Goal: Task Accomplishment & Management: Manage account settings

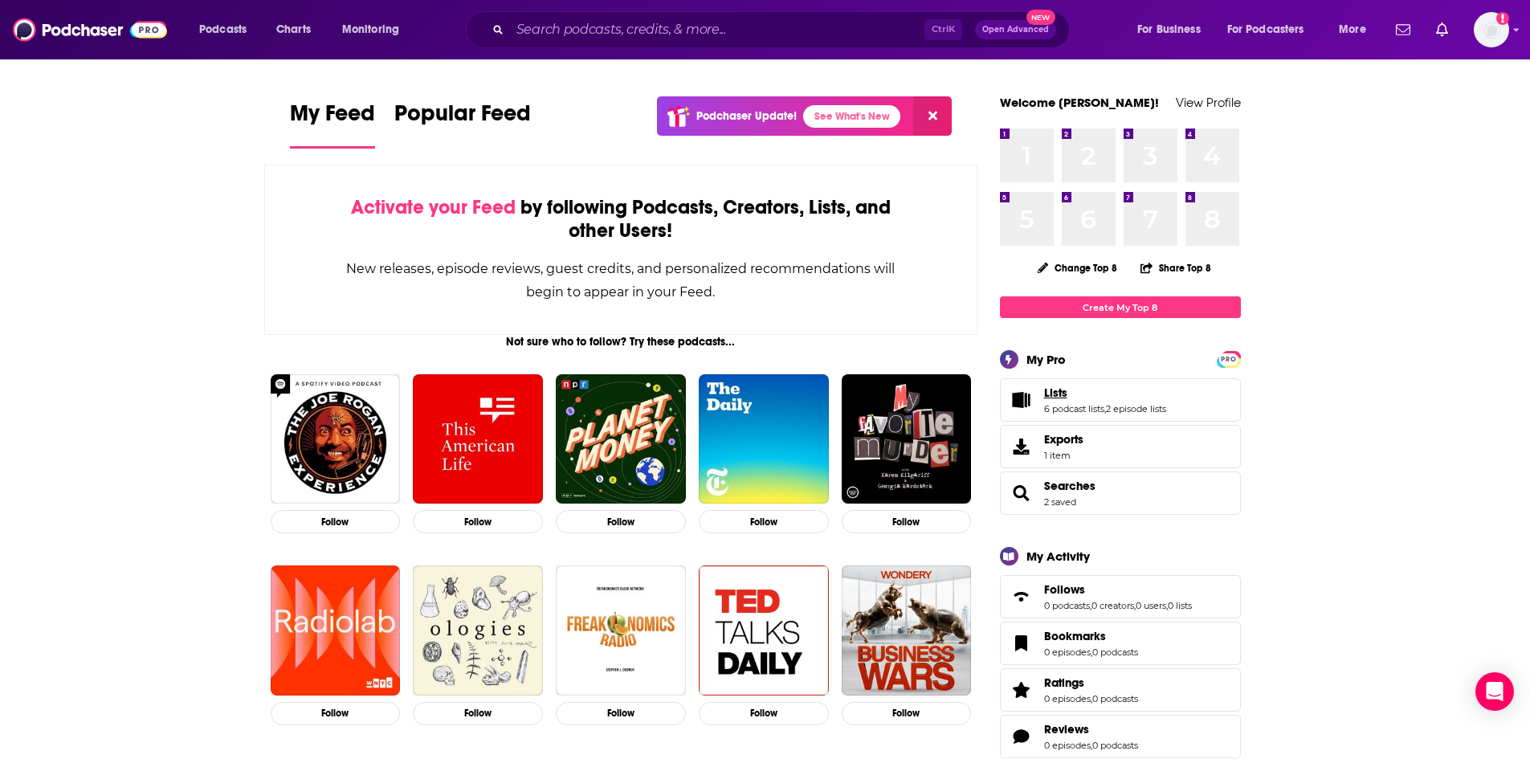
click at [1060, 397] on span "Lists" at bounding box center [1055, 392] width 23 height 14
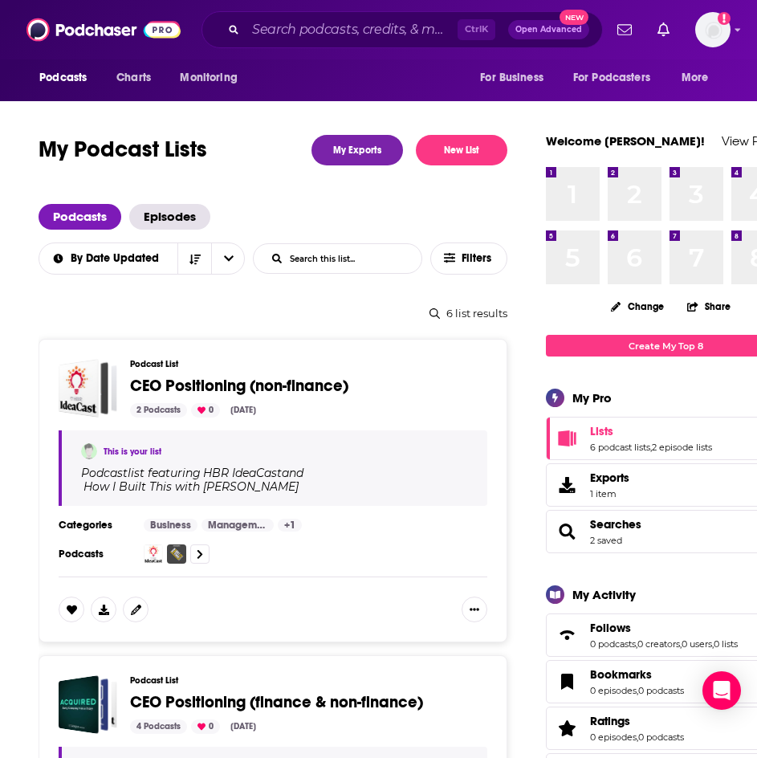
click at [418, 51] on div "Podcasts Charts Monitoring Ctrl K Open Advanced New For Business For Podcasters…" at bounding box center [378, 29] width 757 height 59
click at [402, 24] on input "Search podcasts, credits, & more..." at bounding box center [352, 30] width 212 height 26
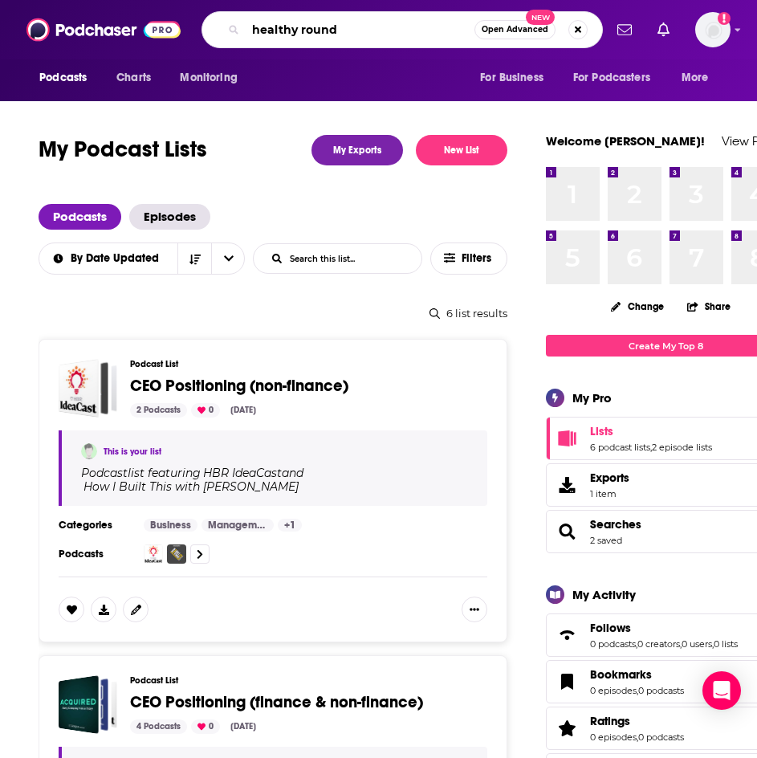
type input "healthy rounds"
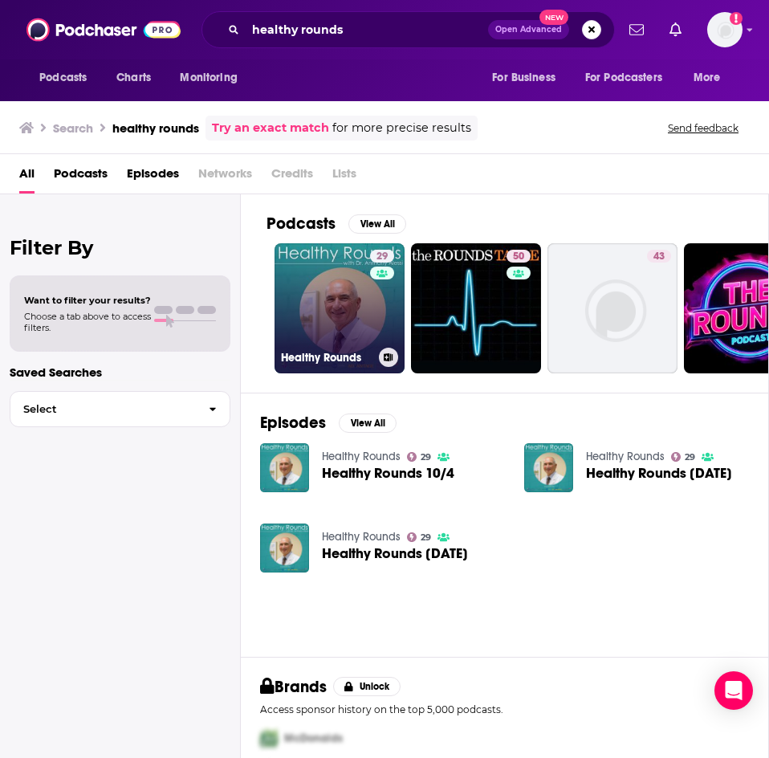
click at [350, 306] on link "29 Healthy Rounds" at bounding box center [340, 308] width 130 height 130
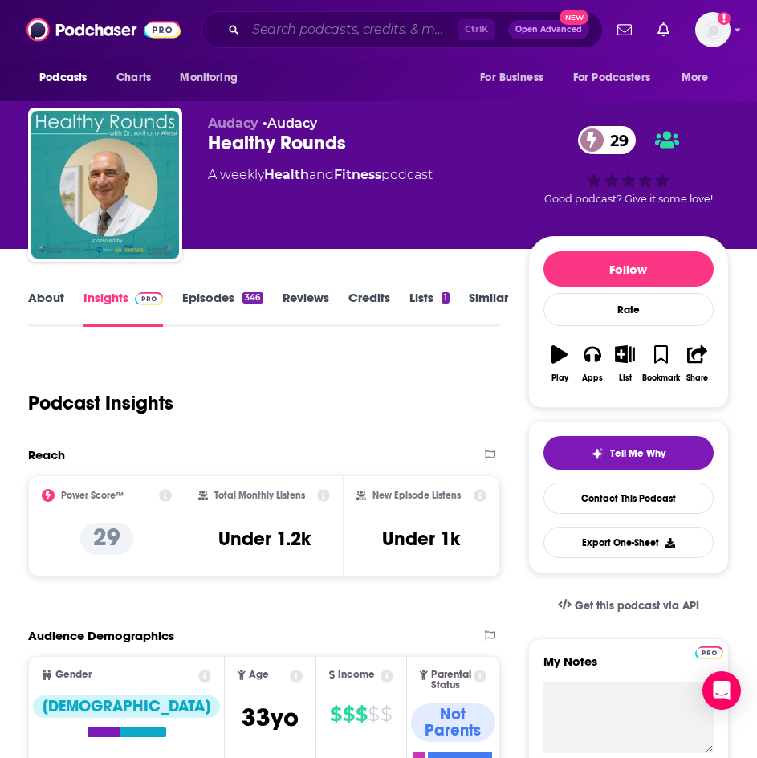
click at [305, 29] on input "Search podcasts, credits, & more..." at bounding box center [352, 30] width 212 height 26
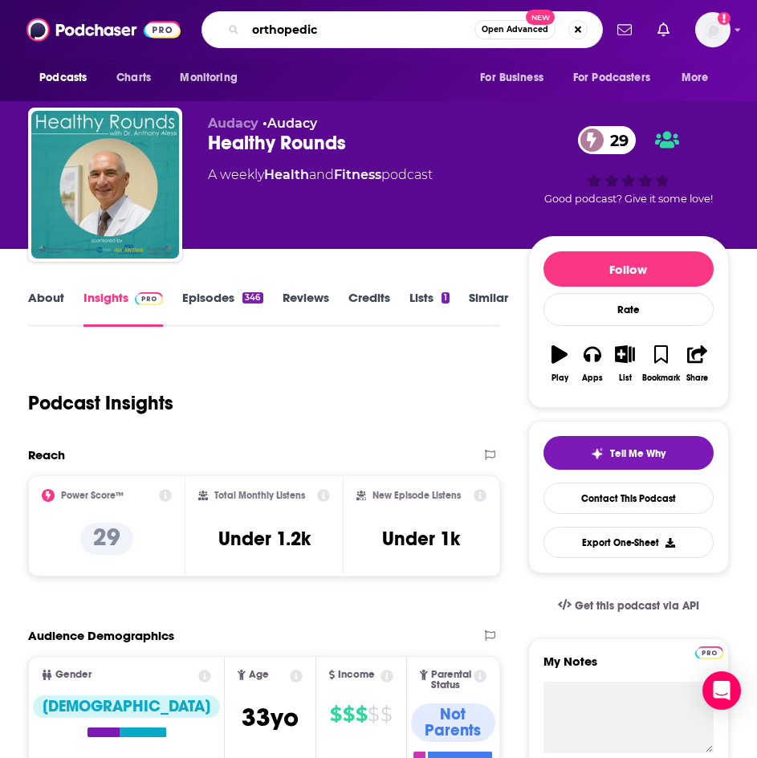
type input "orthopedics"
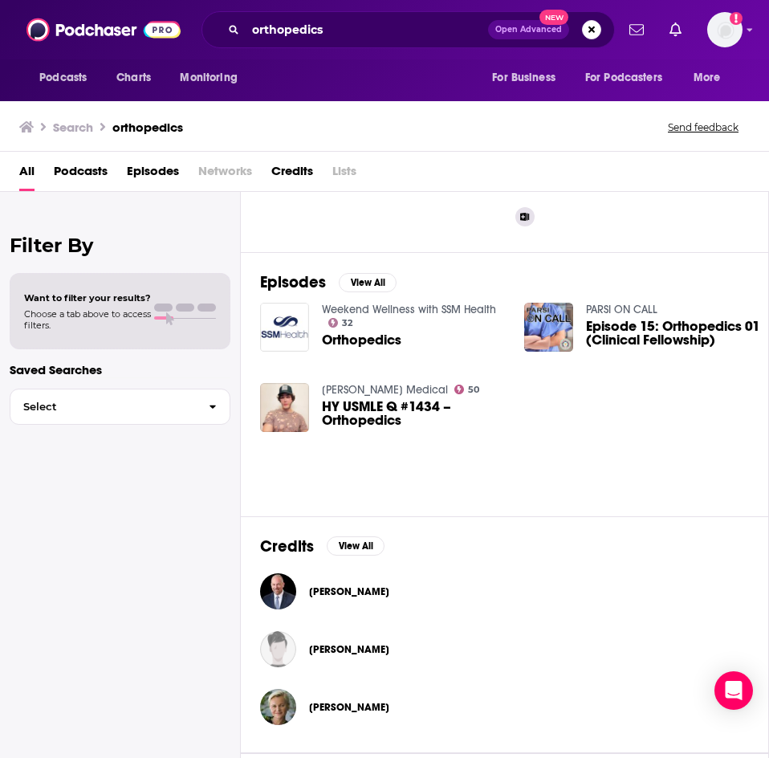
scroll to position [161, 0]
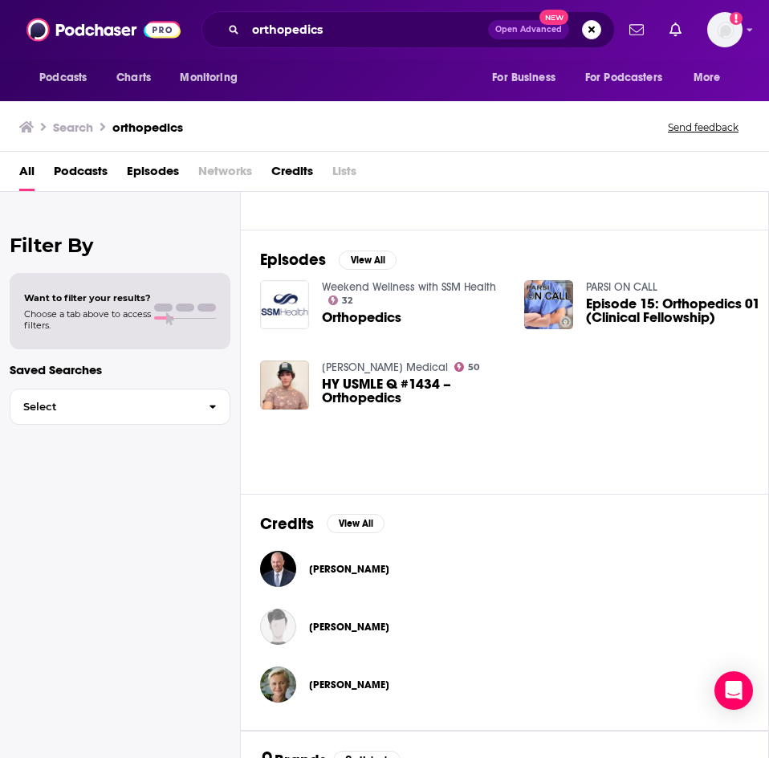
click at [88, 173] on span "Podcasts" at bounding box center [81, 174] width 54 height 33
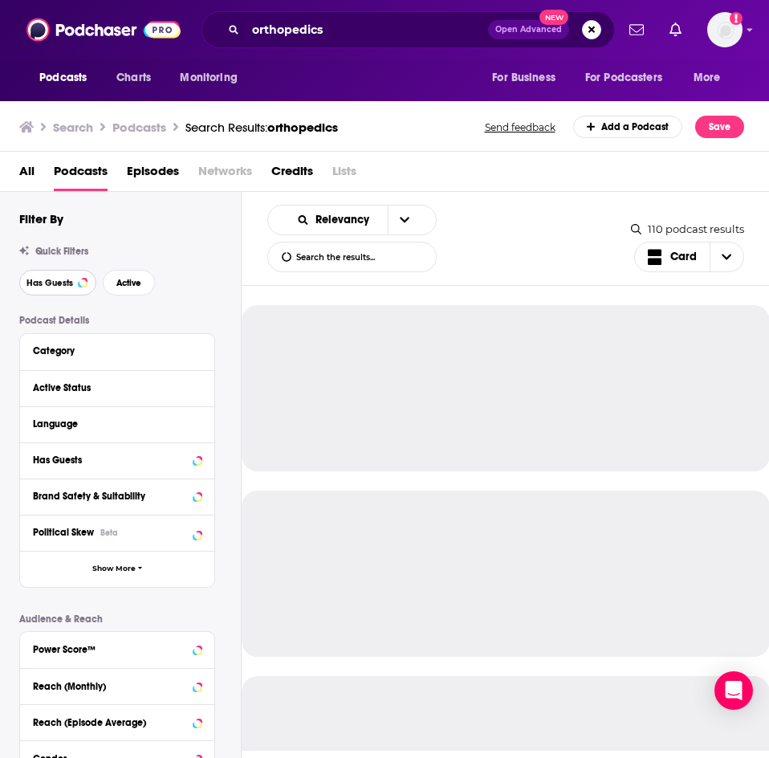
click at [67, 283] on span "Has Guests" at bounding box center [50, 283] width 47 height 9
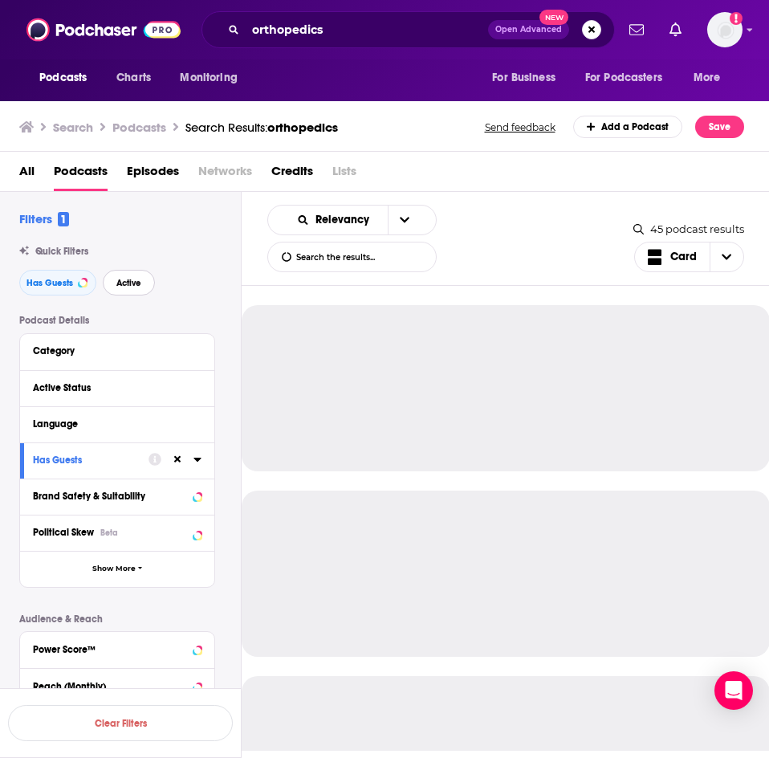
click at [115, 283] on button "Active" at bounding box center [129, 283] width 52 height 26
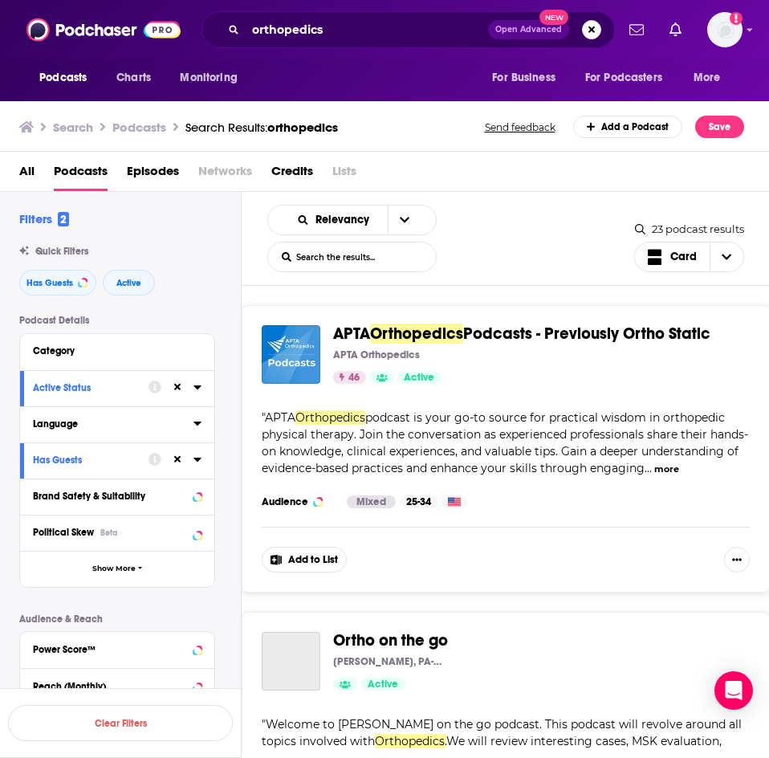
click at [110, 419] on button "Language" at bounding box center [113, 424] width 161 height 20
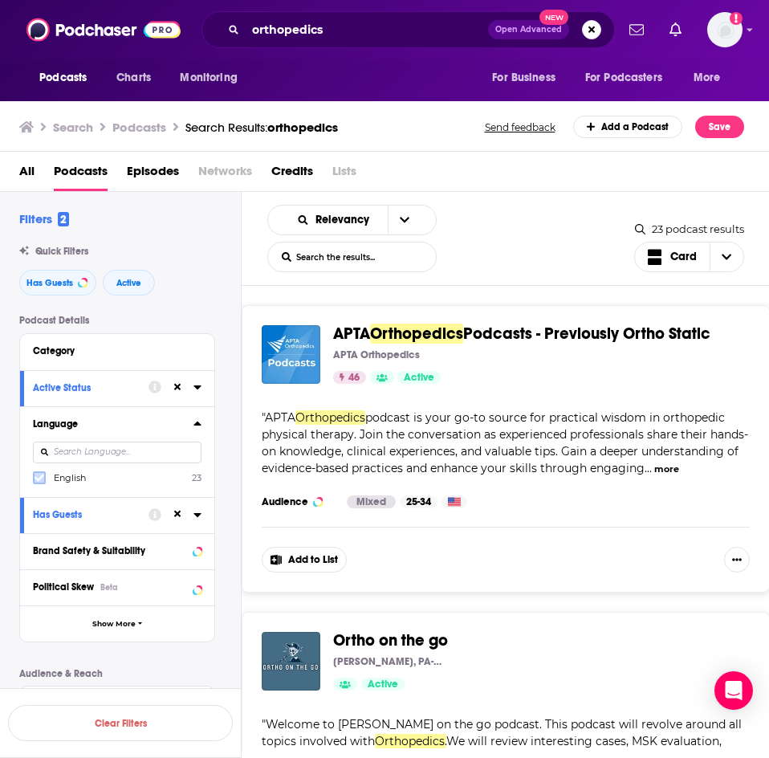
click at [36, 475] on icon at bounding box center [40, 478] width 10 height 10
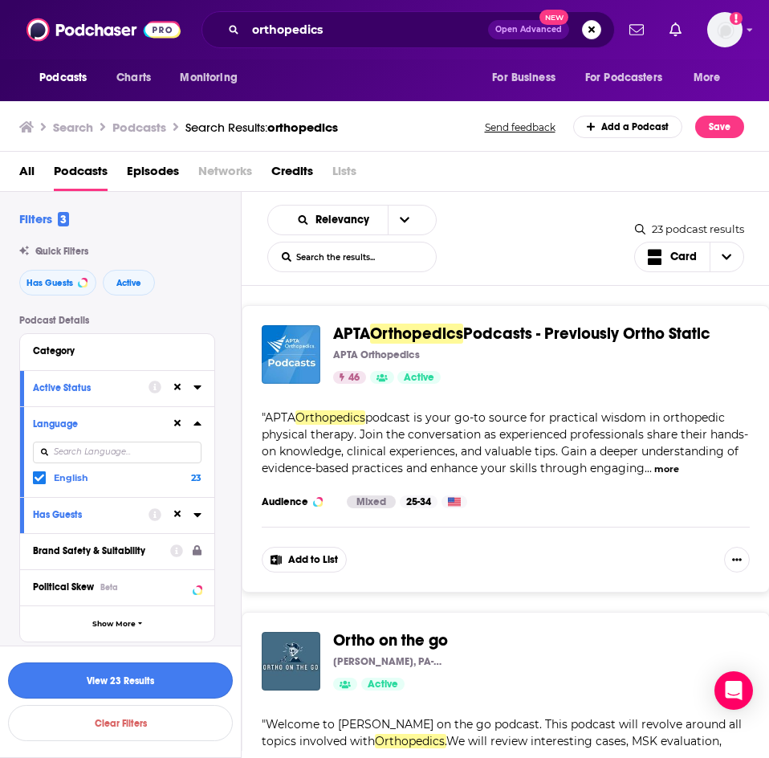
click at [108, 679] on button "View 23 Results" at bounding box center [120, 681] width 225 height 36
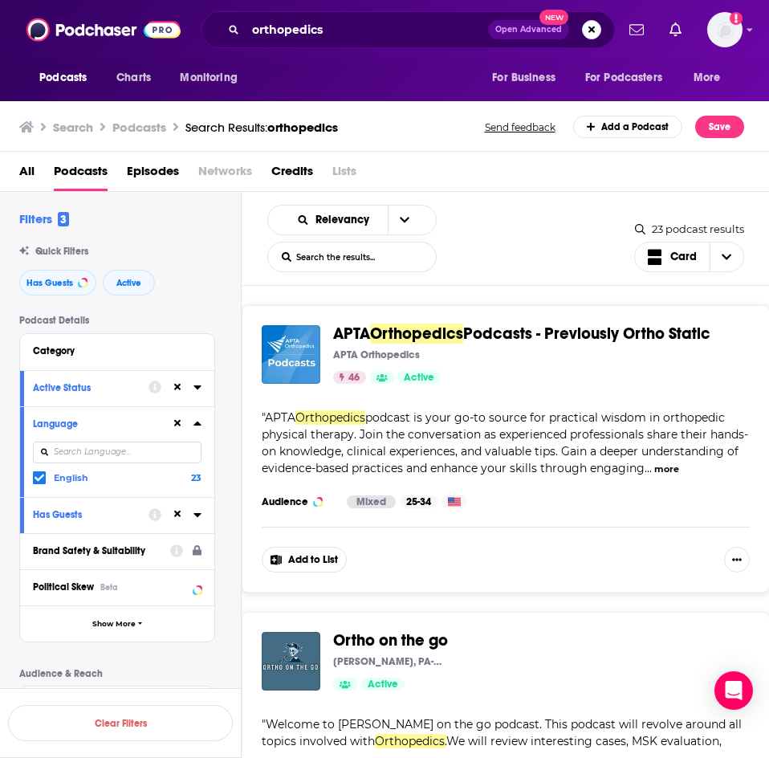
click at [311, 561] on button "Add to List" at bounding box center [304, 560] width 85 height 26
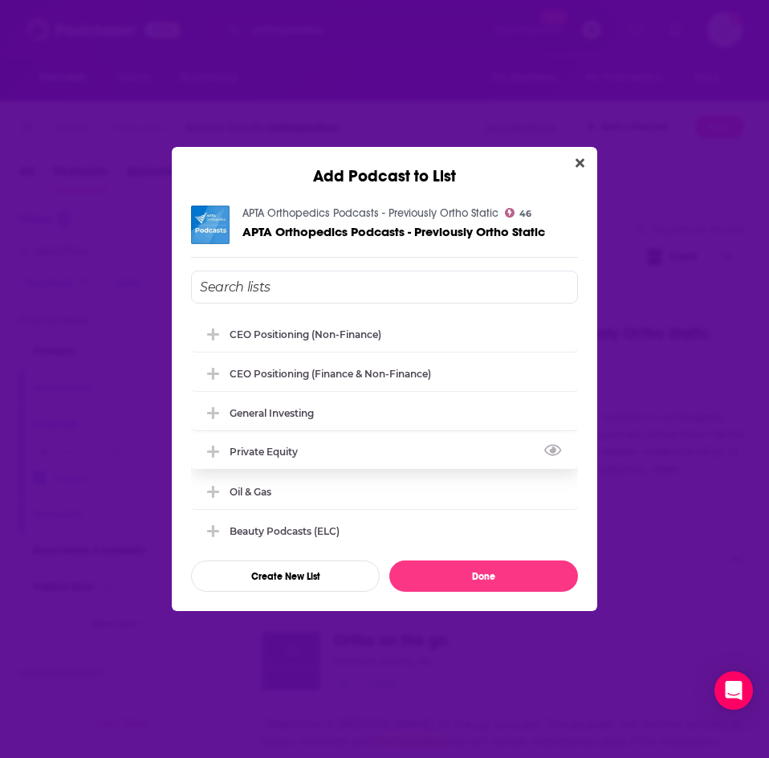
scroll to position [5, 0]
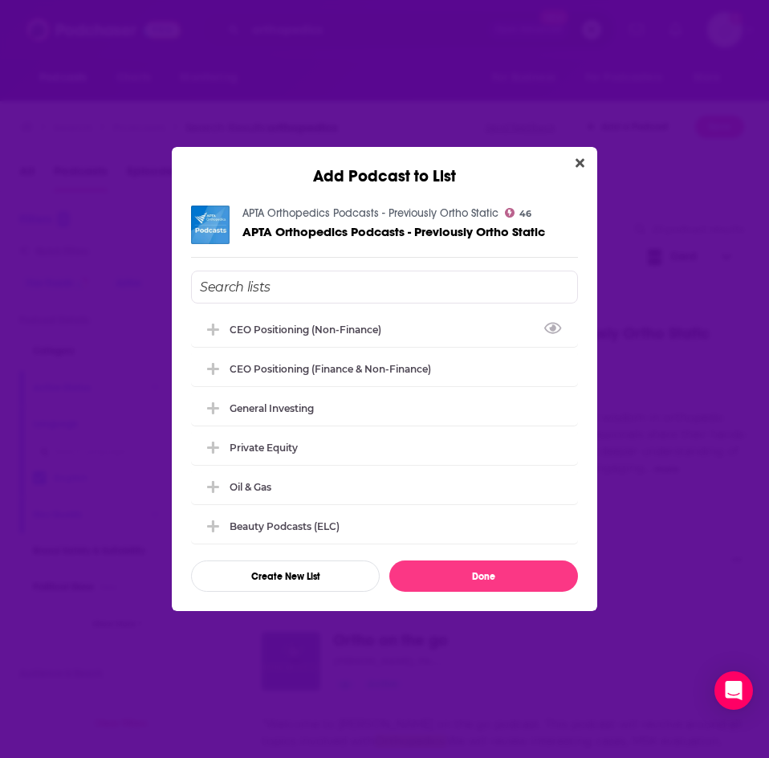
click at [271, 296] on input "Add Podcast To List" at bounding box center [384, 287] width 387 height 33
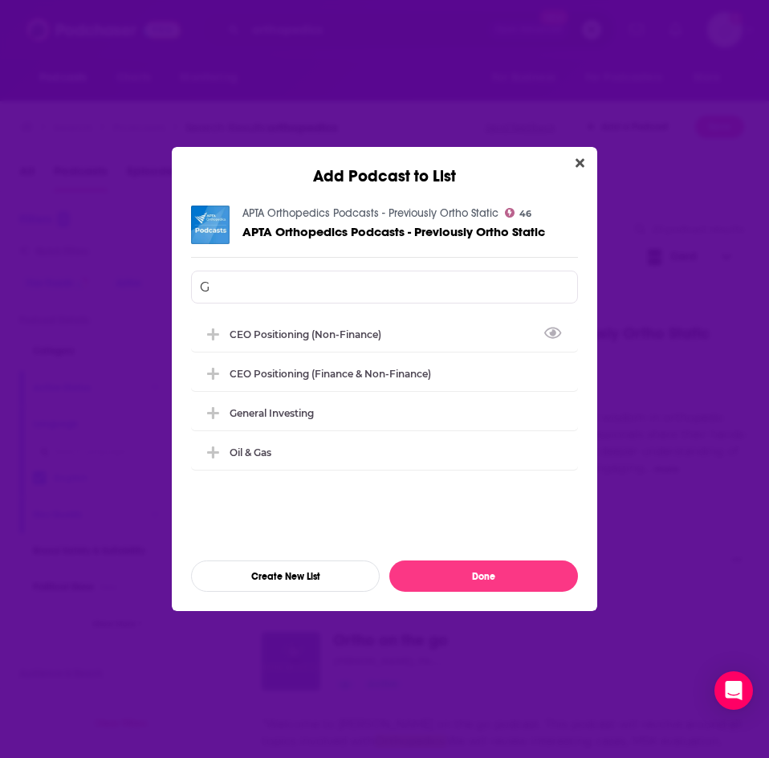
scroll to position [0, 0]
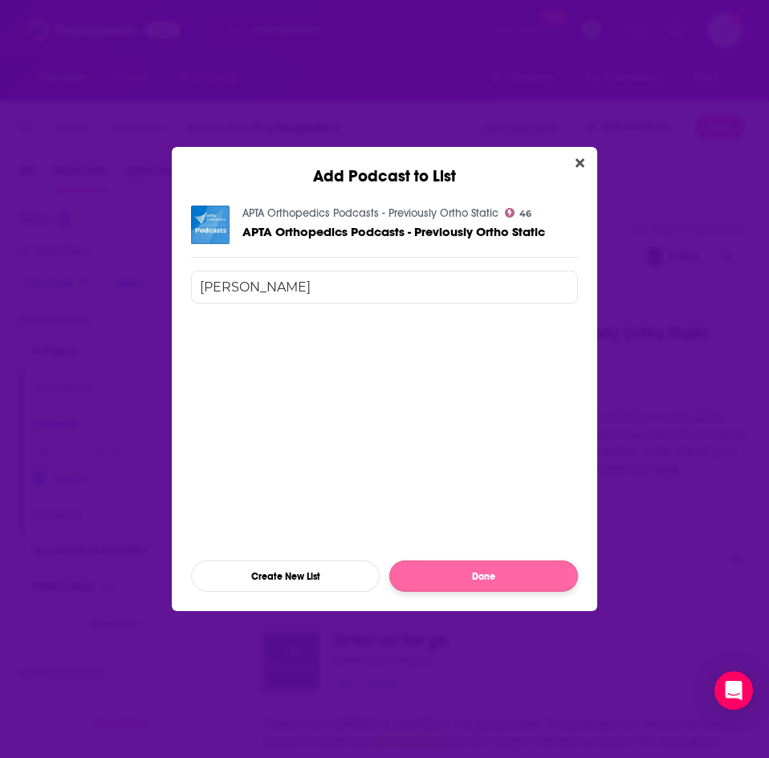
type input "[PERSON_NAME]"
click at [469, 572] on button "Done" at bounding box center [483, 576] width 189 height 31
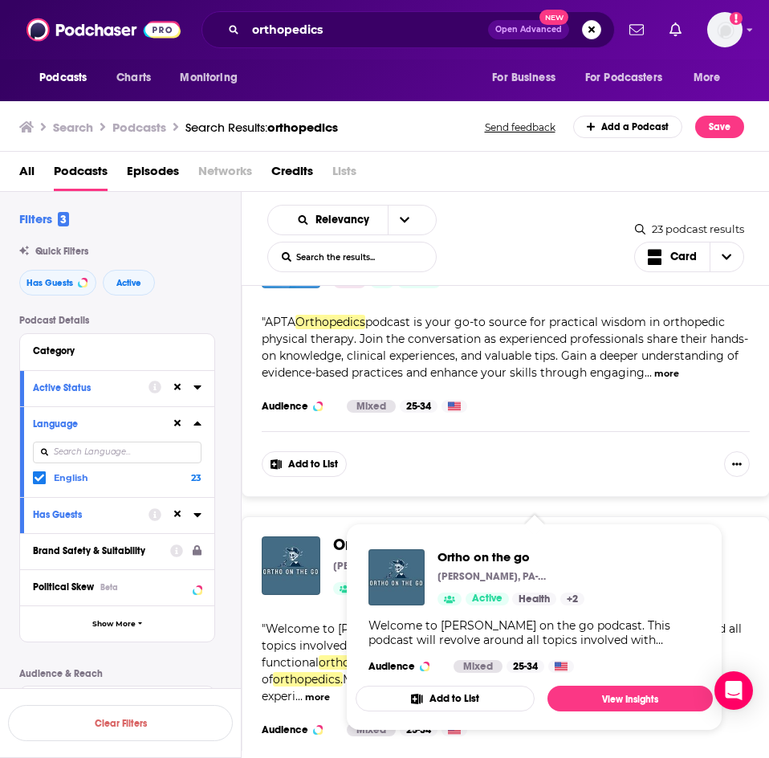
scroll to position [80, 0]
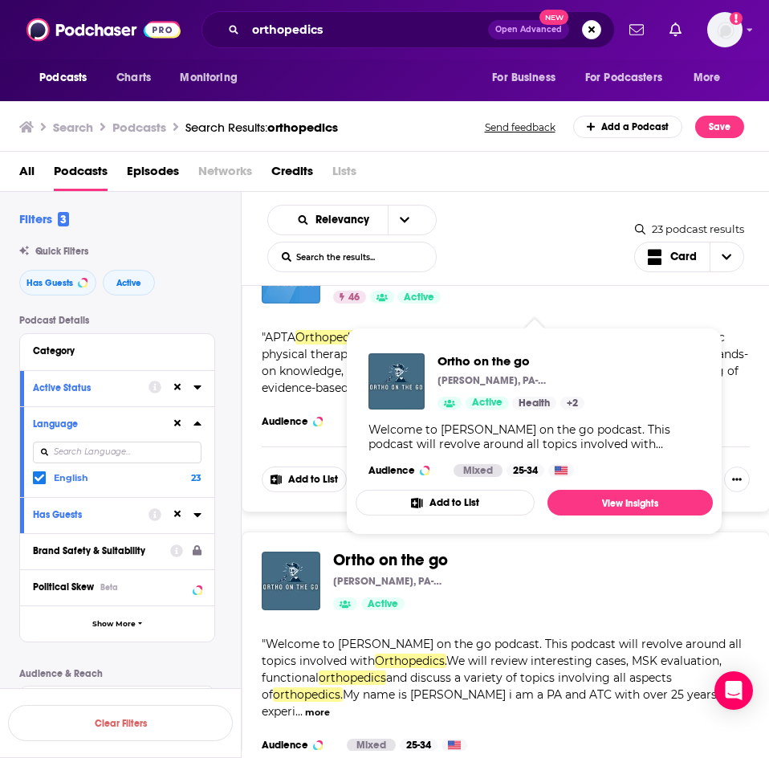
click at [304, 479] on button "Add to List" at bounding box center [304, 480] width 85 height 26
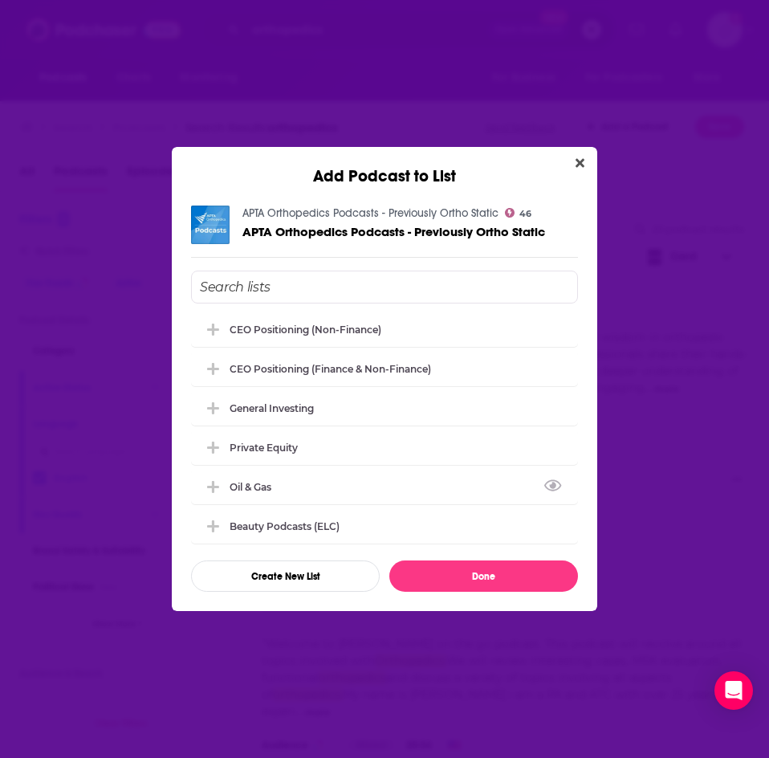
scroll to position [0, 0]
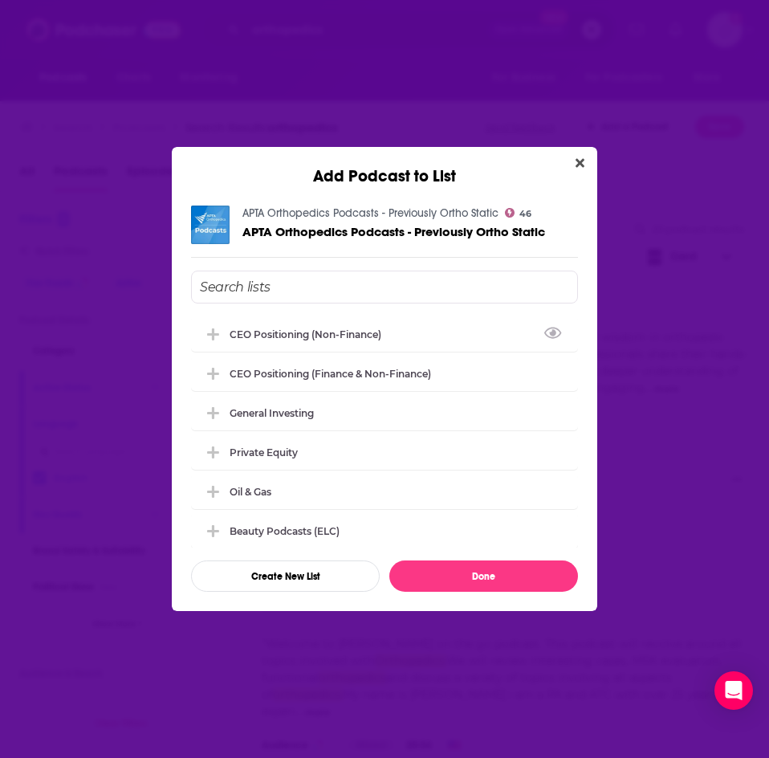
click at [299, 285] on input "Add Podcast To List" at bounding box center [384, 287] width 387 height 33
click at [320, 576] on button "Create New List" at bounding box center [285, 576] width 189 height 31
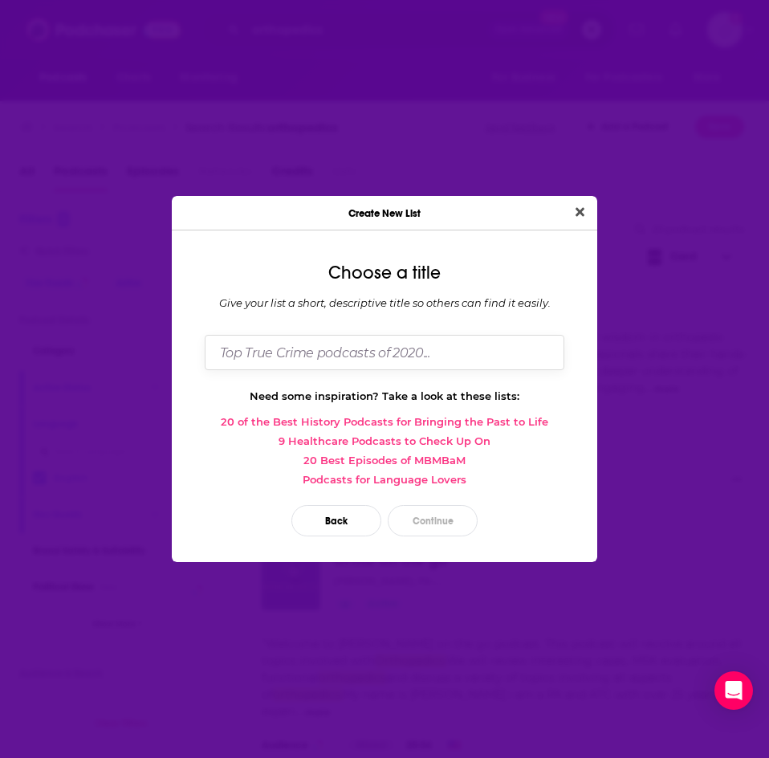
click at [327, 368] on input "Dialog" at bounding box center [385, 352] width 360 height 35
type input "[PERSON_NAME]"
click at [435, 522] on button "Continue" at bounding box center [433, 520] width 90 height 31
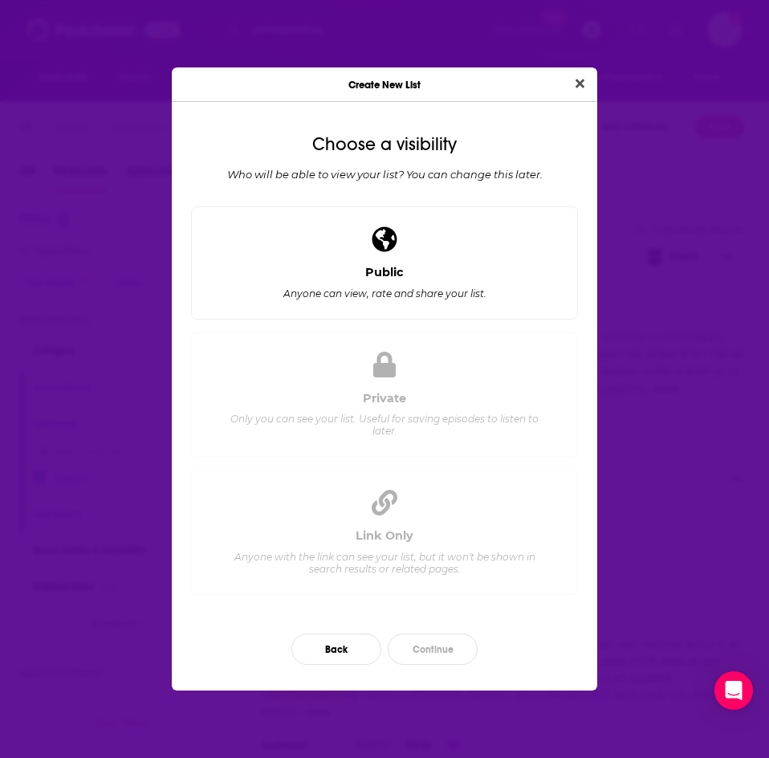
click at [403, 300] on div "Public Anyone can view, rate and share your list." at bounding box center [385, 285] width 360 height 41
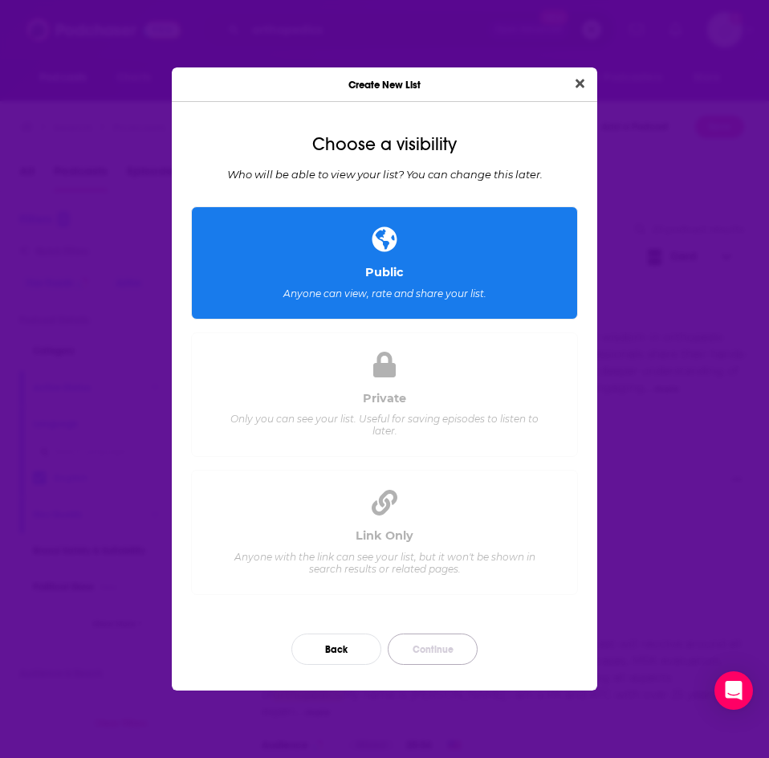
click at [425, 654] on button "Continue" at bounding box center [433, 649] width 90 height 31
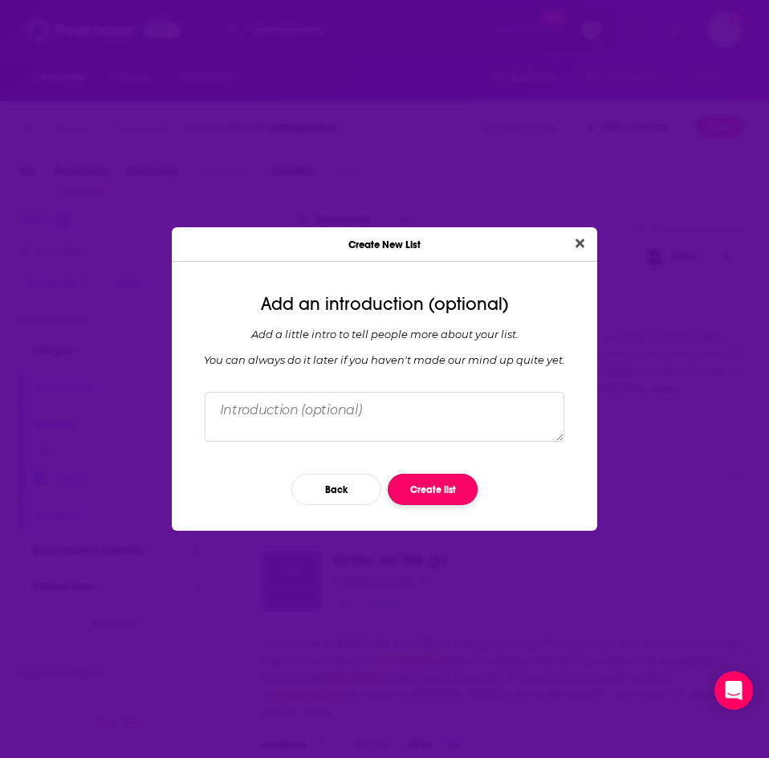
click at [415, 500] on button "Create list" at bounding box center [433, 489] width 90 height 31
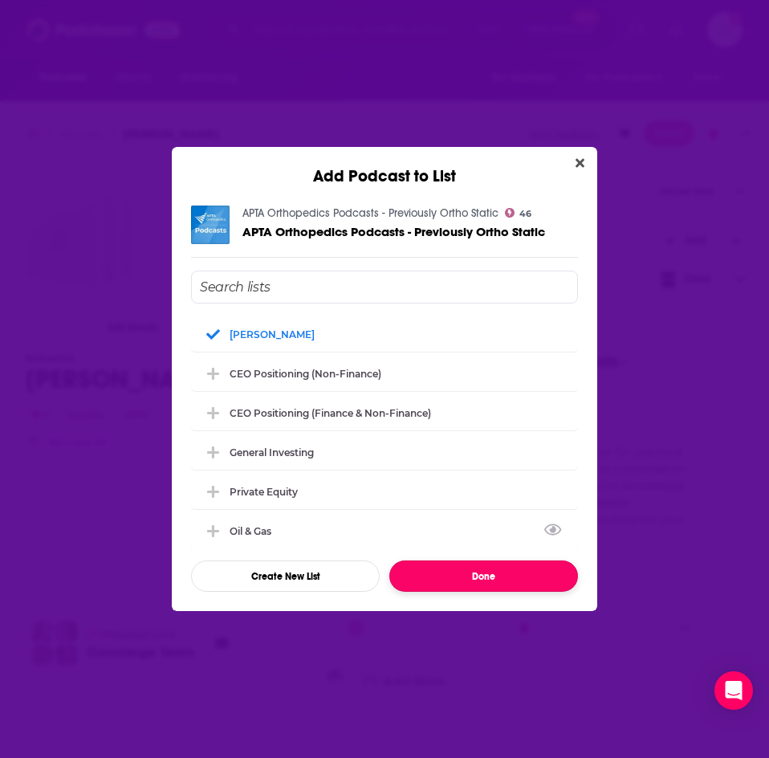
click at [477, 578] on button "Done" at bounding box center [483, 576] width 189 height 31
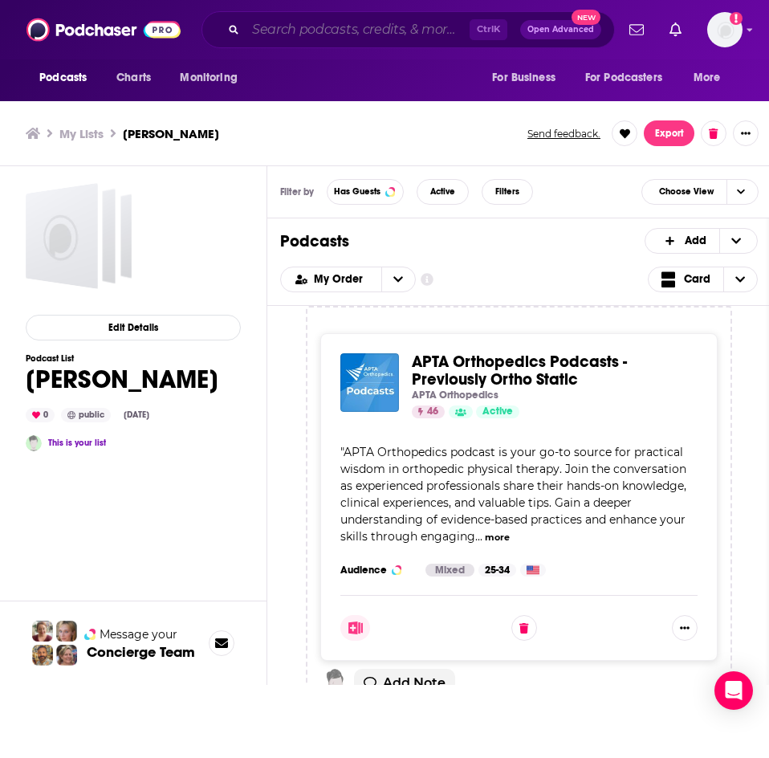
click at [315, 20] on input "Search podcasts, credits, & more..." at bounding box center [358, 30] width 224 height 26
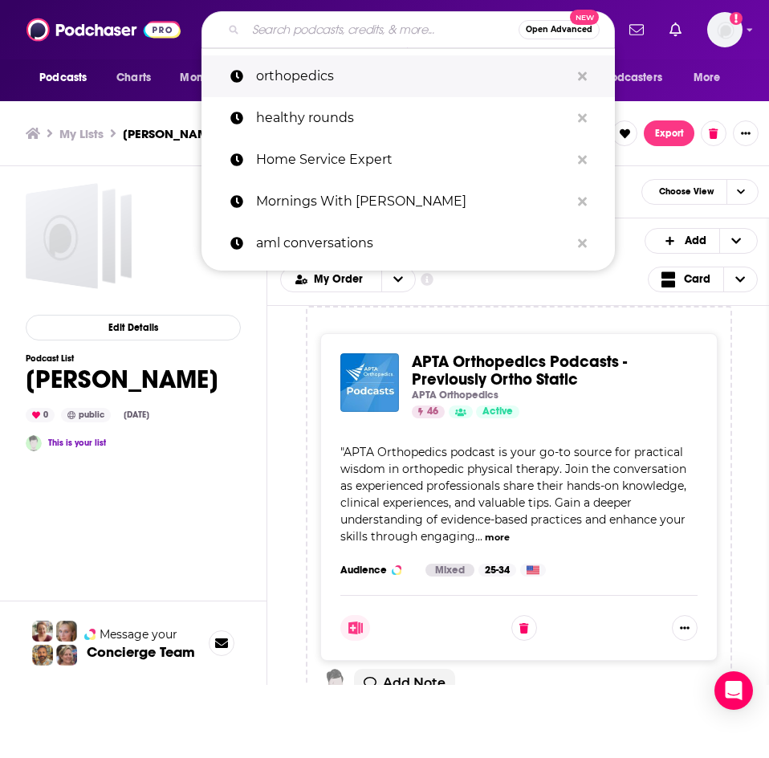
click at [320, 73] on p "orthopedics" at bounding box center [413, 76] width 314 height 42
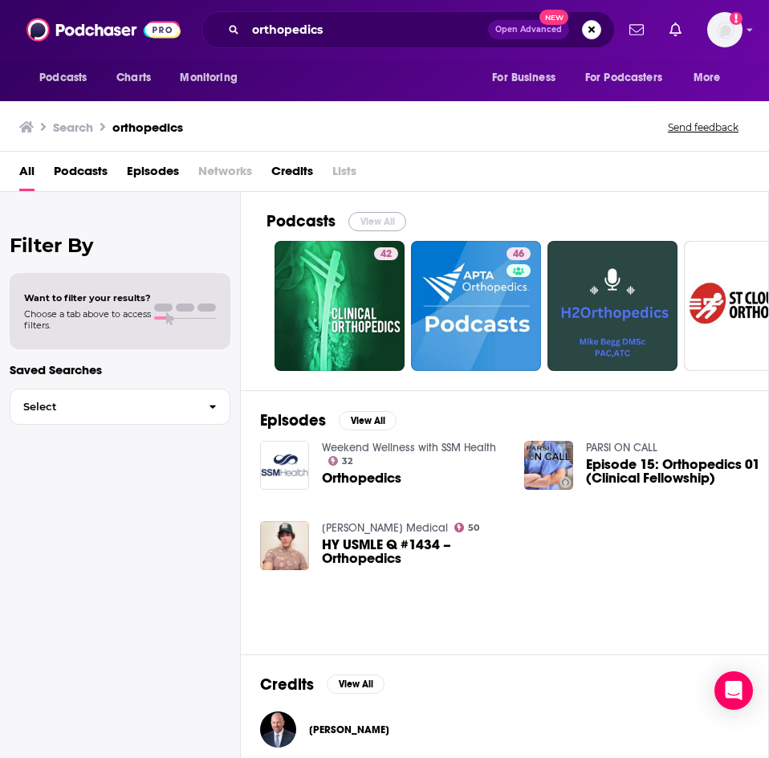
click at [364, 223] on button "View All" at bounding box center [378, 221] width 58 height 19
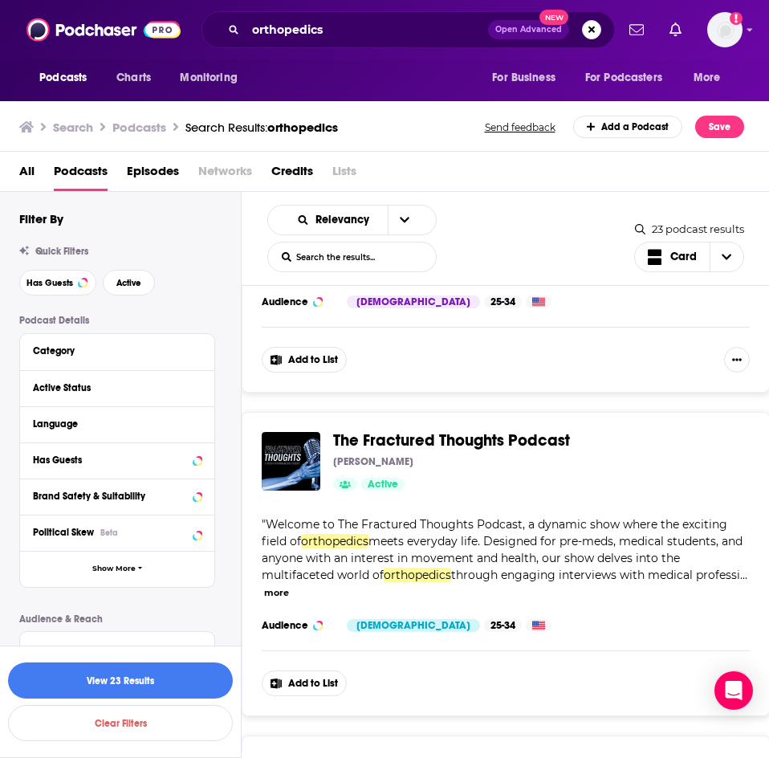
scroll to position [1767, 0]
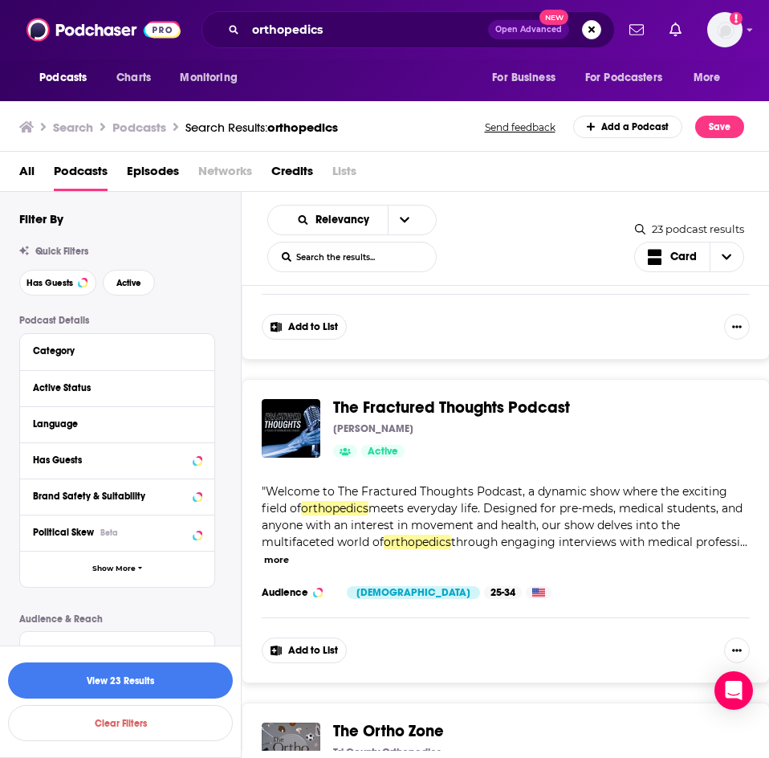
click at [300, 638] on button "Add to List" at bounding box center [304, 651] width 85 height 26
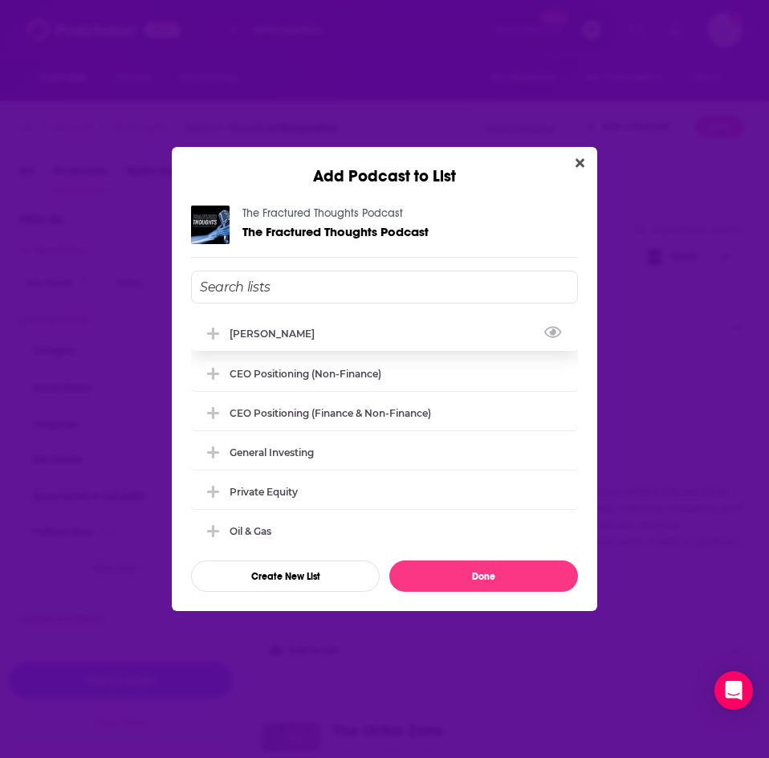
click at [251, 337] on div "[PERSON_NAME]" at bounding box center [277, 334] width 95 height 12
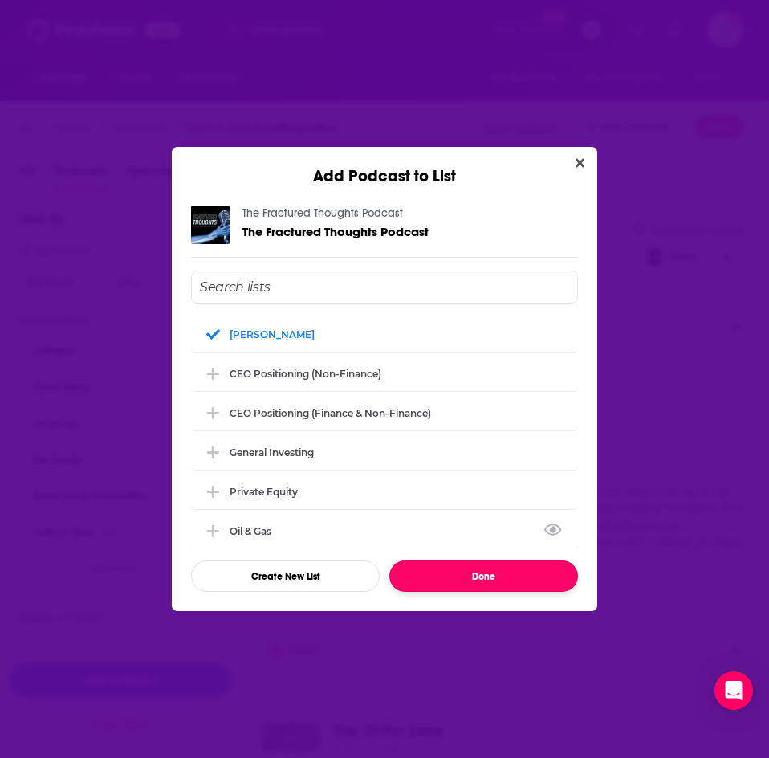
click at [458, 589] on button "Done" at bounding box center [483, 576] width 189 height 31
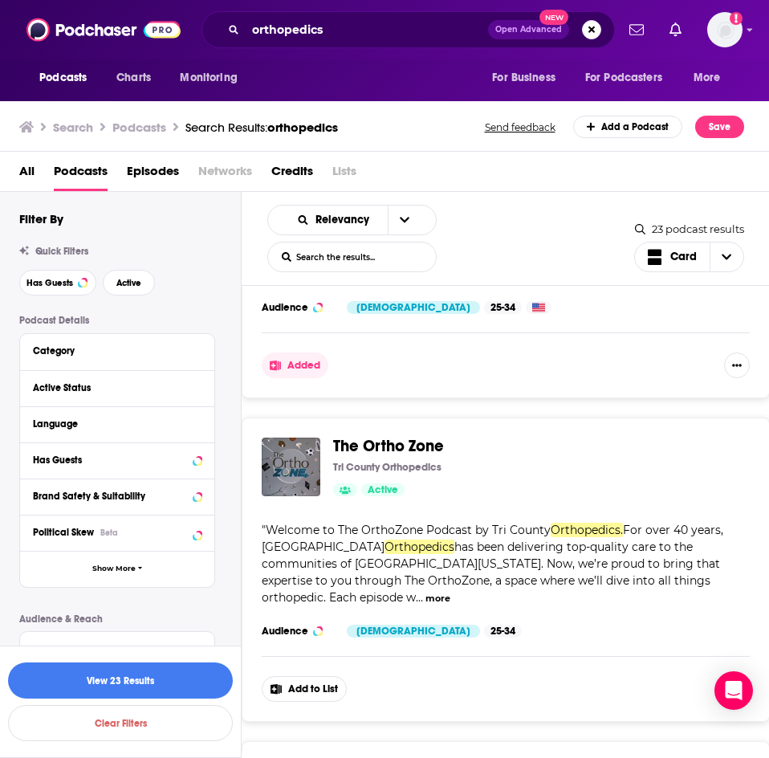
scroll to position [2008, 0]
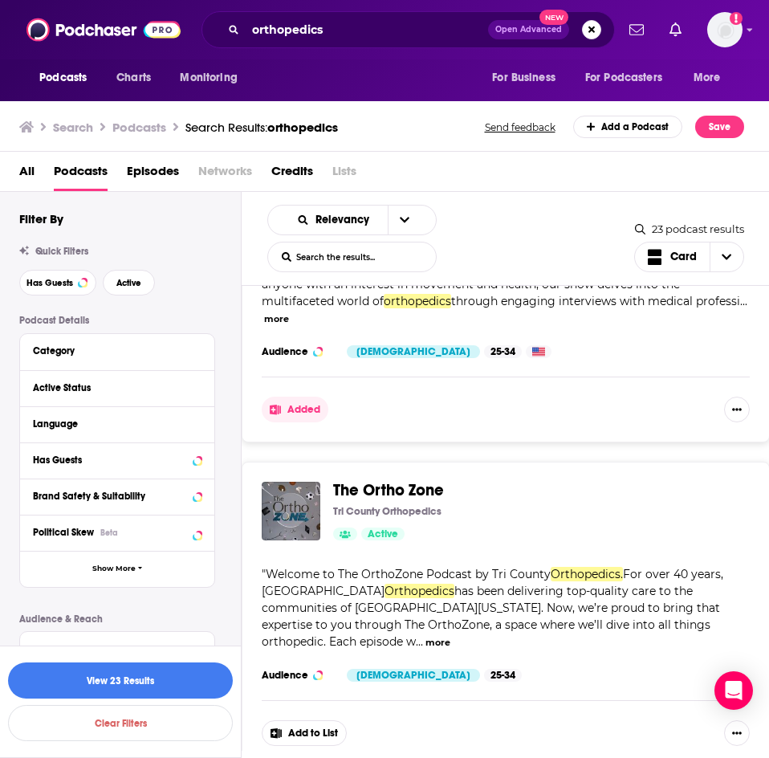
click at [294, 720] on button "Add to List" at bounding box center [304, 733] width 85 height 26
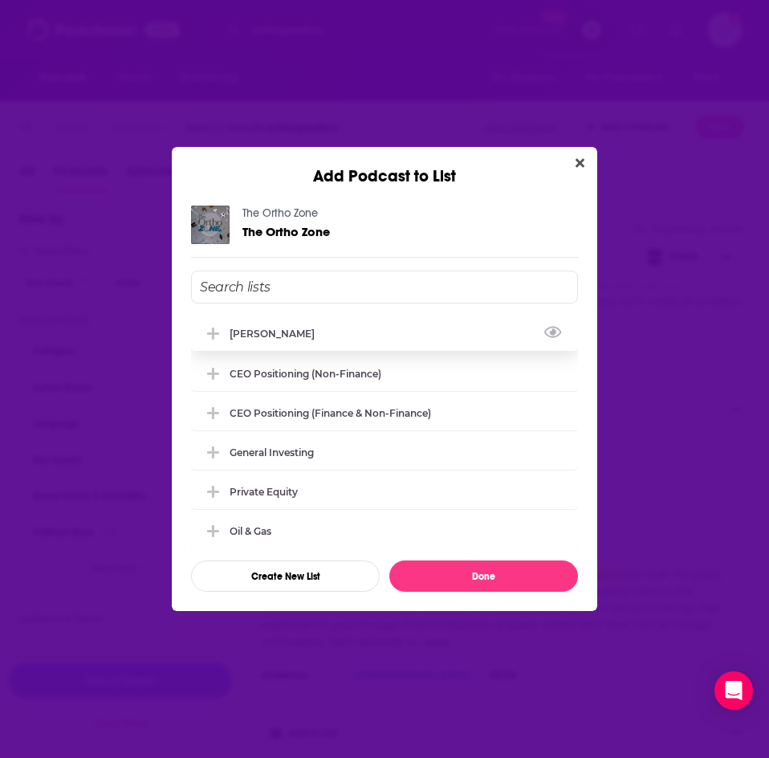
click at [243, 341] on div "[PERSON_NAME]" at bounding box center [384, 333] width 387 height 35
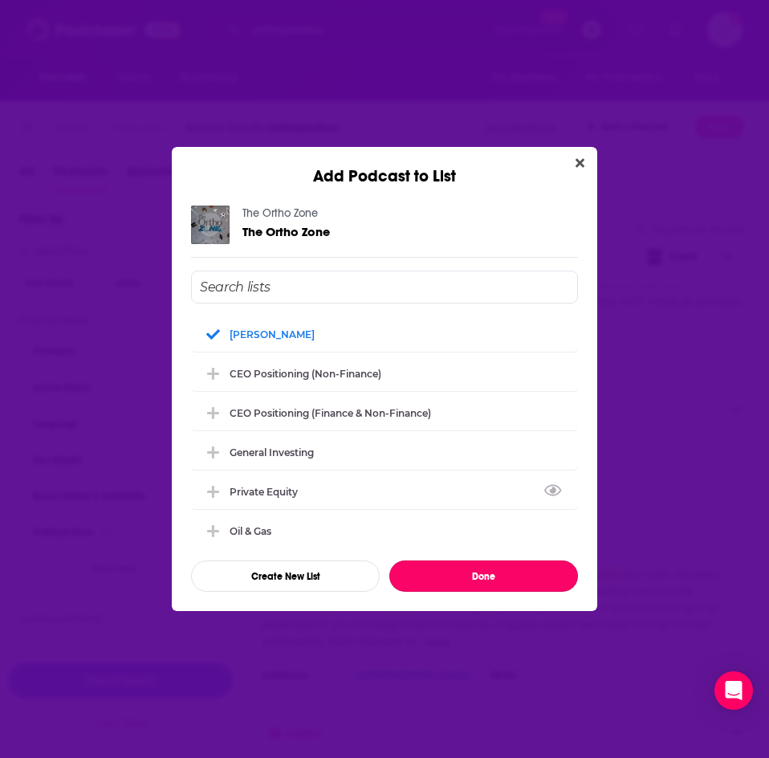
click at [478, 580] on button "Done" at bounding box center [483, 576] width 189 height 31
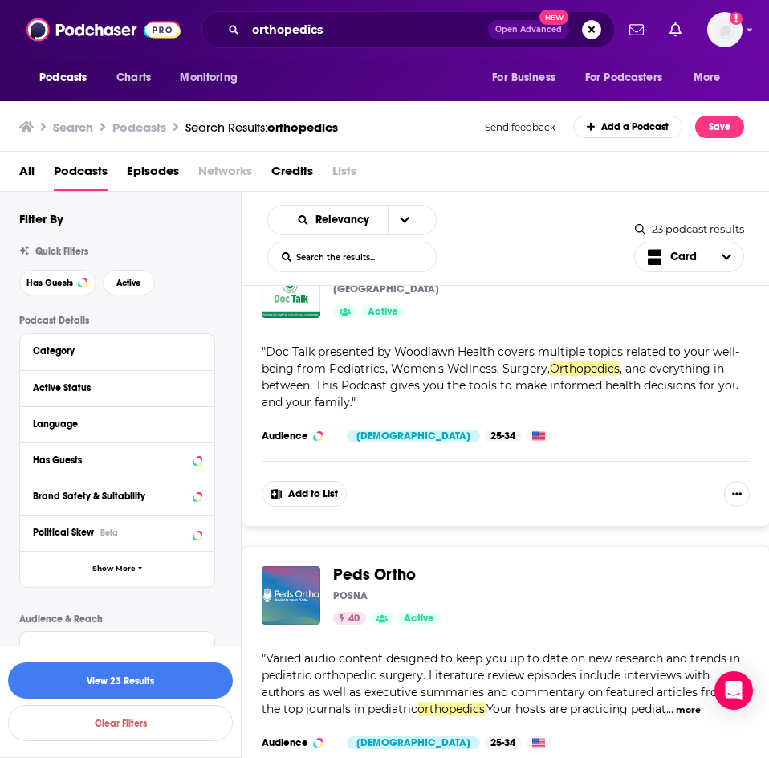
scroll to position [2570, 0]
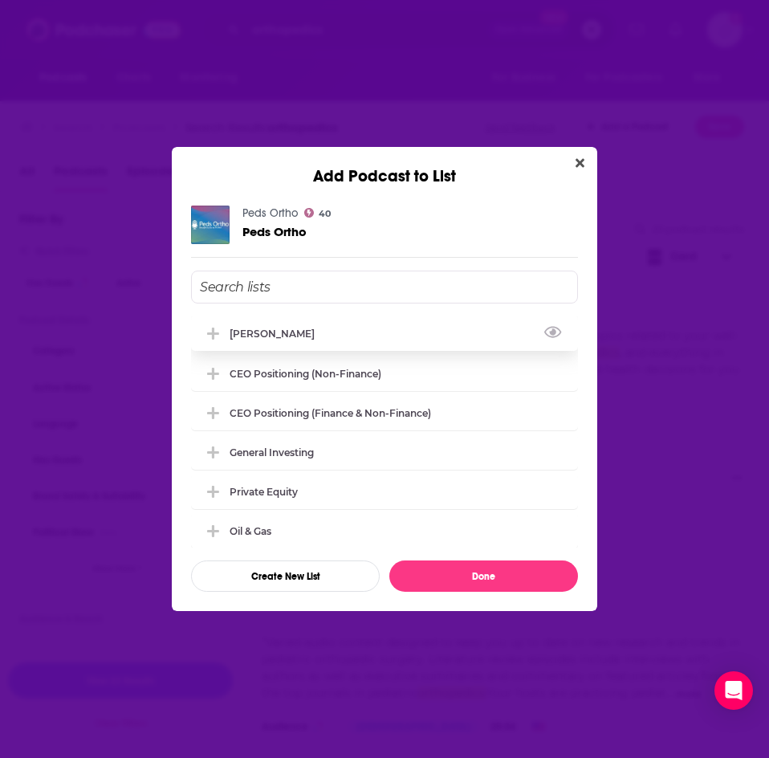
click at [260, 339] on div "[PERSON_NAME]" at bounding box center [277, 334] width 95 height 12
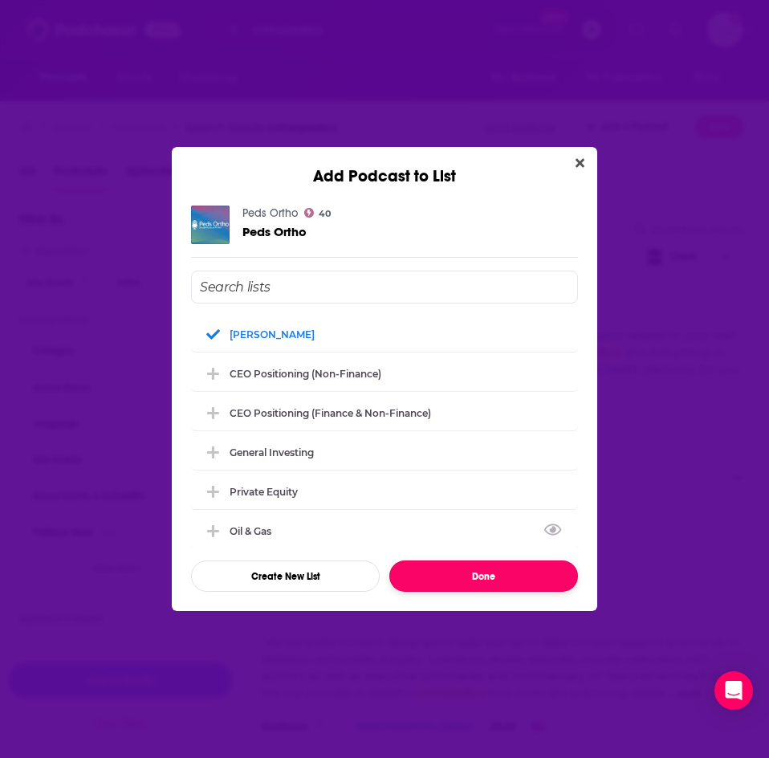
click at [499, 577] on button "Done" at bounding box center [483, 576] width 189 height 31
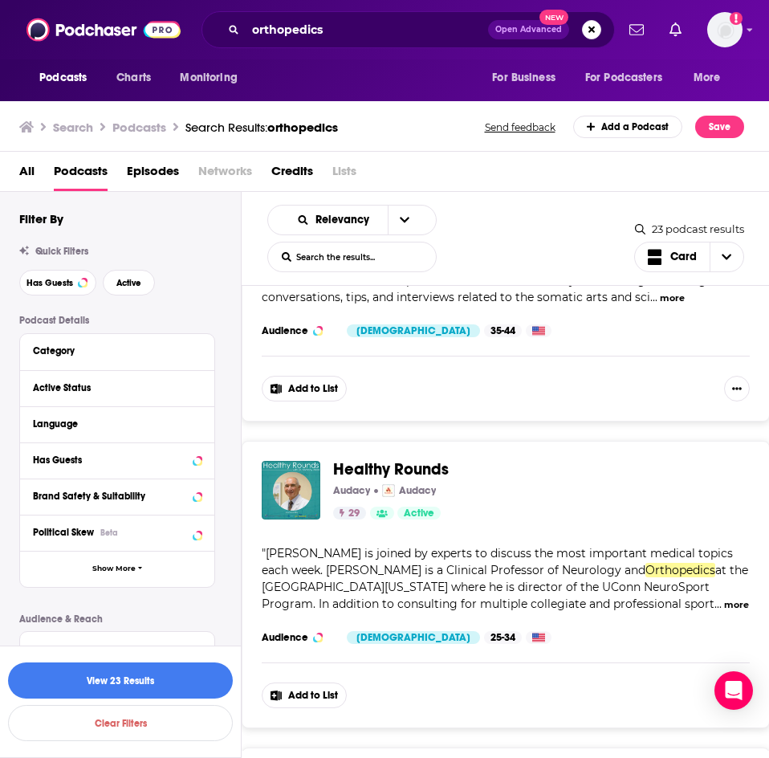
scroll to position [3373, 0]
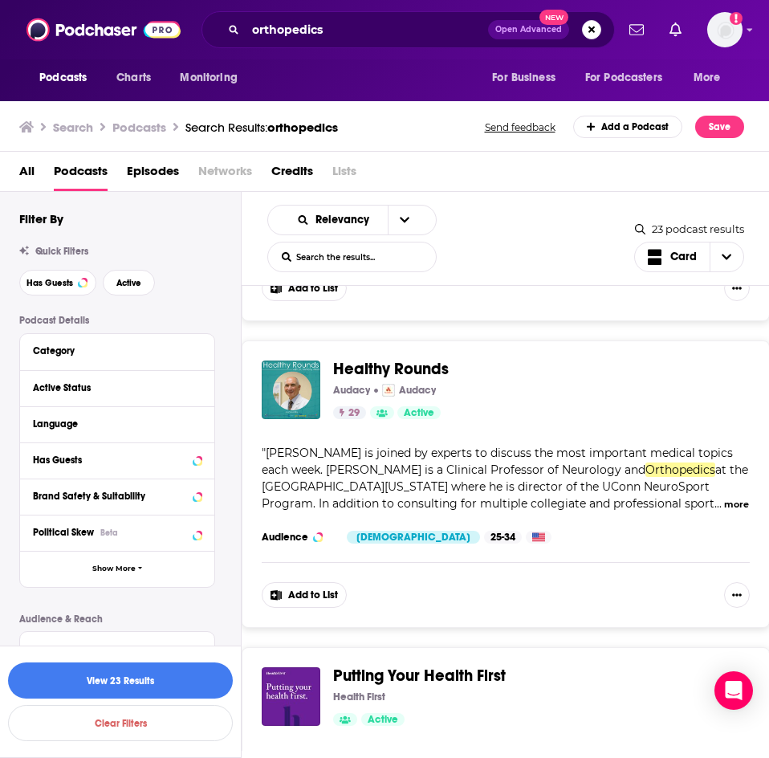
click at [312, 582] on button "Add to List" at bounding box center [304, 595] width 85 height 26
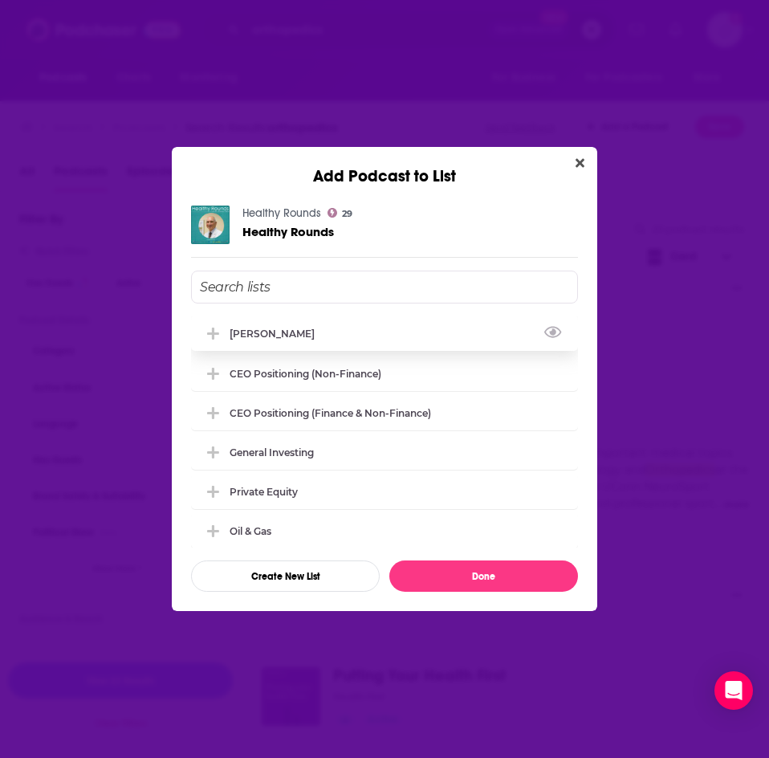
click at [254, 336] on div "[PERSON_NAME]" at bounding box center [277, 334] width 95 height 12
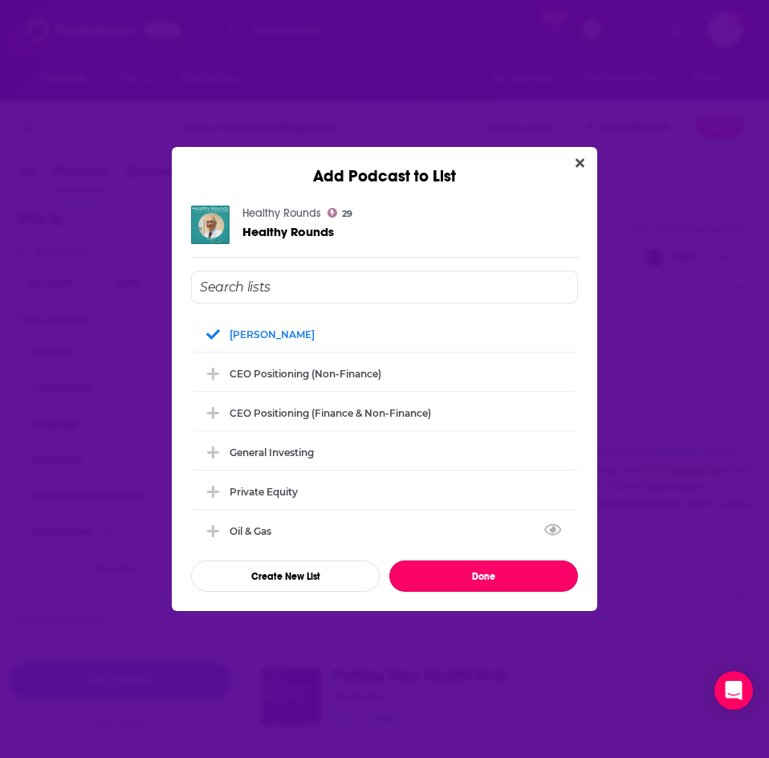
click at [469, 578] on button "Done" at bounding box center [483, 576] width 189 height 31
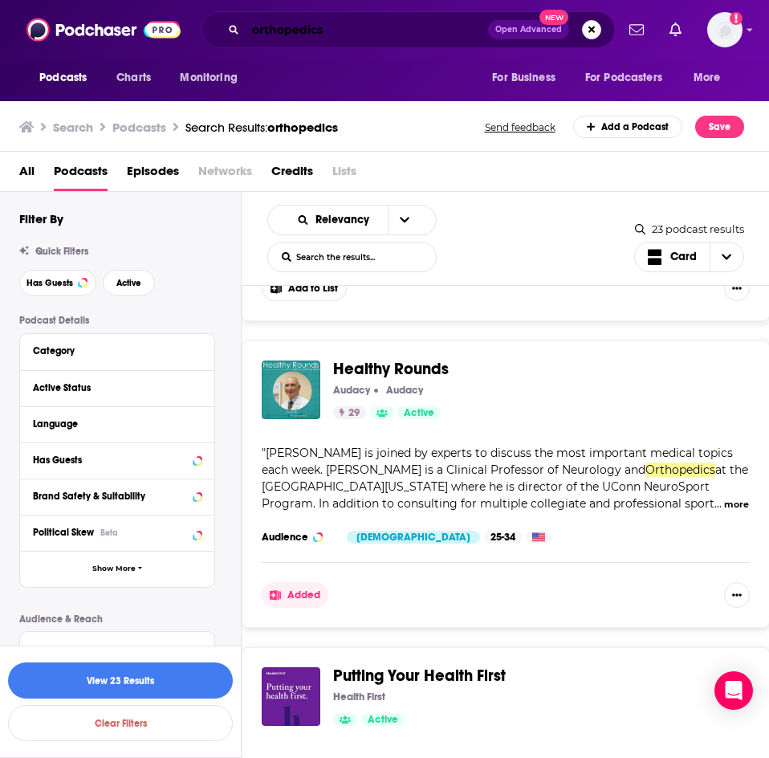
click at [306, 29] on input "orthopedics" at bounding box center [367, 30] width 243 height 26
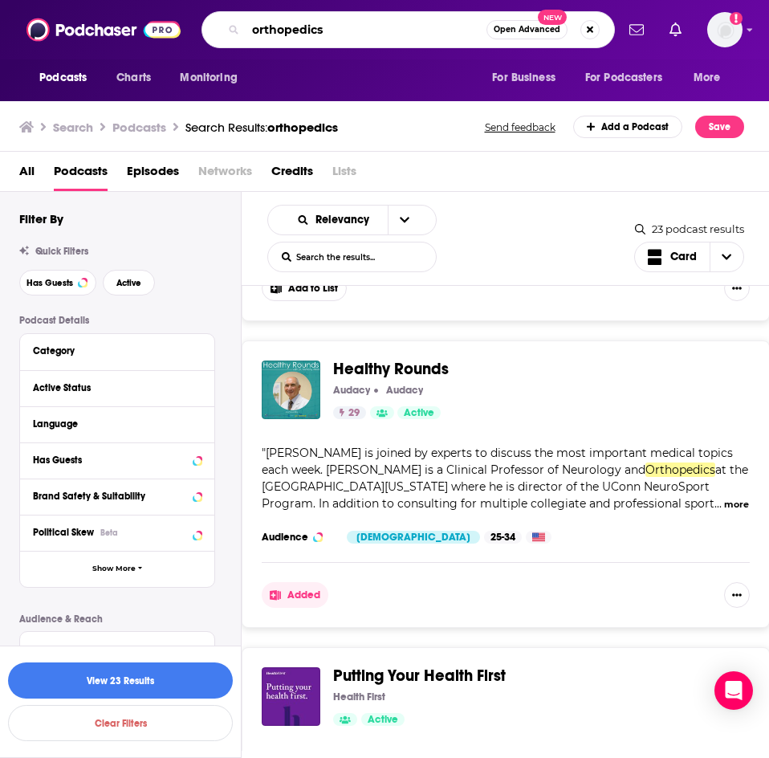
click at [306, 29] on input "orthopedics" at bounding box center [366, 30] width 241 height 26
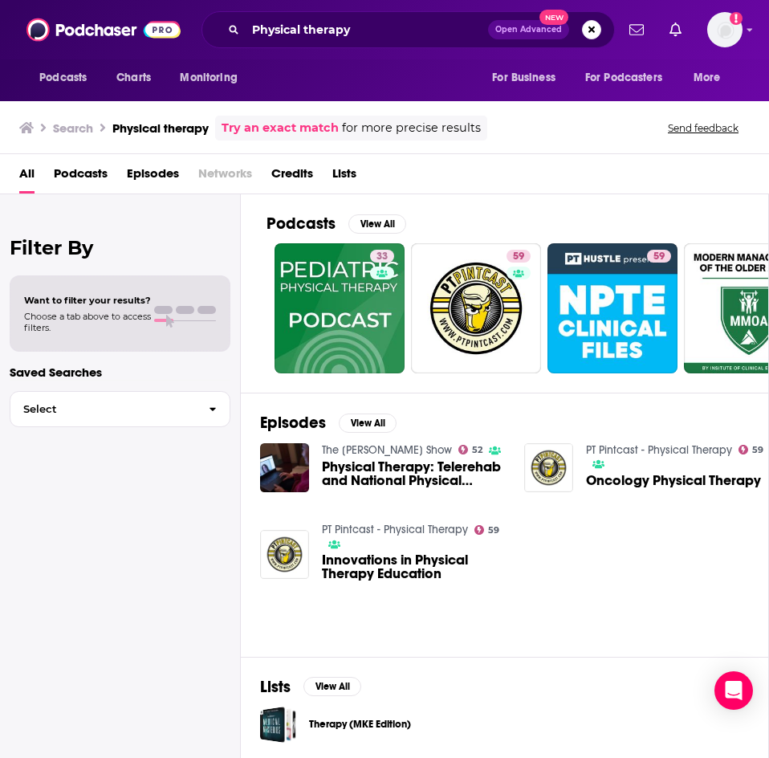
click at [343, 228] on link "Podcasts View All" at bounding box center [337, 224] width 140 height 20
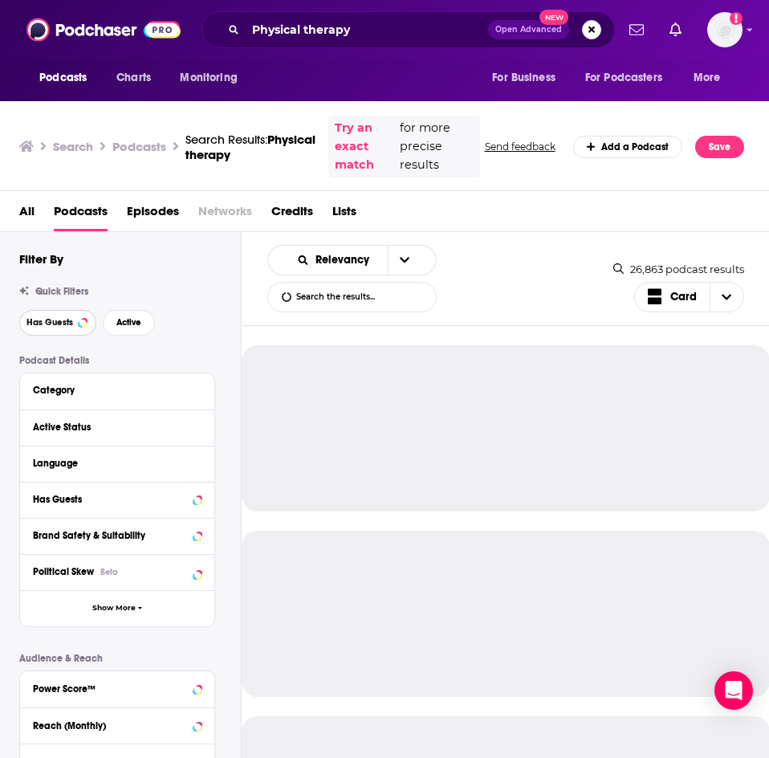
click at [61, 310] on button "Has Guests" at bounding box center [57, 323] width 77 height 26
click at [139, 318] on span "Active" at bounding box center [128, 322] width 25 height 9
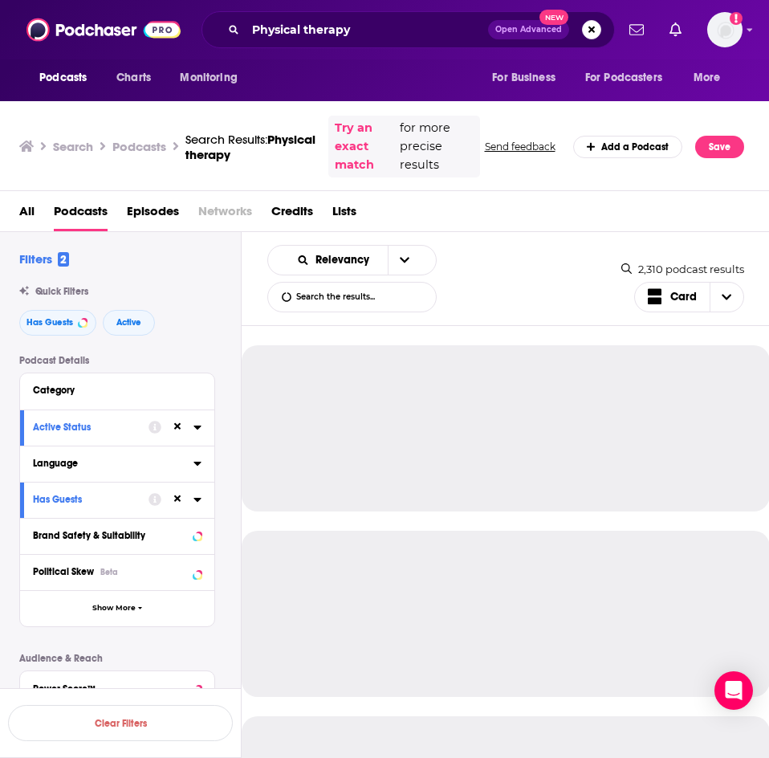
click at [80, 458] on button "Language" at bounding box center [113, 463] width 161 height 20
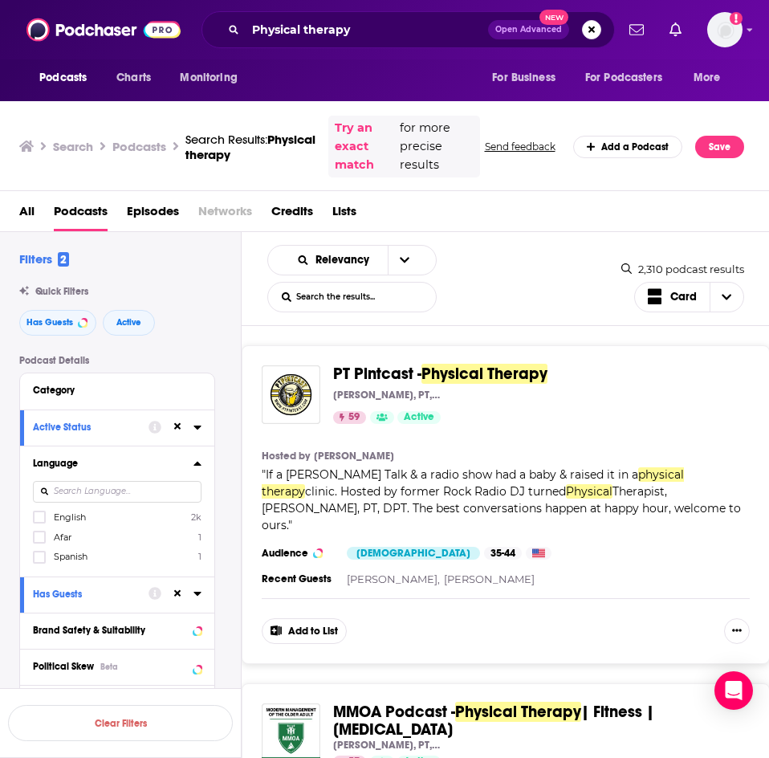
click at [55, 520] on span "English" at bounding box center [70, 517] width 32 height 11
click at [39, 522] on input "multiSelectOption-en-0" at bounding box center [39, 522] width 0 height 0
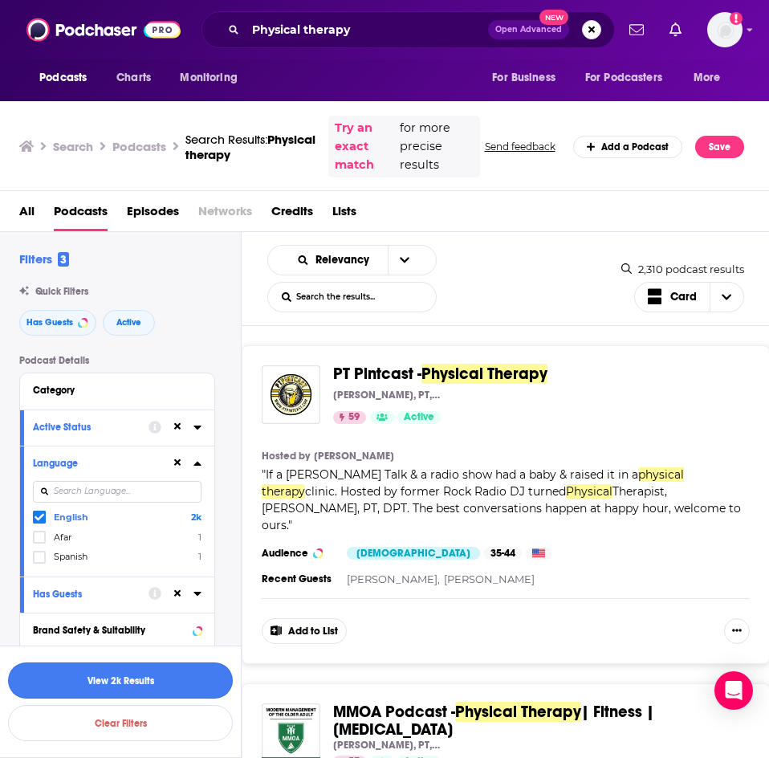
click at [128, 679] on button "View 2k Results" at bounding box center [120, 681] width 225 height 36
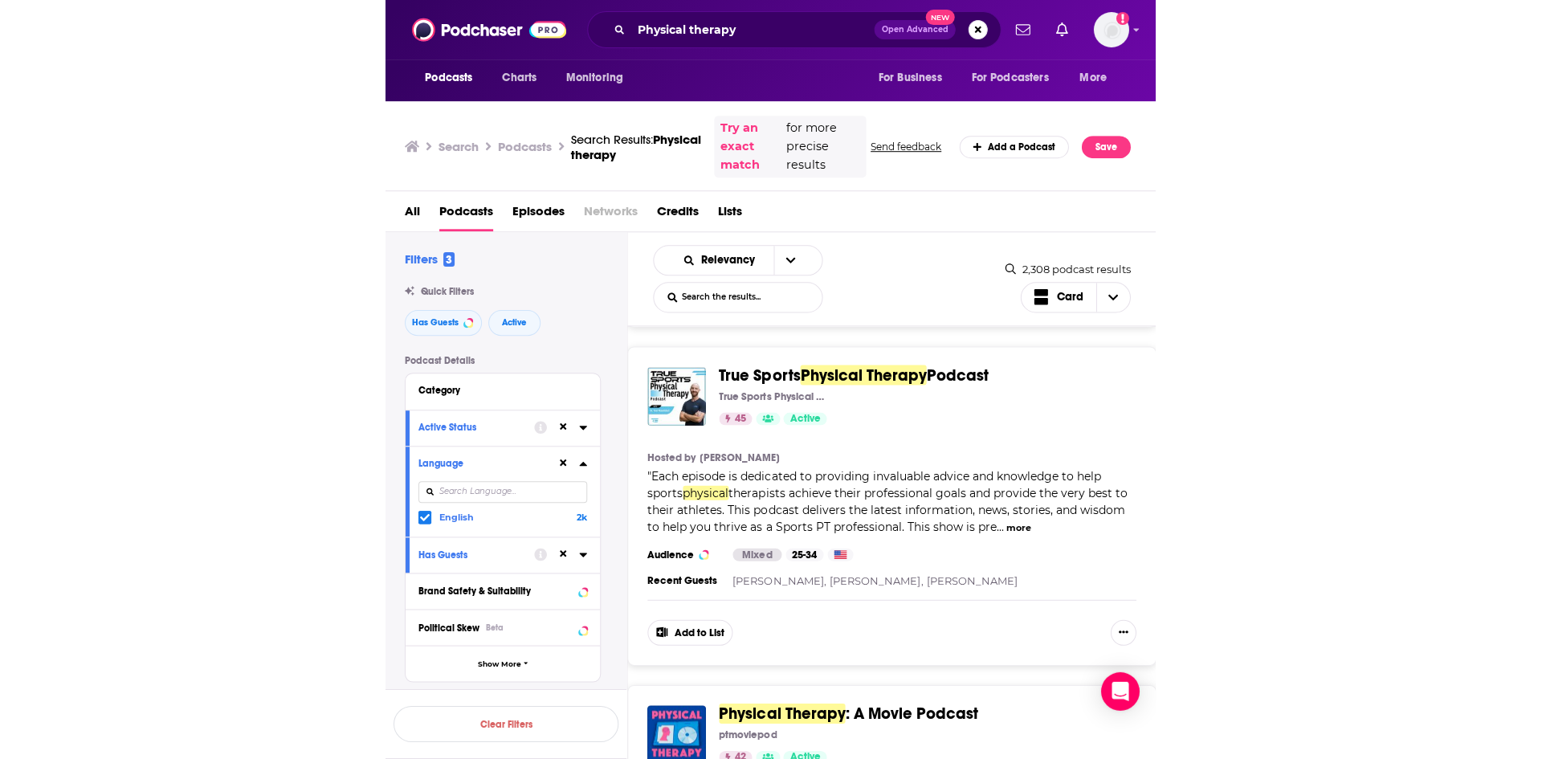
scroll to position [642, 0]
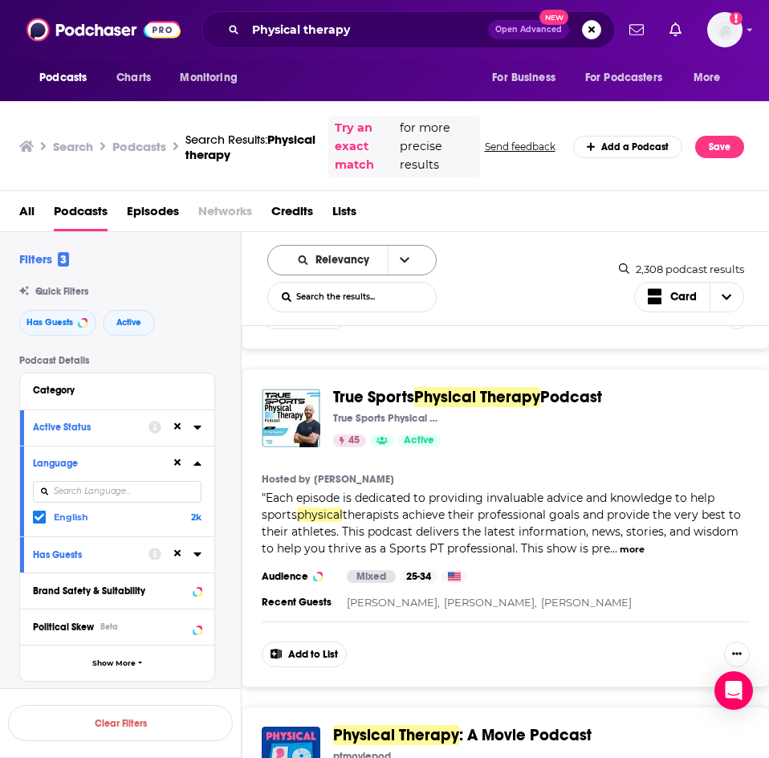
click at [393, 266] on button "open menu" at bounding box center [405, 260] width 34 height 29
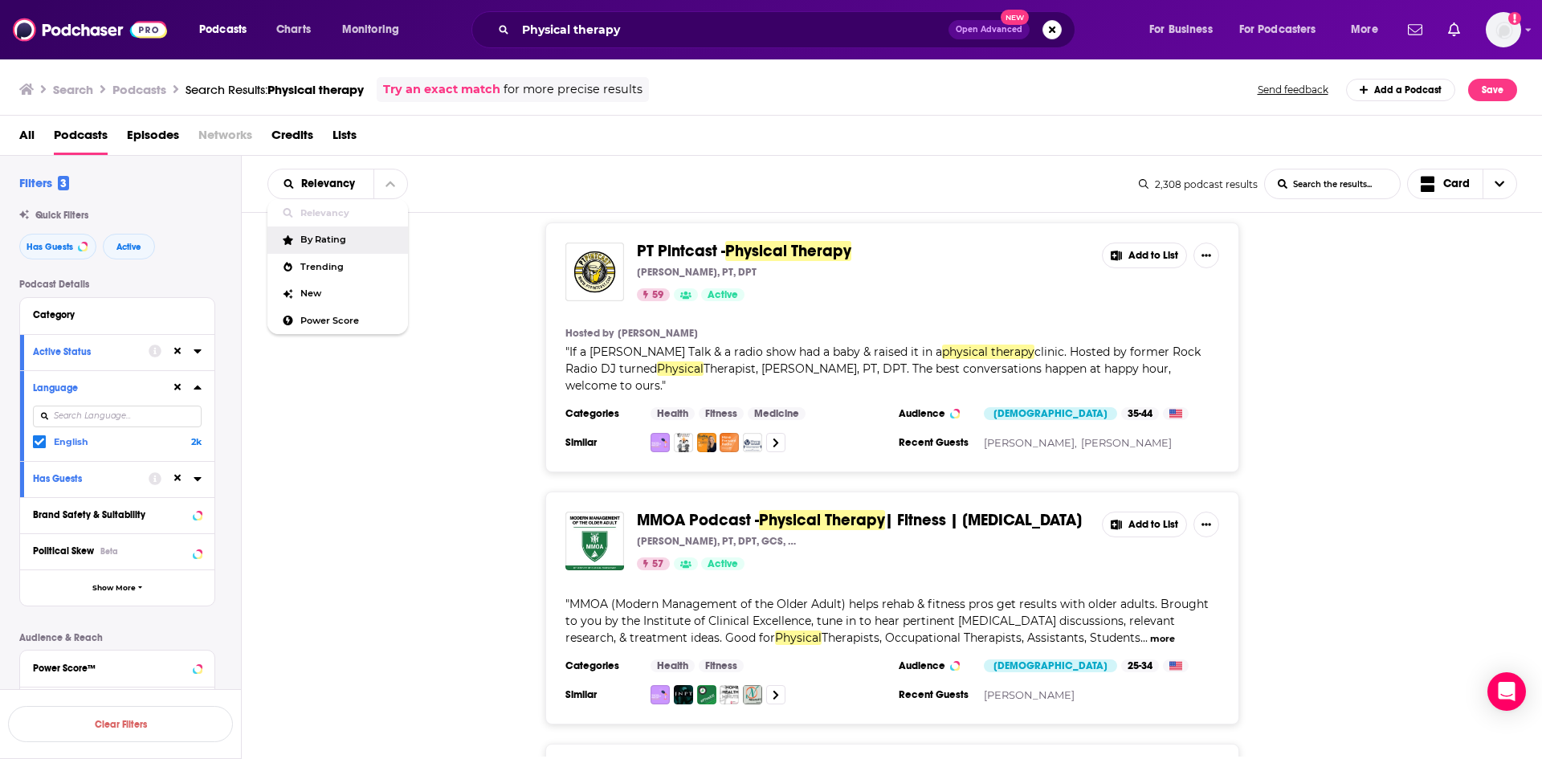
scroll to position [0, 0]
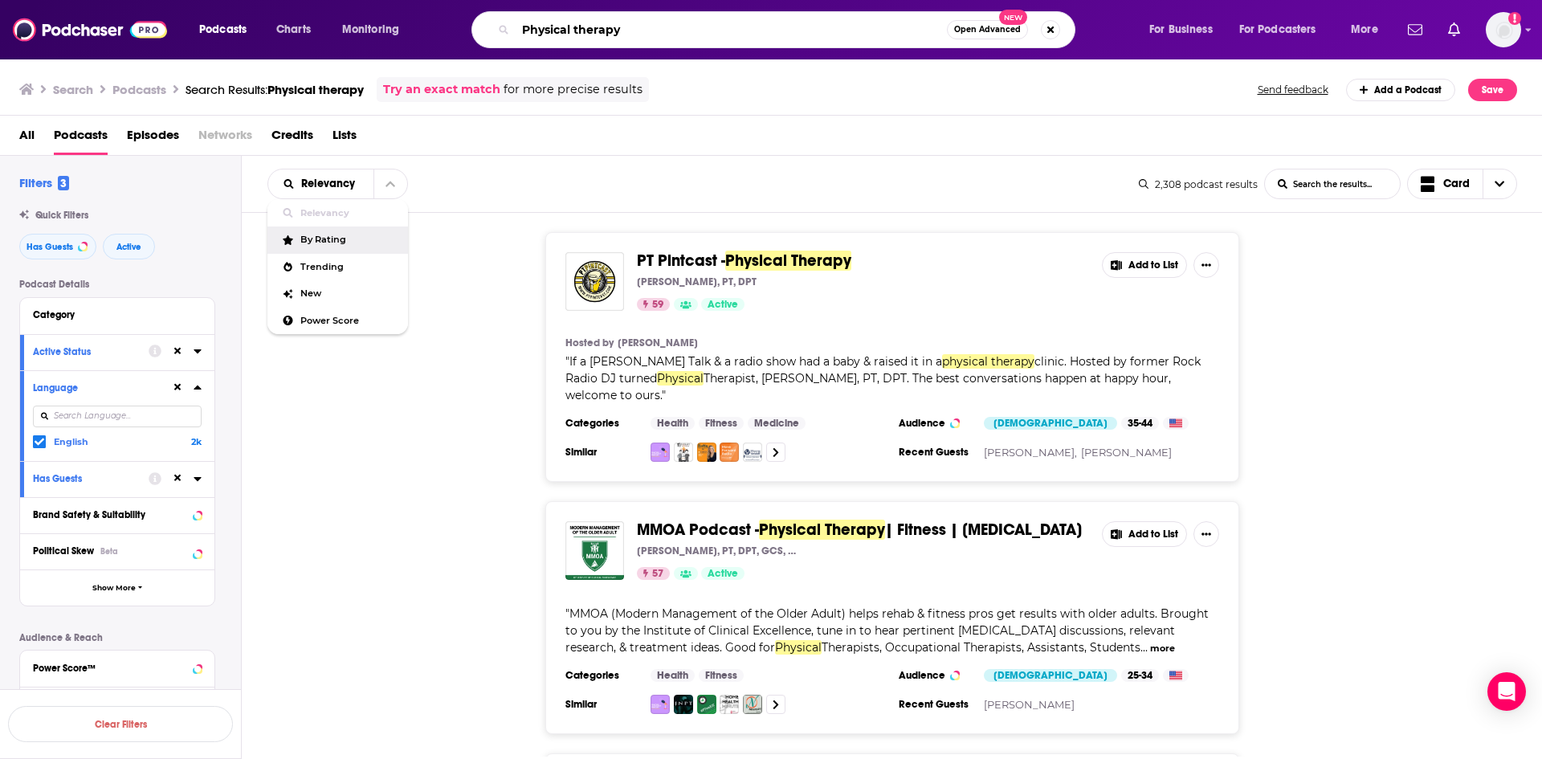
drag, startPoint x: 619, startPoint y: 27, endPoint x: 471, endPoint y: 38, distance: 148.1
click at [471, 38] on div "Physical therapy Open Advanced New" at bounding box center [789, 29] width 687 height 37
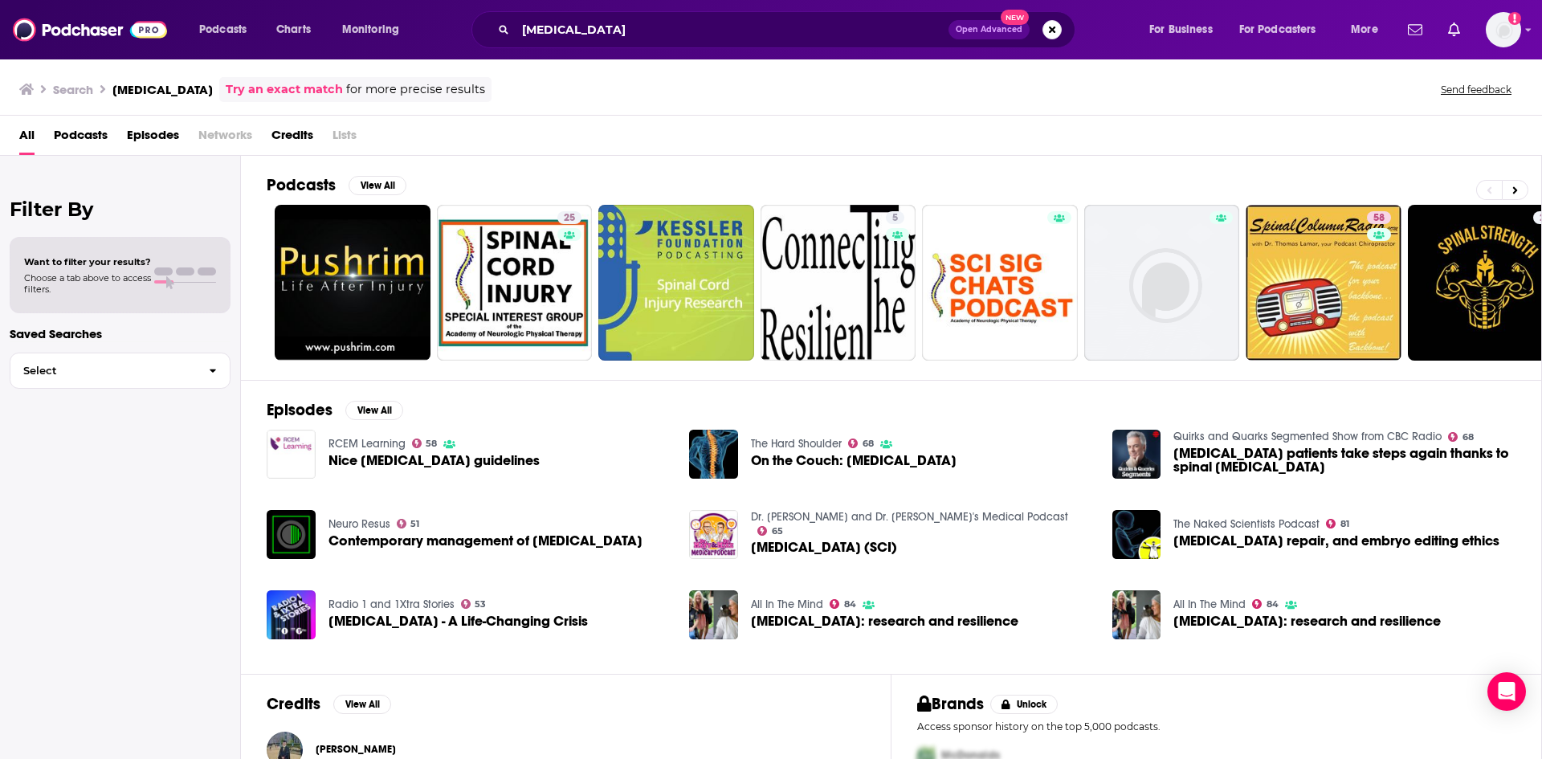
click at [88, 135] on span "Podcasts" at bounding box center [81, 138] width 54 height 33
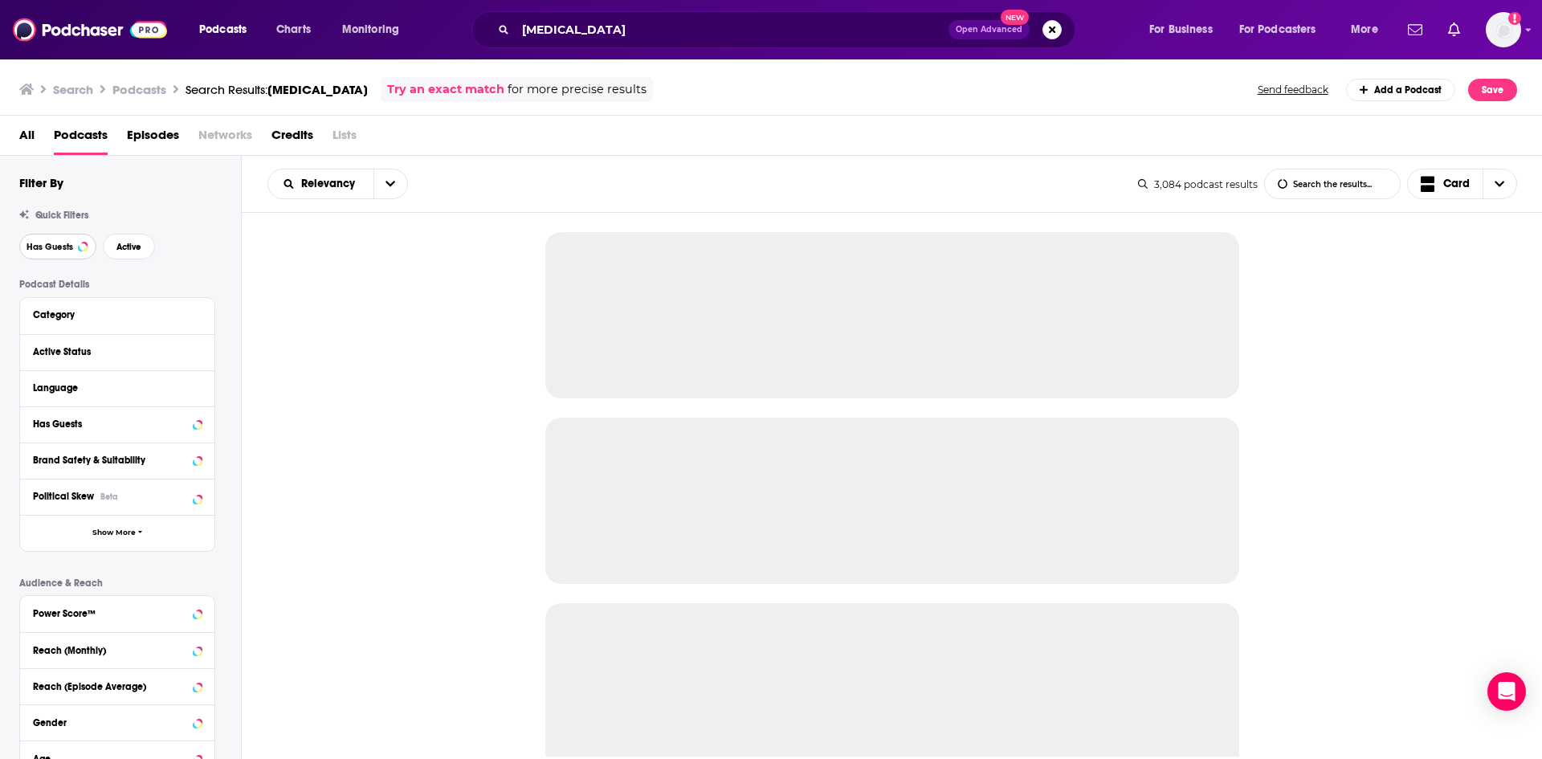
click at [62, 250] on span "Has Guests" at bounding box center [50, 247] width 47 height 9
click at [116, 245] on span "Active" at bounding box center [128, 247] width 25 height 9
click at [120, 388] on div "Language" at bounding box center [108, 387] width 150 height 11
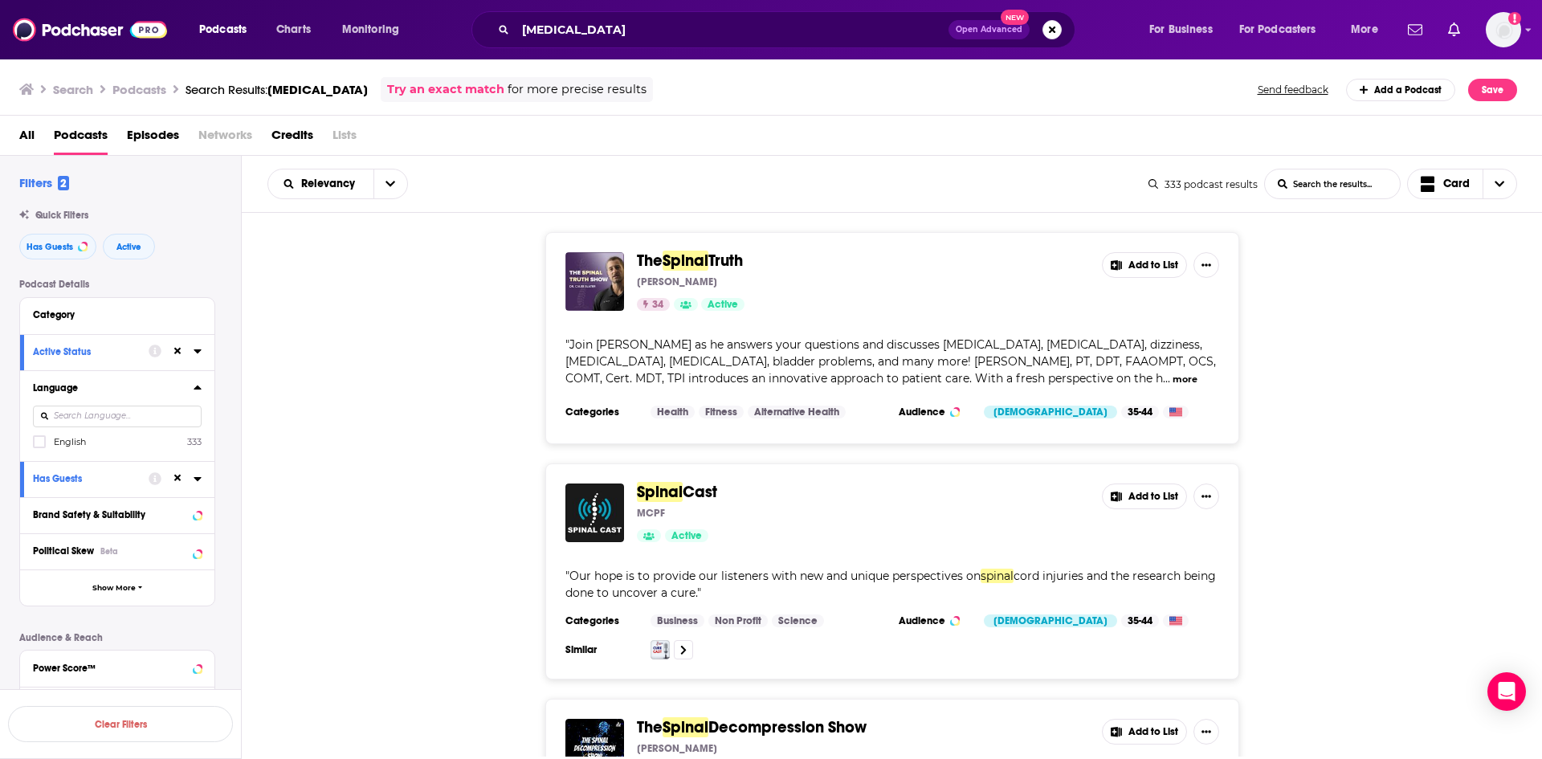
click at [121, 438] on label "English 333" at bounding box center [117, 441] width 169 height 14
click at [39, 446] on input "multiSelectOption-en-0" at bounding box center [39, 446] width 0 height 0
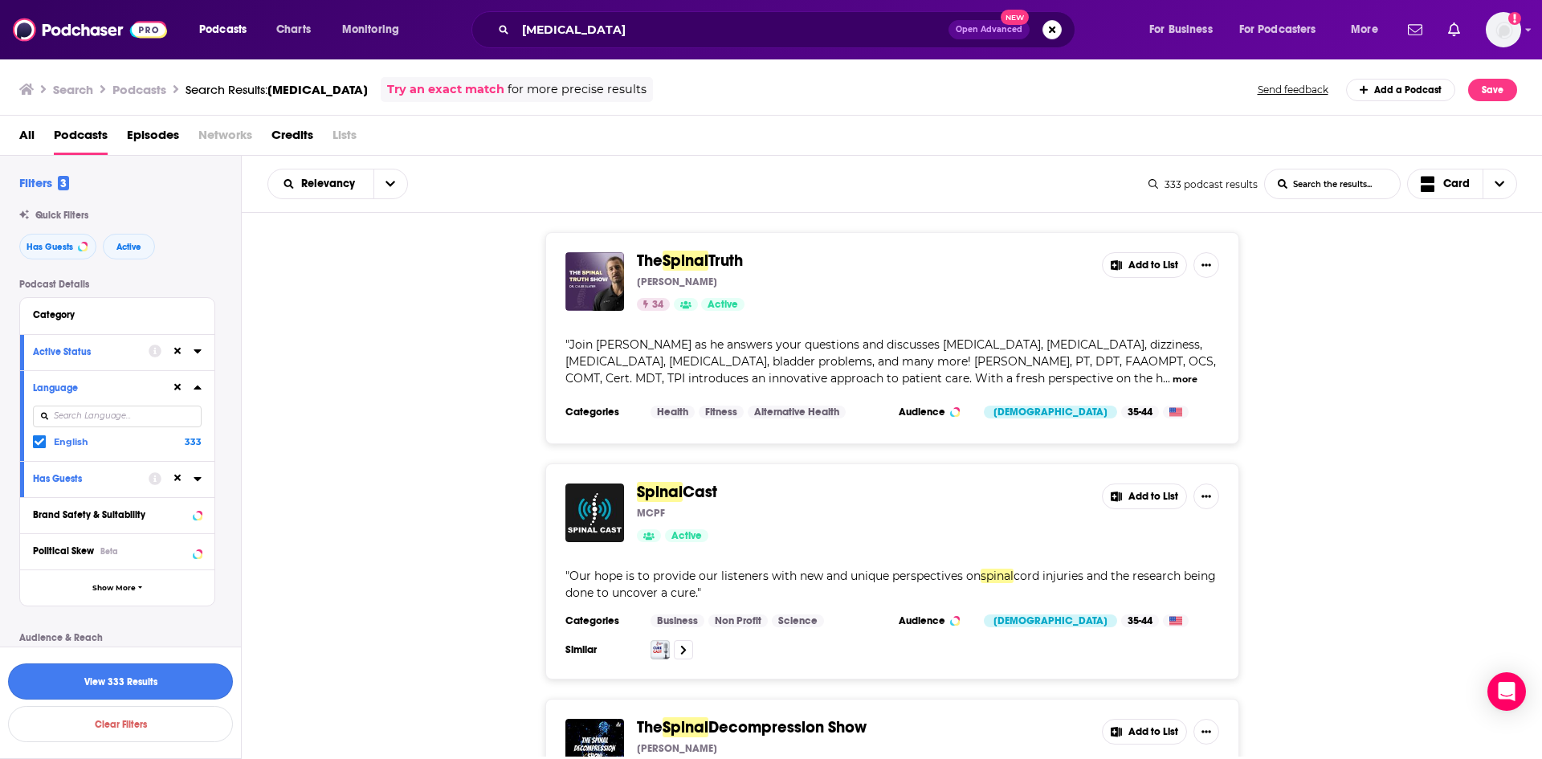
click at [81, 687] on button "View 333 Results" at bounding box center [120, 681] width 225 height 36
click at [1172, 377] on button "more" at bounding box center [1184, 380] width 25 height 14
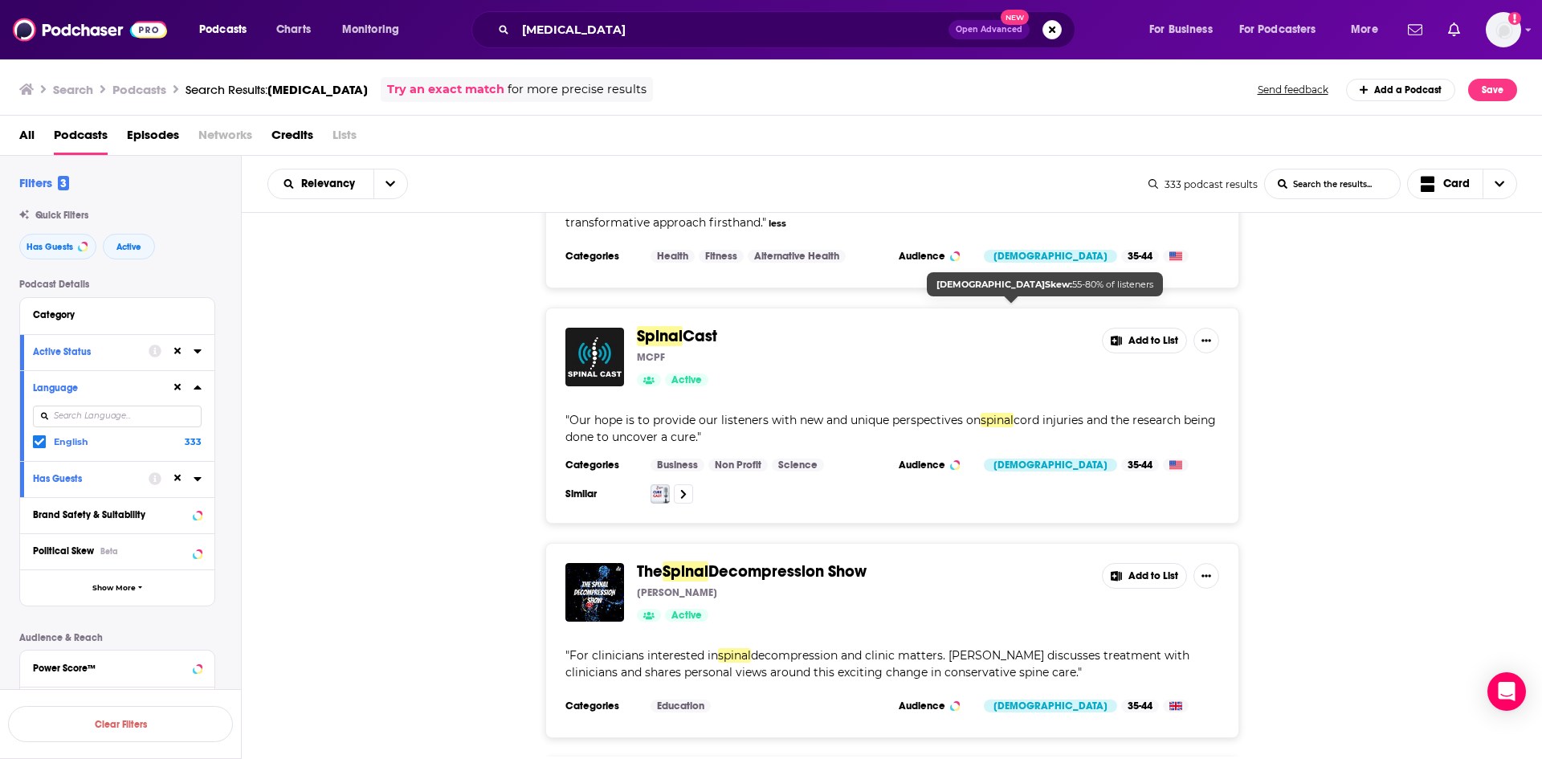
scroll to position [241, 0]
click at [1136, 336] on button "Add to List" at bounding box center [1144, 340] width 85 height 26
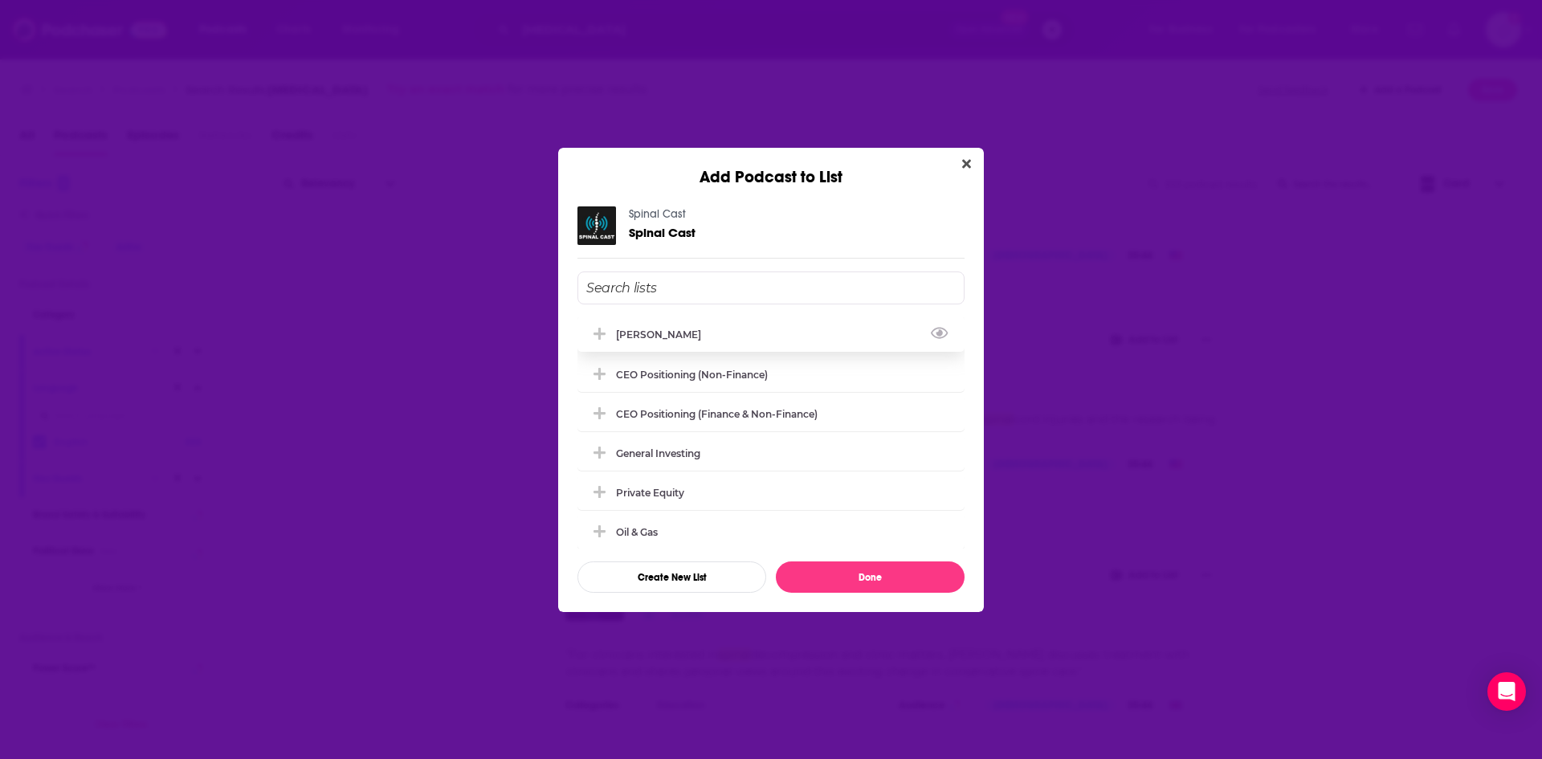
drag, startPoint x: 635, startPoint y: 330, endPoint x: 647, endPoint y: 340, distance: 15.4
click at [636, 330] on div "[PERSON_NAME]" at bounding box center [663, 334] width 95 height 12
click at [831, 575] on button "Done" at bounding box center [870, 576] width 189 height 31
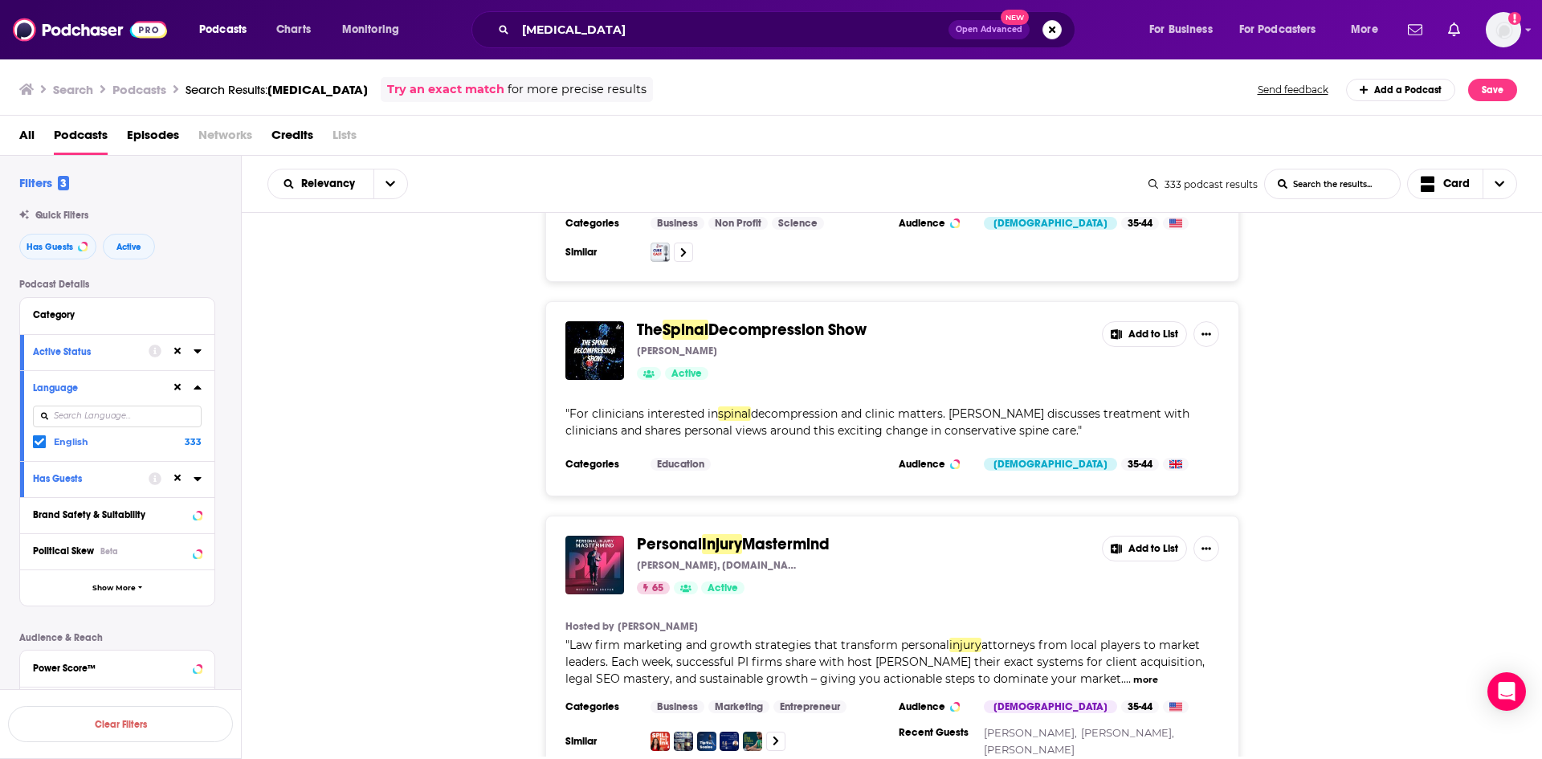
scroll to position [562, 0]
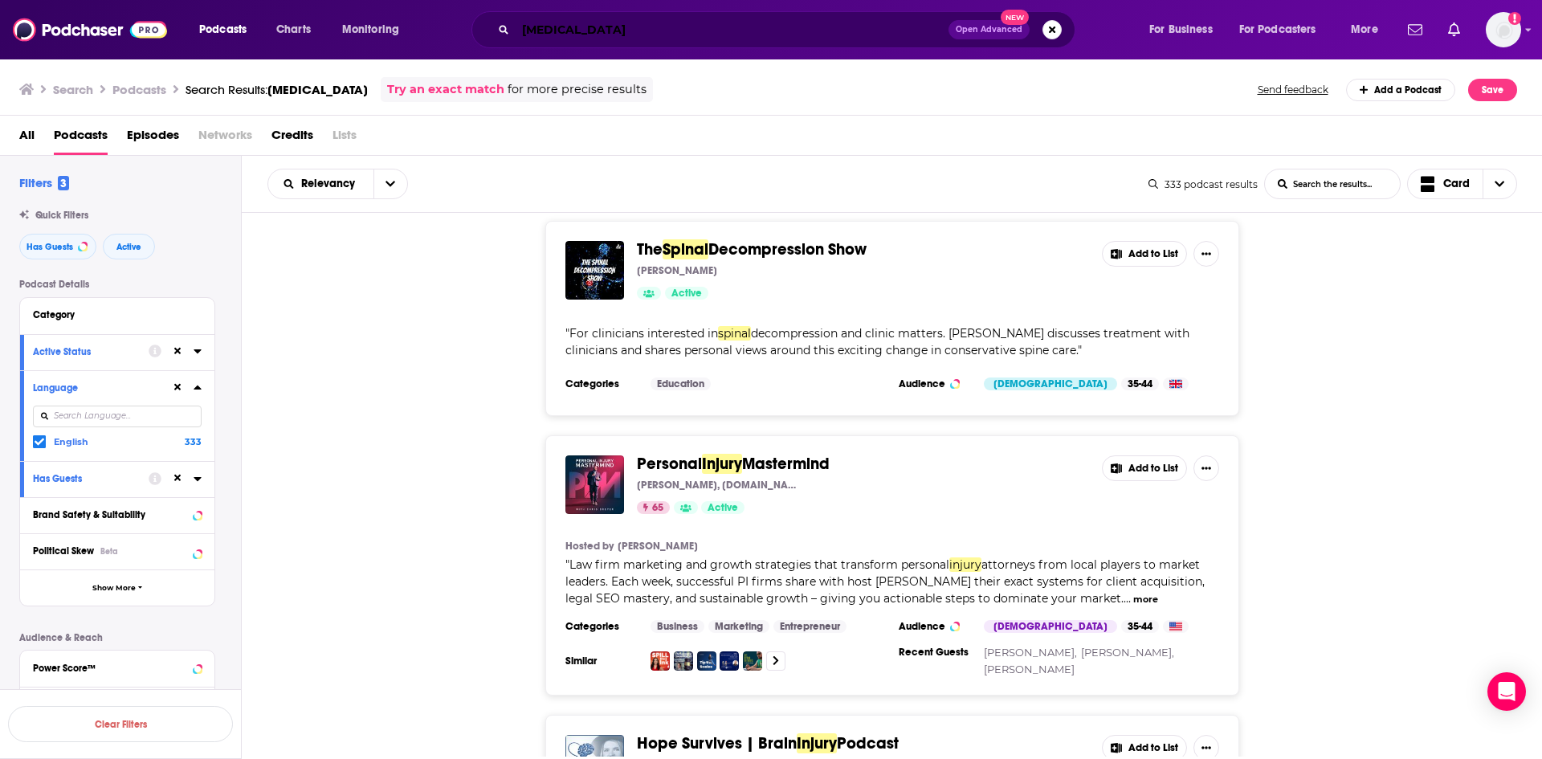
click at [521, 33] on input "spinal injury" at bounding box center [732, 30] width 433 height 26
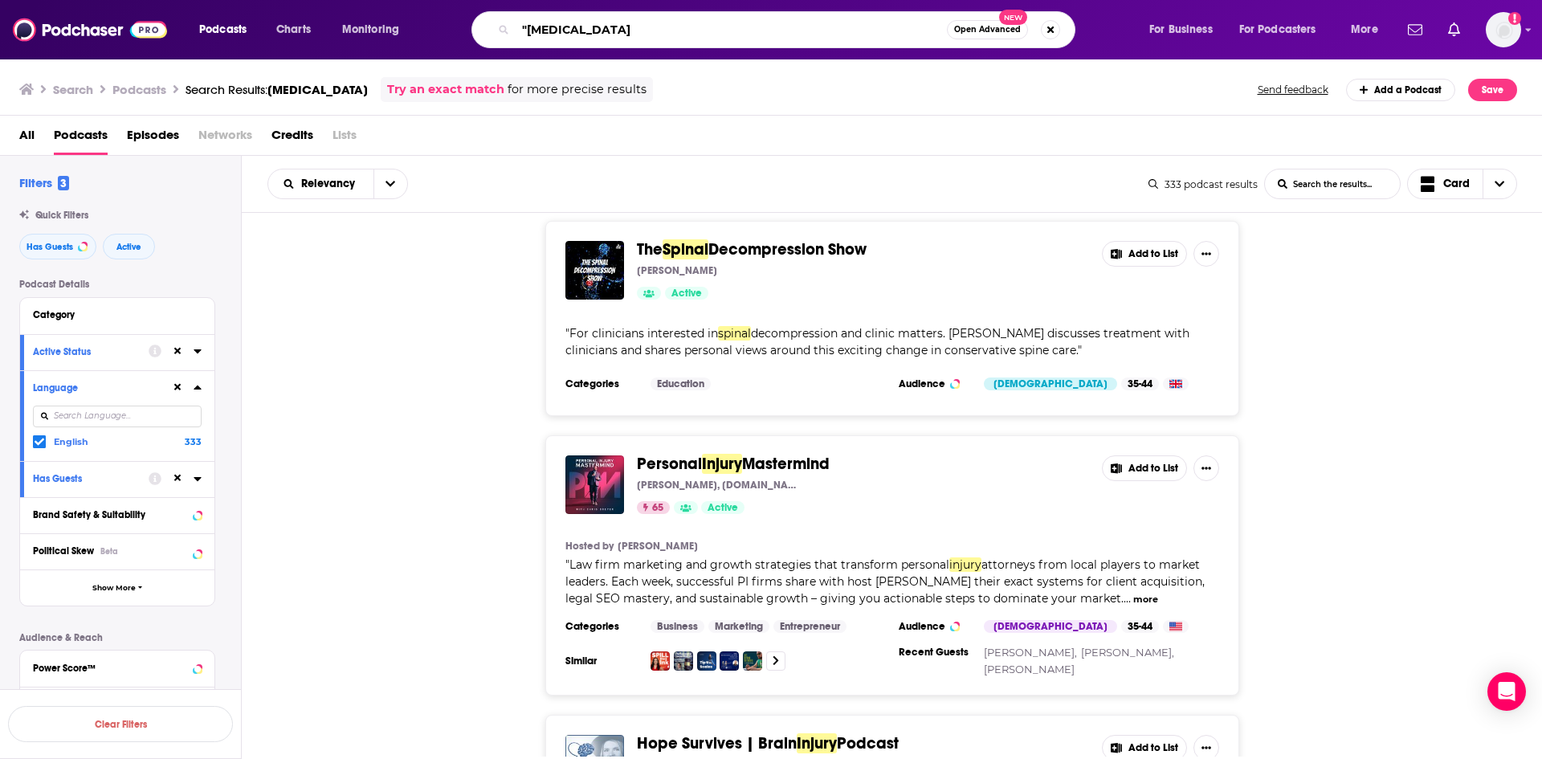
click at [675, 33] on input ""spinal injury" at bounding box center [731, 30] width 431 height 26
type input """
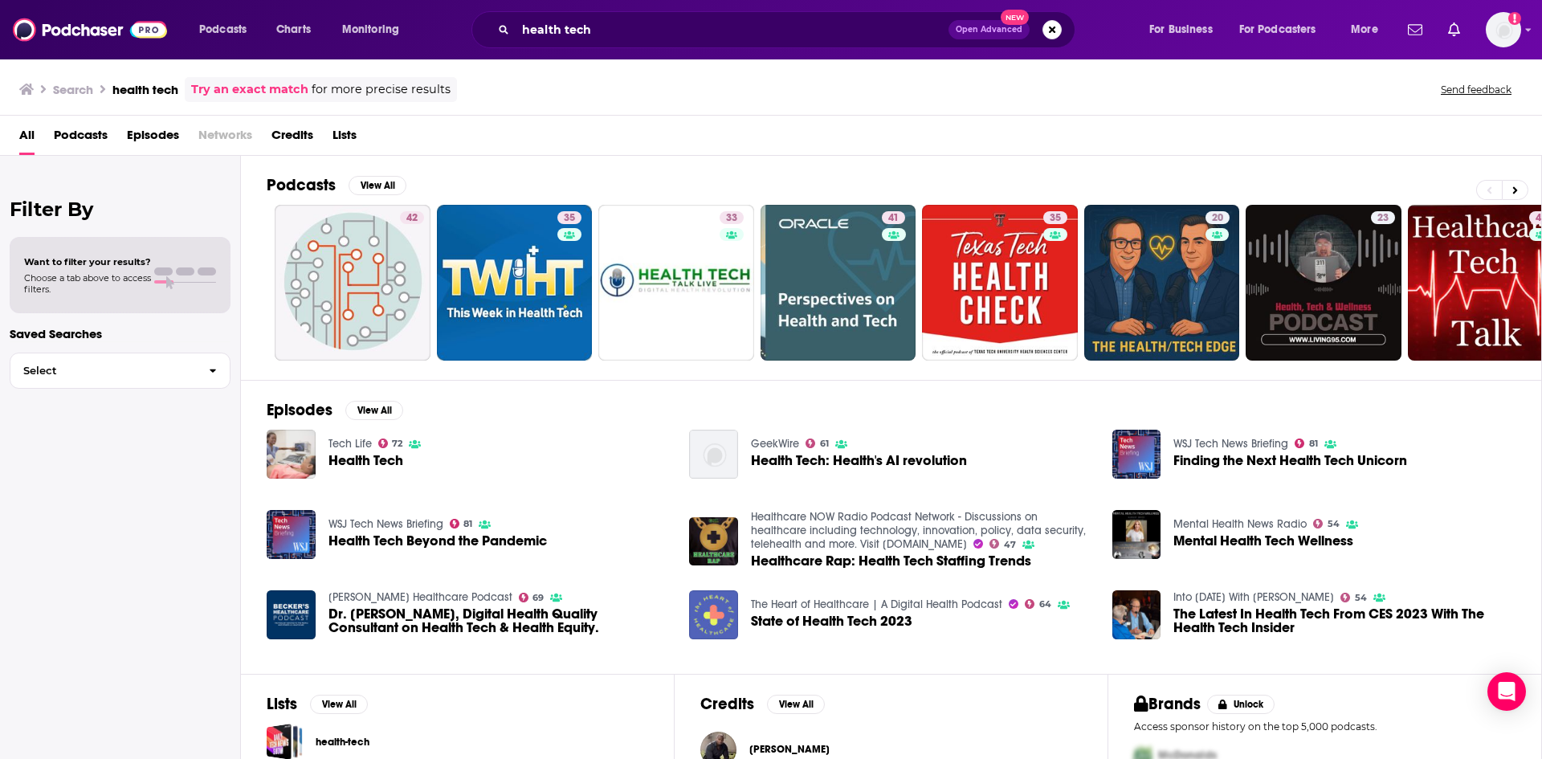
click at [80, 138] on span "Podcasts" at bounding box center [81, 138] width 54 height 33
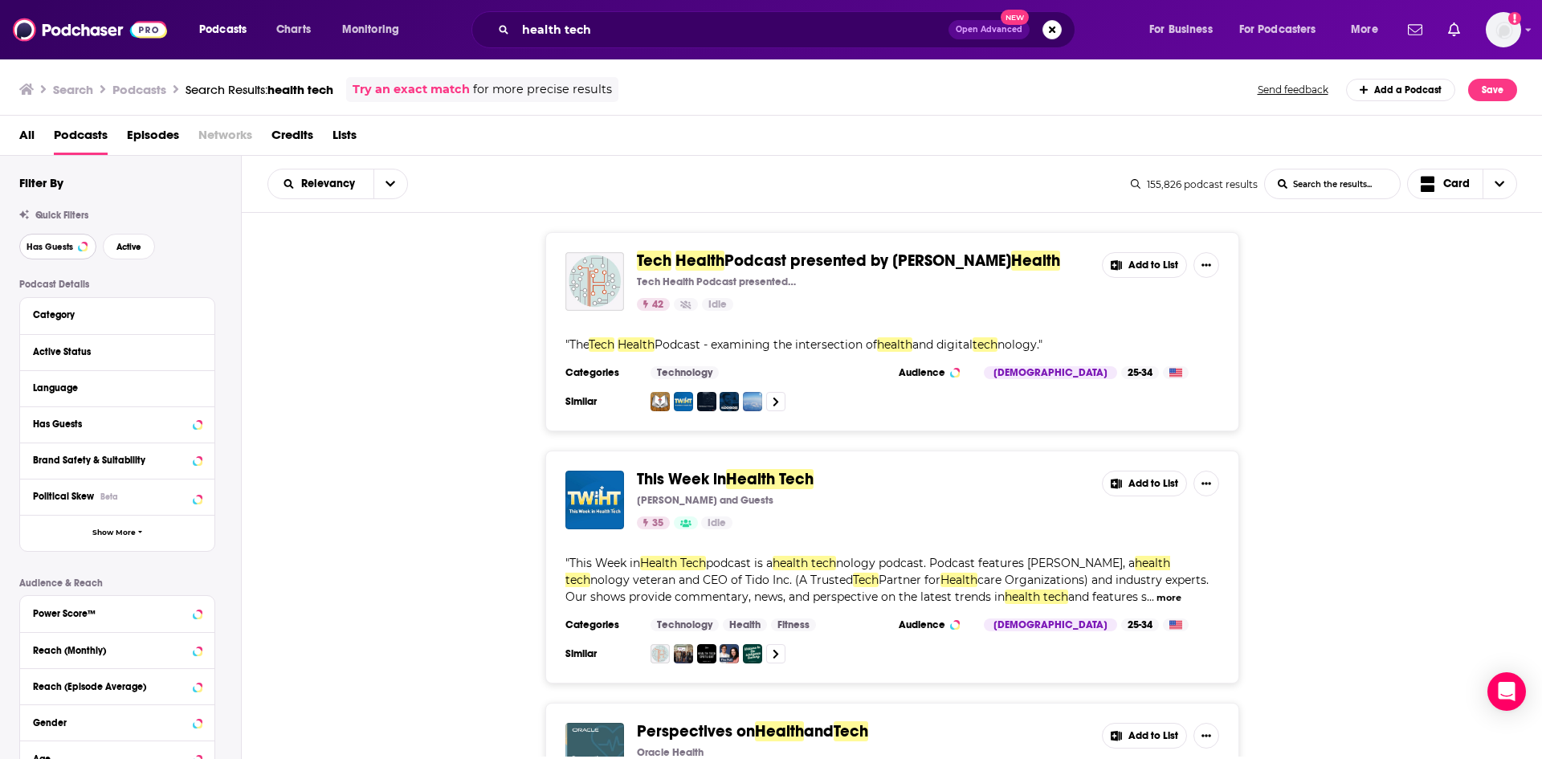
click at [59, 247] on span "Has Guests" at bounding box center [50, 247] width 47 height 9
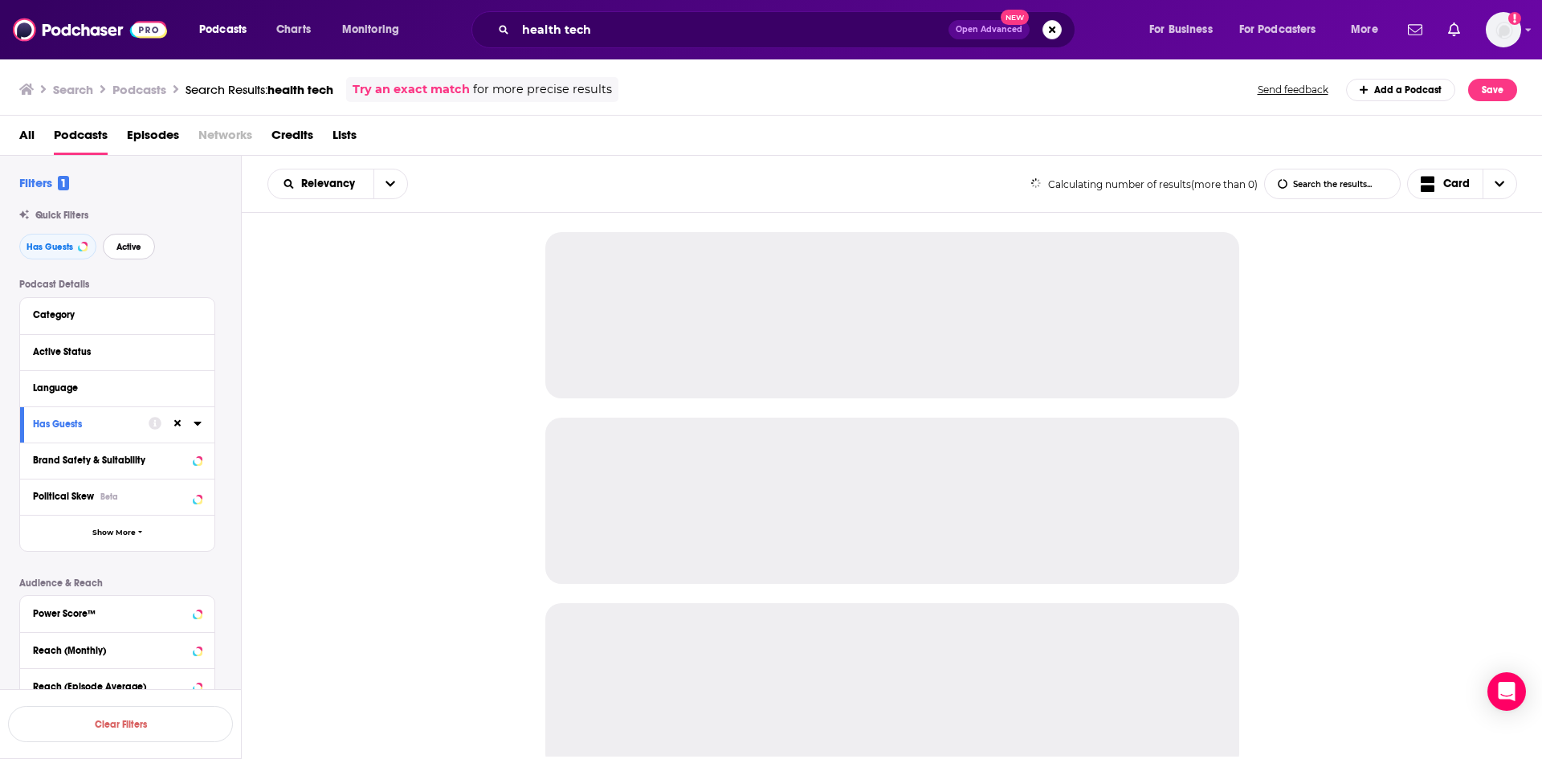
click at [124, 247] on span "Active" at bounding box center [128, 247] width 25 height 9
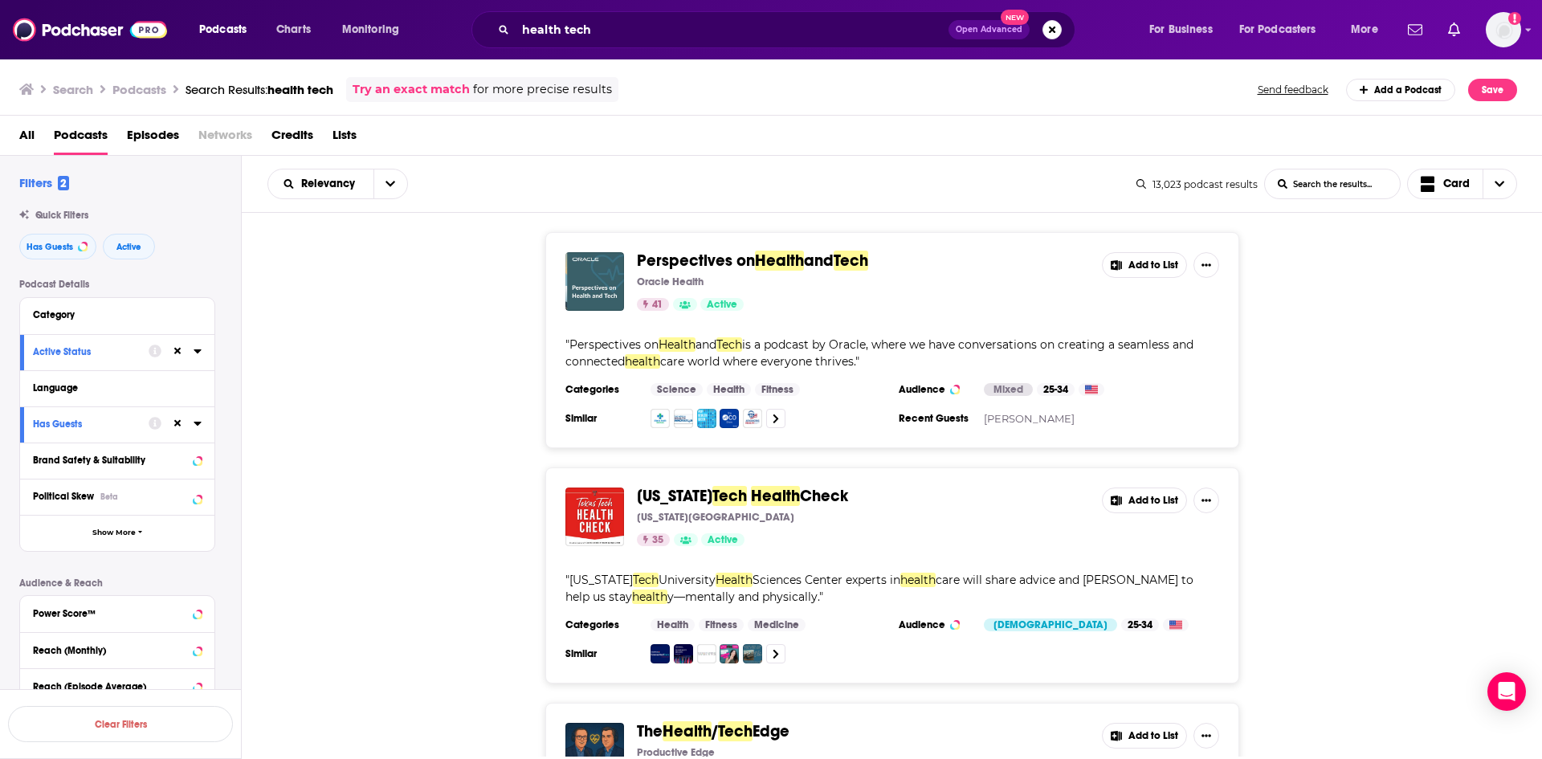
click at [1147, 263] on button "Add to List" at bounding box center [1144, 265] width 85 height 26
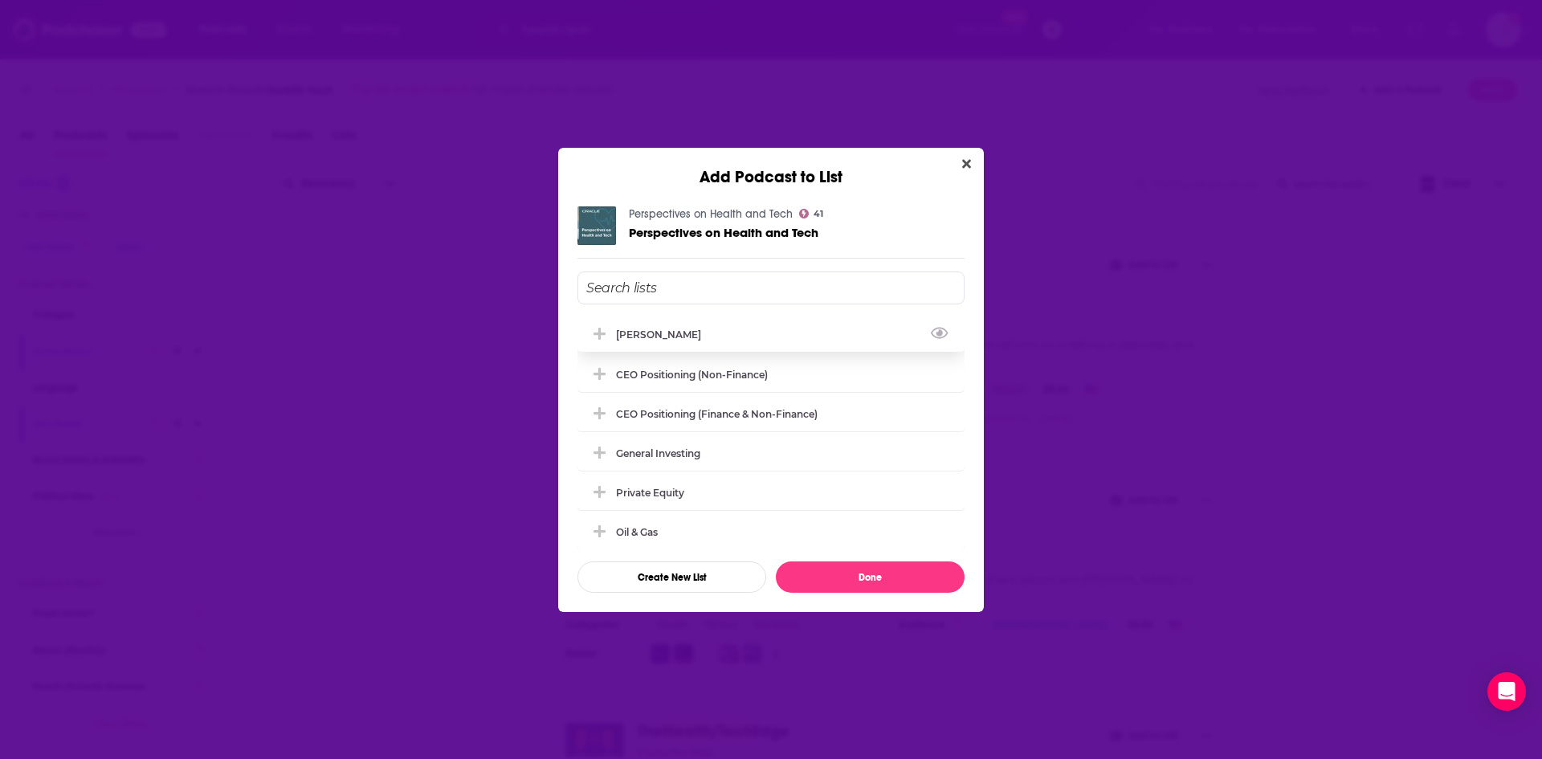
click at [651, 337] on div "[PERSON_NAME]" at bounding box center [663, 334] width 95 height 12
click at [822, 578] on button "Done" at bounding box center [870, 576] width 189 height 31
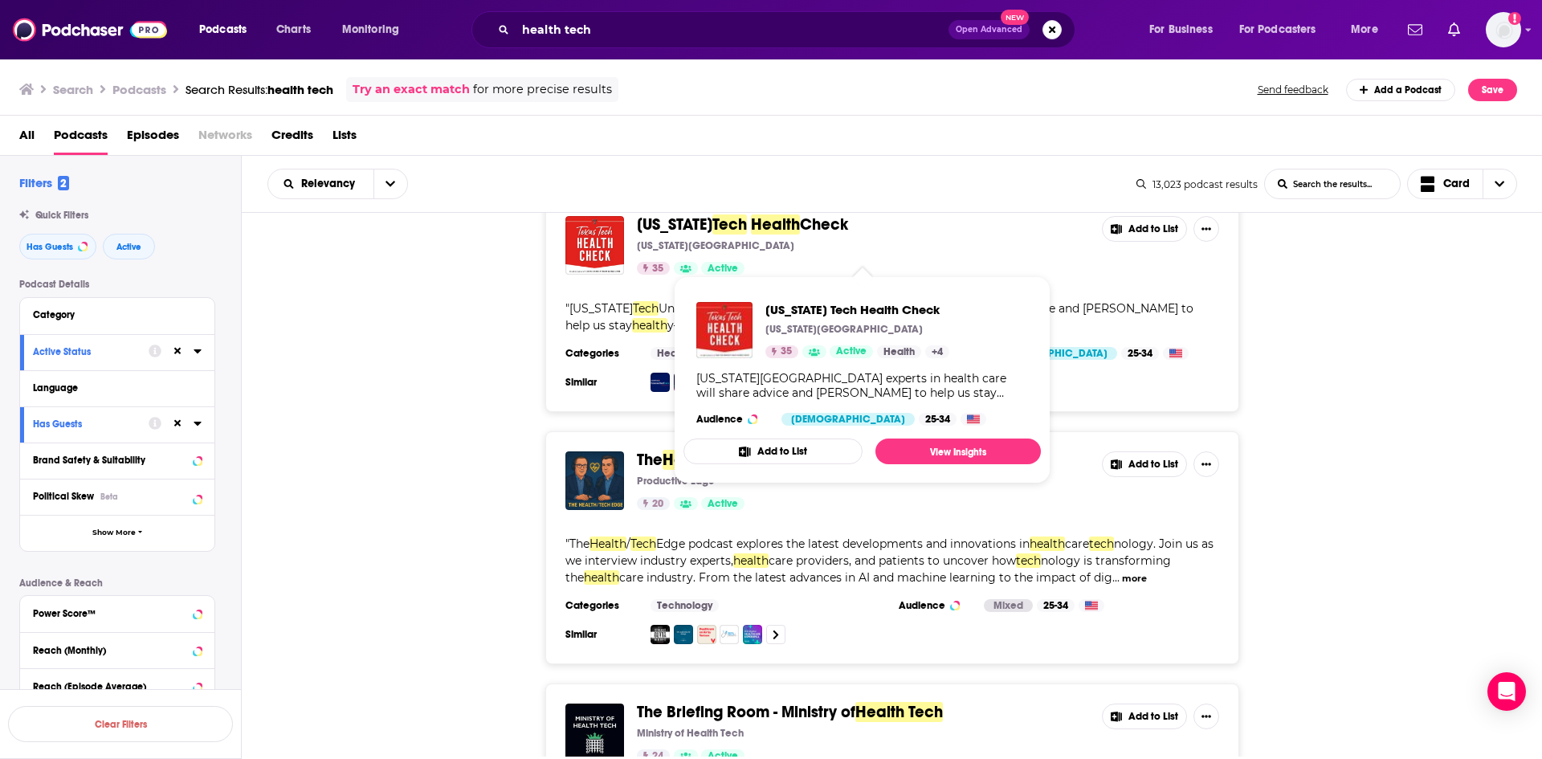
scroll to position [321, 0]
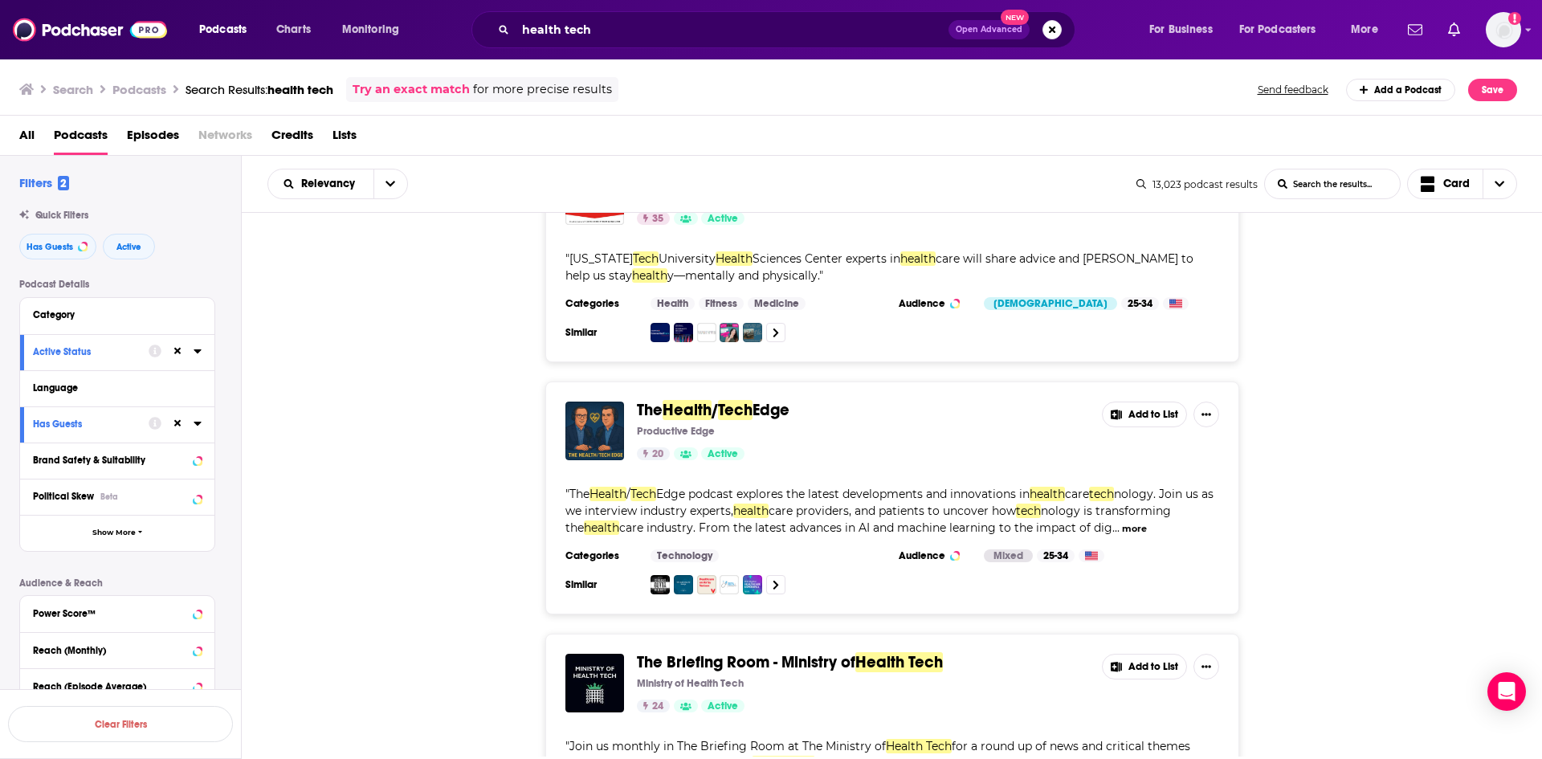
click at [1137, 411] on button "Add to List" at bounding box center [1144, 415] width 85 height 26
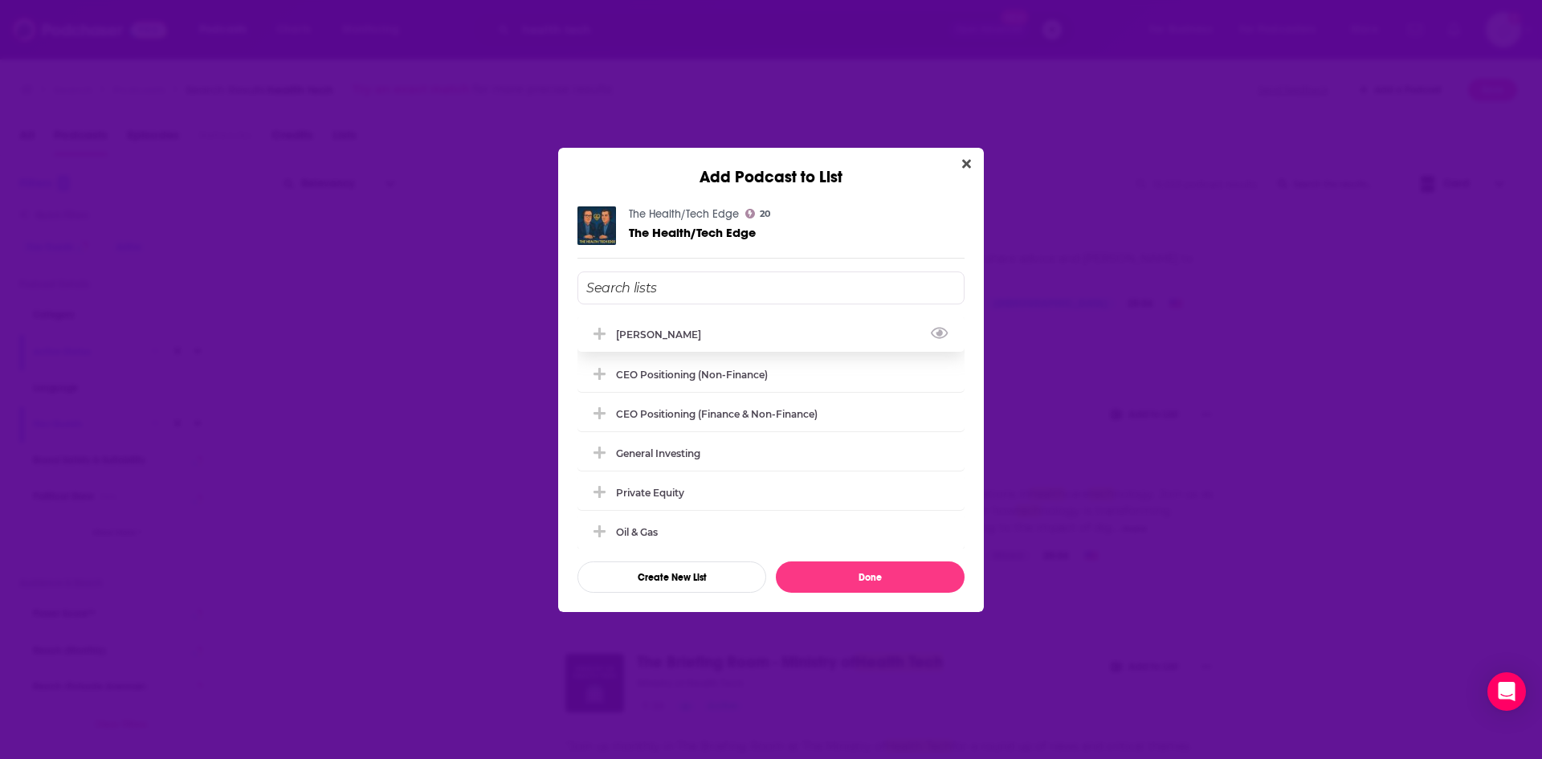
click at [656, 331] on div "[PERSON_NAME]" at bounding box center [663, 334] width 95 height 12
click at [850, 566] on button "Done" at bounding box center [870, 576] width 189 height 31
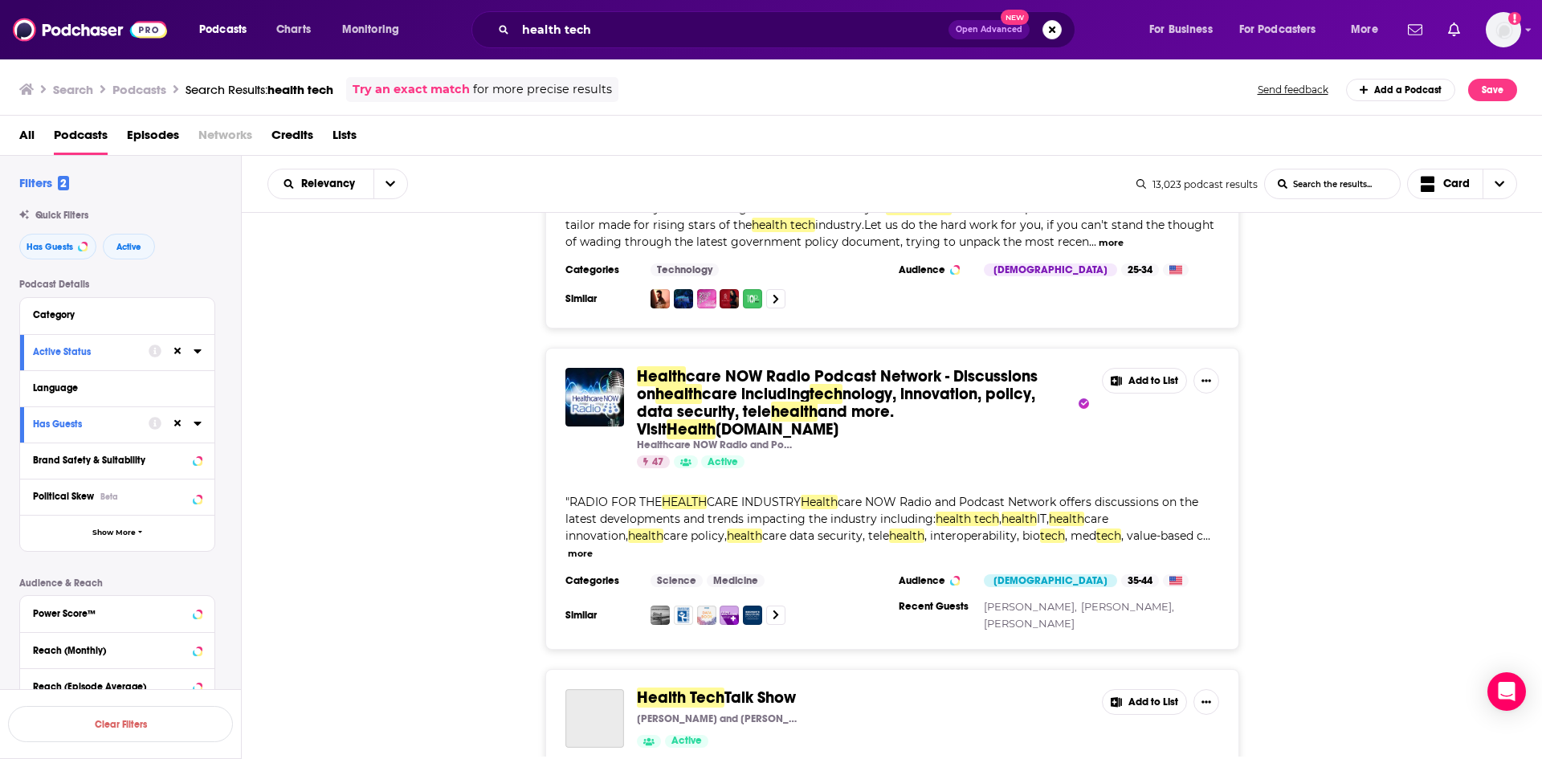
scroll to position [883, 0]
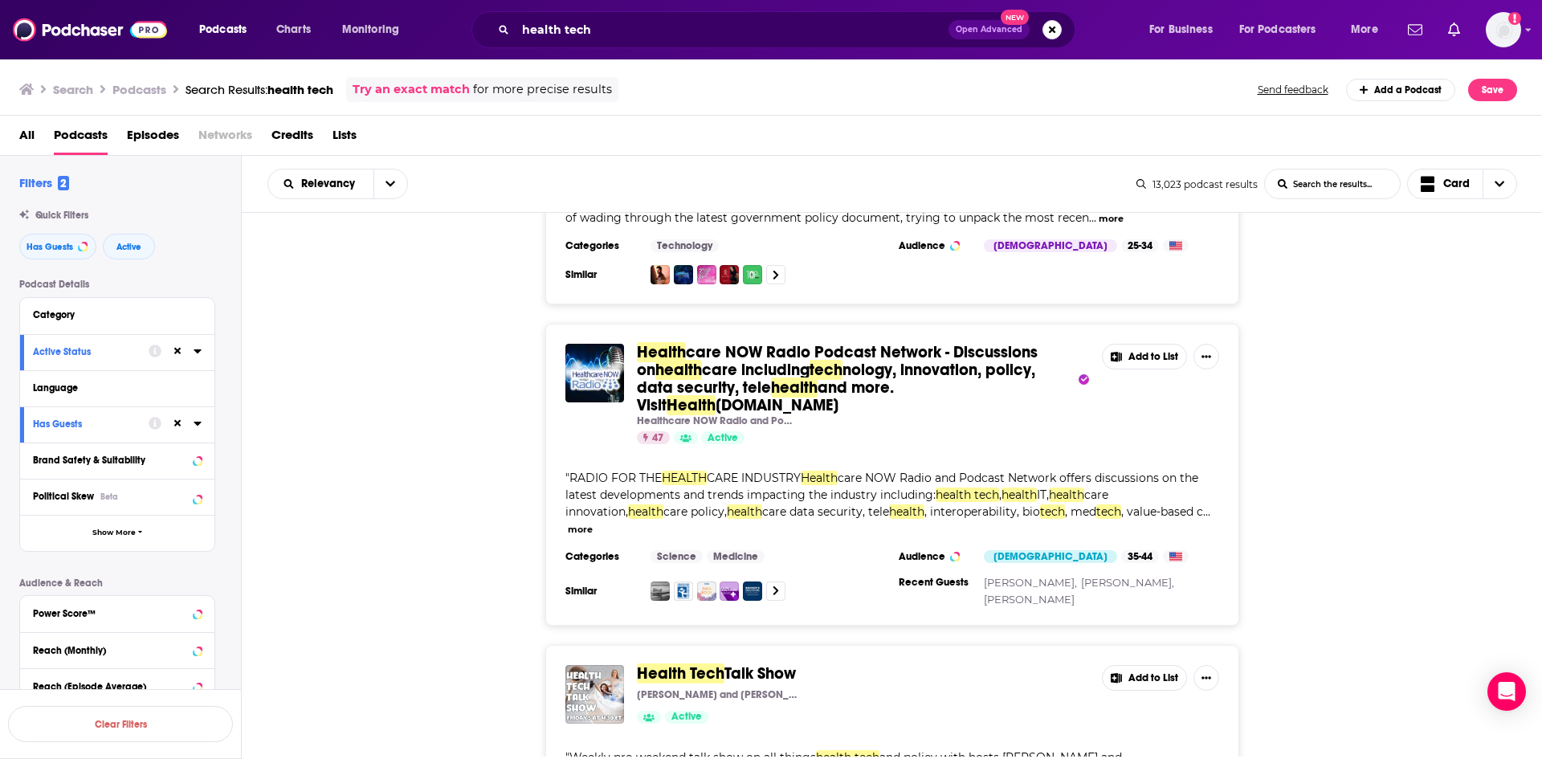
click at [593, 523] on button "more" at bounding box center [580, 530] width 25 height 14
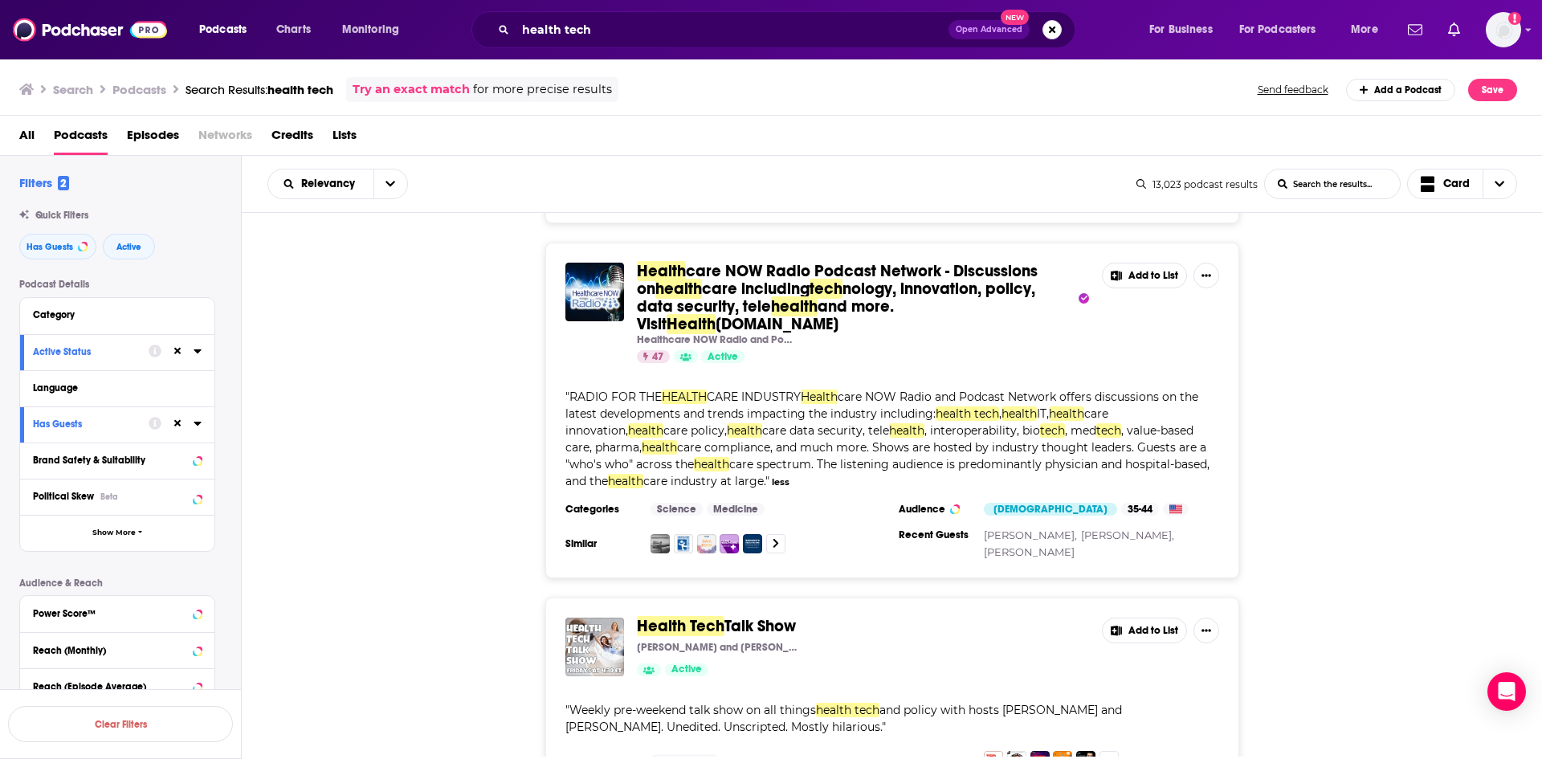
scroll to position [964, 0]
click at [1140, 275] on button "Add to List" at bounding box center [1144, 276] width 85 height 26
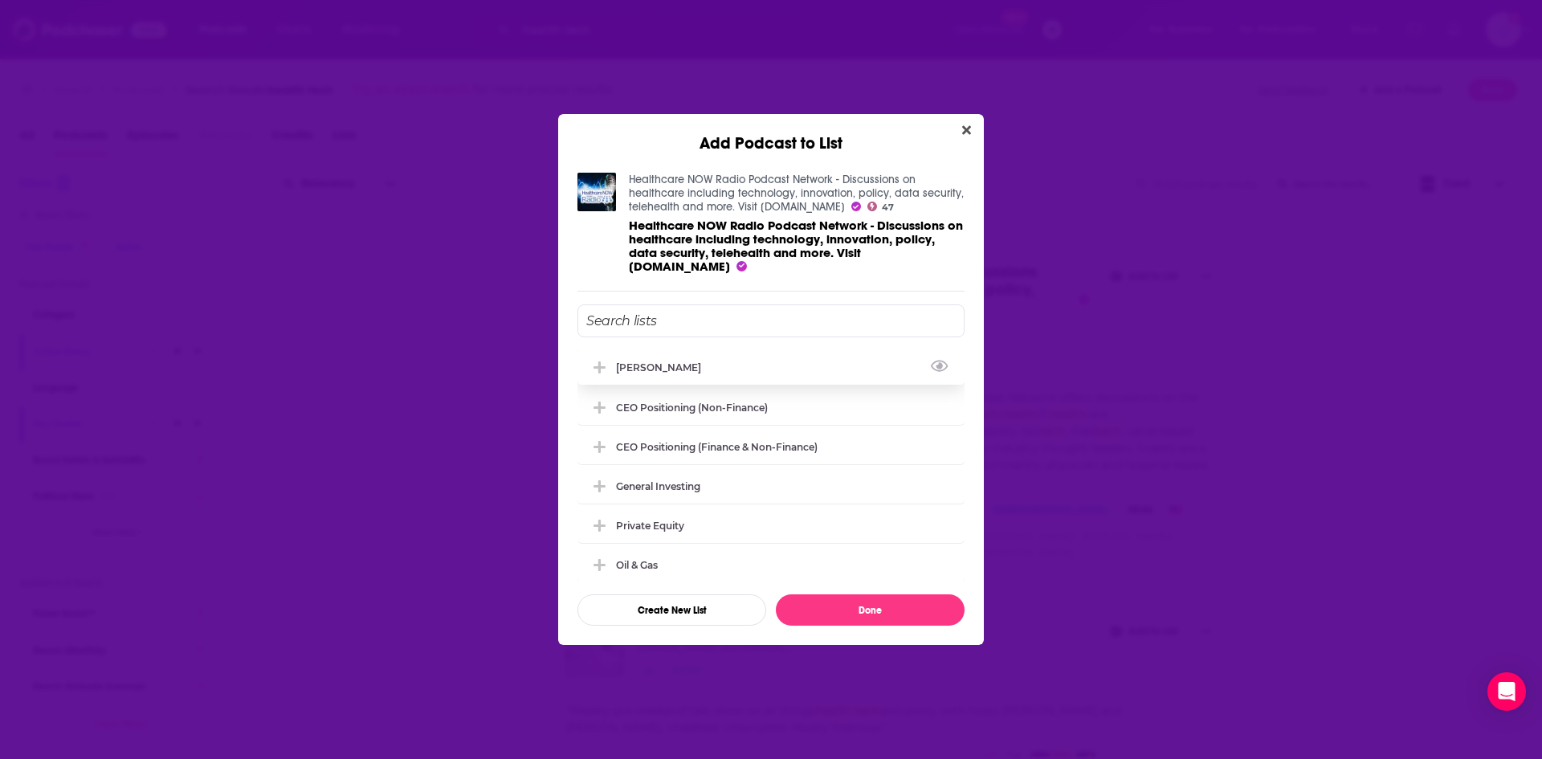
click at [639, 361] on div "[PERSON_NAME]" at bounding box center [770, 366] width 387 height 35
click at [881, 610] on button "Done" at bounding box center [870, 609] width 189 height 31
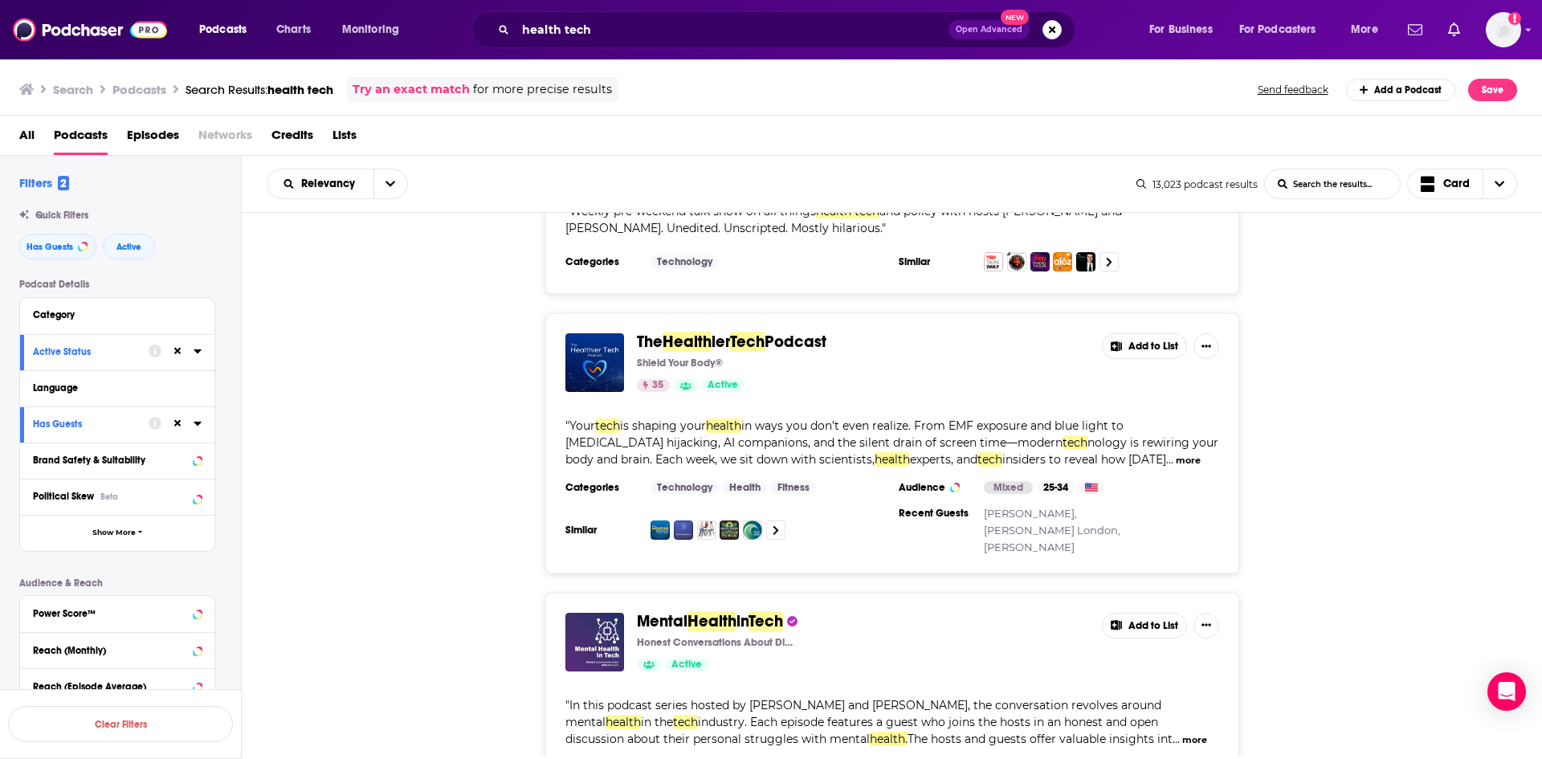
scroll to position [1526, 0]
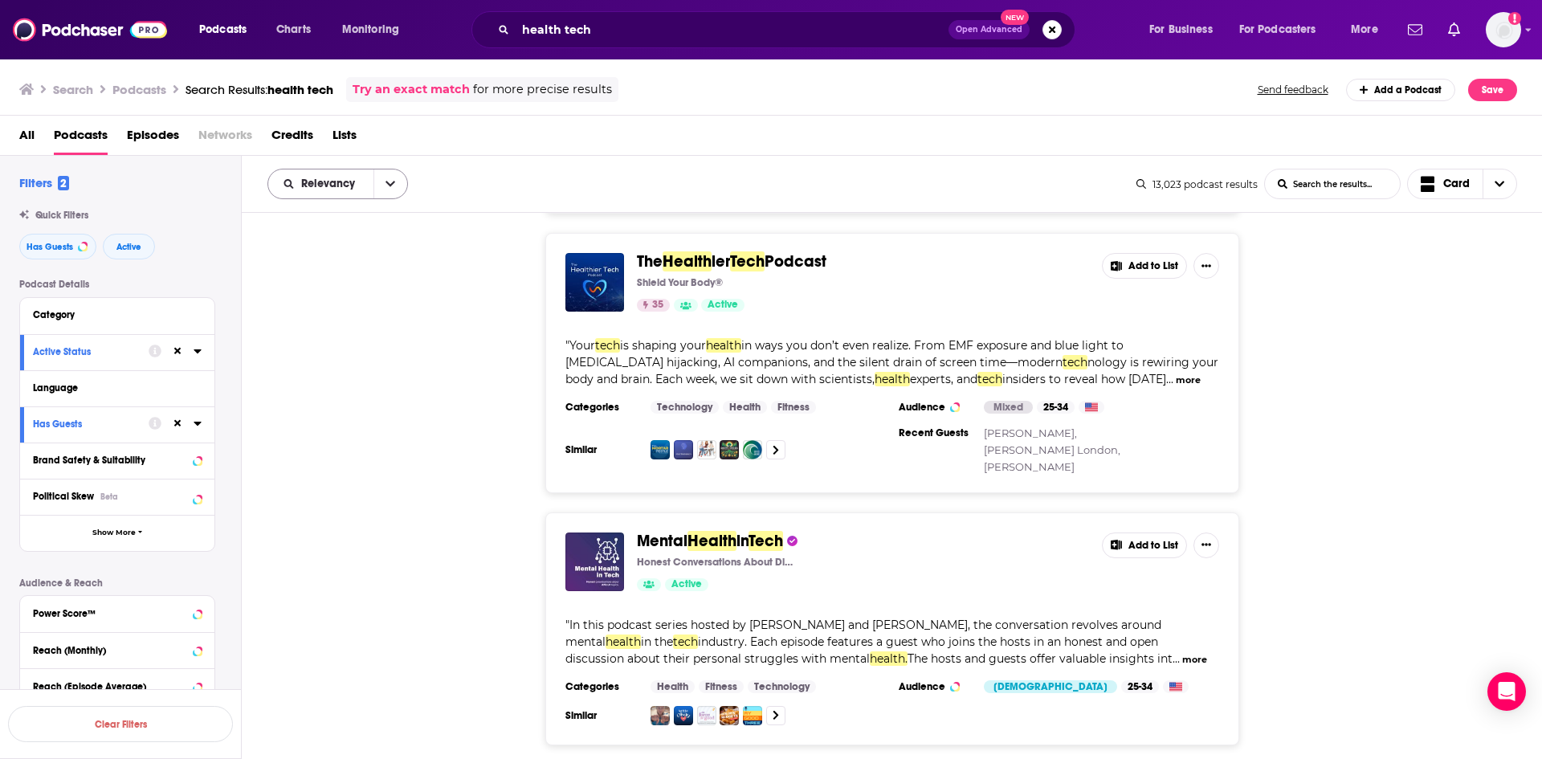
click at [378, 185] on button "open menu" at bounding box center [390, 183] width 34 height 29
click at [508, 160] on div "Relevancy Relevancy By Rating Trending New Power Score List Search Input Search…" at bounding box center [892, 184] width 1301 height 57
click at [114, 526] on button "Show More" at bounding box center [117, 533] width 194 height 36
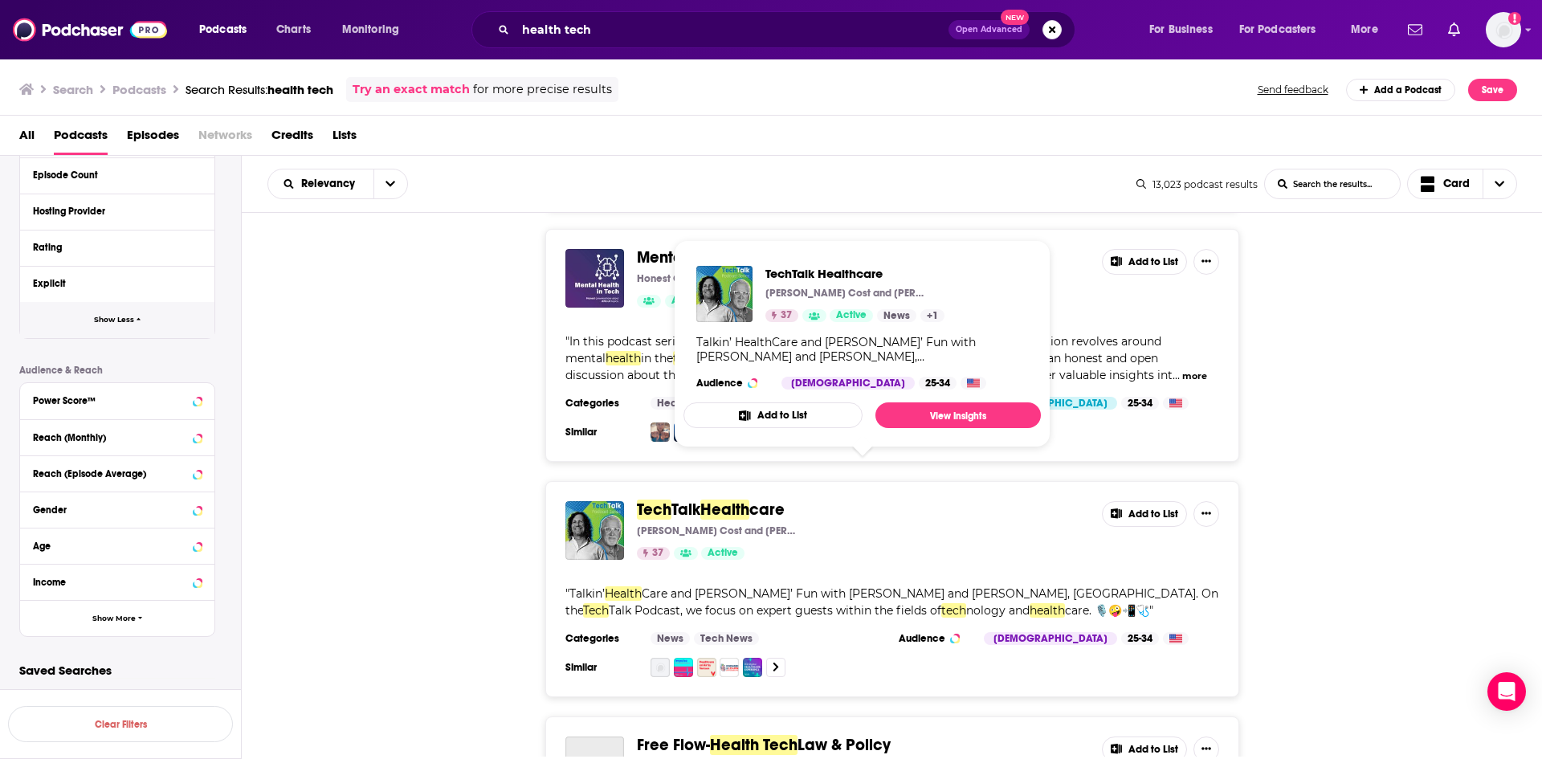
scroll to position [1847, 0]
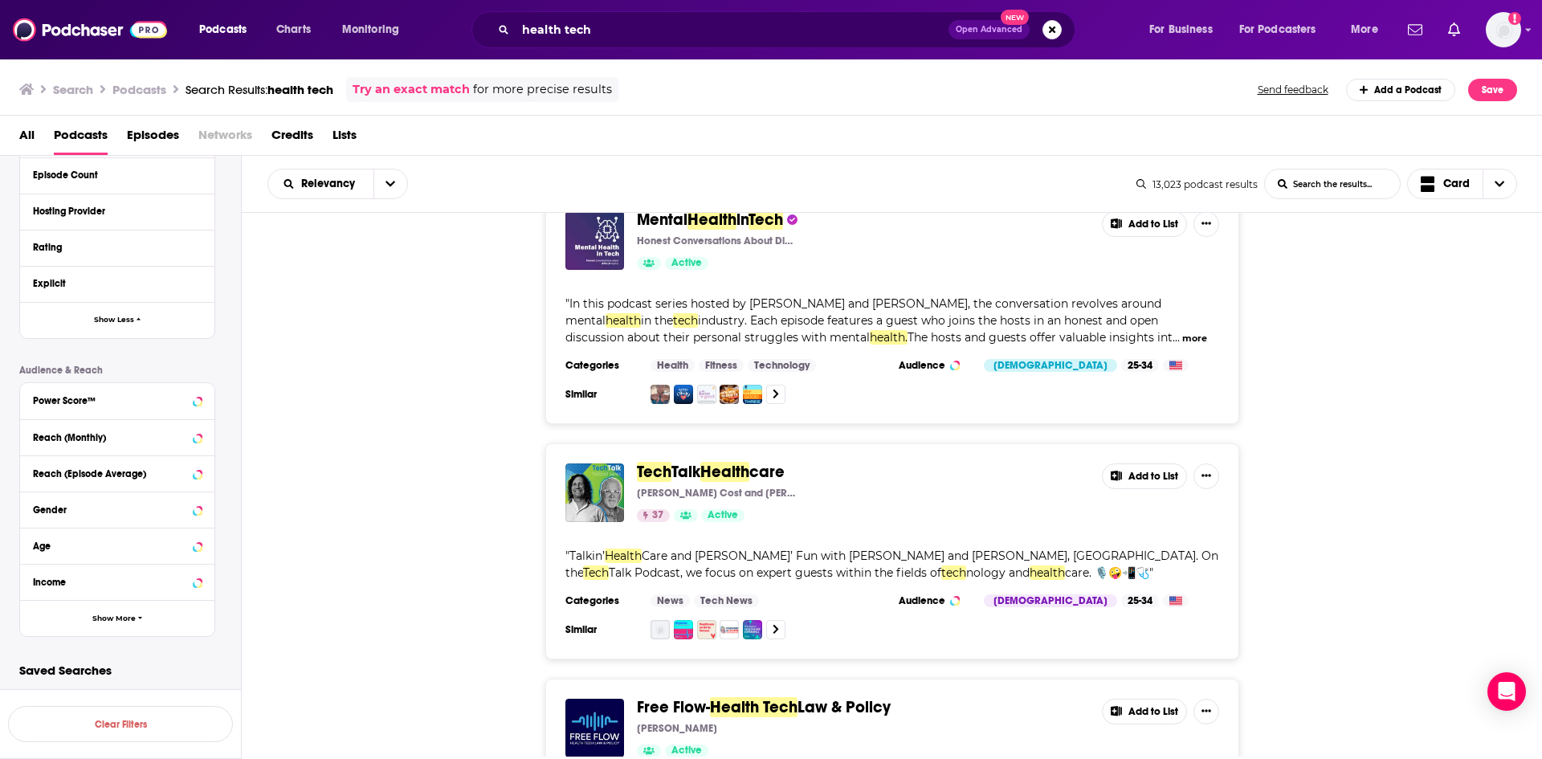
click at [1133, 472] on button "Add to List" at bounding box center [1144, 476] width 85 height 26
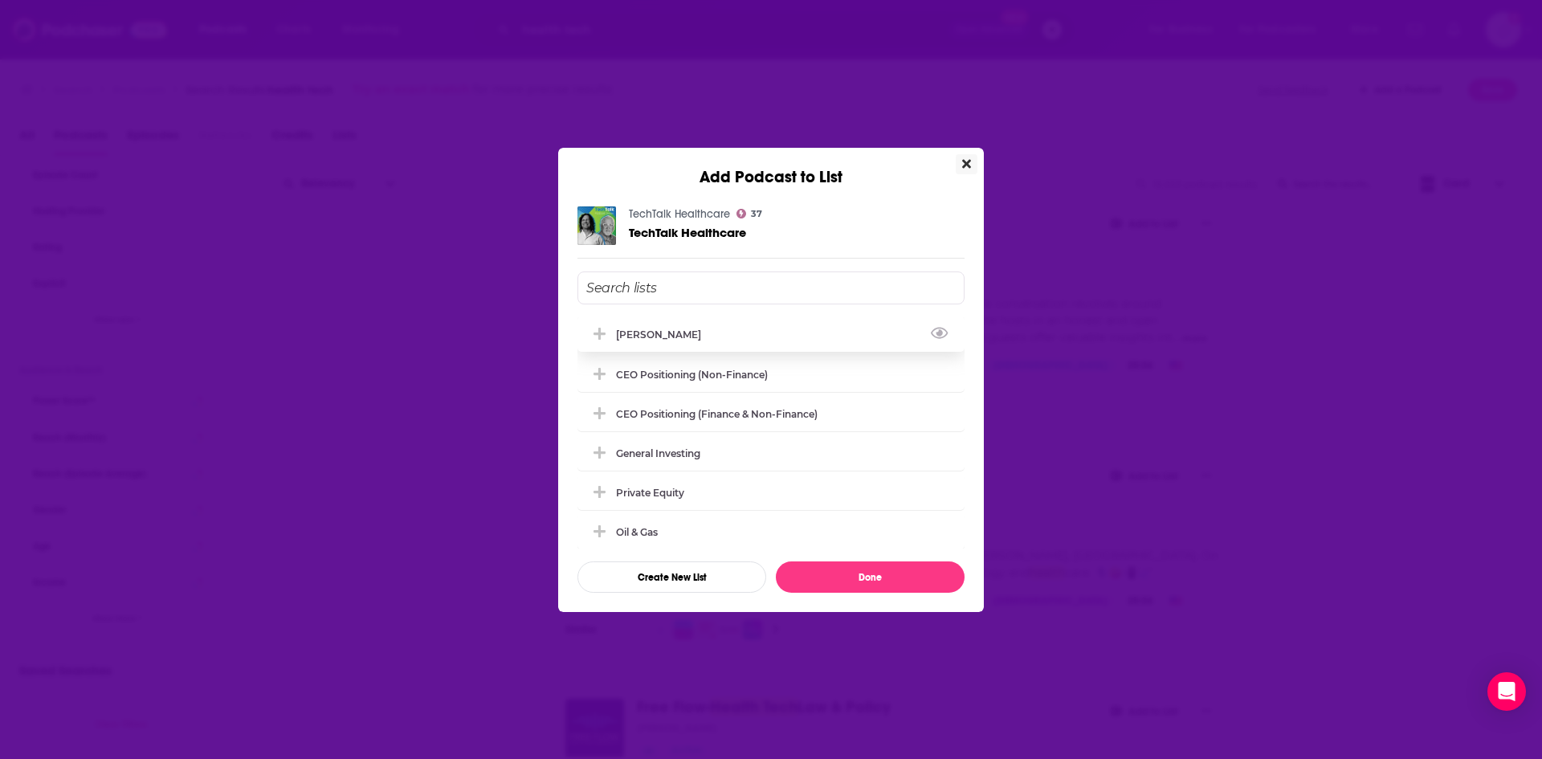
click at [616, 332] on div "[PERSON_NAME]" at bounding box center [663, 334] width 95 height 12
click at [828, 580] on button "Done" at bounding box center [870, 576] width 189 height 31
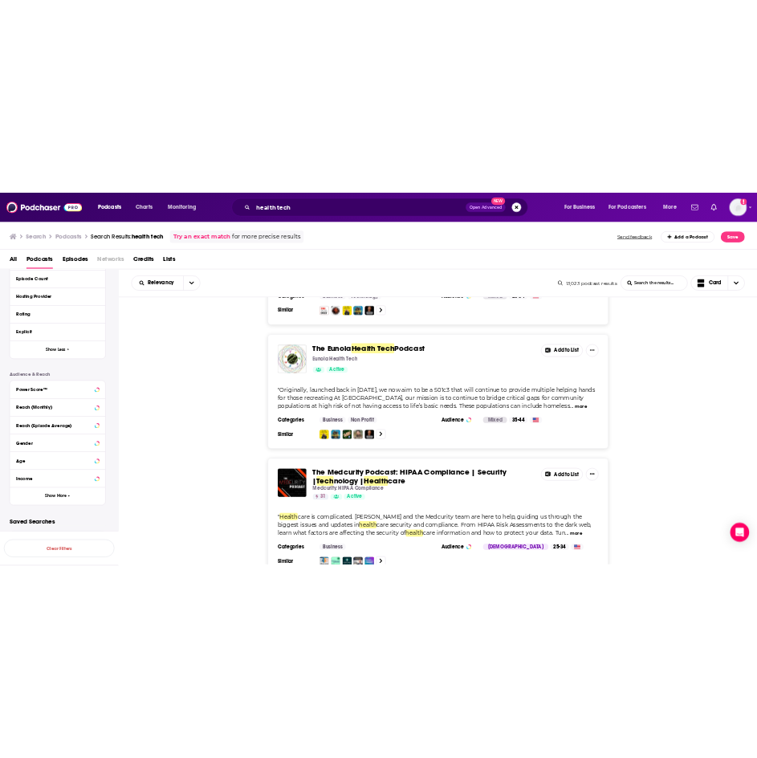
scroll to position [2650, 0]
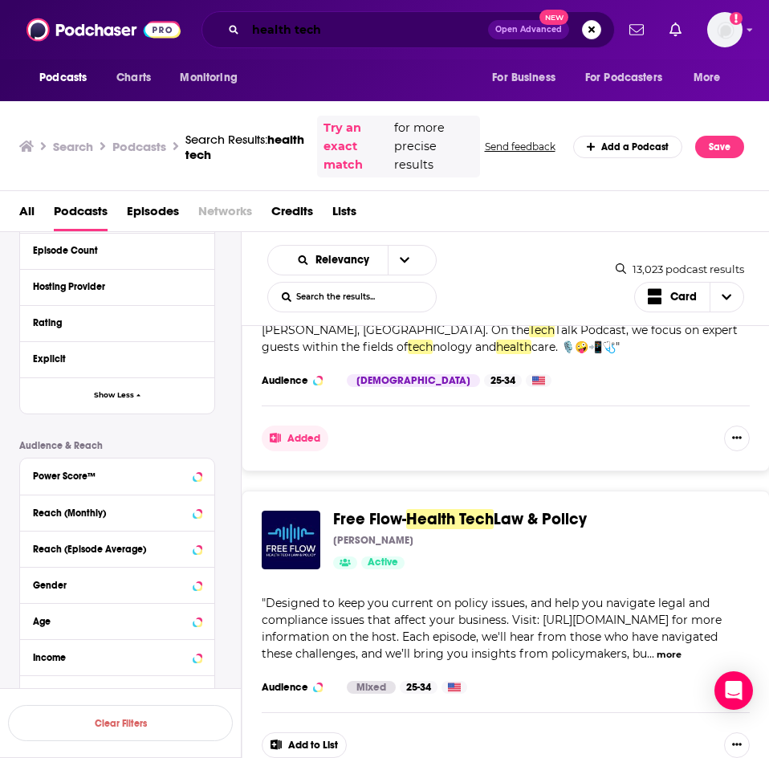
click at [349, 36] on input "health tech" at bounding box center [367, 30] width 243 height 26
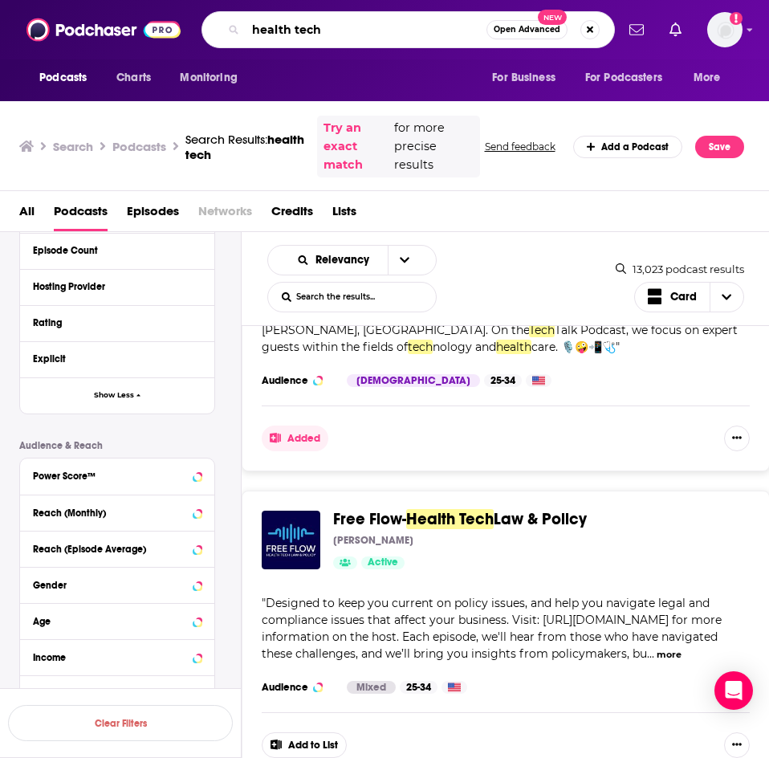
click at [349, 35] on input "health tech" at bounding box center [366, 30] width 241 height 26
type input "the ortho zone"
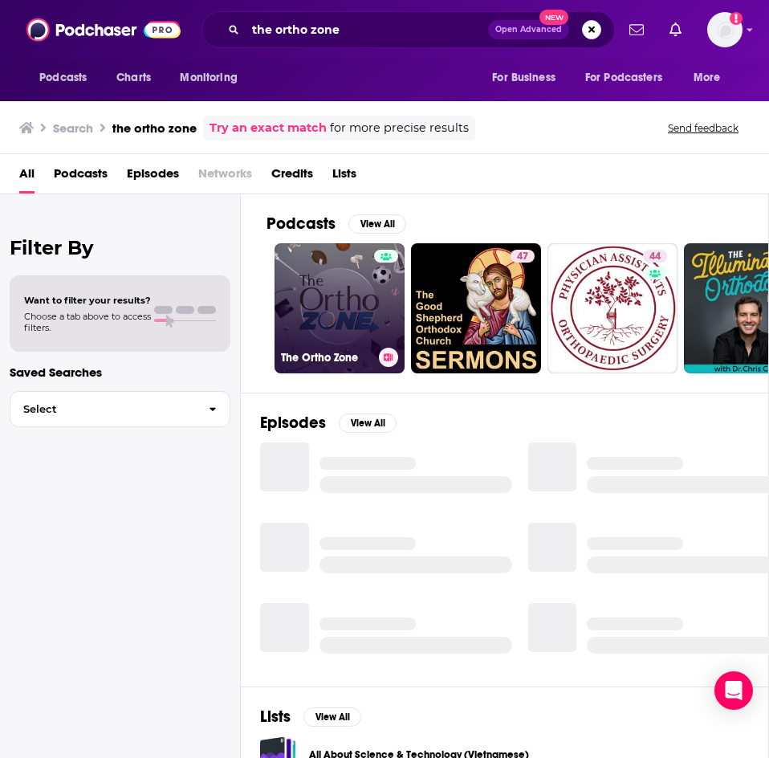
click at [320, 326] on link "The Ortho Zone" at bounding box center [340, 308] width 130 height 130
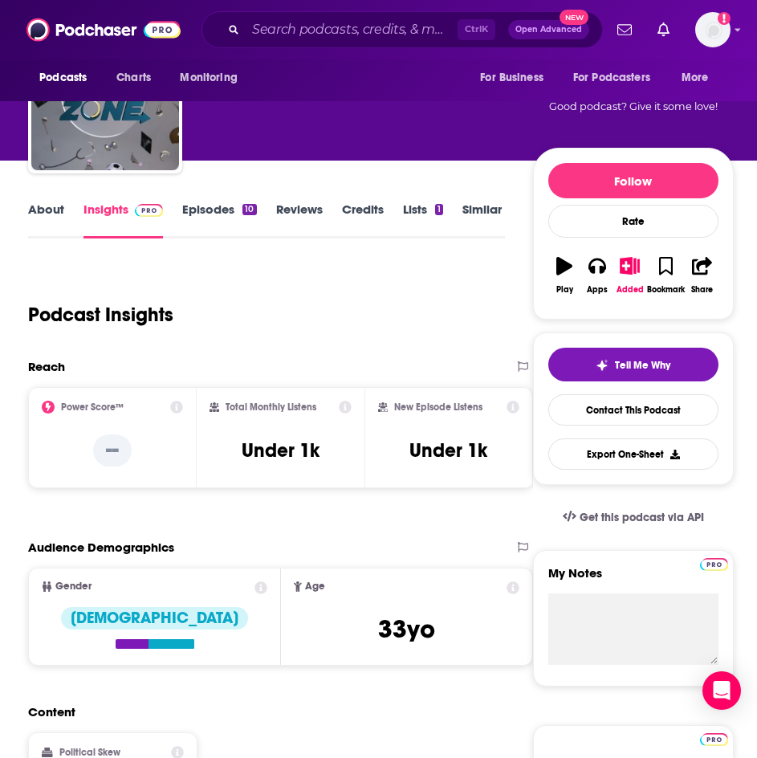
scroll to position [80, 0]
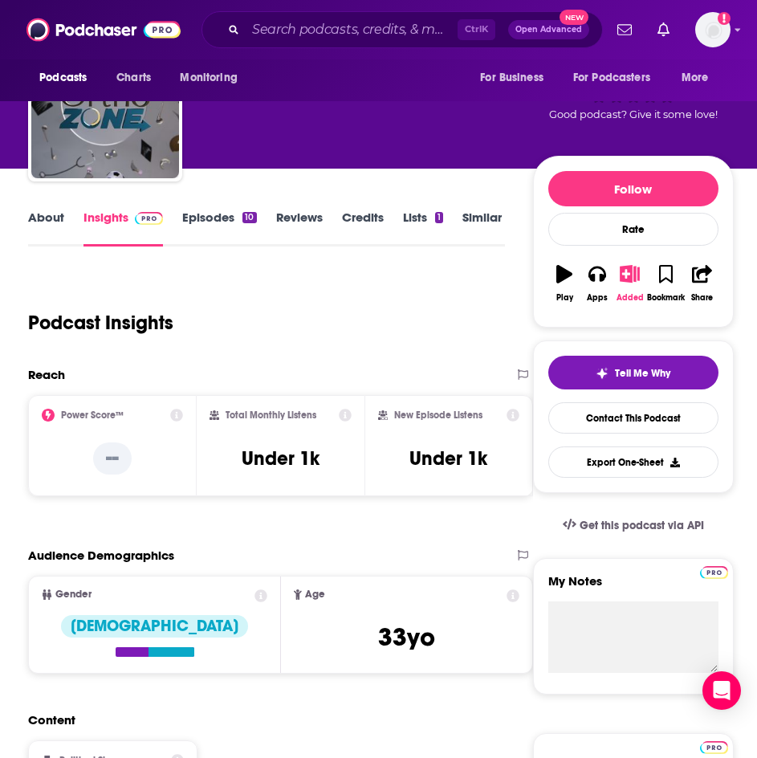
click at [624, 277] on icon "button" at bounding box center [630, 274] width 20 height 18
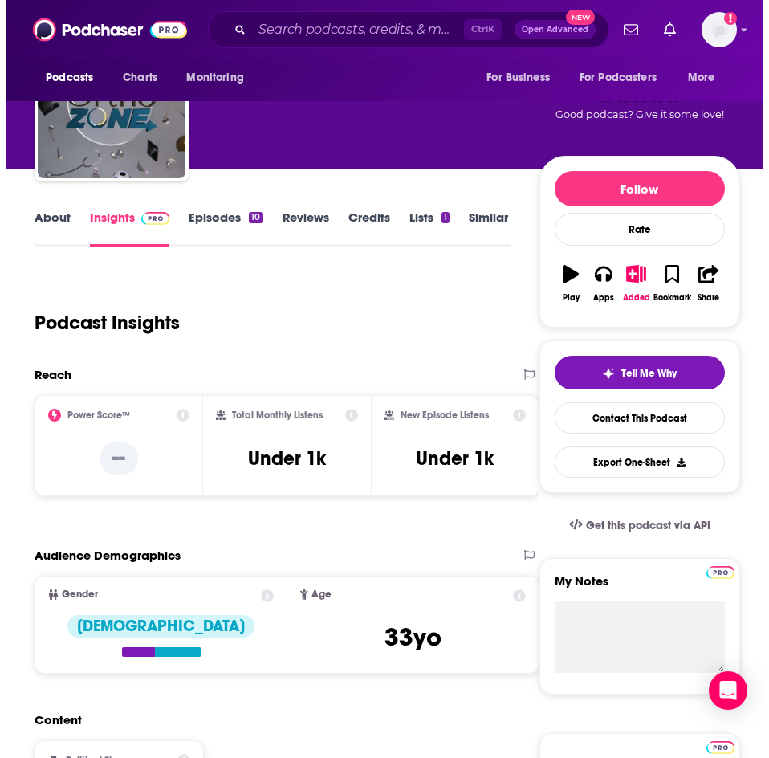
scroll to position [0, 0]
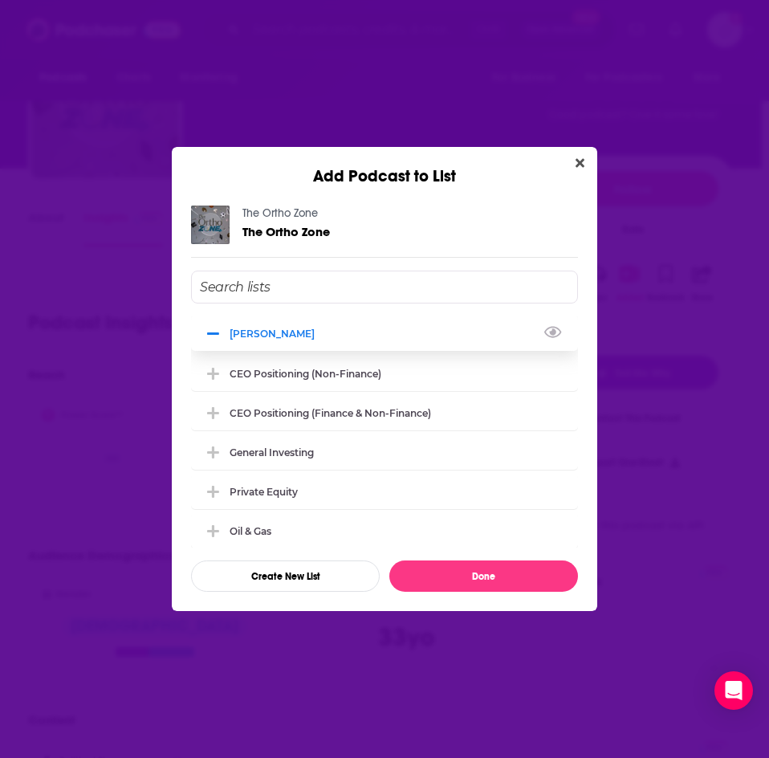
click at [215, 332] on icon "Add Podcast To List" at bounding box center [213, 333] width 12 height 2
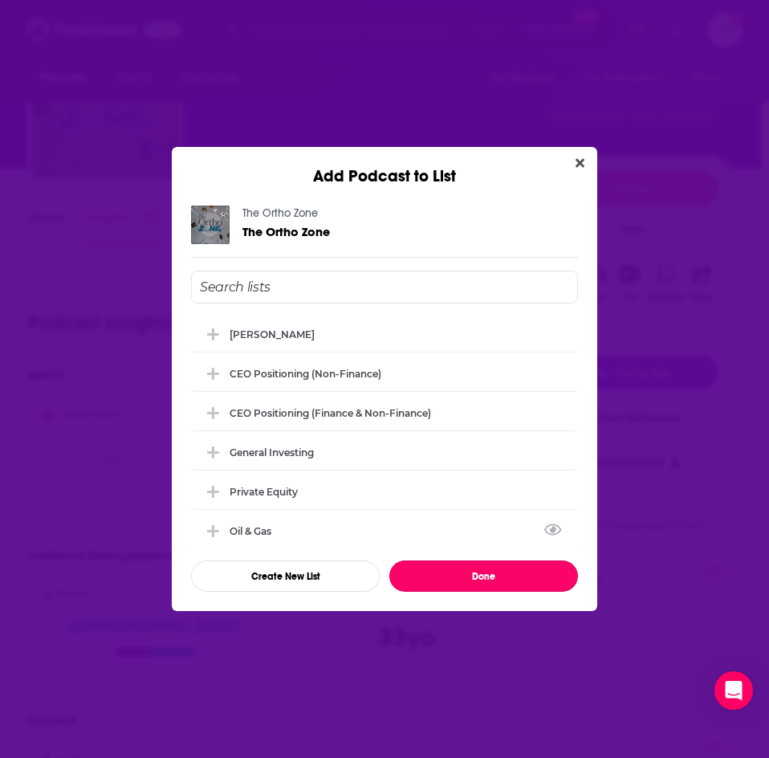
click at [437, 575] on button "Done" at bounding box center [483, 576] width 189 height 31
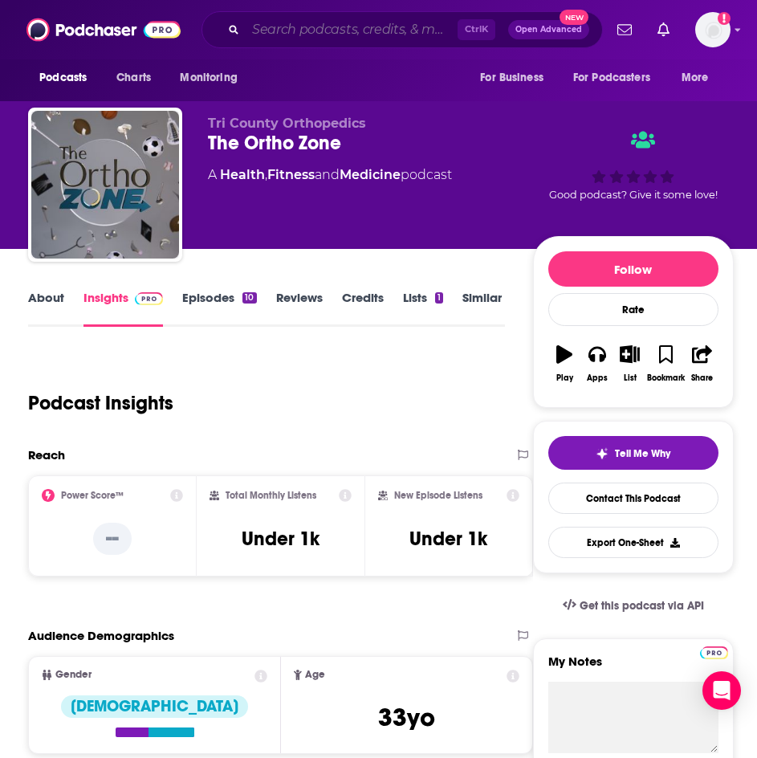
click at [293, 34] on input "Search podcasts, credits, & more..." at bounding box center [352, 30] width 212 height 26
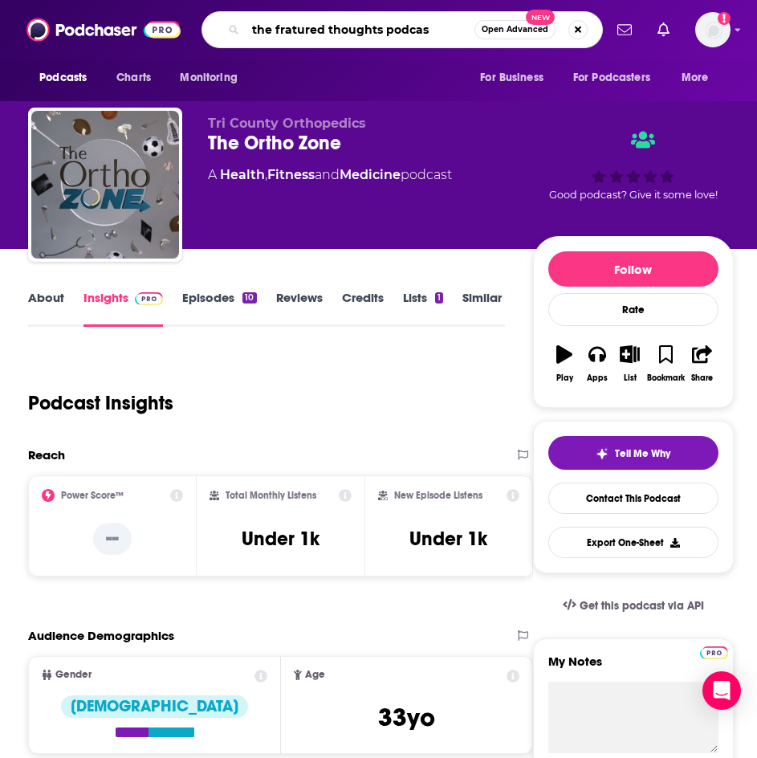
type input "the fratured thoughts podcast"
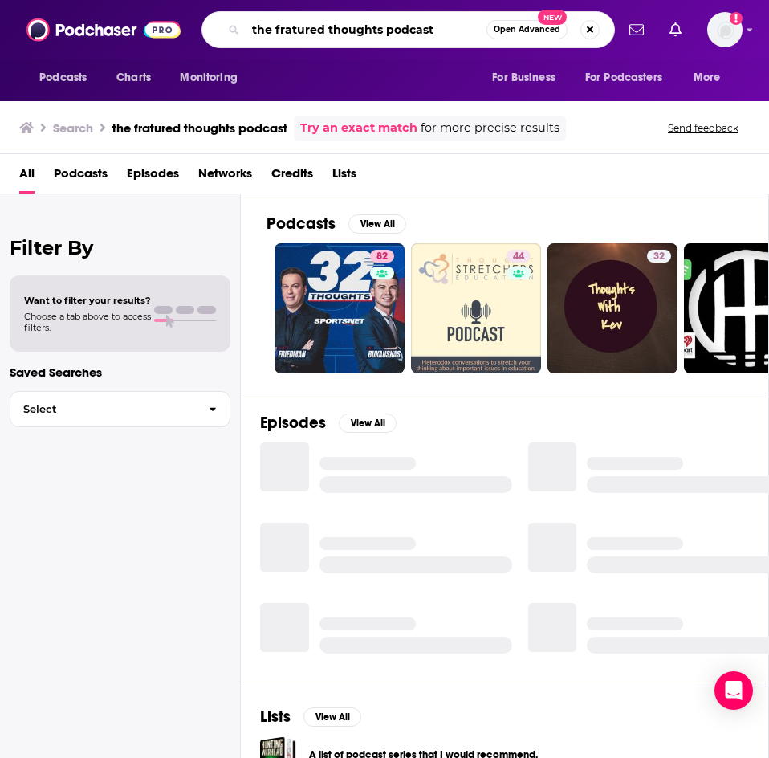
click at [283, 29] on input "the fratured thoughts podcast" at bounding box center [366, 30] width 241 height 26
click at [293, 30] on input "the fratured thoughts podcast" at bounding box center [366, 30] width 241 height 26
type input "the fractured thoughts podcast"
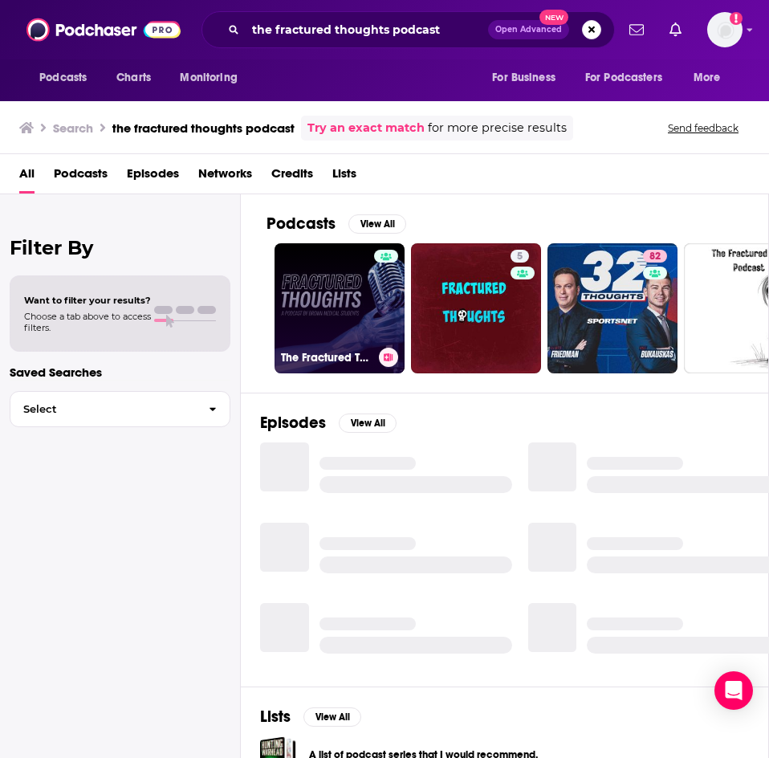
click at [340, 324] on link "The Fractured Thoughts Podcast" at bounding box center [340, 308] width 130 height 130
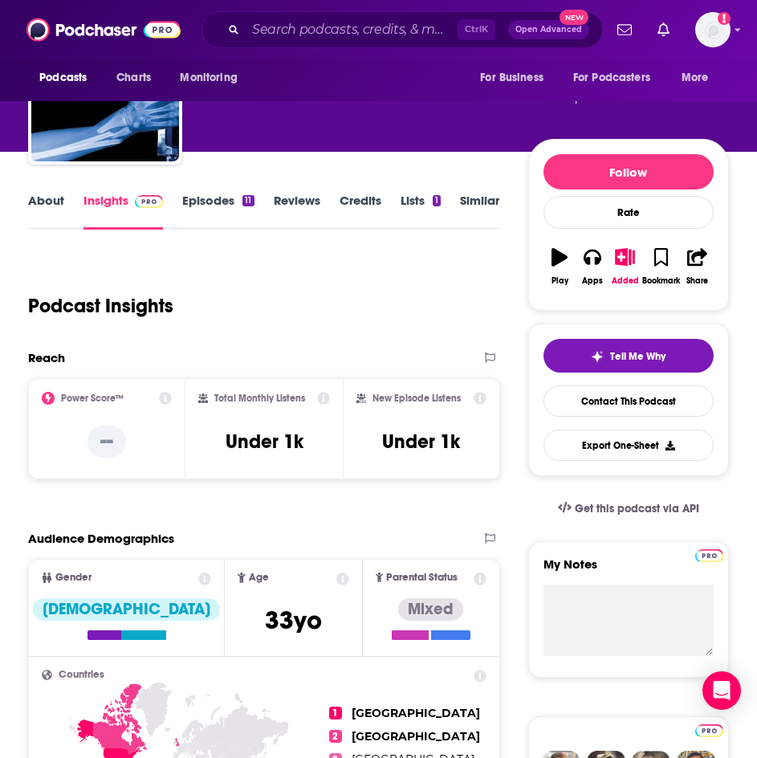
scroll to position [80, 0]
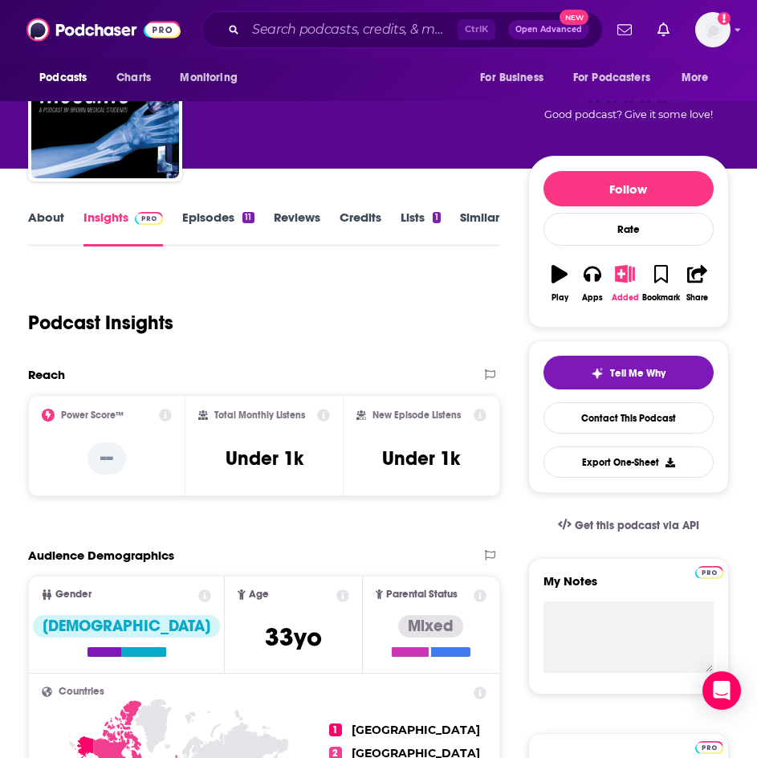
click at [617, 289] on button "Added" at bounding box center [625, 284] width 33 height 58
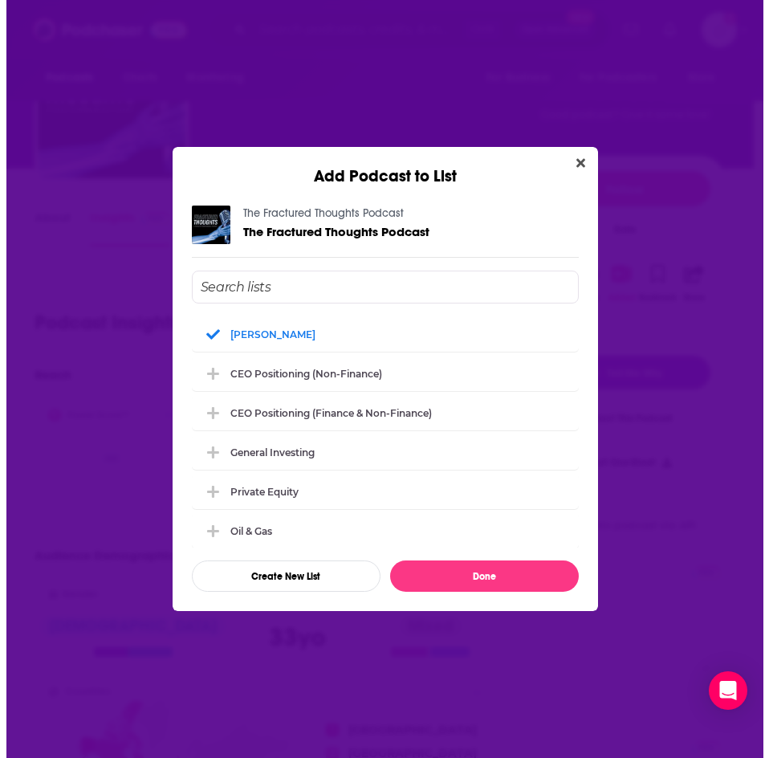
scroll to position [0, 0]
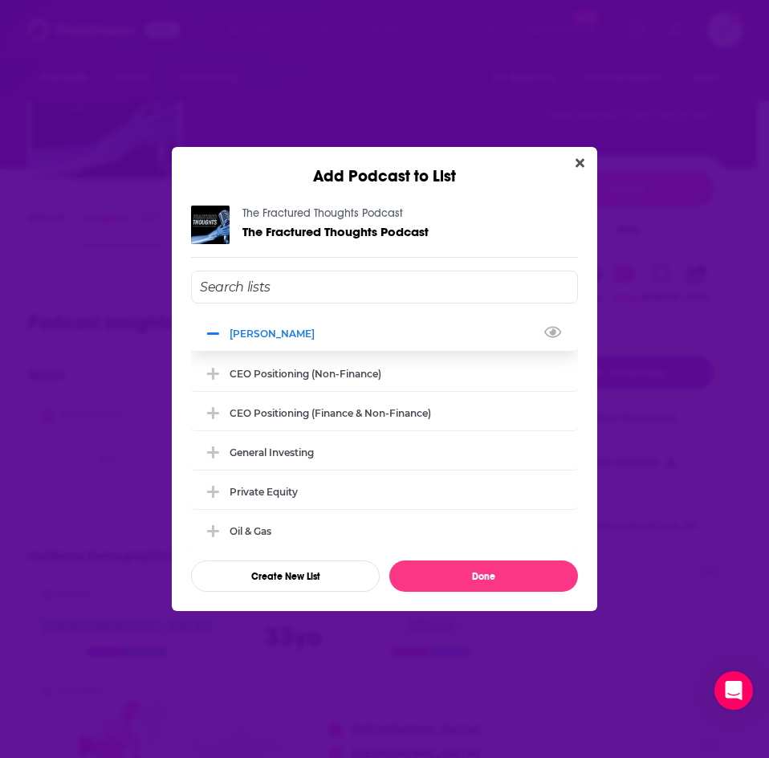
click at [219, 332] on icon "Add Podcast To List" at bounding box center [213, 334] width 12 height 14
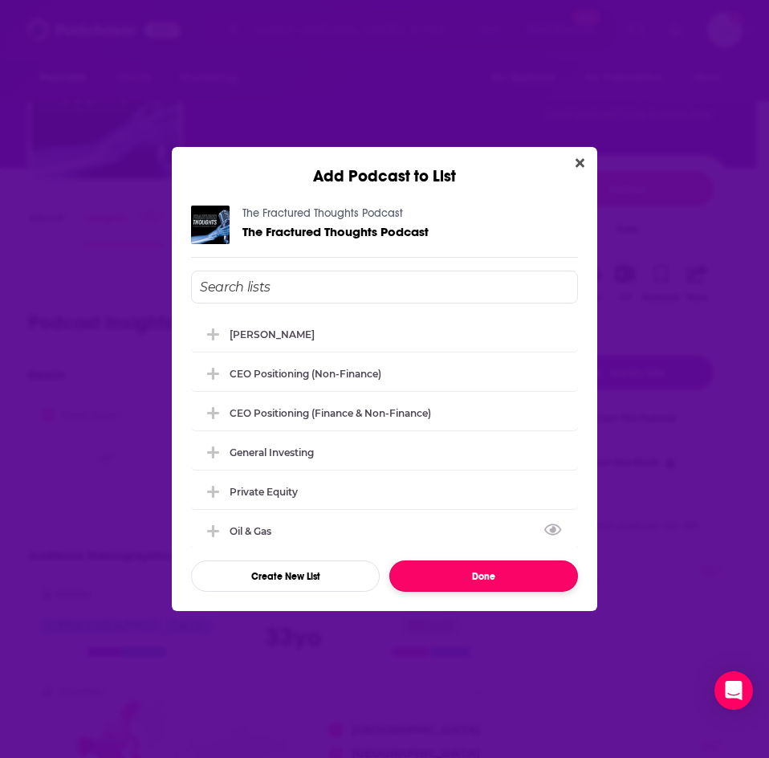
click at [449, 579] on button "Done" at bounding box center [483, 576] width 189 height 31
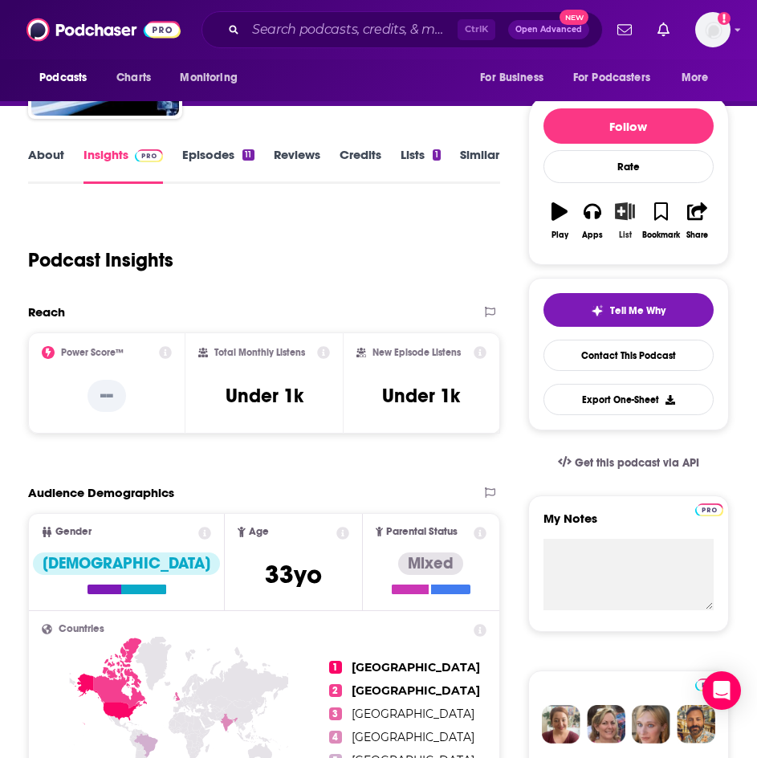
scroll to position [161, 0]
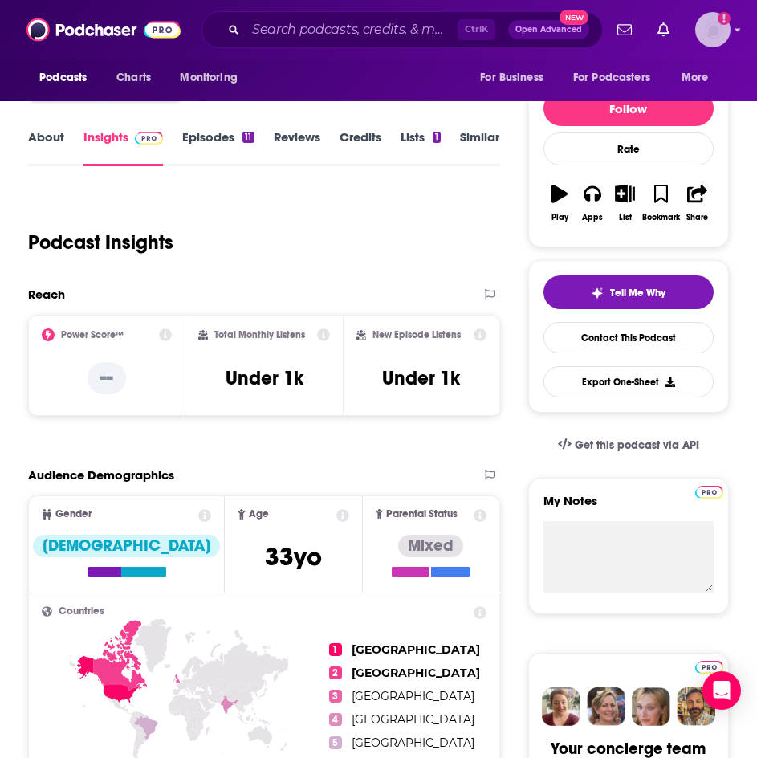
click at [725, 38] on img "Logged in as nbaderrubenstein" at bounding box center [712, 29] width 35 height 35
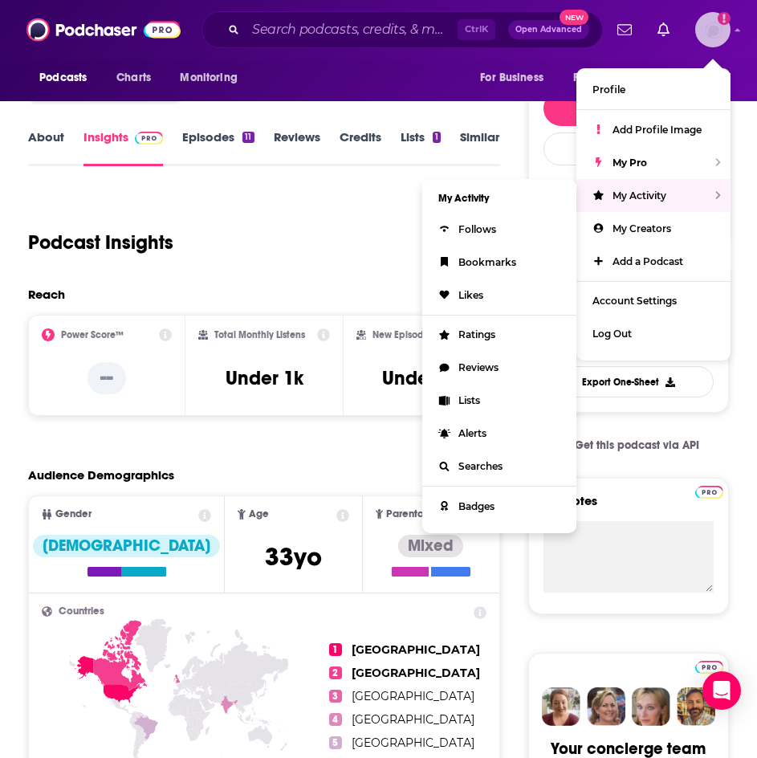
click at [652, 195] on span "My Activity" at bounding box center [640, 196] width 54 height 12
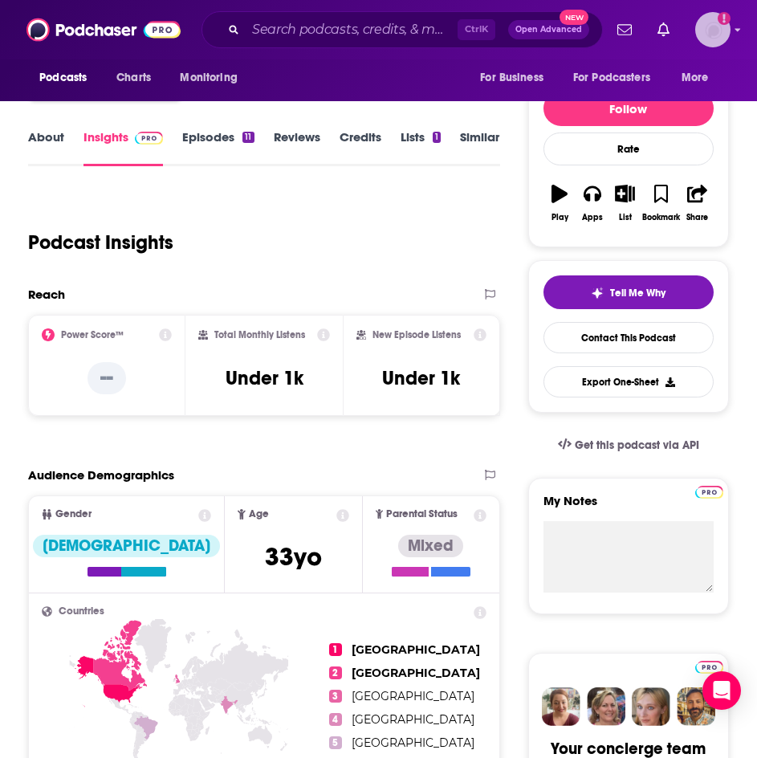
click at [719, 38] on img "Logged in as nbaderrubenstein" at bounding box center [712, 29] width 35 height 35
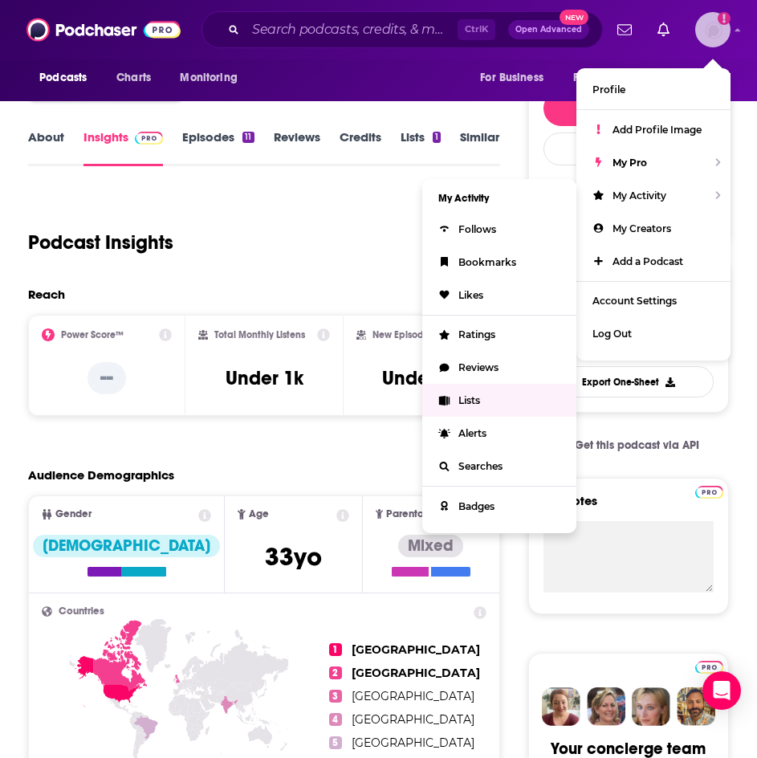
click at [478, 394] on span "Lists" at bounding box center [470, 400] width 22 height 12
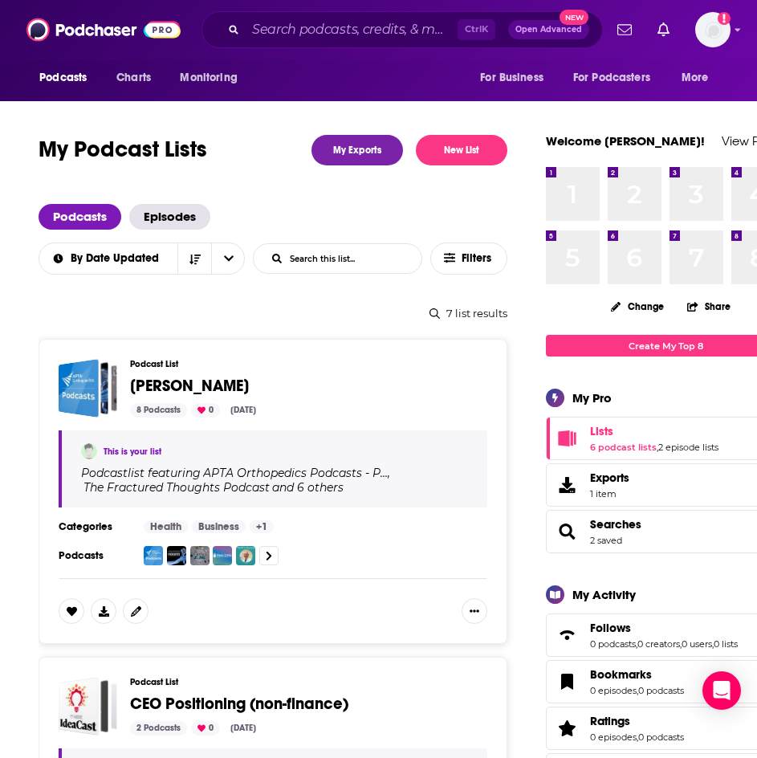
click at [175, 381] on span "[PERSON_NAME]" at bounding box center [189, 386] width 119 height 20
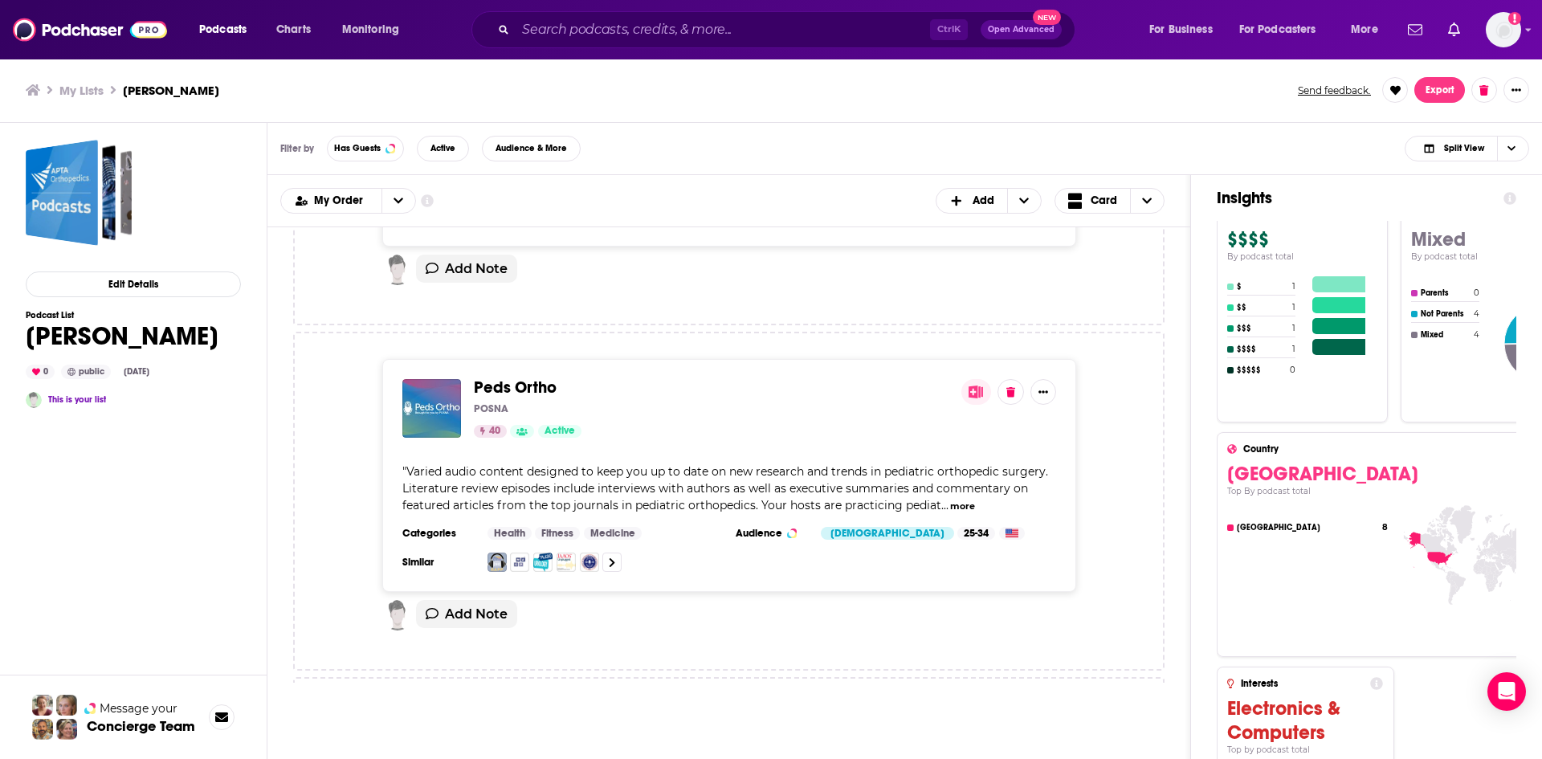
scroll to position [964, 0]
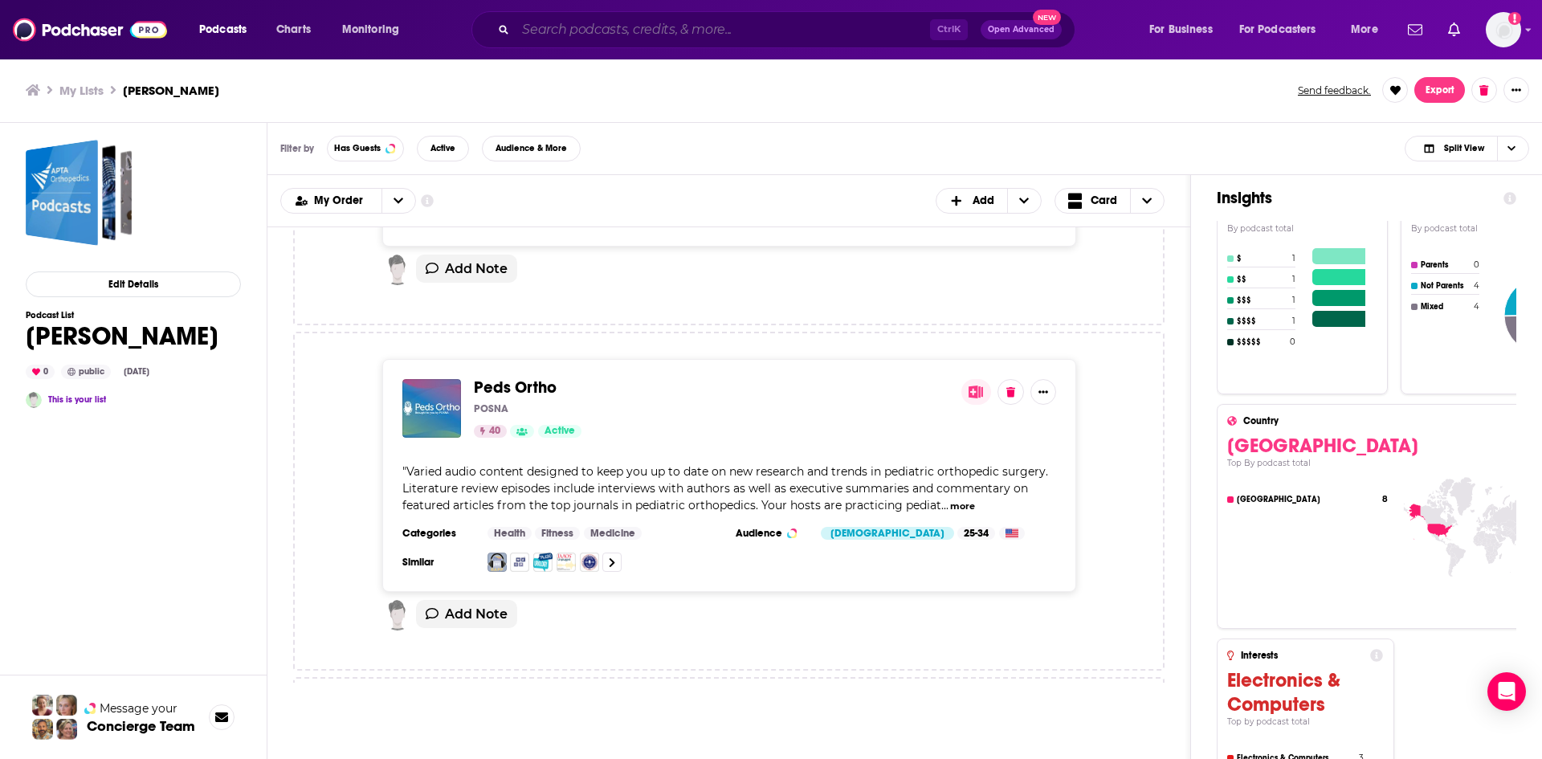
click at [627, 34] on input "Search podcasts, credits, & more..." at bounding box center [723, 30] width 414 height 26
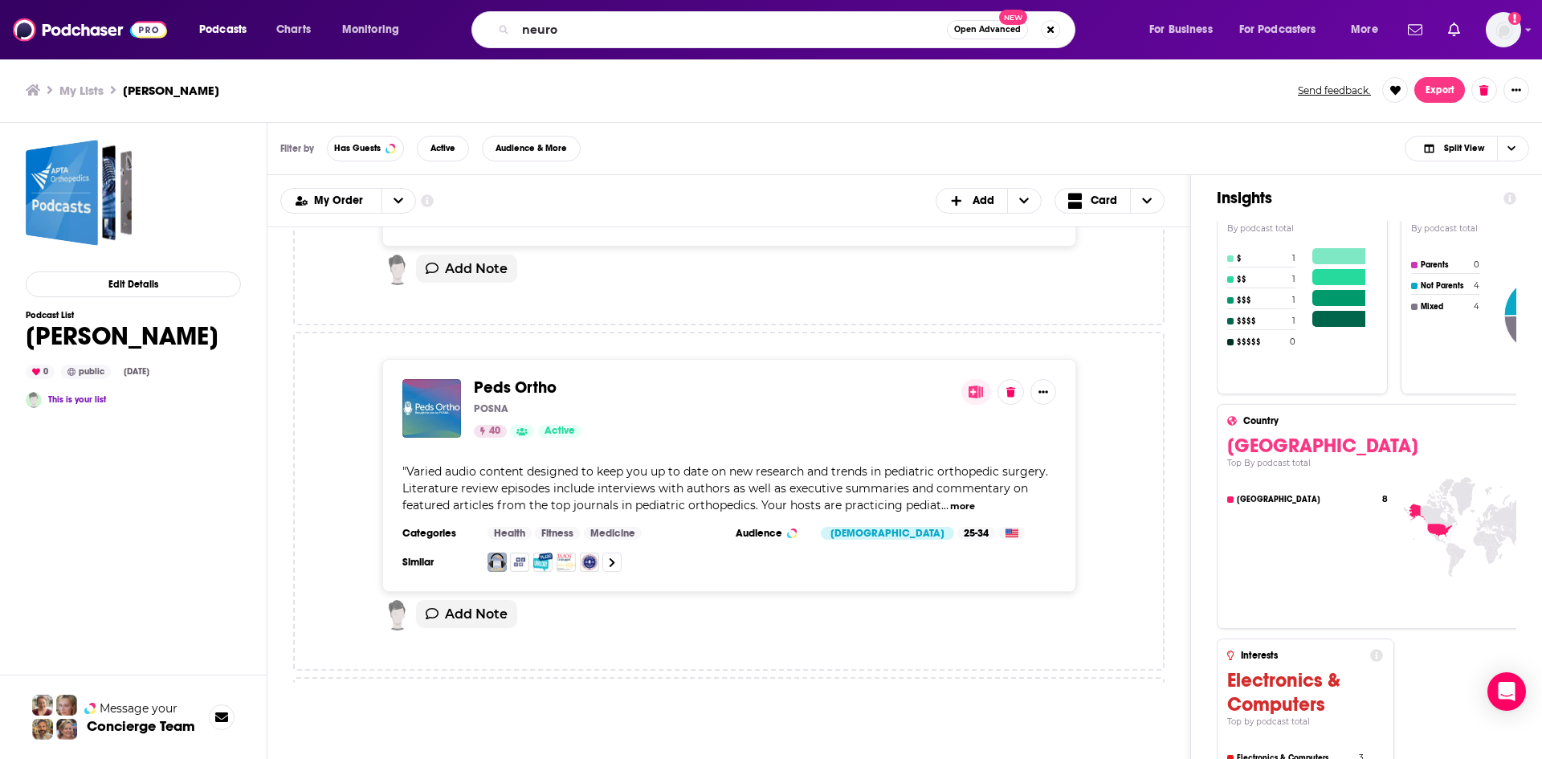
click at [600, 114] on div "My Lists Gerling Send feedback. Export" at bounding box center [771, 90] width 1542 height 65
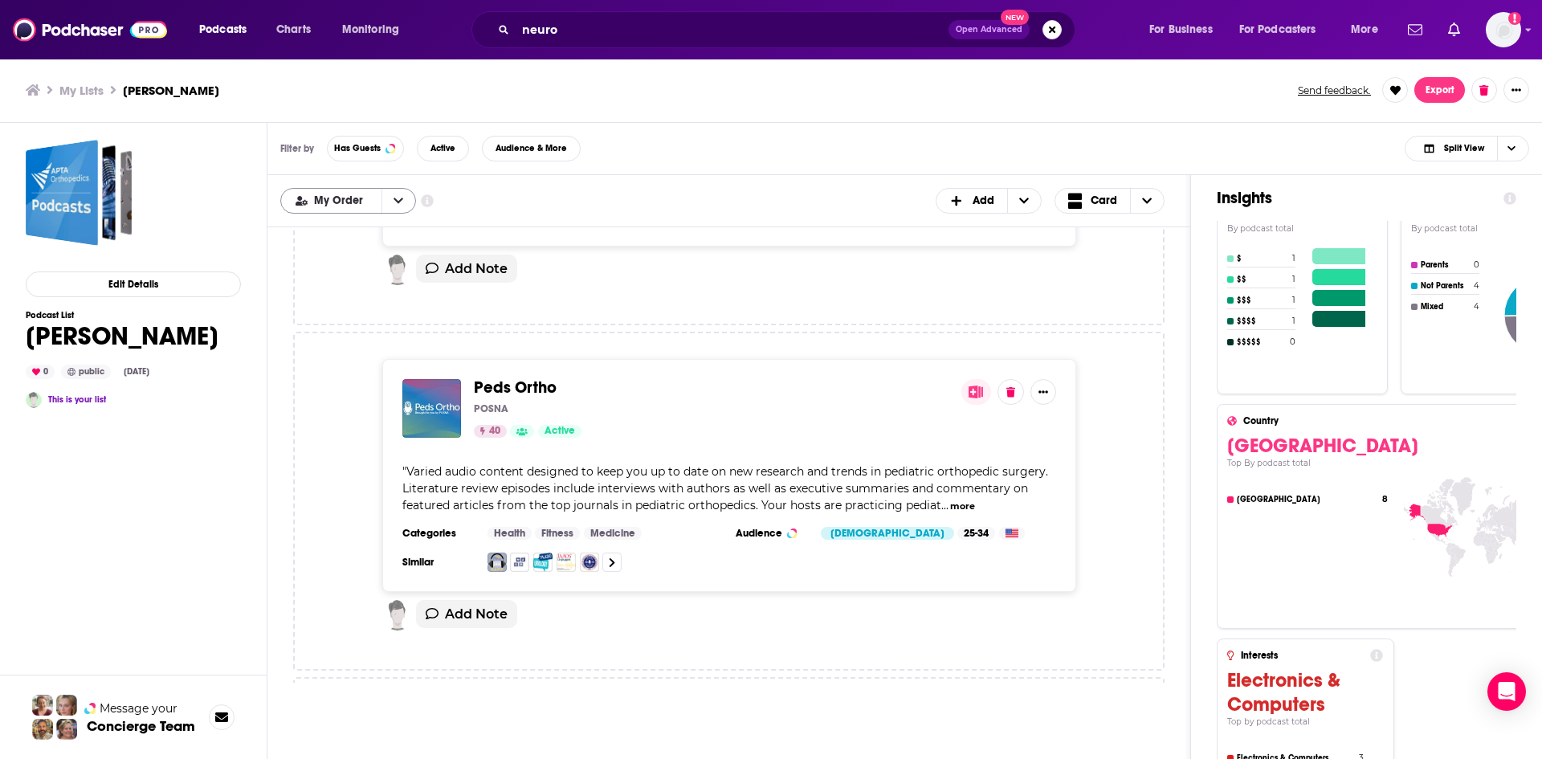
click at [393, 202] on icon "open menu" at bounding box center [398, 200] width 10 height 11
click at [598, 155] on div "Filter by Has Guests Active Audience & More Split View" at bounding box center [904, 149] width 1274 height 52
click at [626, 27] on input "neuro" at bounding box center [732, 30] width 433 height 26
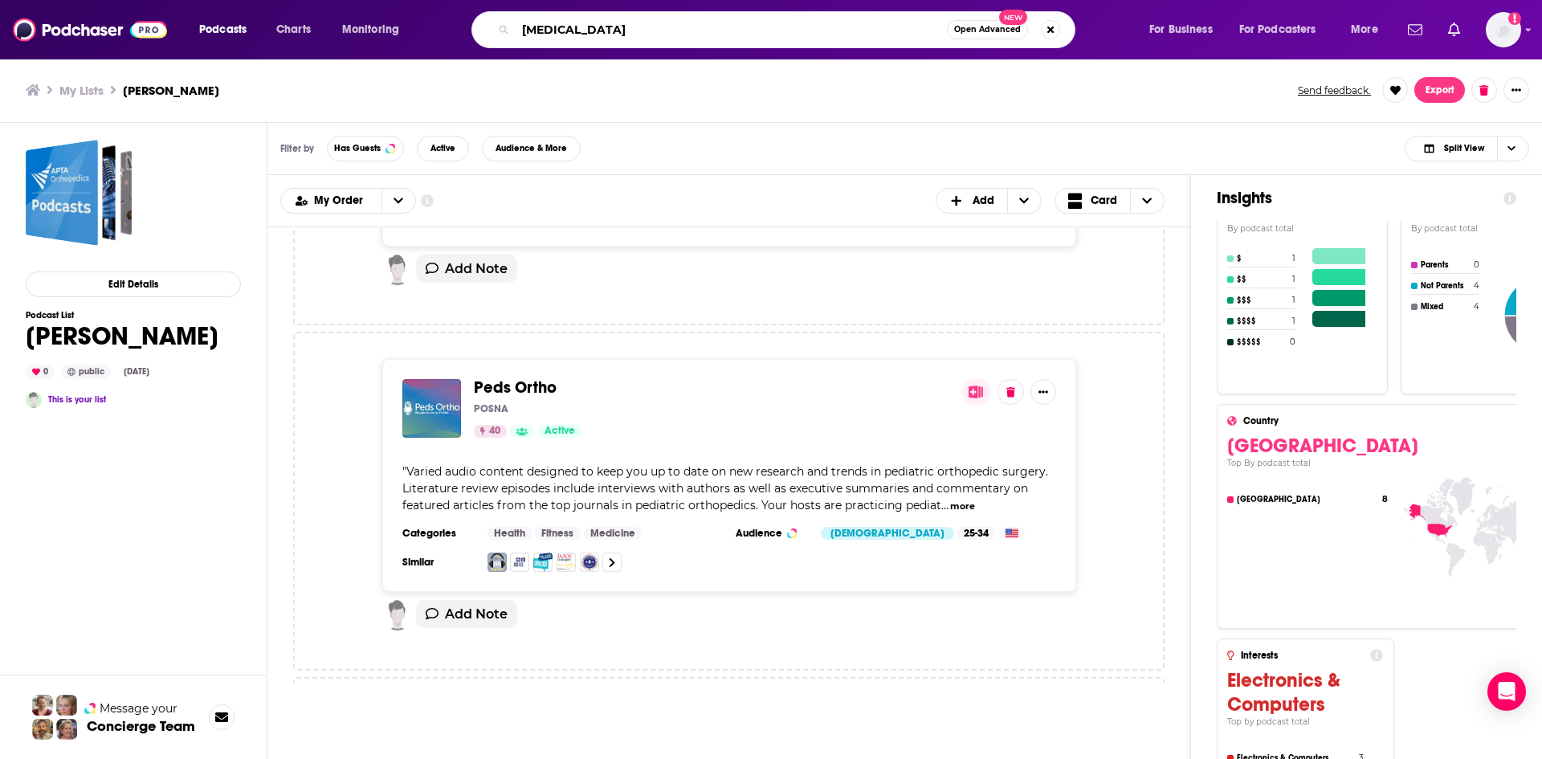
type input "neurosurgery"
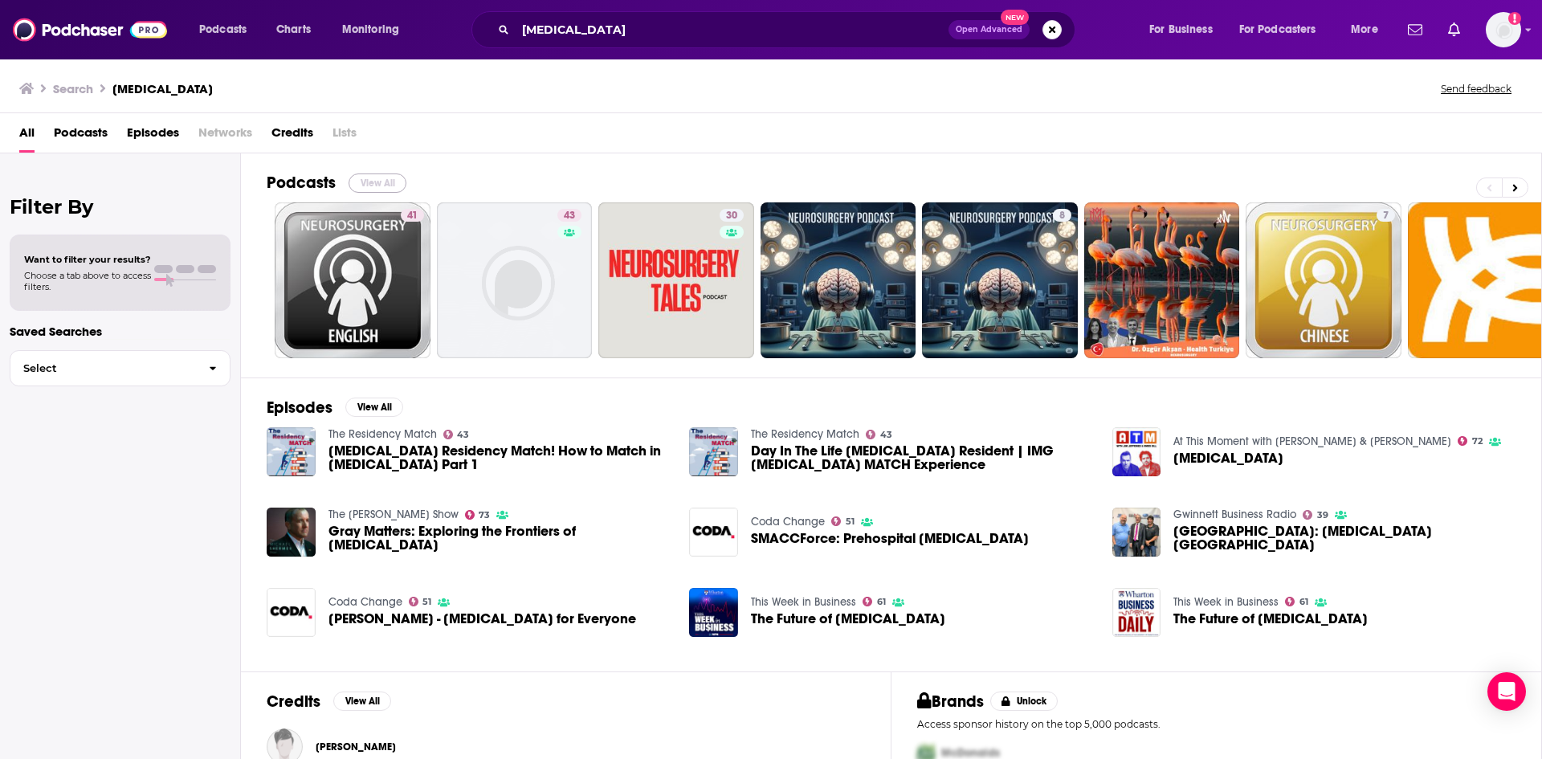
click at [368, 186] on button "View All" at bounding box center [378, 182] width 58 height 19
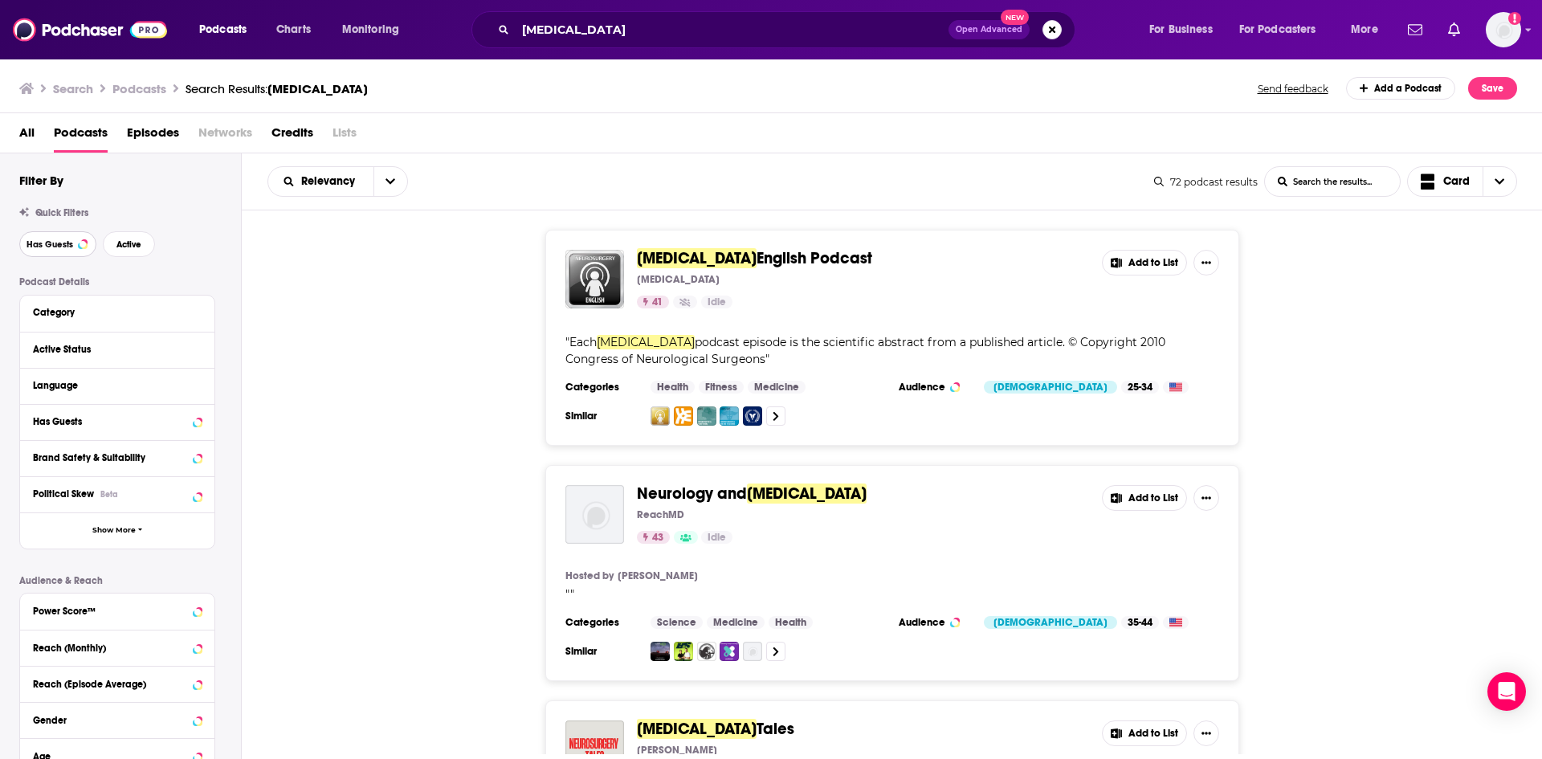
click at [45, 241] on span "Has Guests" at bounding box center [50, 244] width 47 height 9
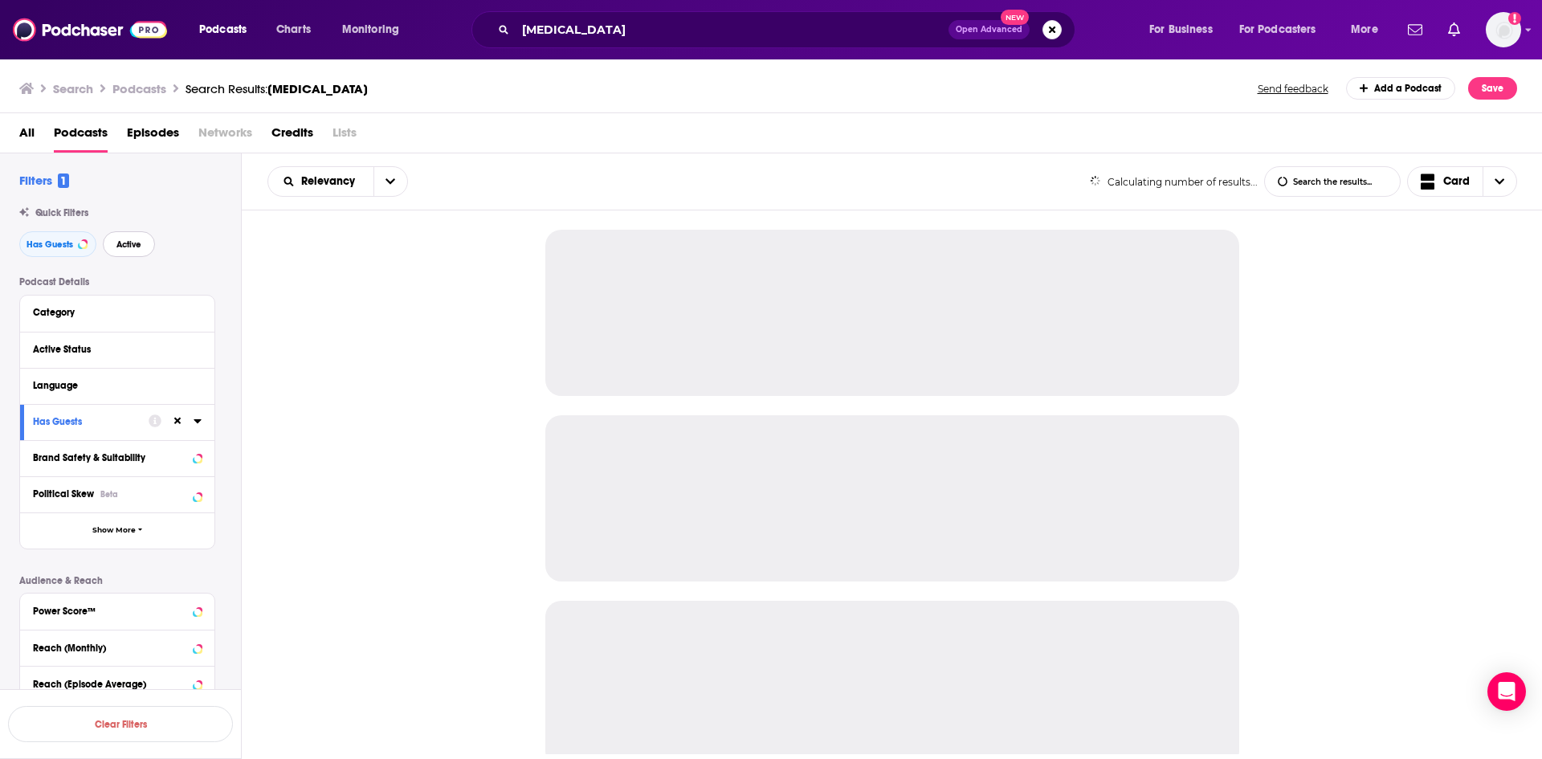
click at [127, 249] on span "Active" at bounding box center [128, 244] width 25 height 9
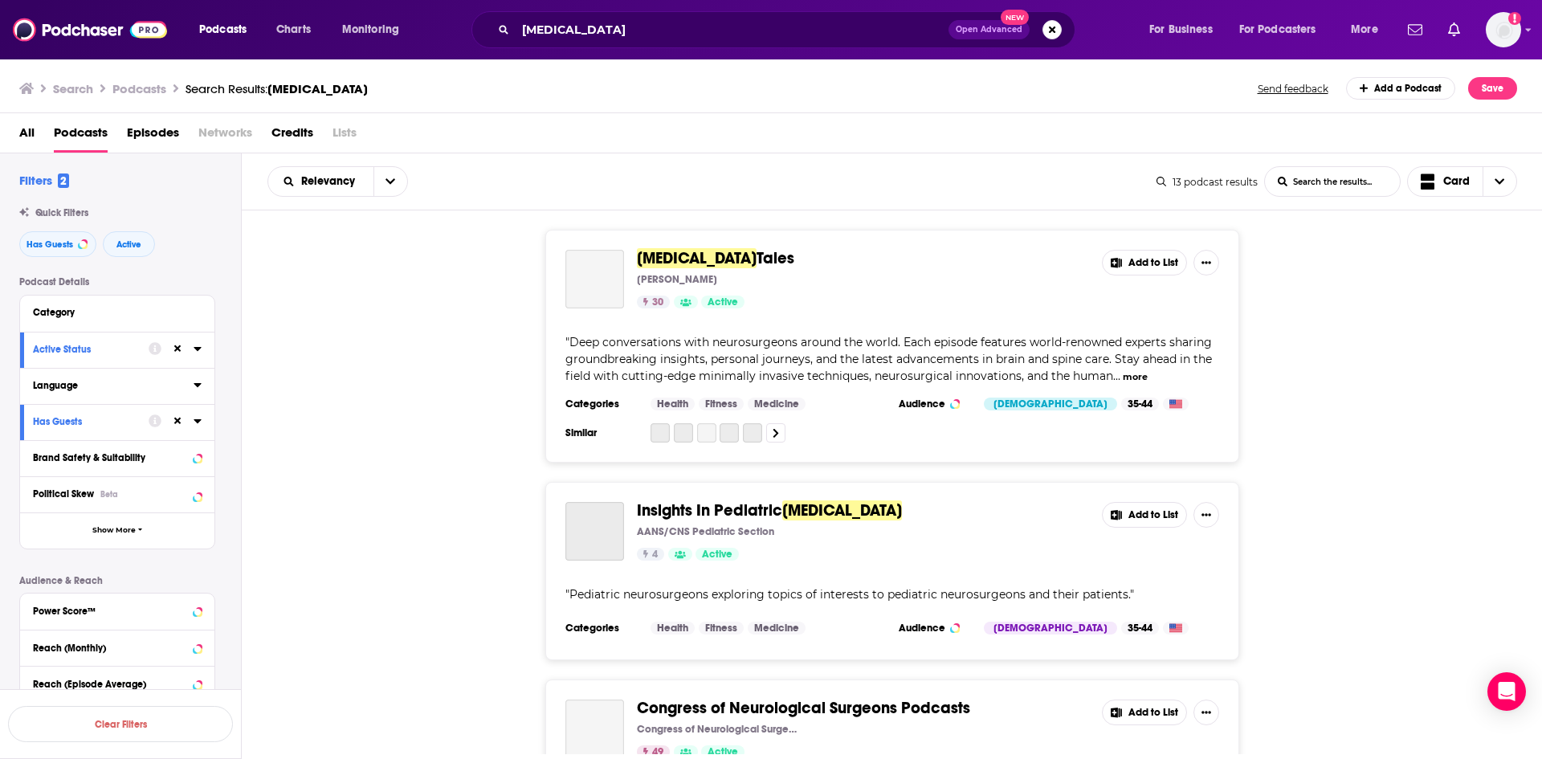
click at [112, 381] on div "Language" at bounding box center [108, 385] width 150 height 11
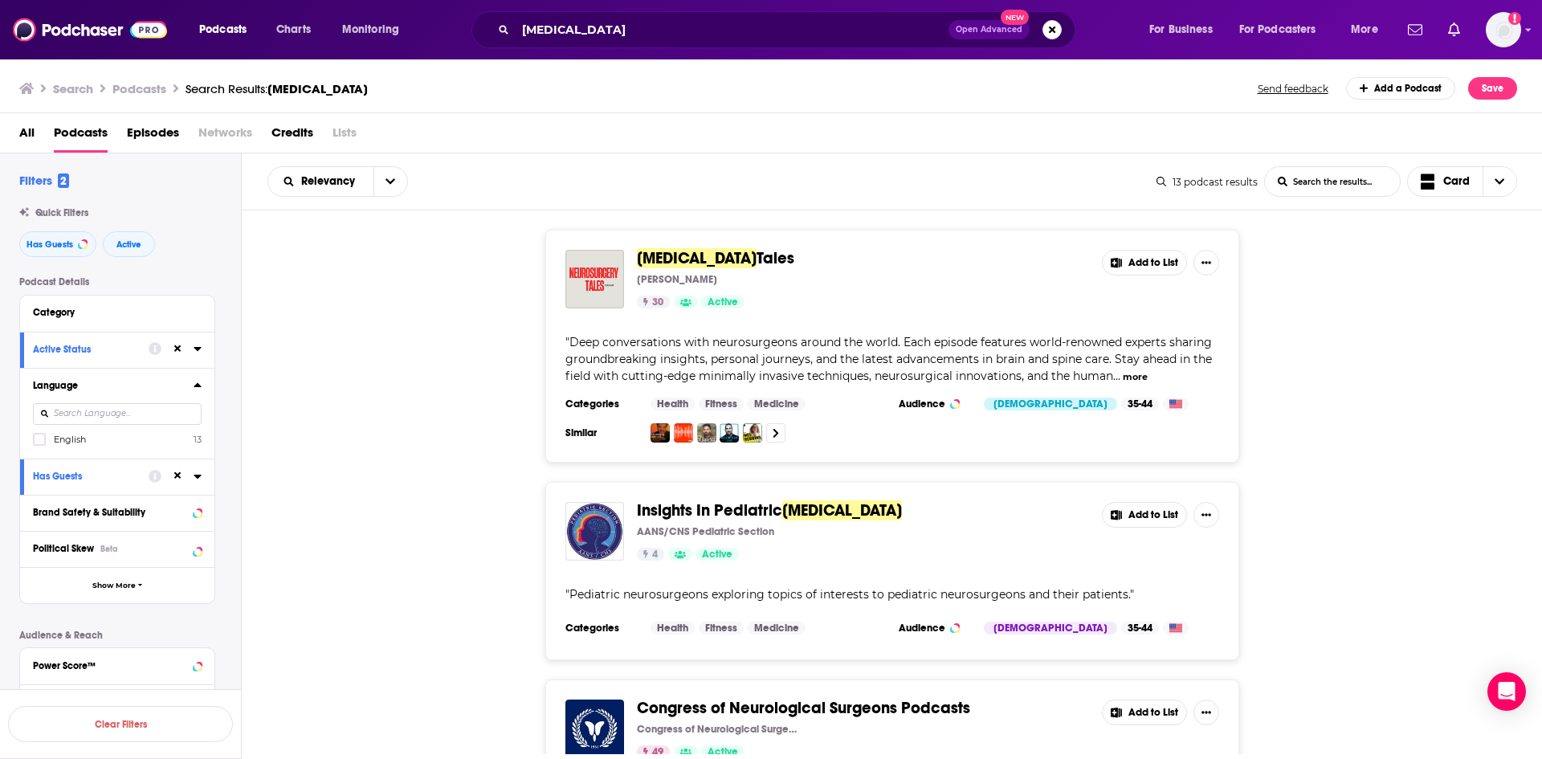
click at [65, 440] on span "English" at bounding box center [70, 439] width 32 height 11
click at [39, 444] on input "multiSelectOption-en-0" at bounding box center [39, 444] width 0 height 0
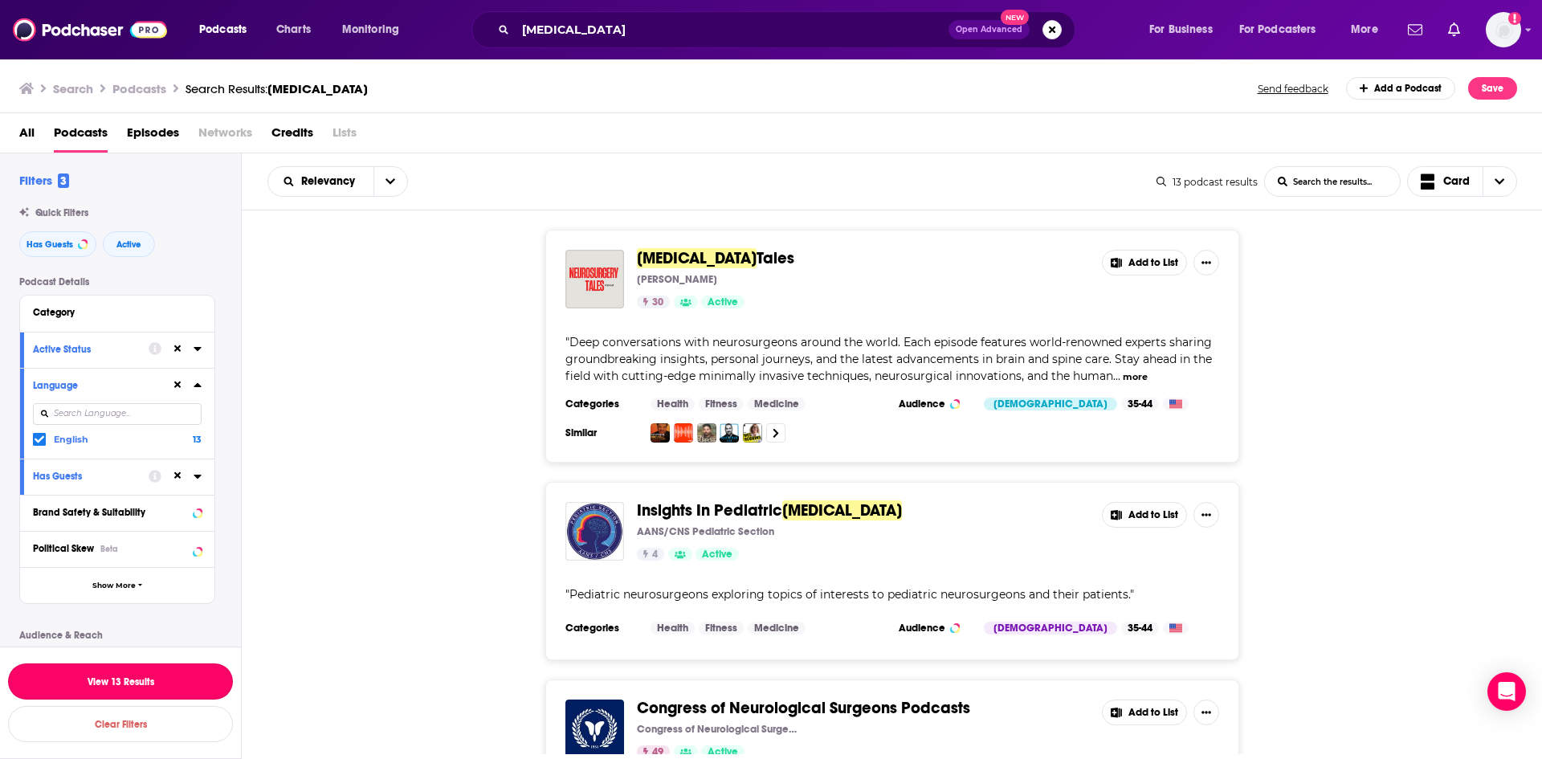
click at [92, 680] on button "View 13 Results" at bounding box center [120, 681] width 225 height 36
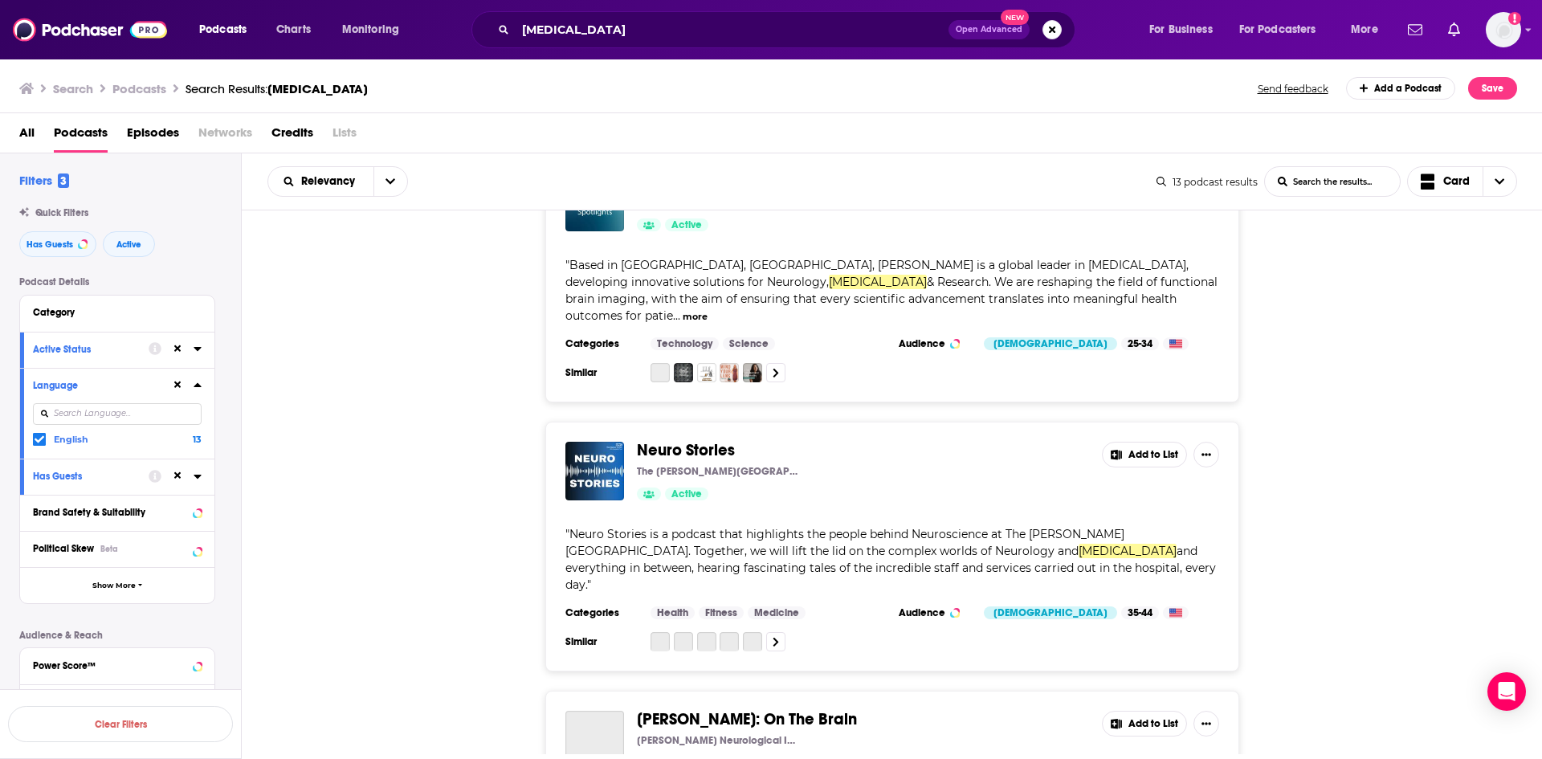
scroll to position [1606, 0]
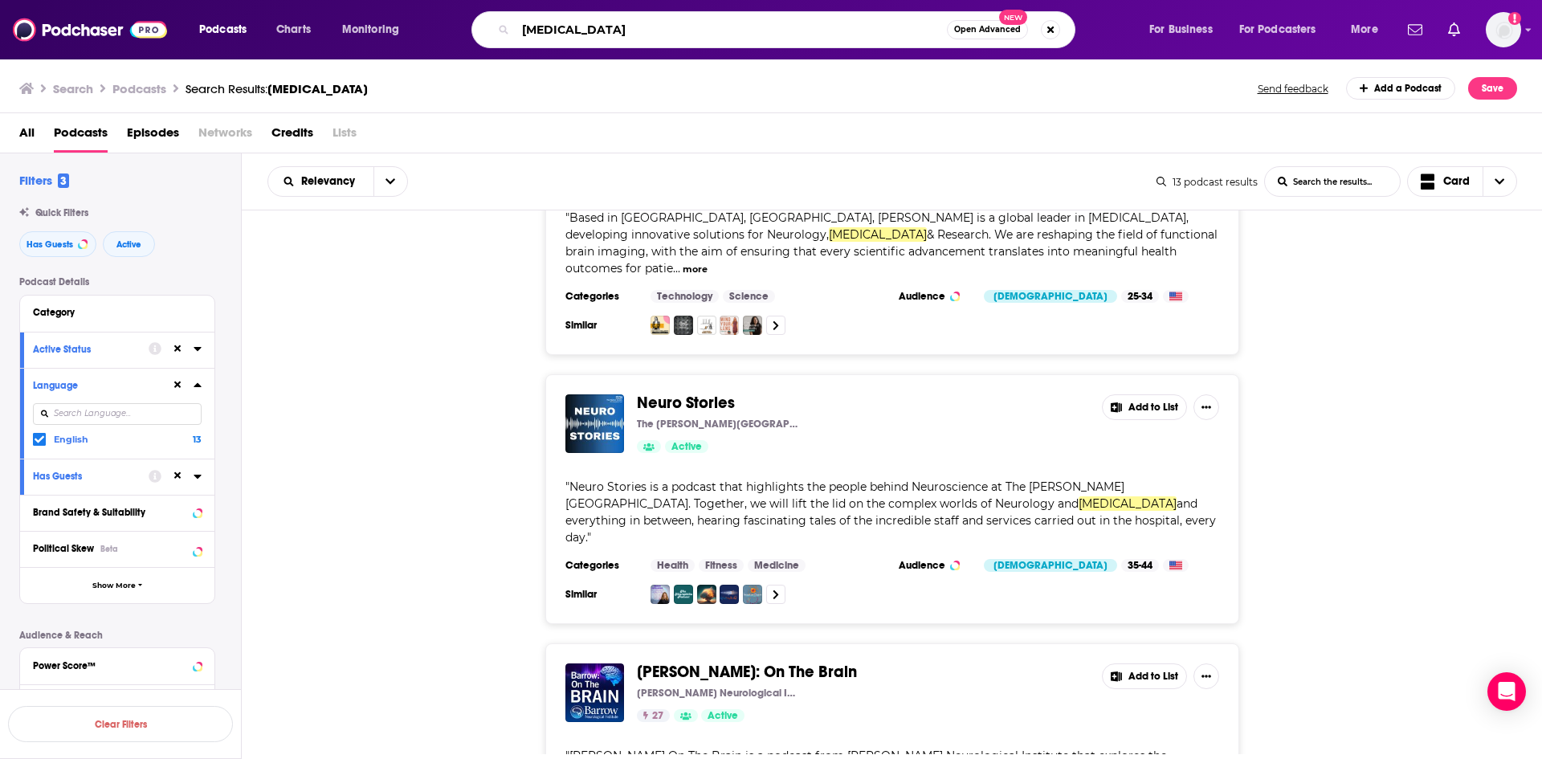
drag, startPoint x: 610, startPoint y: 33, endPoint x: 637, endPoint y: 45, distance: 29.1
click at [547, 32] on input "neurosurgery" at bounding box center [731, 30] width 431 height 26
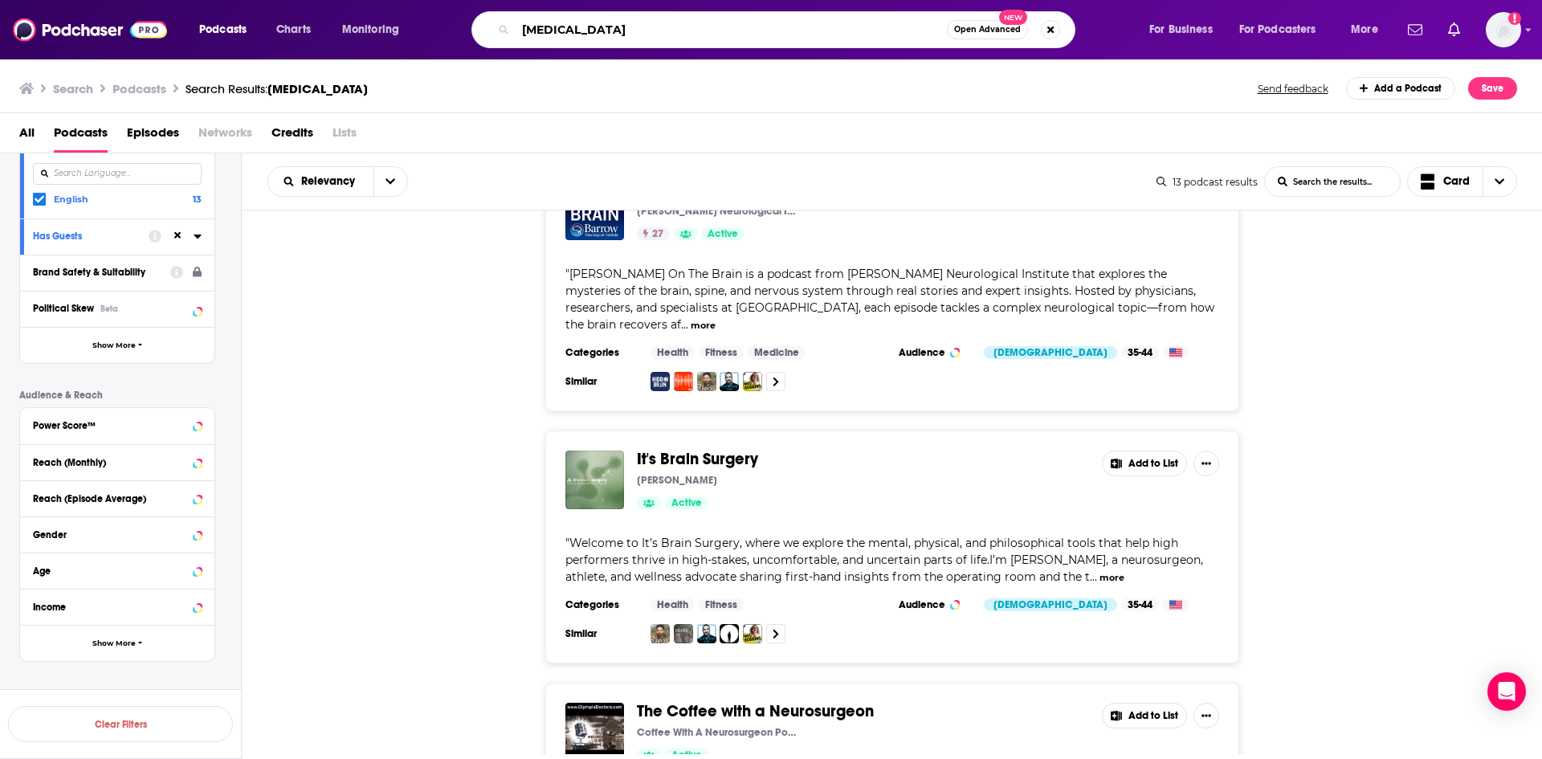
scroll to position [241, 0]
click at [91, 459] on div "Reach (Monthly)" at bounding box center [97, 461] width 128 height 11
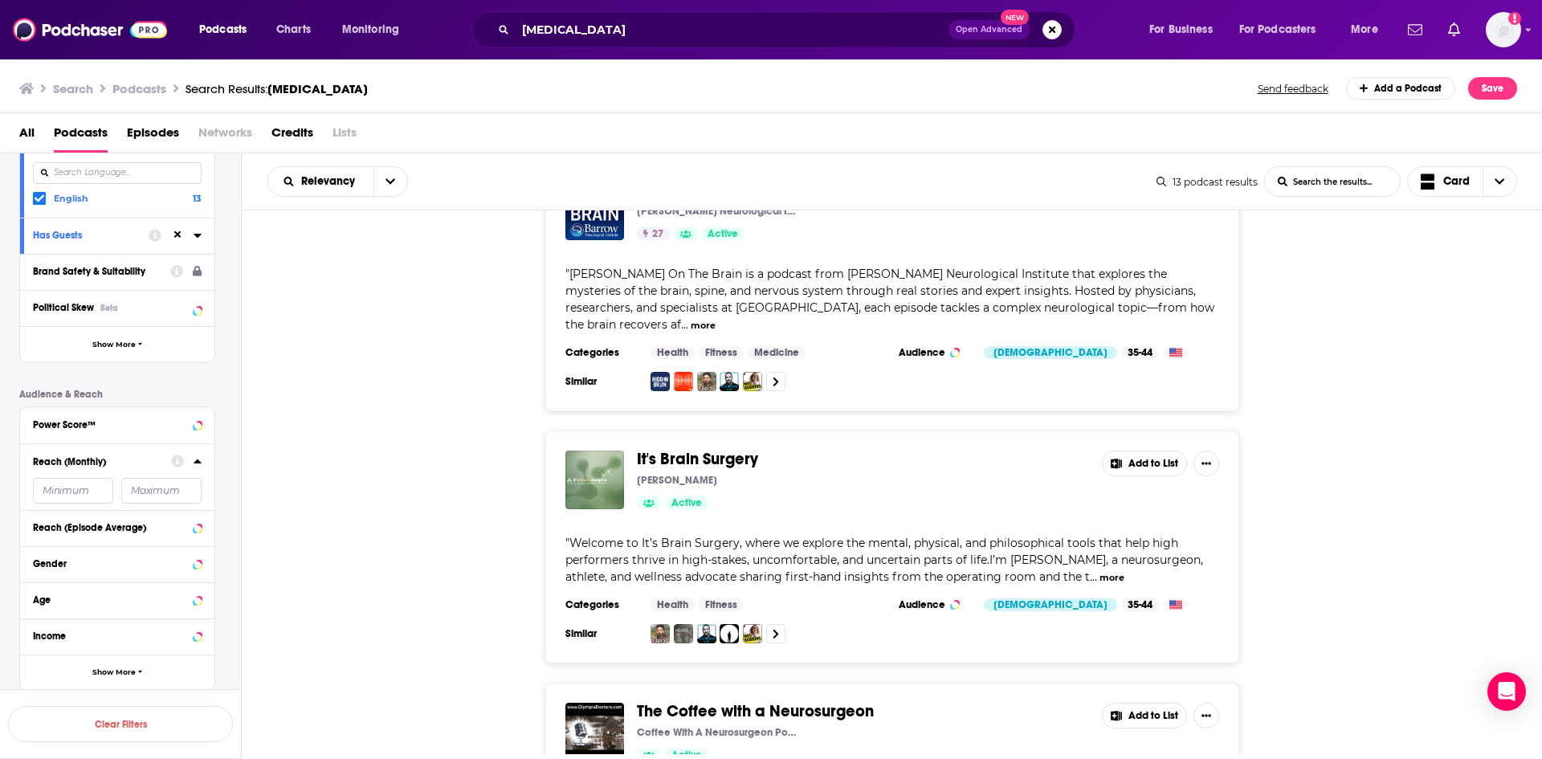
click at [106, 474] on div "Reach (Monthly)" at bounding box center [117, 476] width 194 height 66
click at [386, 185] on icon "open menu" at bounding box center [390, 181] width 10 height 11
click at [321, 320] on span "Power Score" at bounding box center [347, 318] width 95 height 9
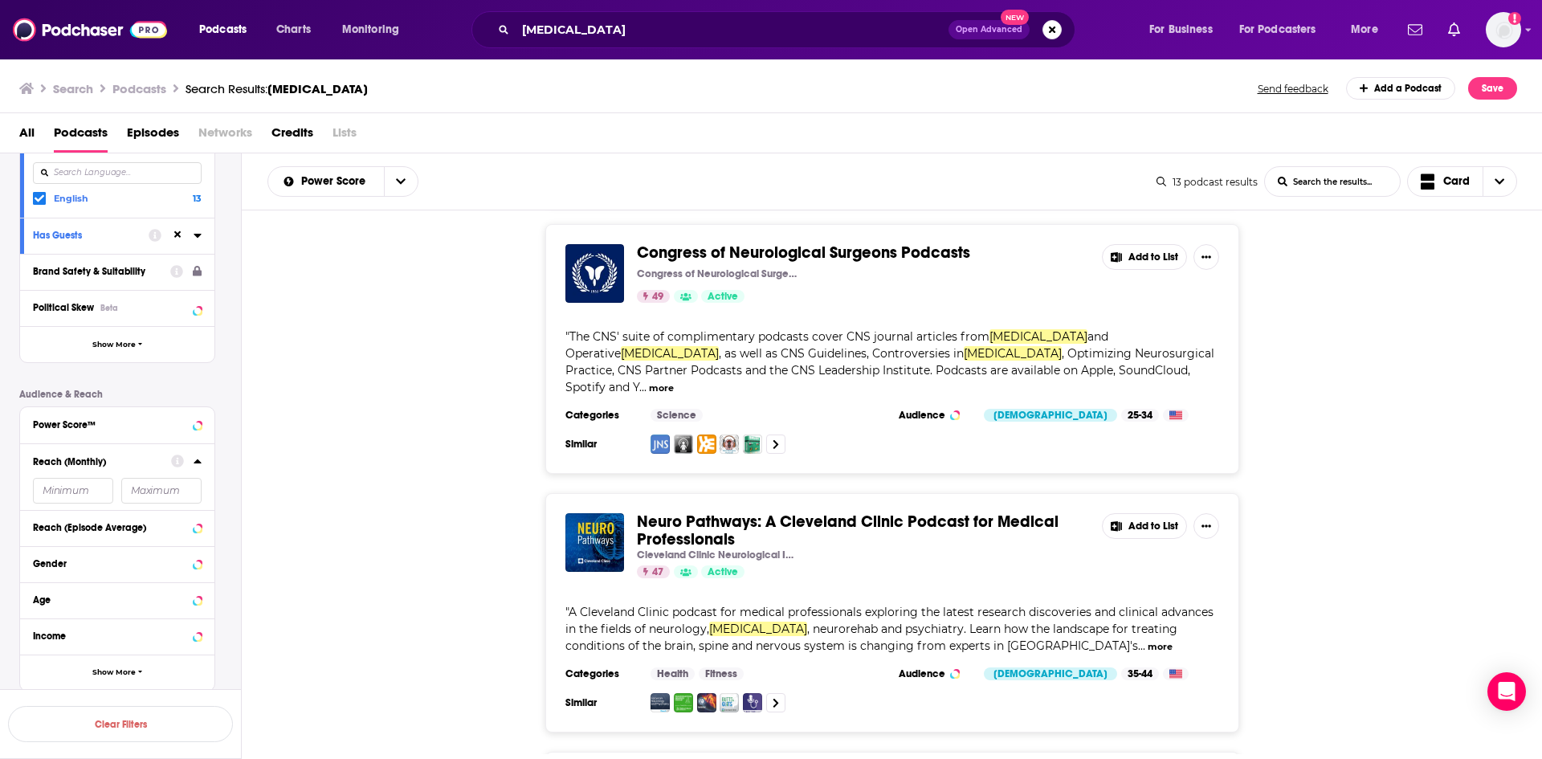
scroll to position [0, 0]
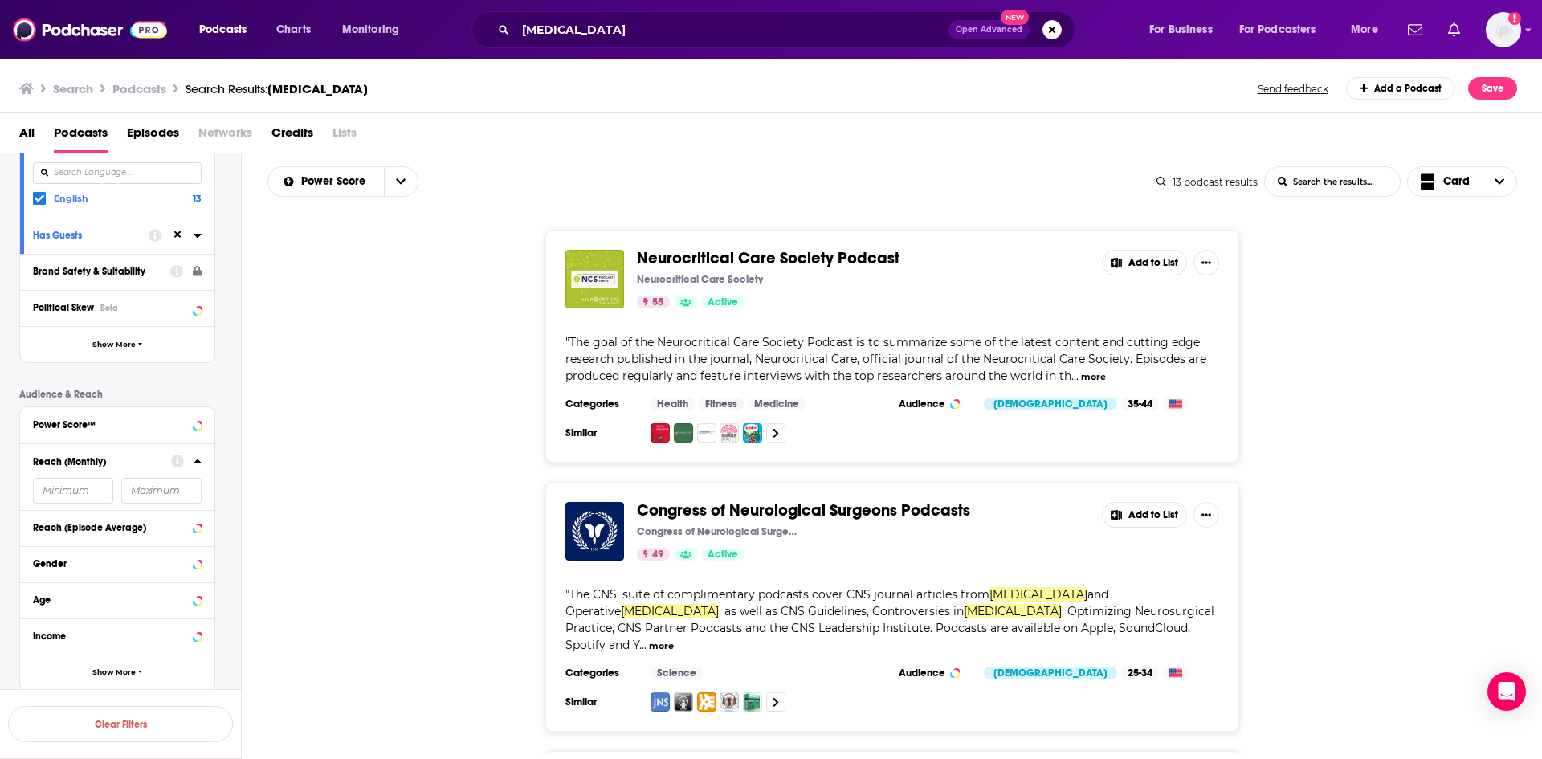
click at [1083, 375] on button "more" at bounding box center [1093, 377] width 25 height 14
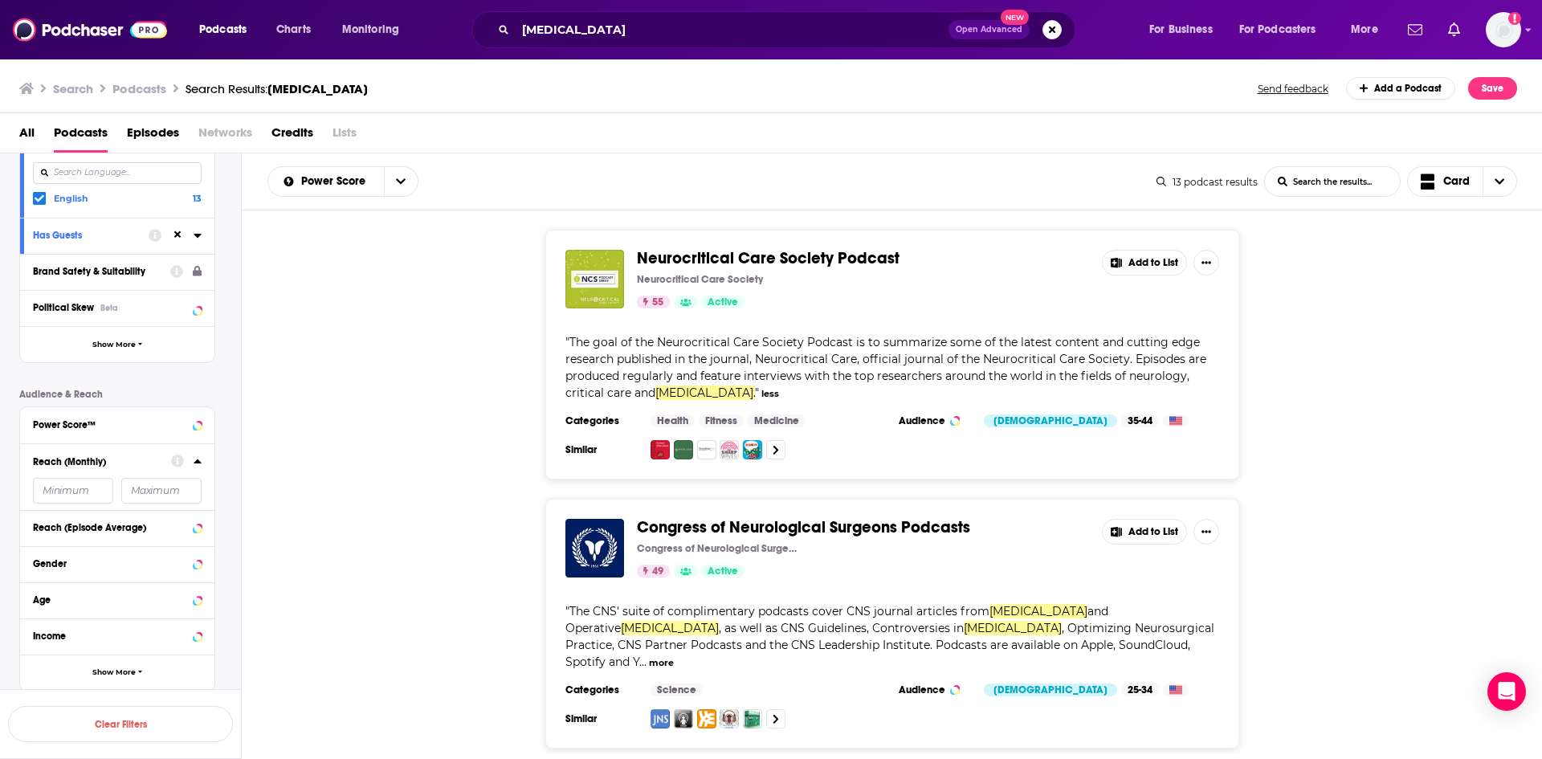
click at [1112, 258] on icon at bounding box center [1117, 263] width 12 height 10
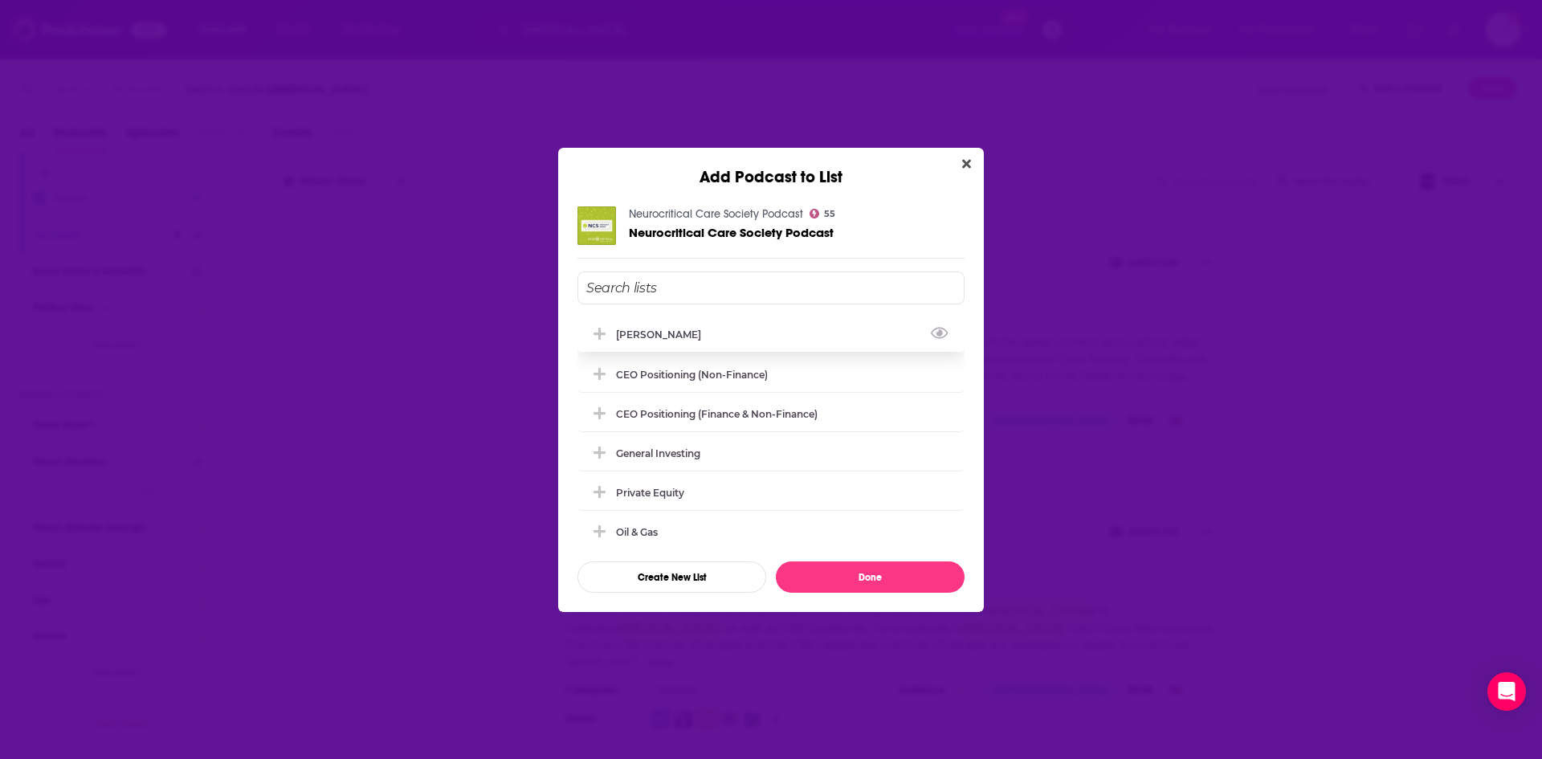
click at [654, 326] on div "[PERSON_NAME]" at bounding box center [770, 333] width 387 height 35
click at [848, 577] on button "Done" at bounding box center [870, 576] width 189 height 31
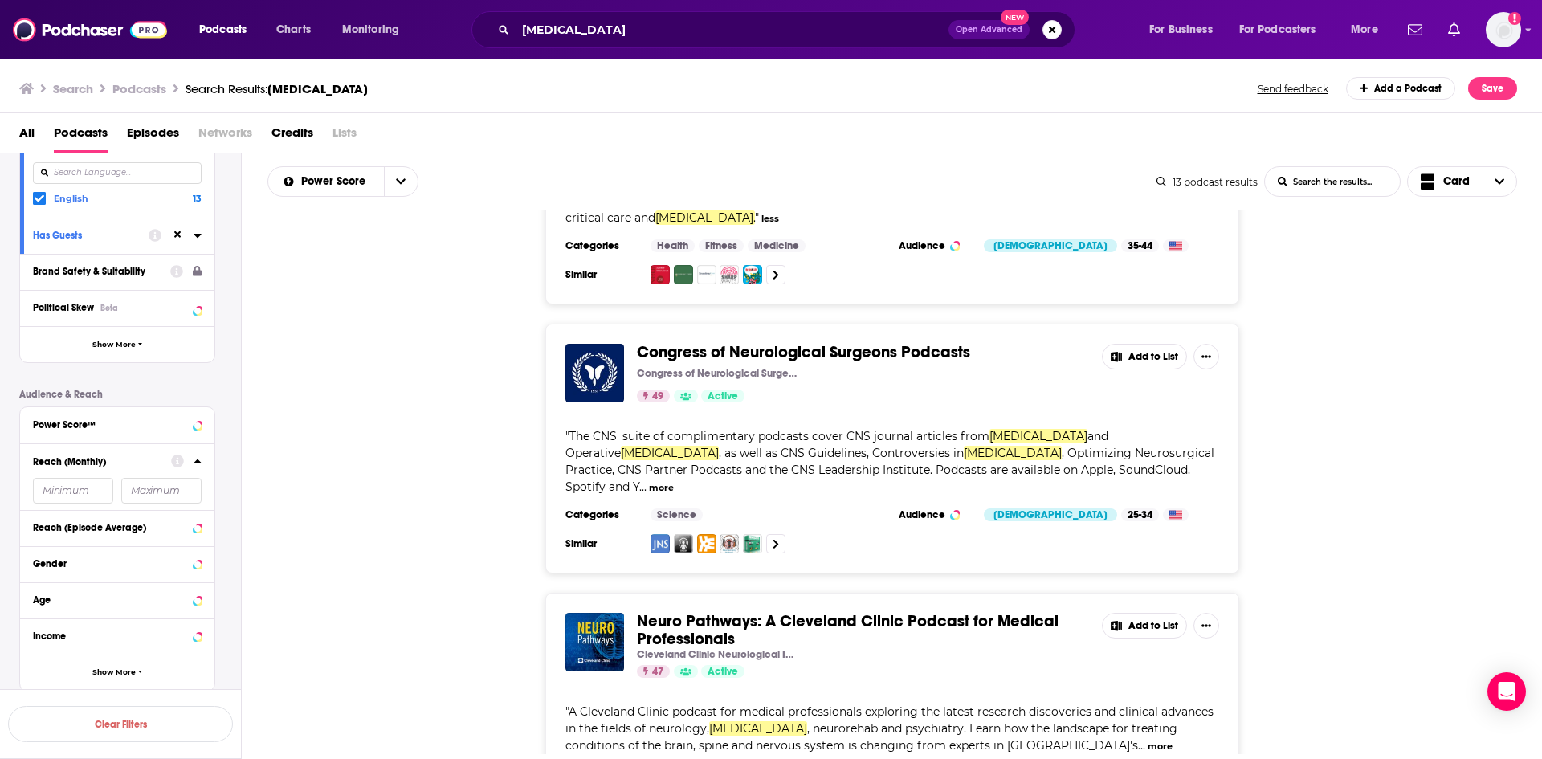
scroll to position [161, 0]
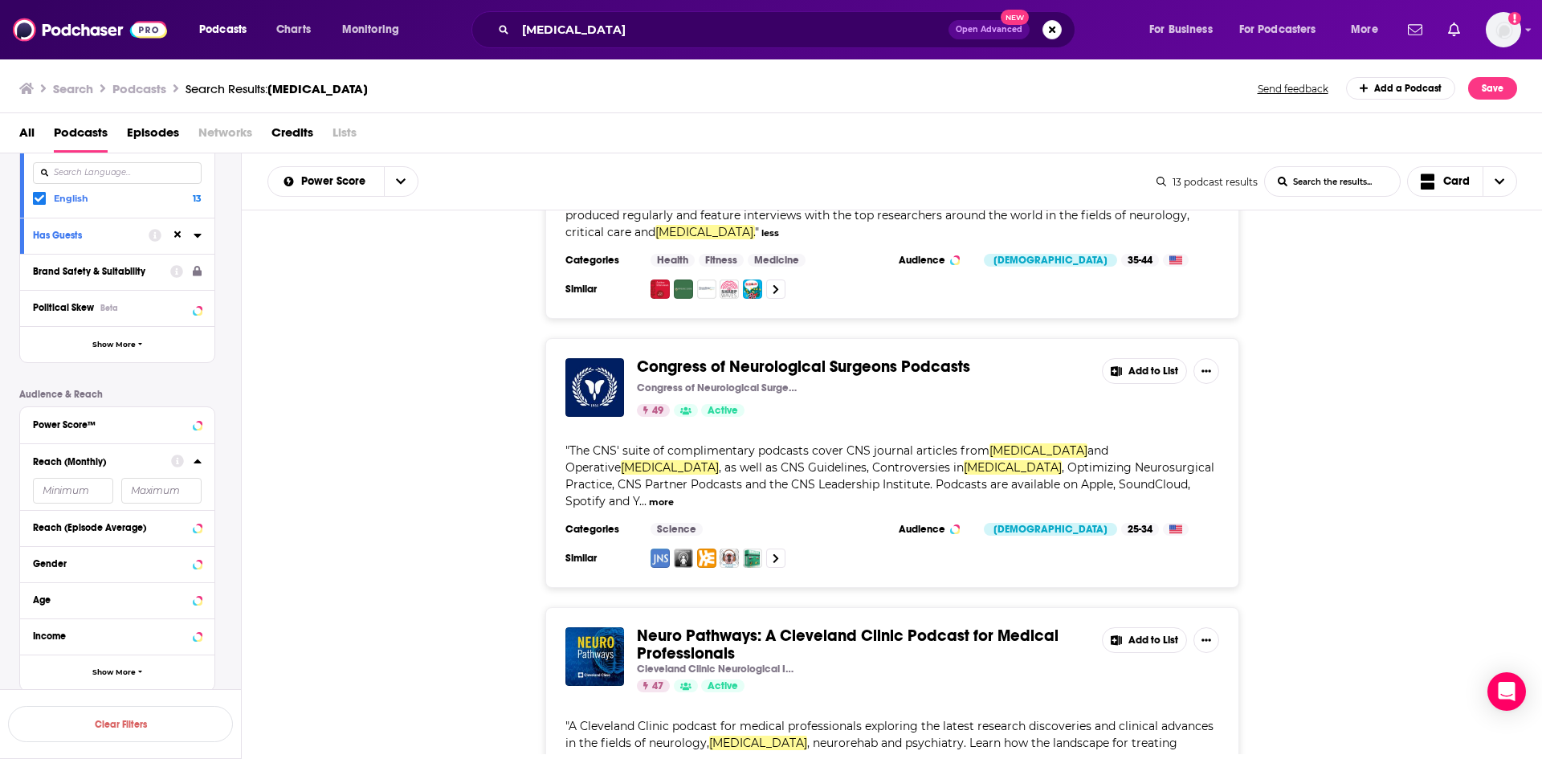
click at [649, 500] on button "more" at bounding box center [661, 502] width 25 height 14
click at [1135, 380] on button "Add to List" at bounding box center [1144, 371] width 85 height 26
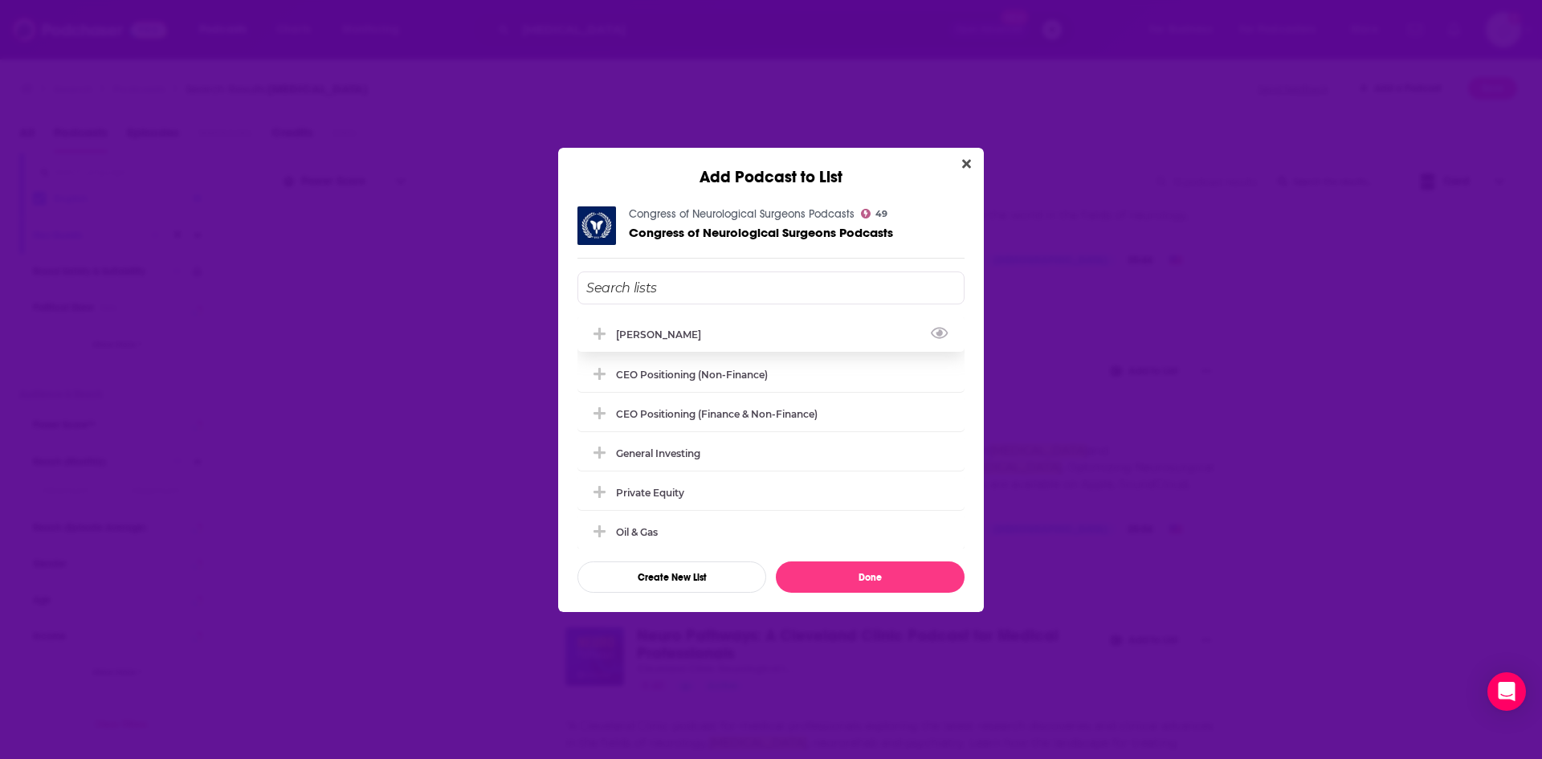
click at [651, 343] on div "[PERSON_NAME]" at bounding box center [770, 333] width 387 height 35
click at [815, 571] on button "Done" at bounding box center [870, 576] width 189 height 31
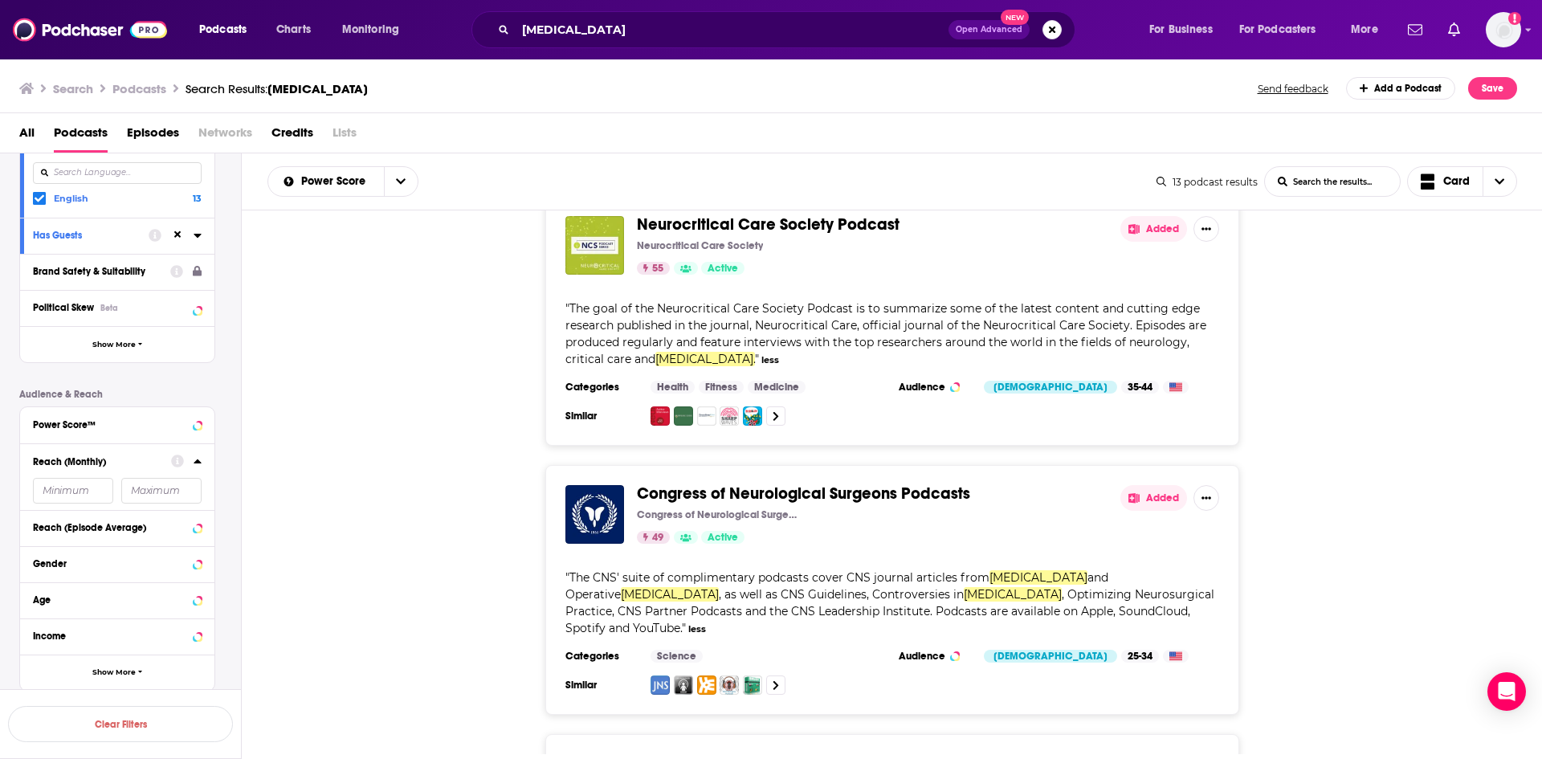
scroll to position [0, 0]
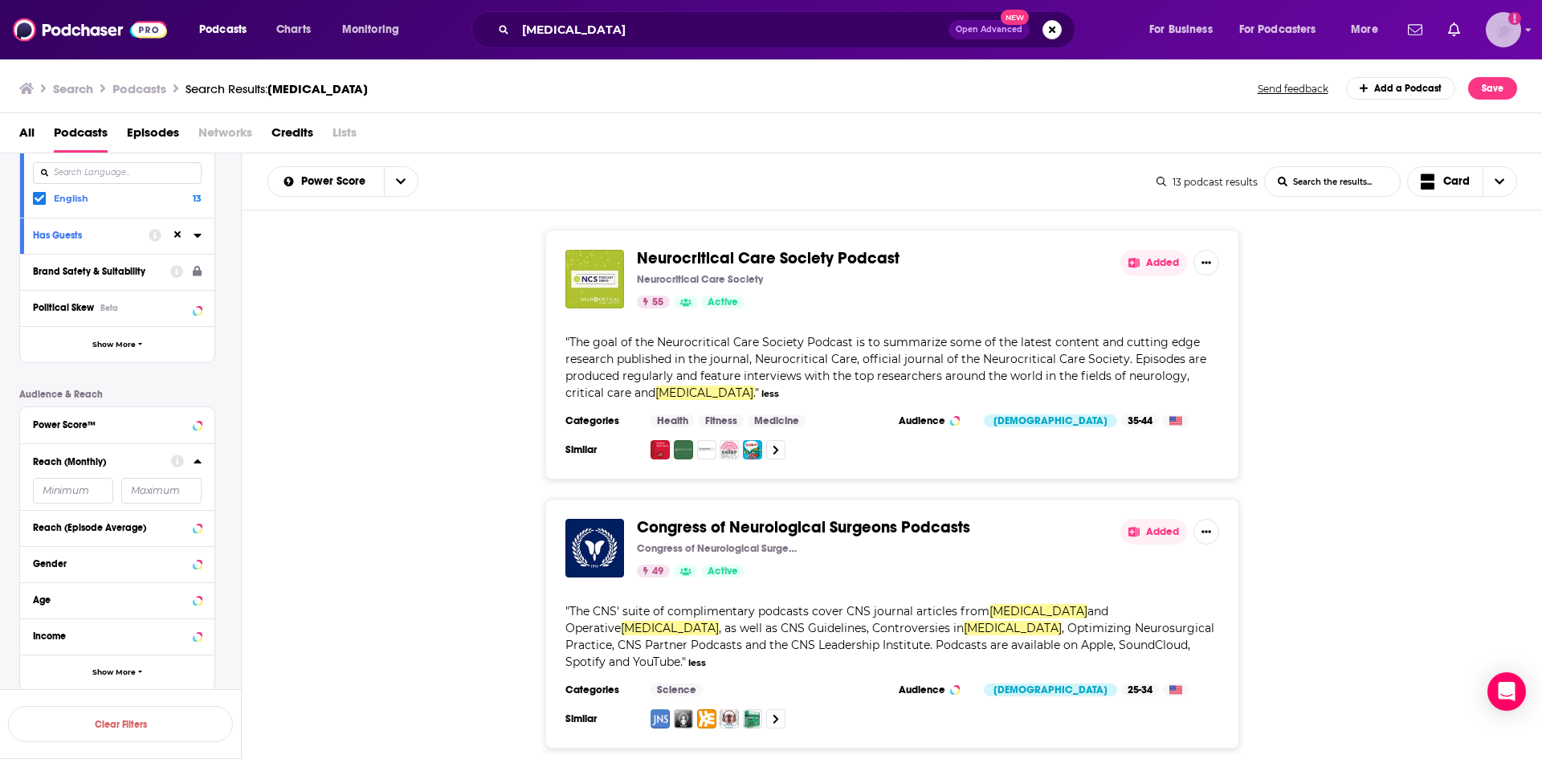
click at [1507, 29] on img "Logged in as nbaderrubenstein" at bounding box center [1503, 29] width 35 height 35
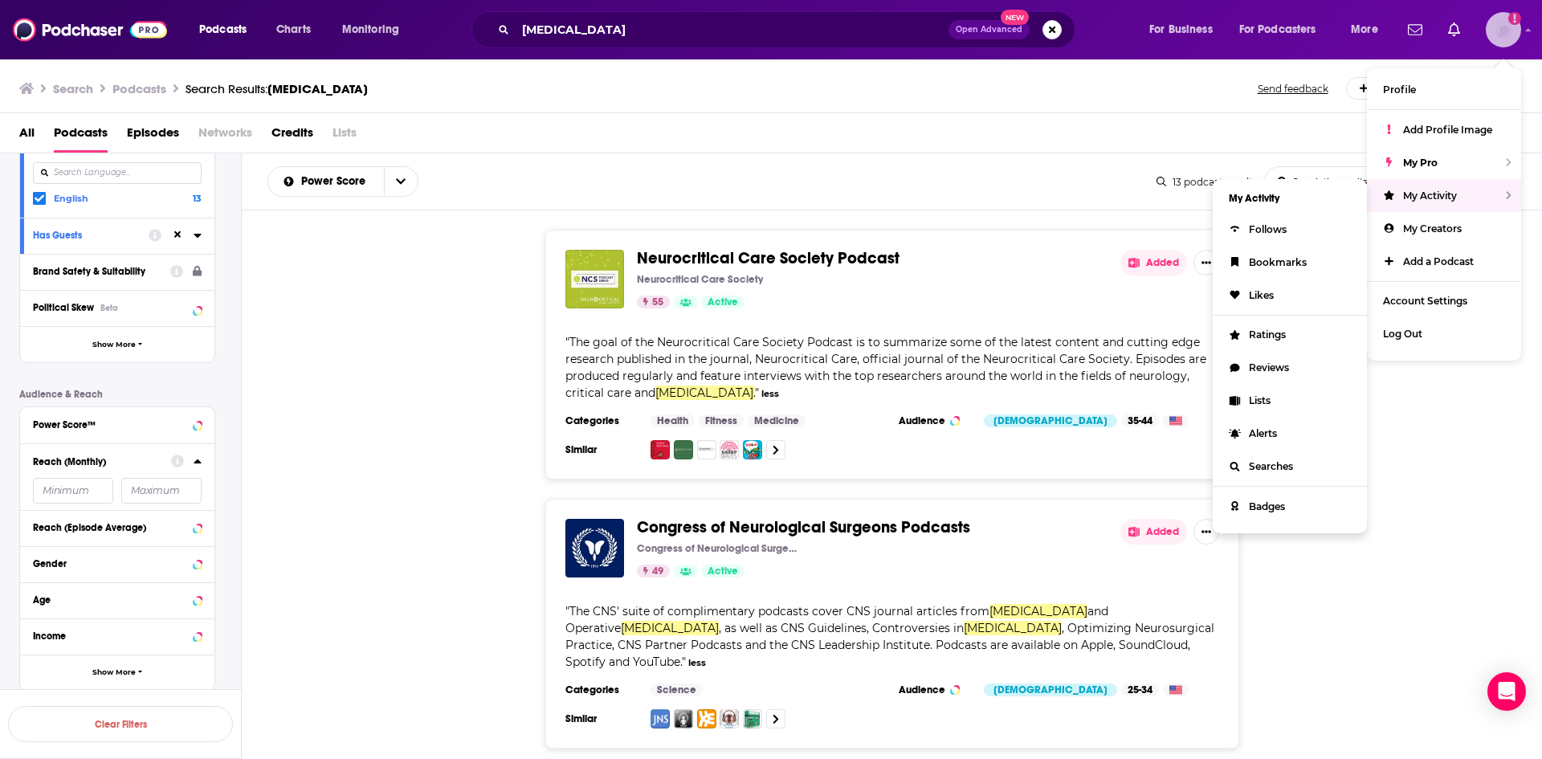
click at [1409, 197] on span "My Activity" at bounding box center [1430, 196] width 54 height 12
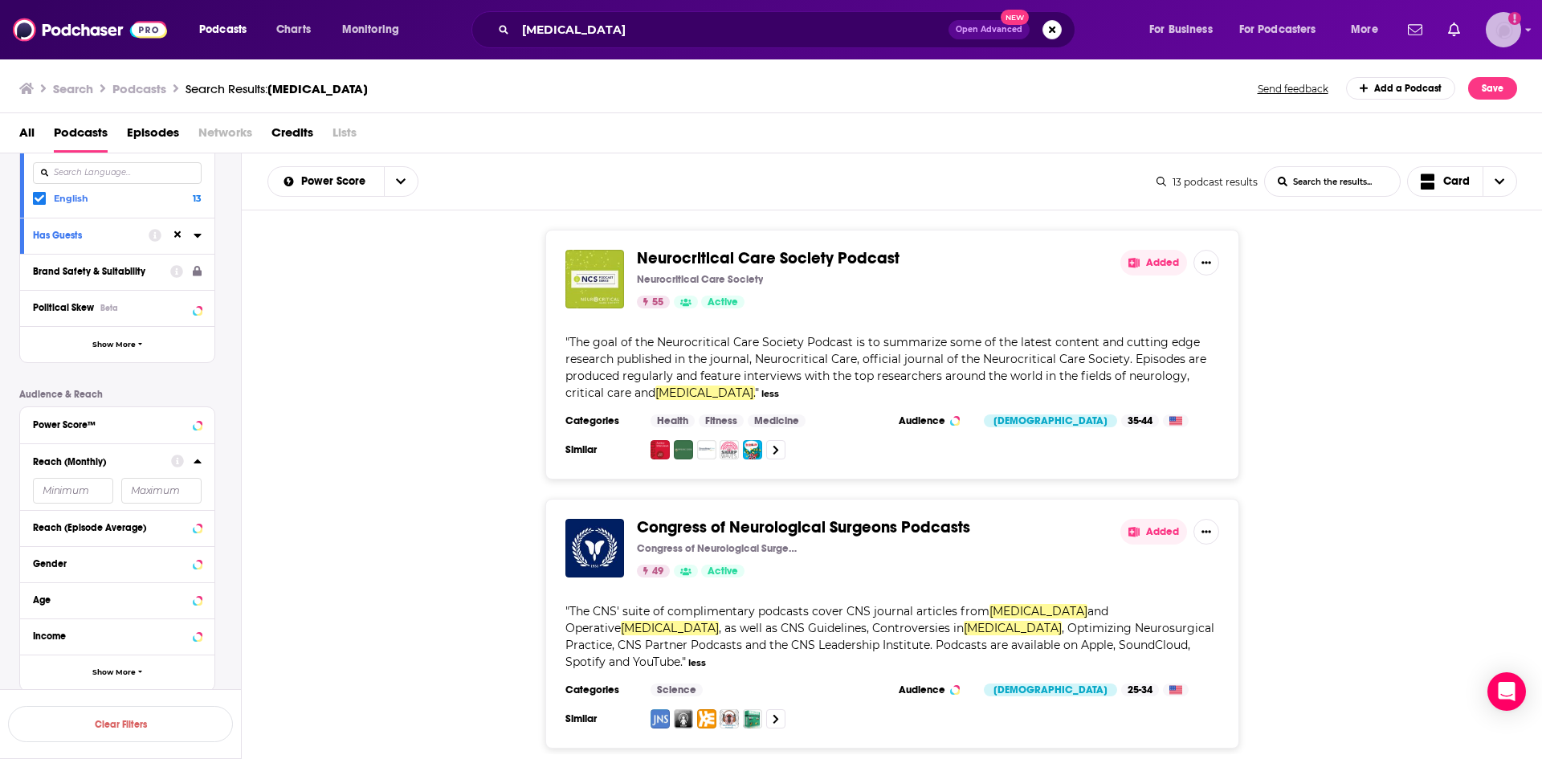
click at [1498, 30] on img "Logged in as nbaderrubenstein" at bounding box center [1503, 29] width 35 height 35
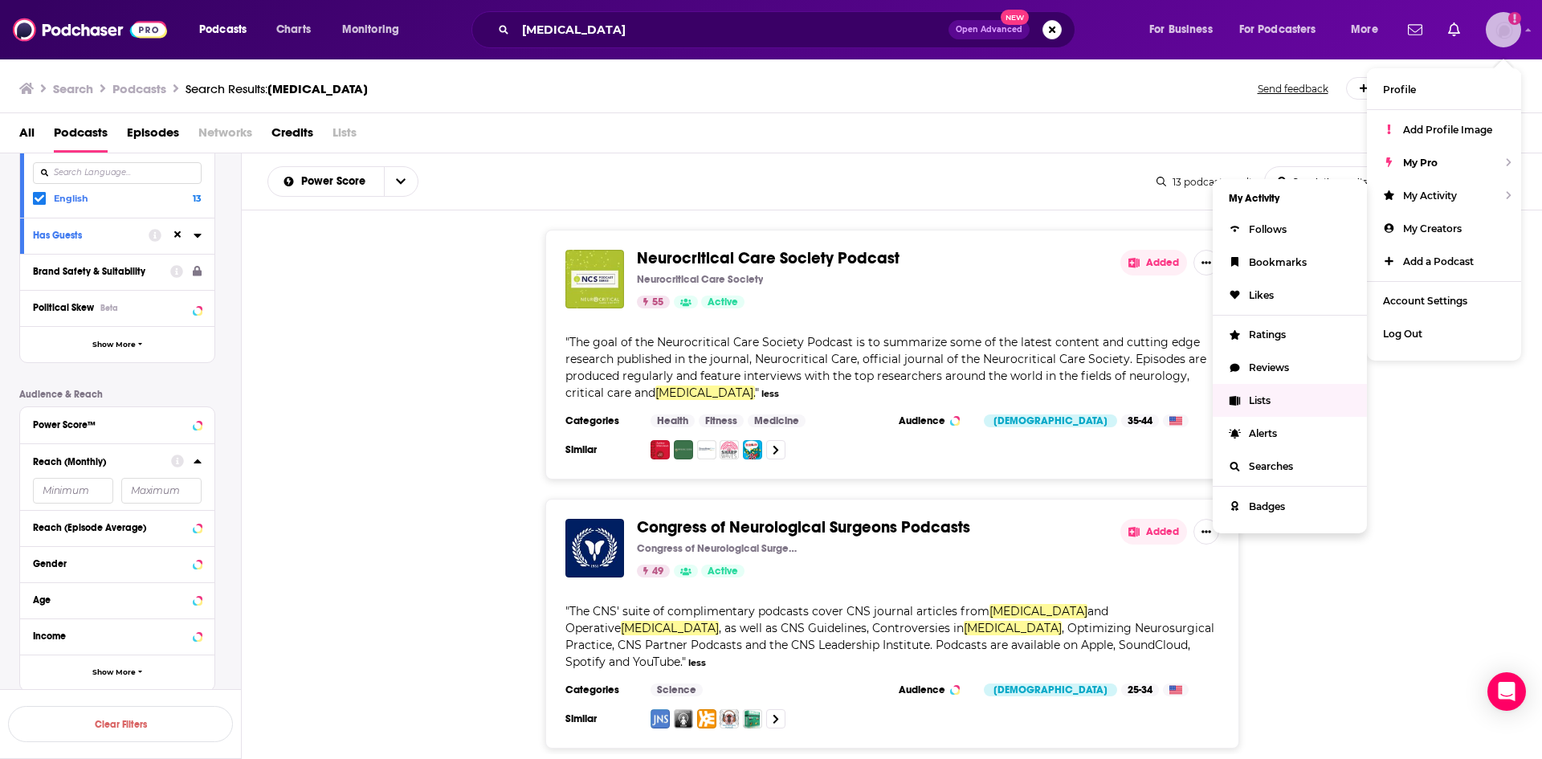
click at [1262, 396] on span "Lists" at bounding box center [1260, 400] width 22 height 12
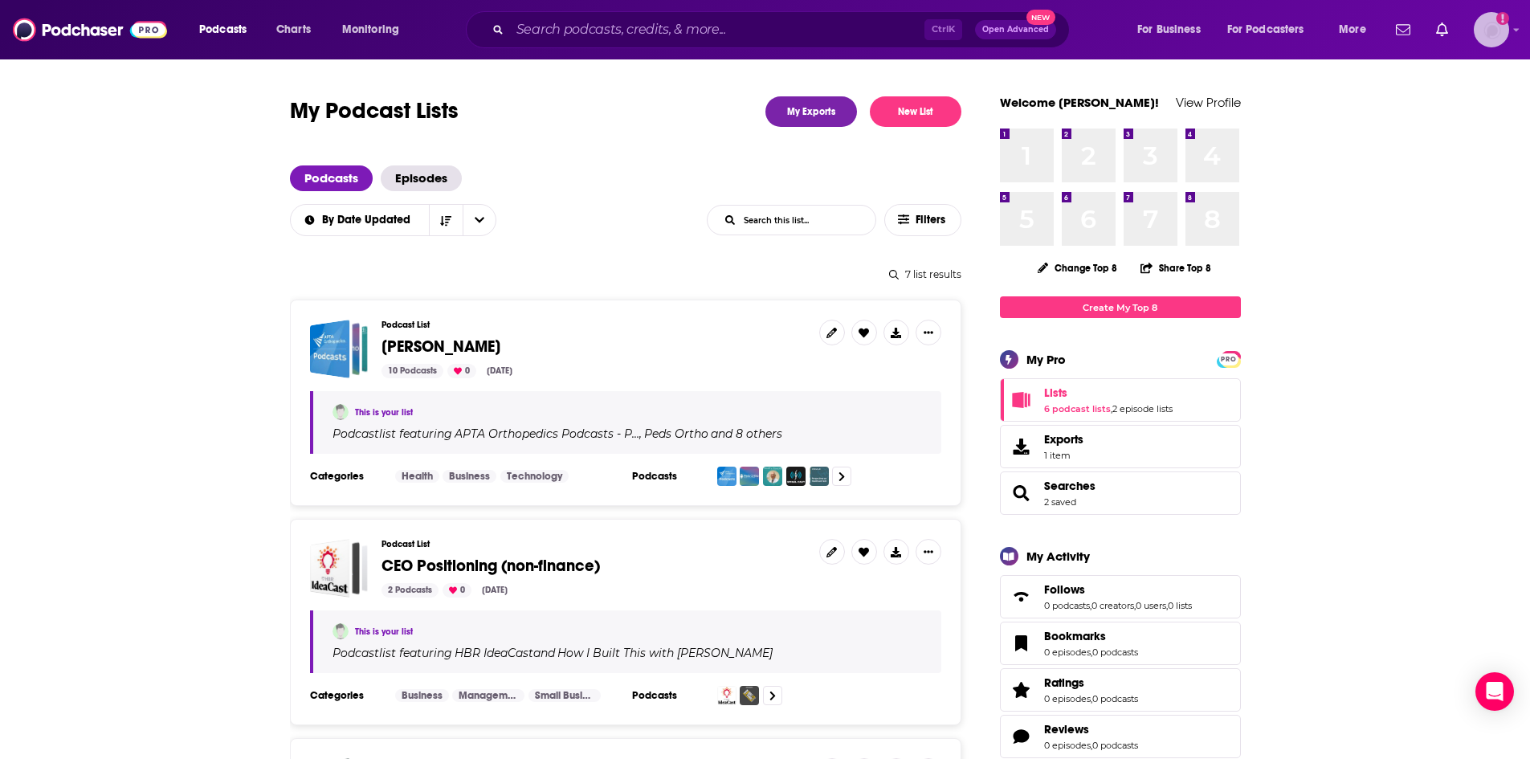
click at [1494, 13] on img "Logged in as nbaderrubenstein" at bounding box center [1491, 29] width 35 height 35
click at [407, 341] on span "[PERSON_NAME]" at bounding box center [440, 346] width 119 height 20
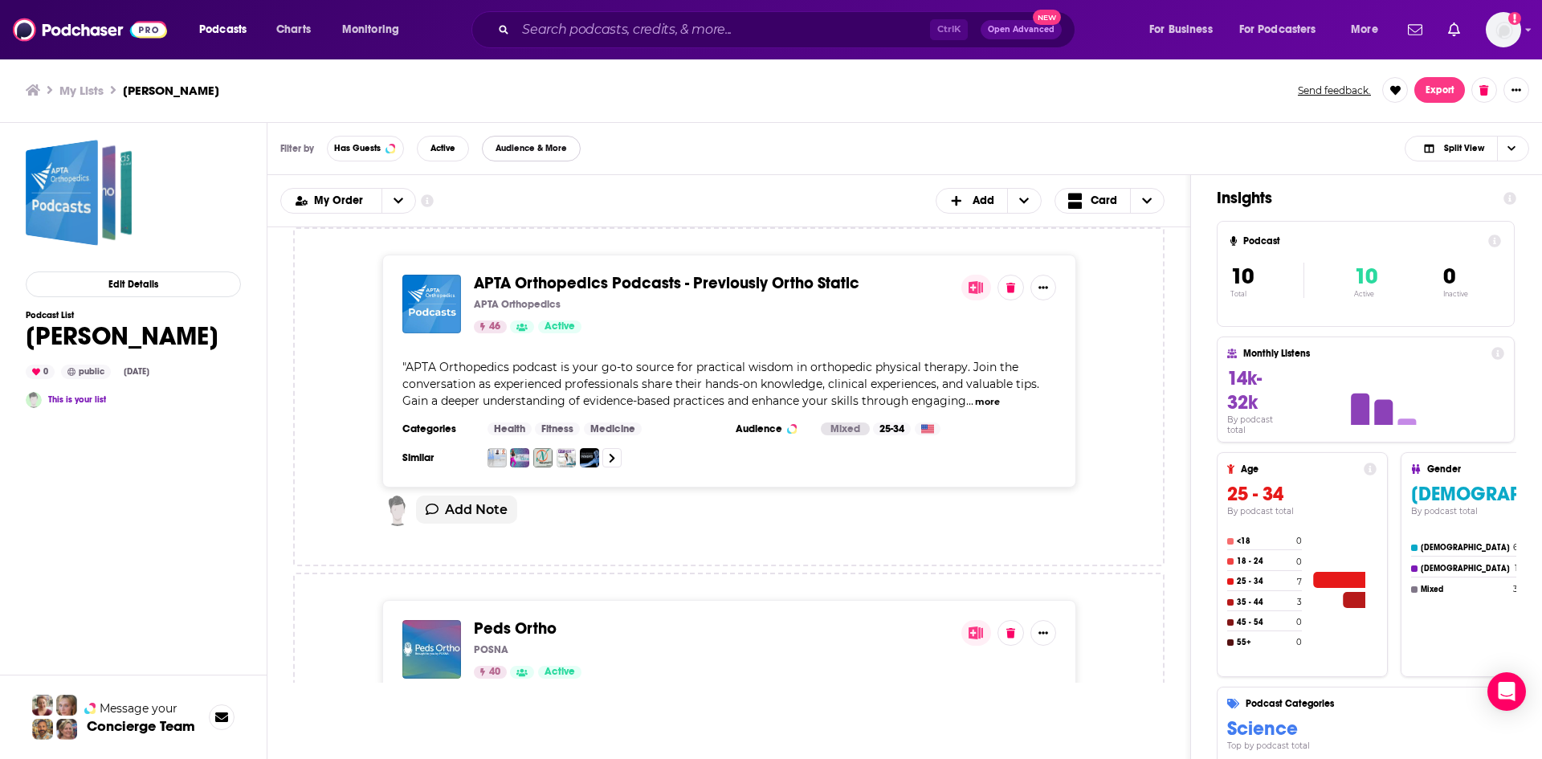
click at [495, 152] on span "Audience & More" at bounding box center [531, 148] width 97 height 9
click at [496, 267] on div "Filters Podcast Details Category Active Status Language Has Guests Brand Safety…" at bounding box center [771, 379] width 1542 height 759
click at [512, 153] on span "Audience & More" at bounding box center [530, 148] width 71 height 9
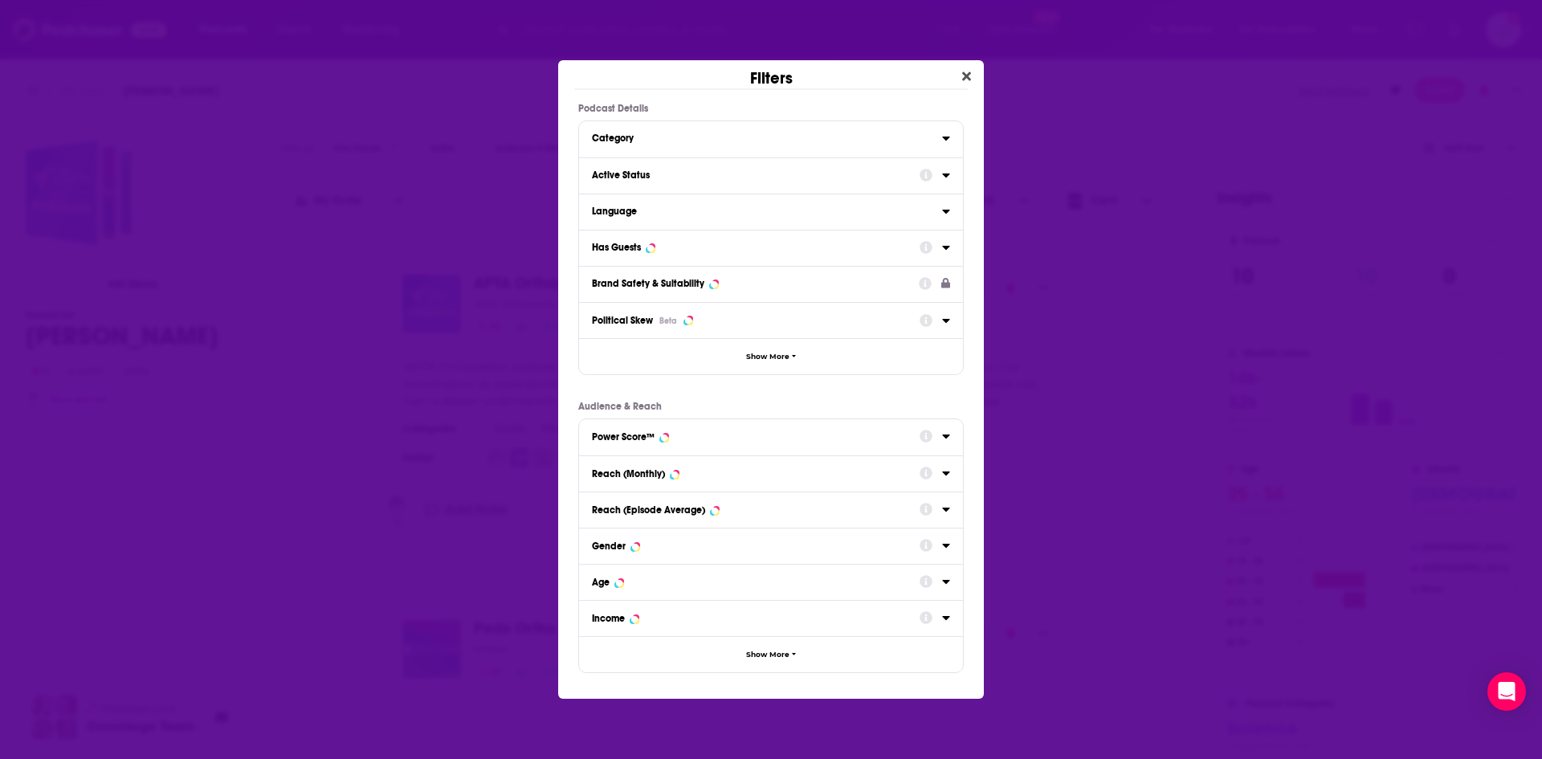
click at [746, 467] on button "Reach (Monthly)" at bounding box center [756, 473] width 328 height 20
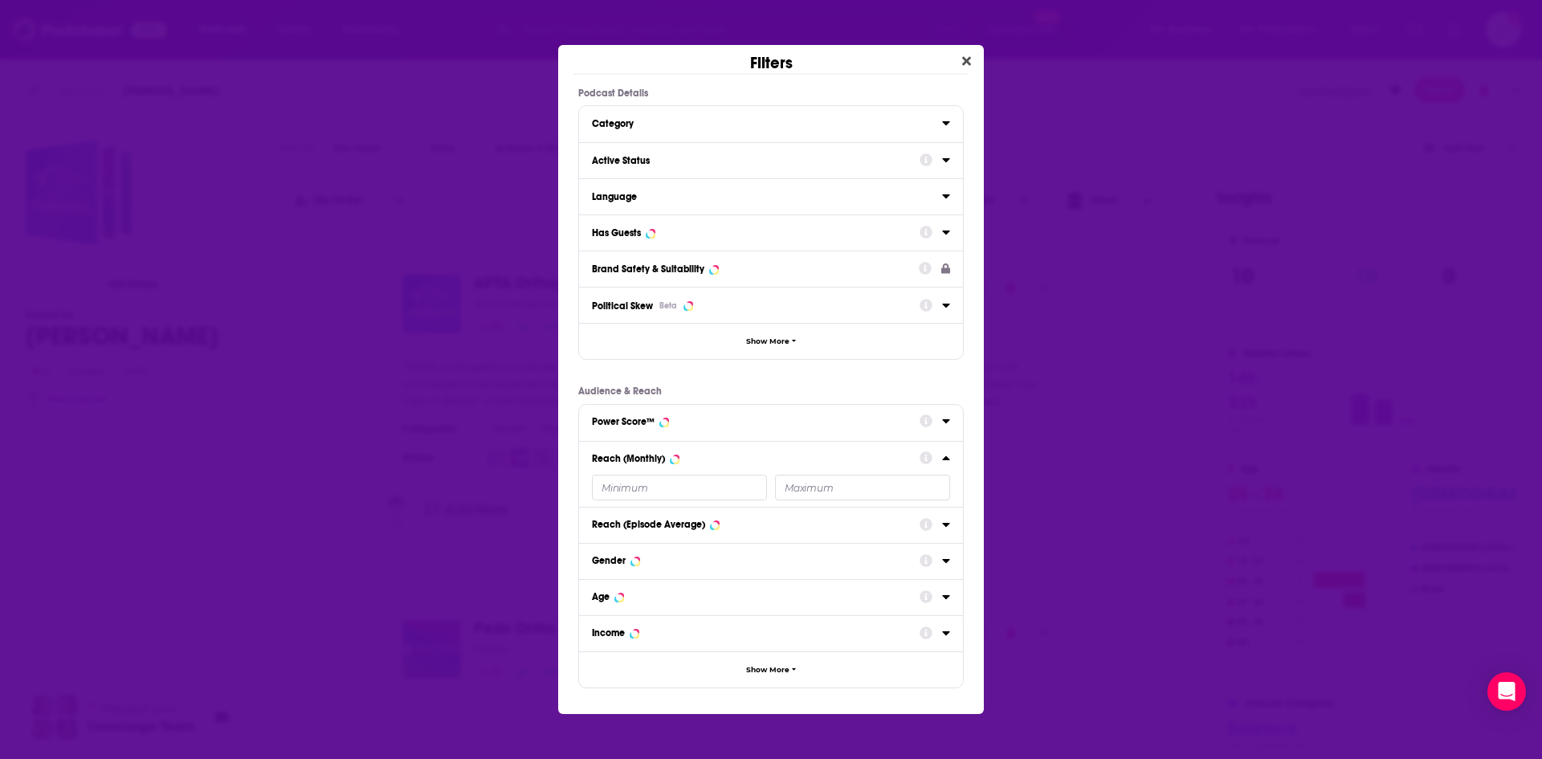
click at [806, 477] on input "Dialog" at bounding box center [862, 488] width 175 height 26
click at [809, 482] on input "Dialog" at bounding box center [862, 488] width 175 height 26
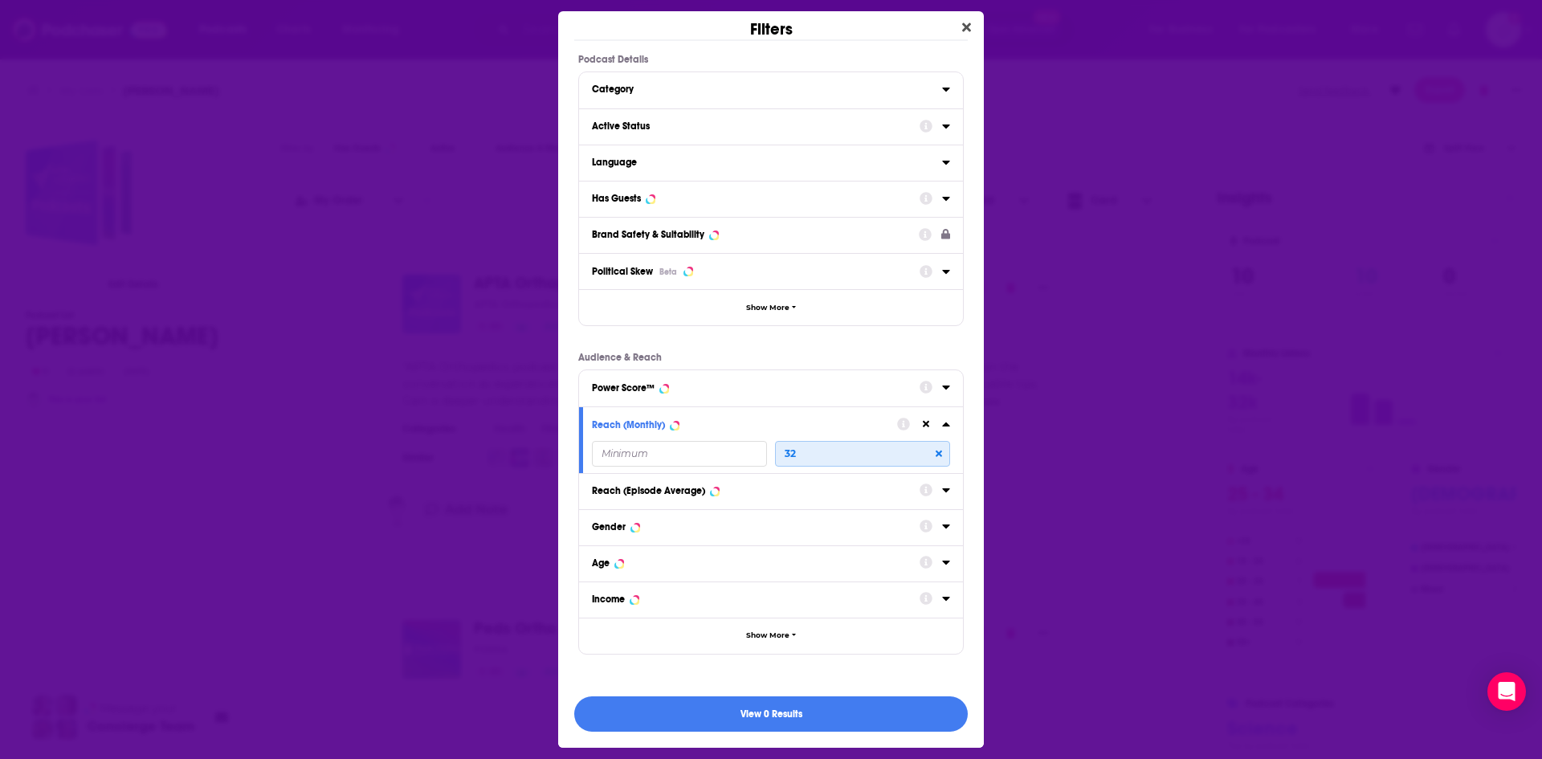
type input "3"
type input "32000"
click at [809, 703] on button "View 9 Results" at bounding box center [770, 714] width 393 height 36
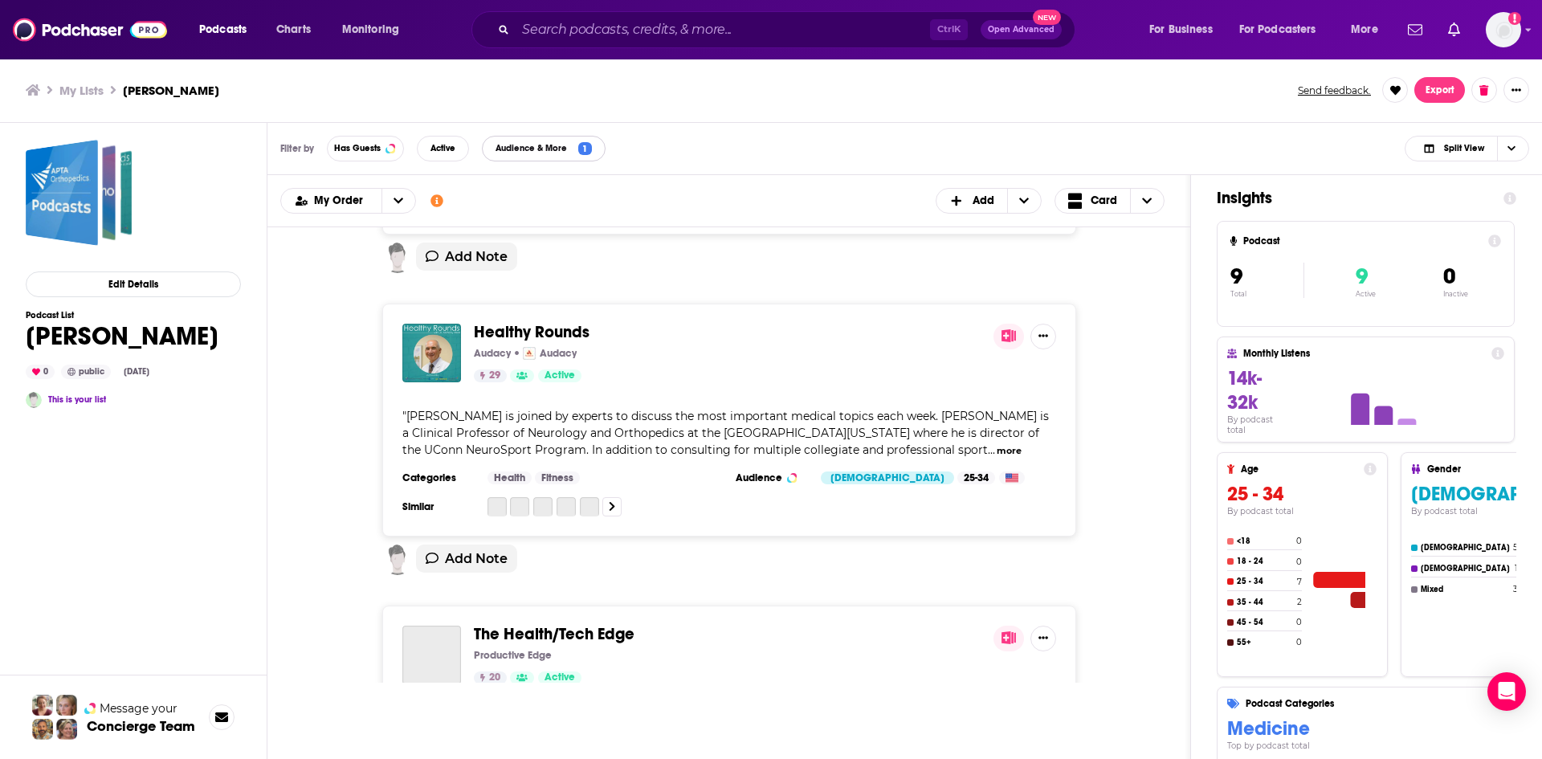
scroll to position [2329, 0]
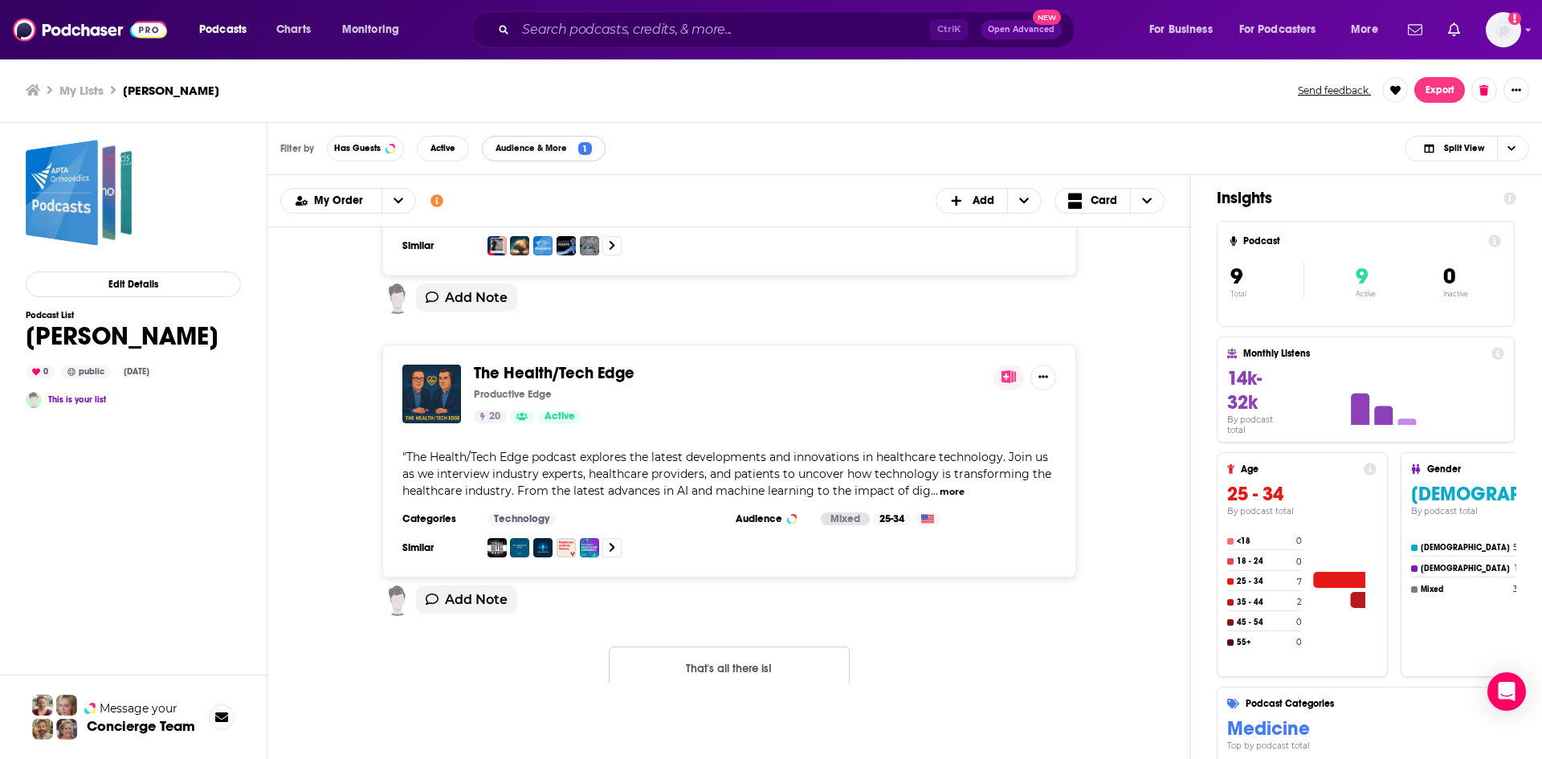
click at [548, 147] on span "Audience & More" at bounding box center [534, 148] width 78 height 9
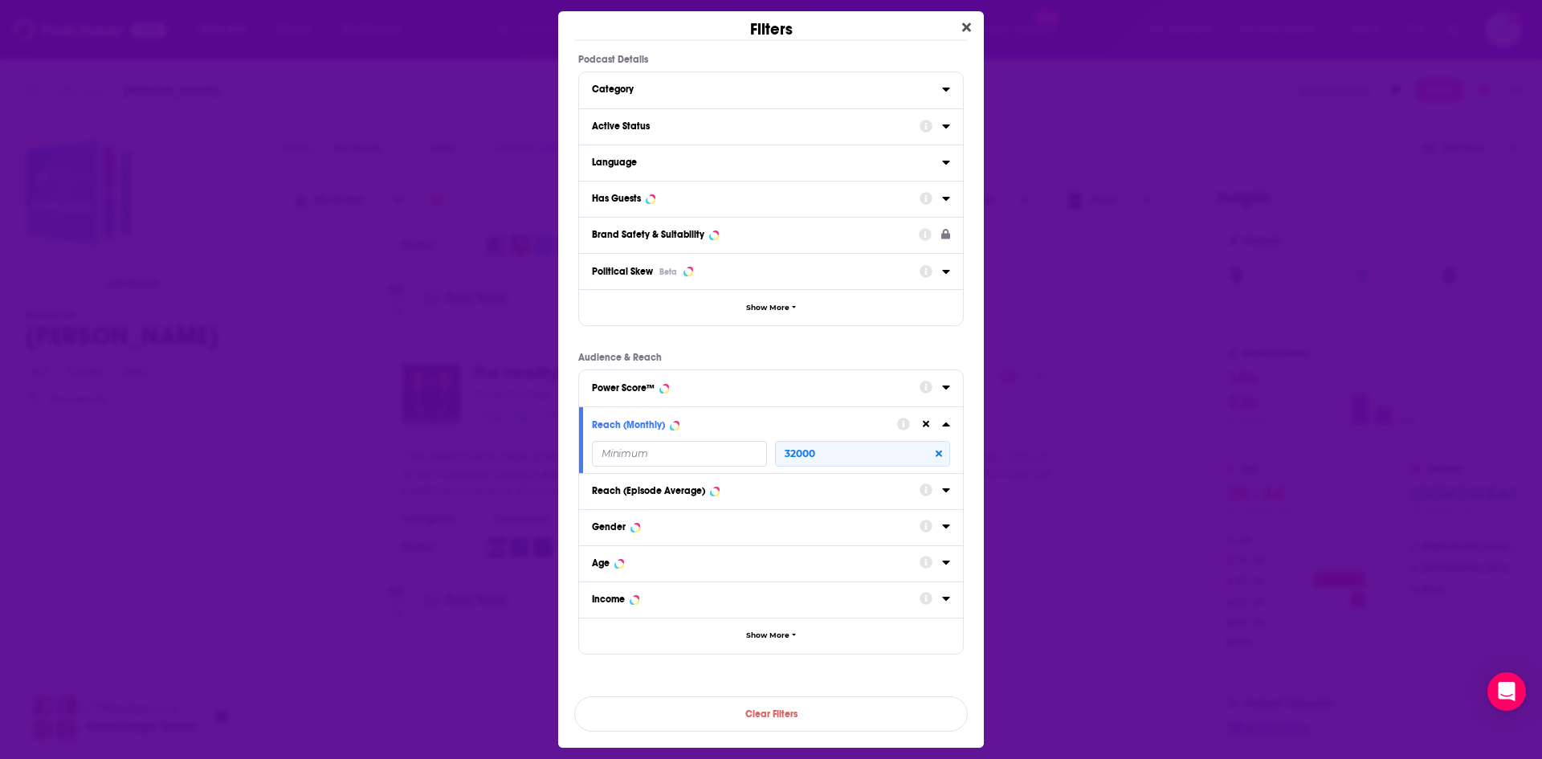
click at [1119, 232] on div "Filters Podcast Details Category Active Status Language Has Guests Brand Safety…" at bounding box center [771, 379] width 1542 height 759
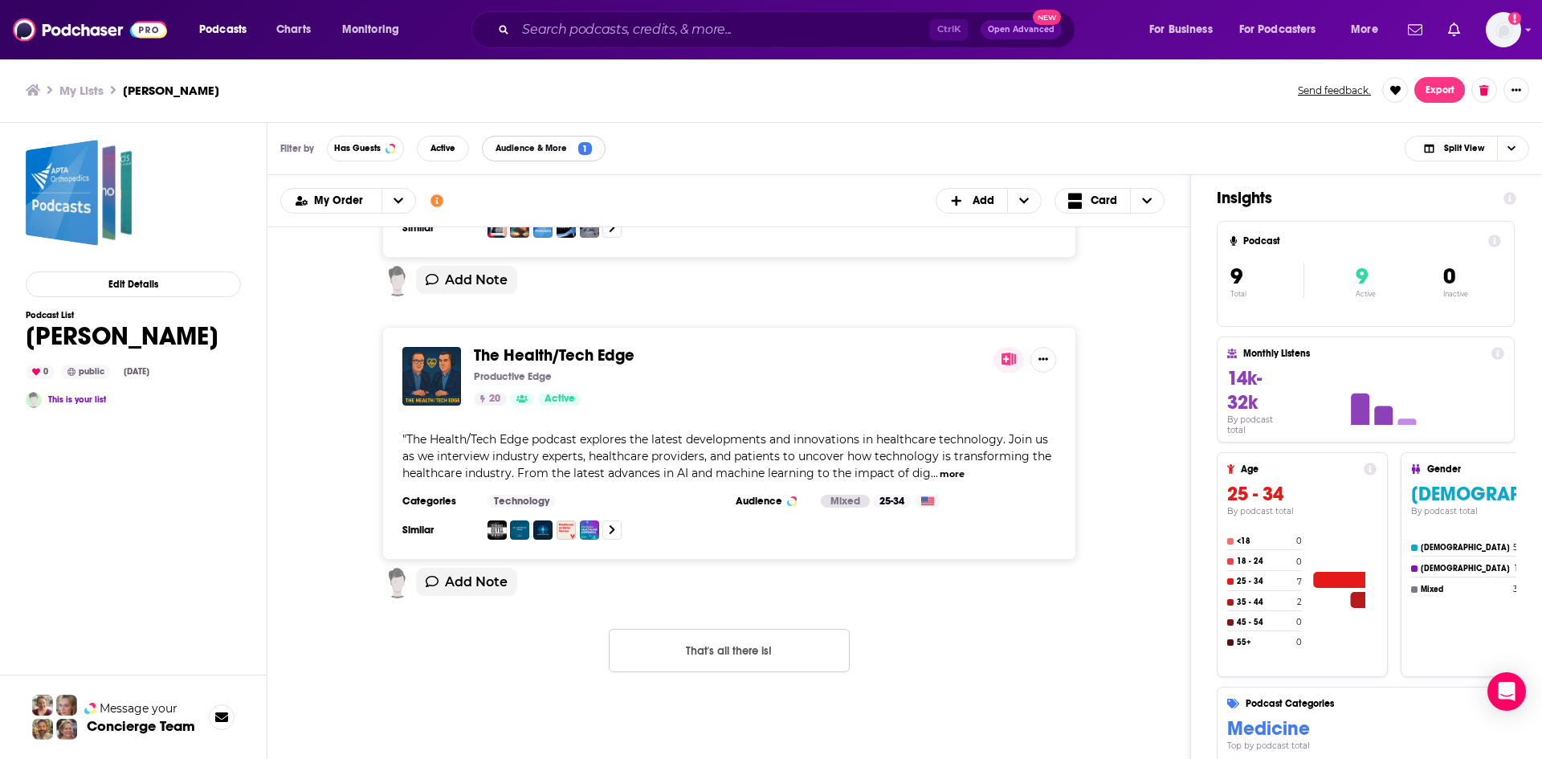
scroll to position [2362, 0]
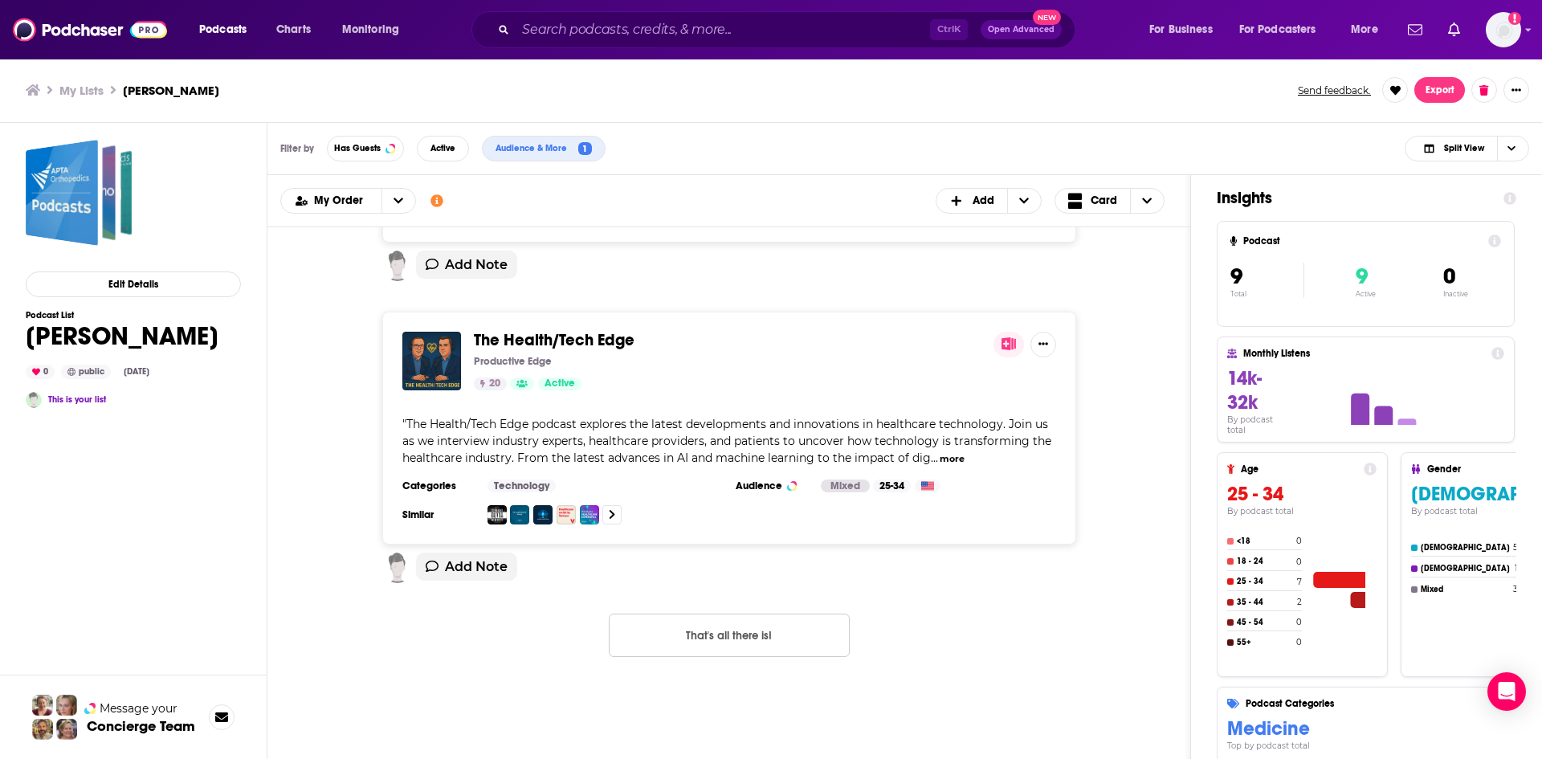
click at [748, 633] on button "That's all there is!" at bounding box center [729, 635] width 241 height 43
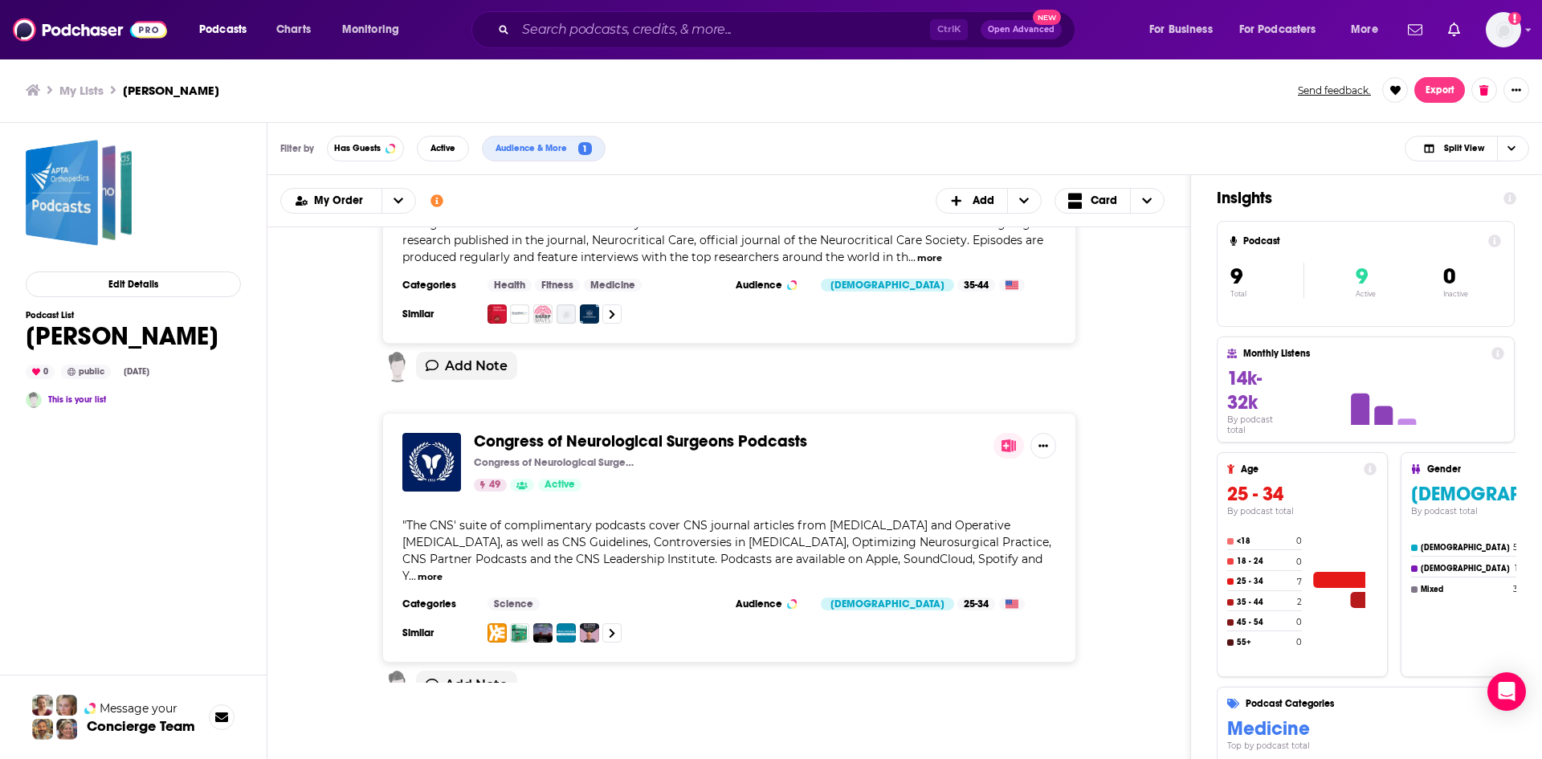
scroll to position [321, 0]
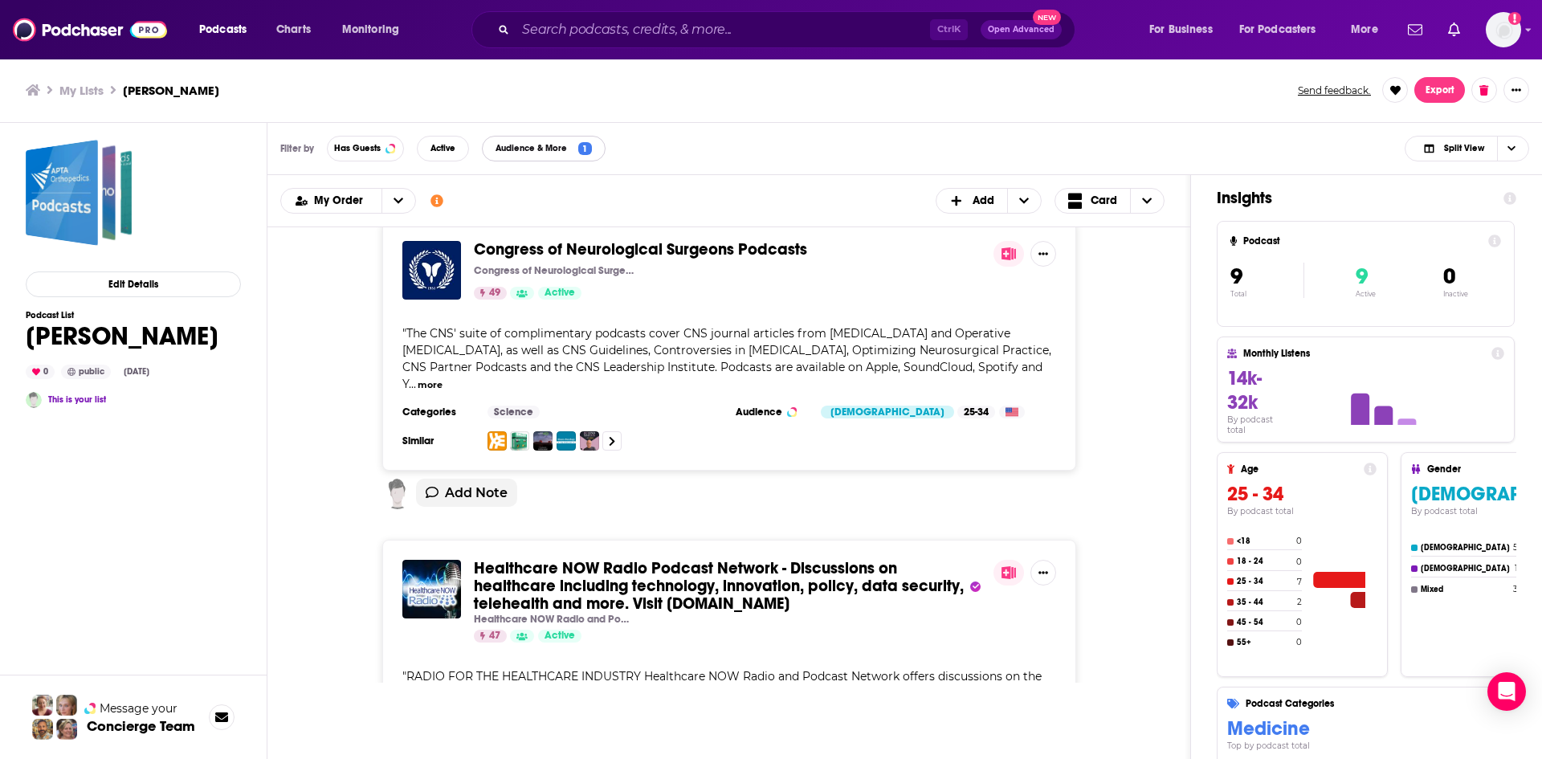
click at [557, 144] on span "Audience & More" at bounding box center [534, 148] width 78 height 9
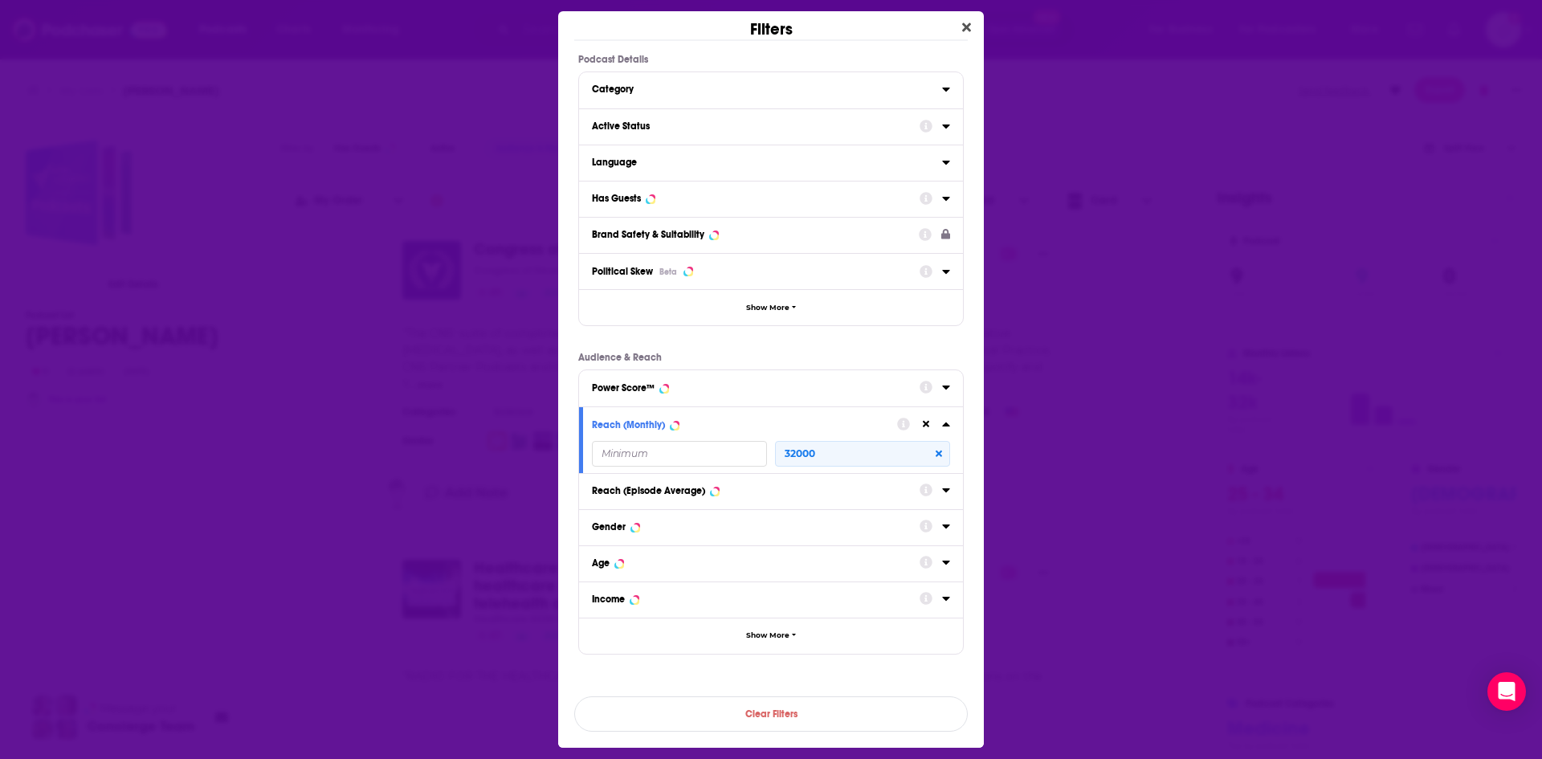
click at [925, 423] on icon "Dialog" at bounding box center [926, 424] width 7 height 7
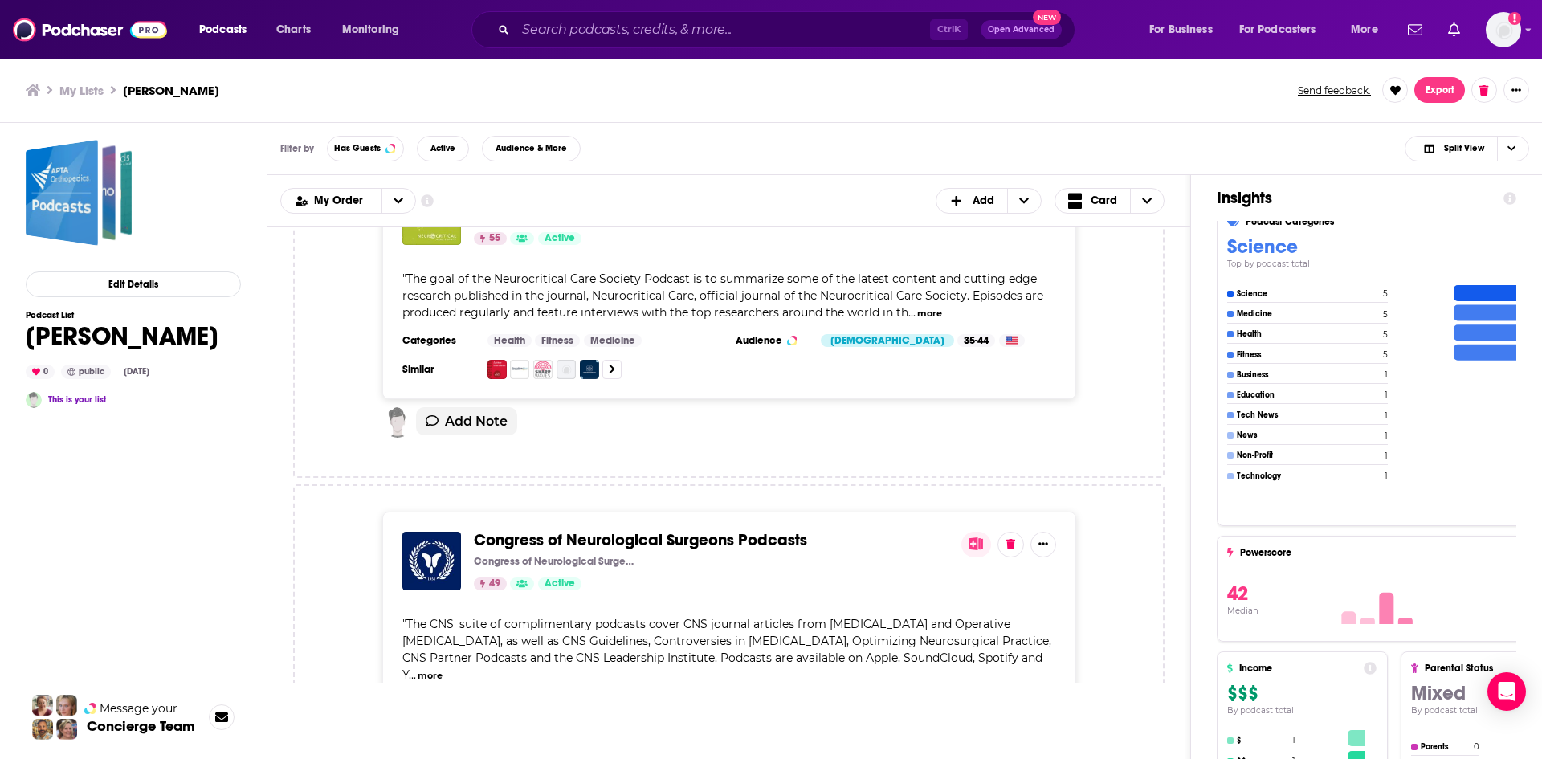
scroll to position [2677, 0]
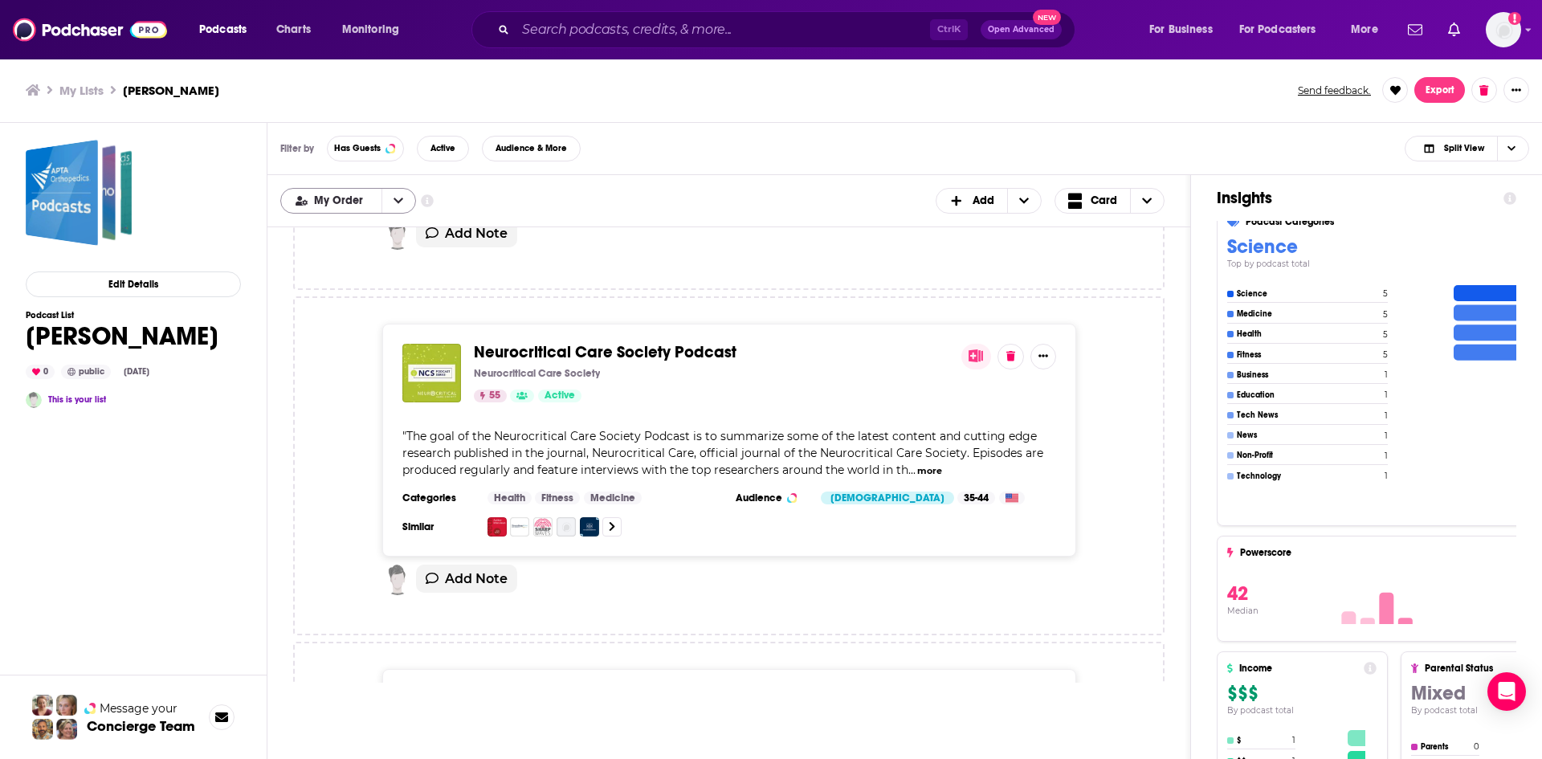
click at [393, 206] on button "open menu" at bounding box center [398, 201] width 34 height 24
click at [344, 287] on div "Power Score" at bounding box center [348, 280] width 136 height 27
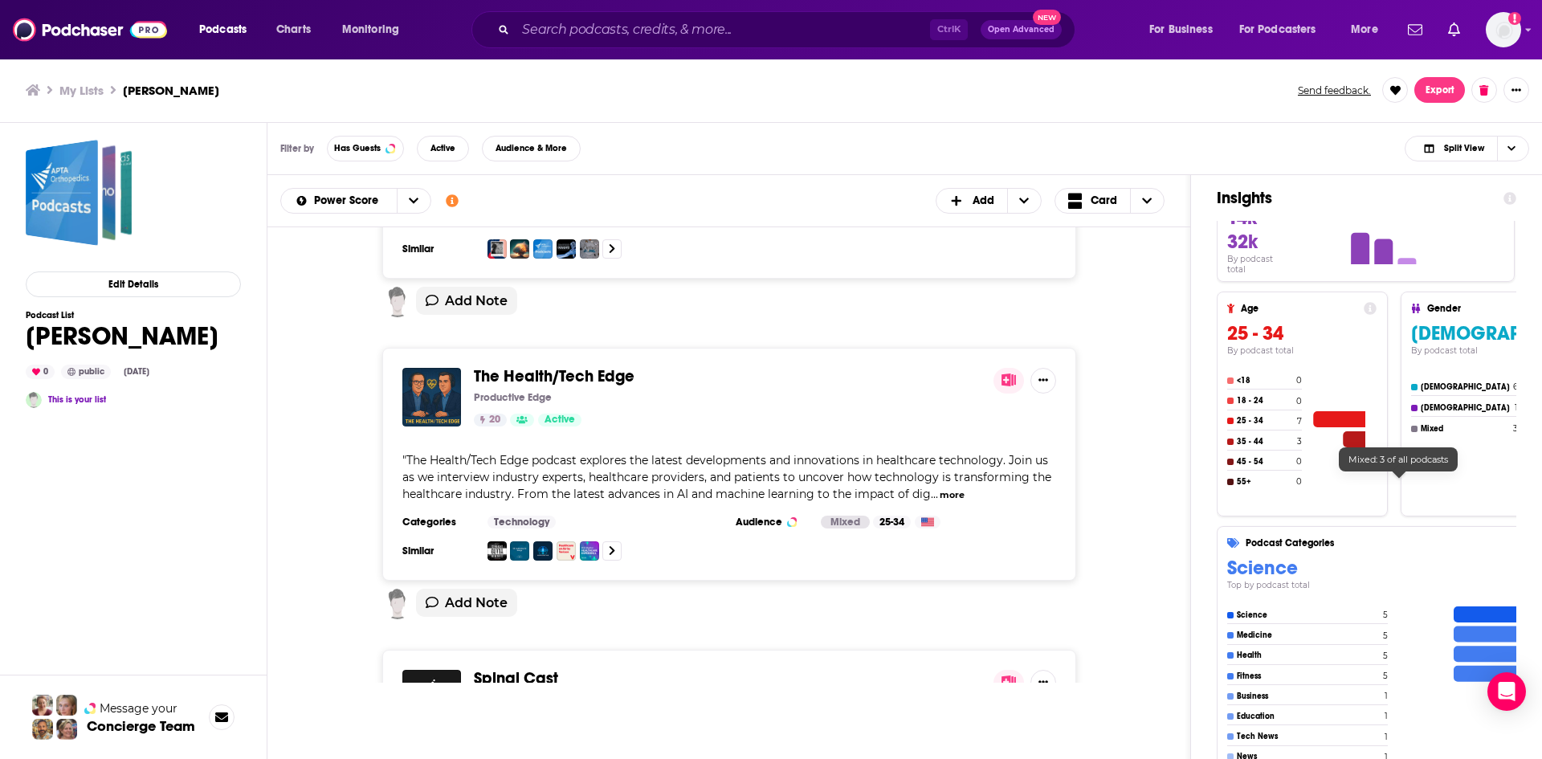
scroll to position [0, 0]
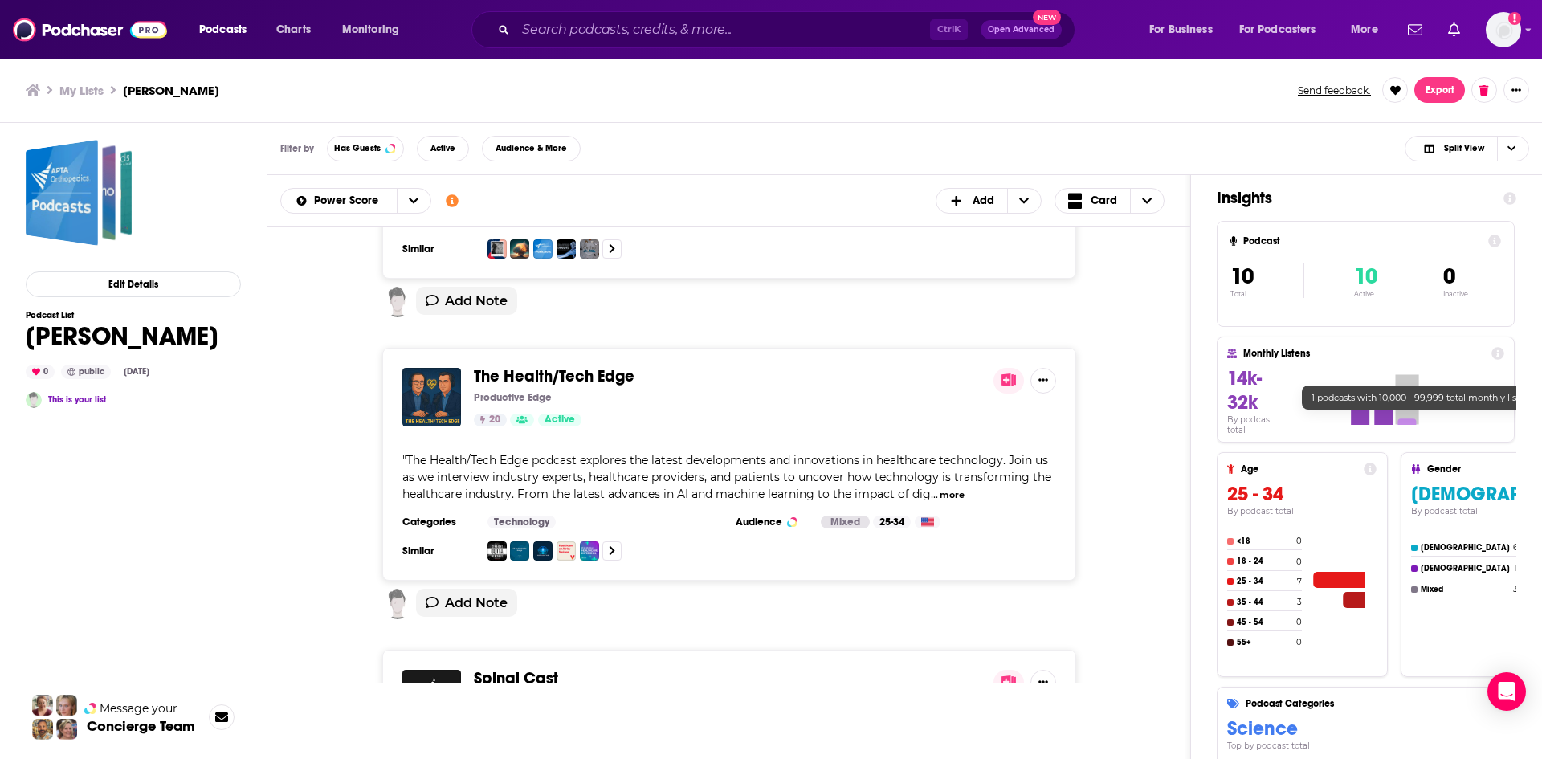
click at [1400, 418] on icon at bounding box center [1395, 399] width 195 height 59
click at [1404, 422] on icon at bounding box center [1407, 421] width 18 height 6
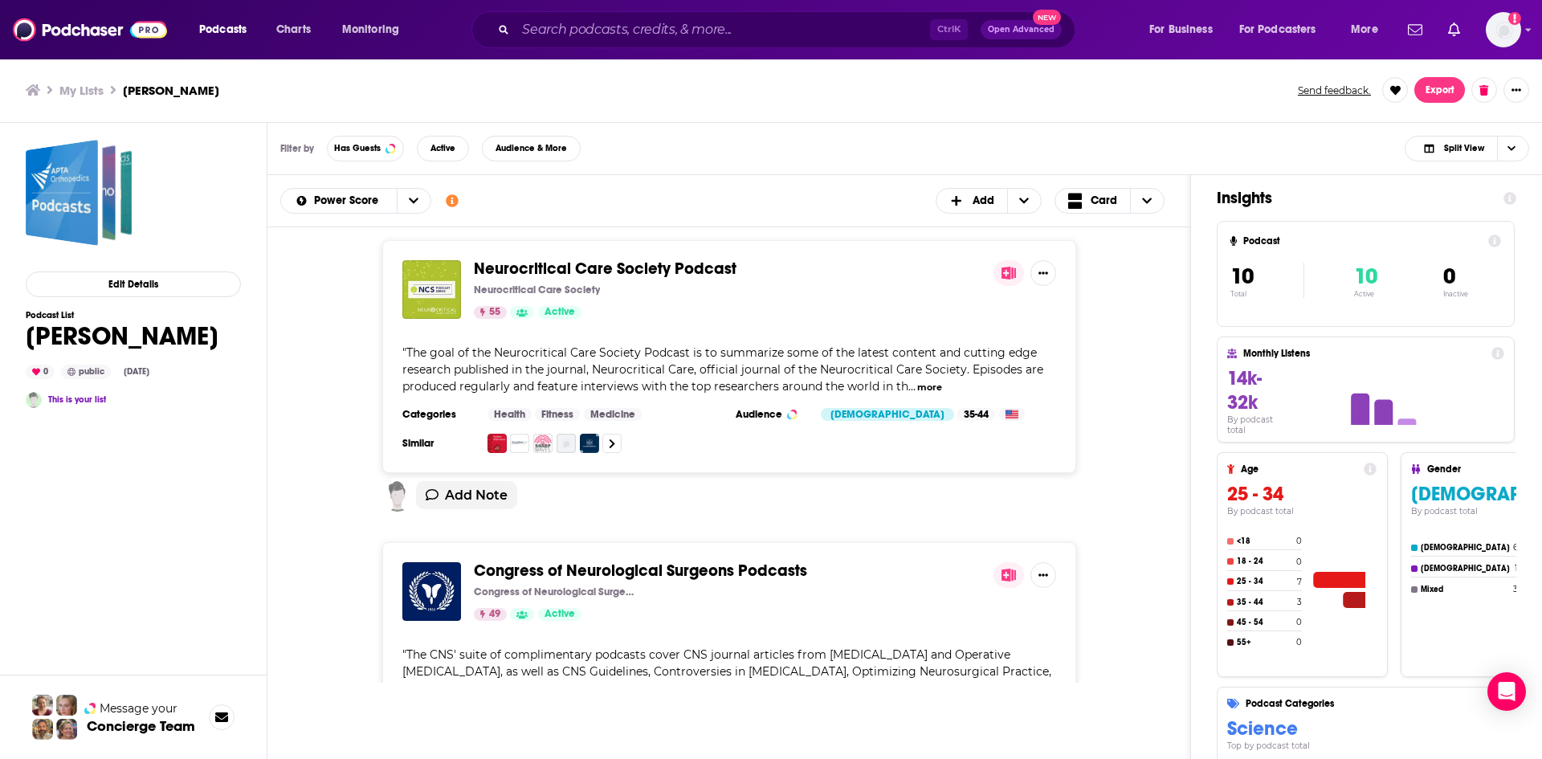
drag, startPoint x: 552, startPoint y: 580, endPoint x: 501, endPoint y: 573, distance: 51.9
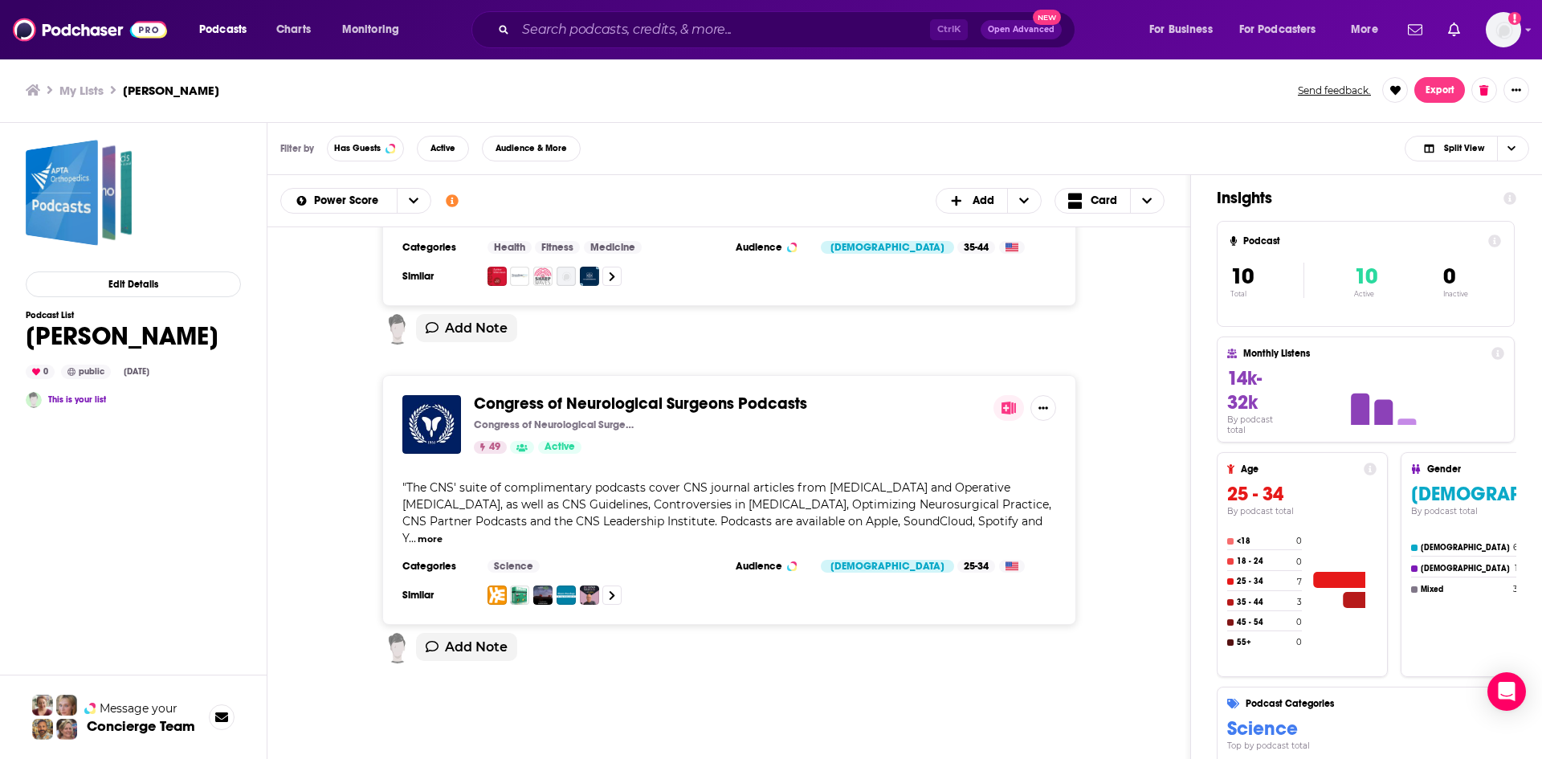
scroll to position [161, 0]
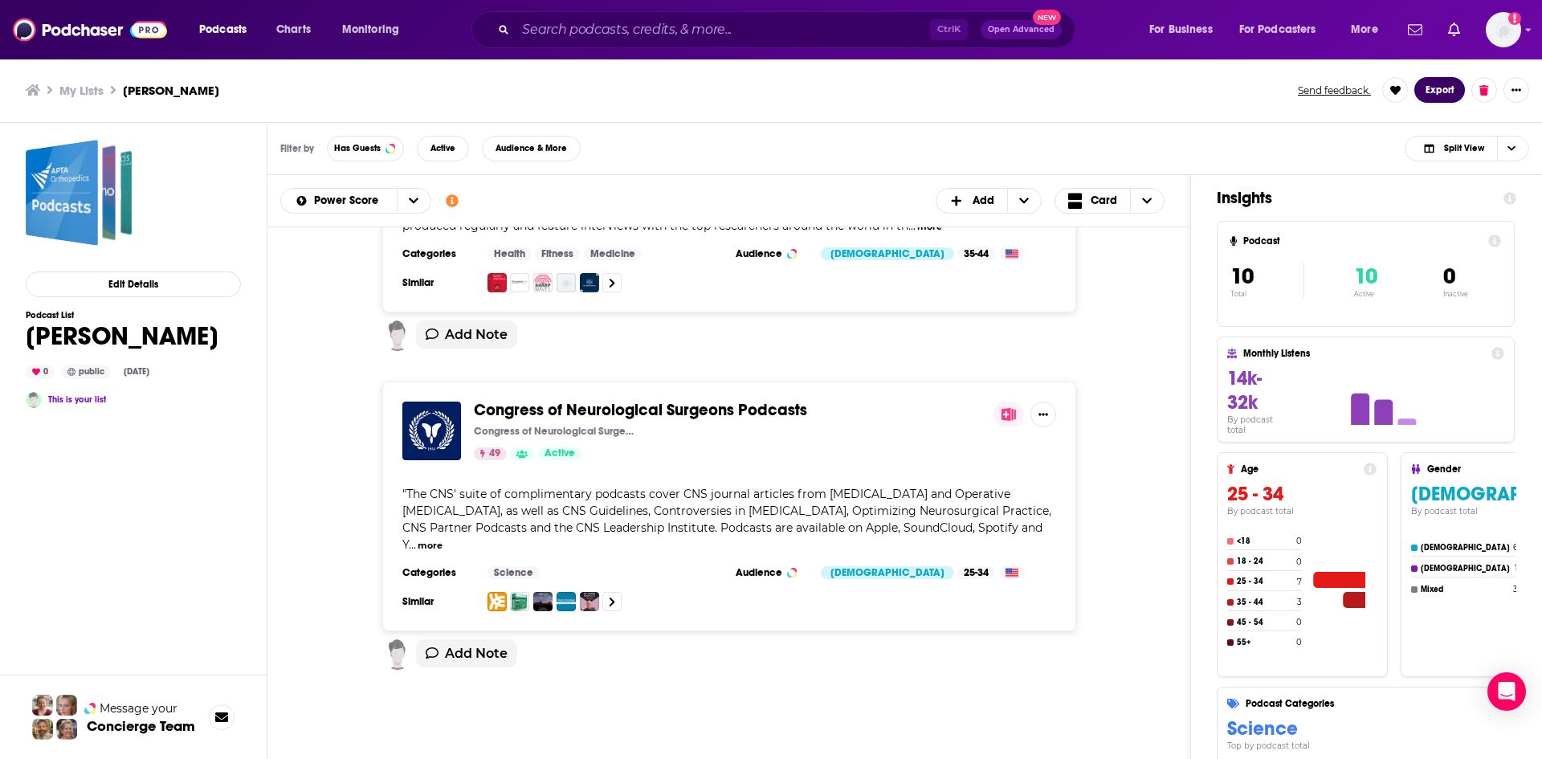
click at [1427, 89] on button "Export" at bounding box center [1439, 90] width 51 height 26
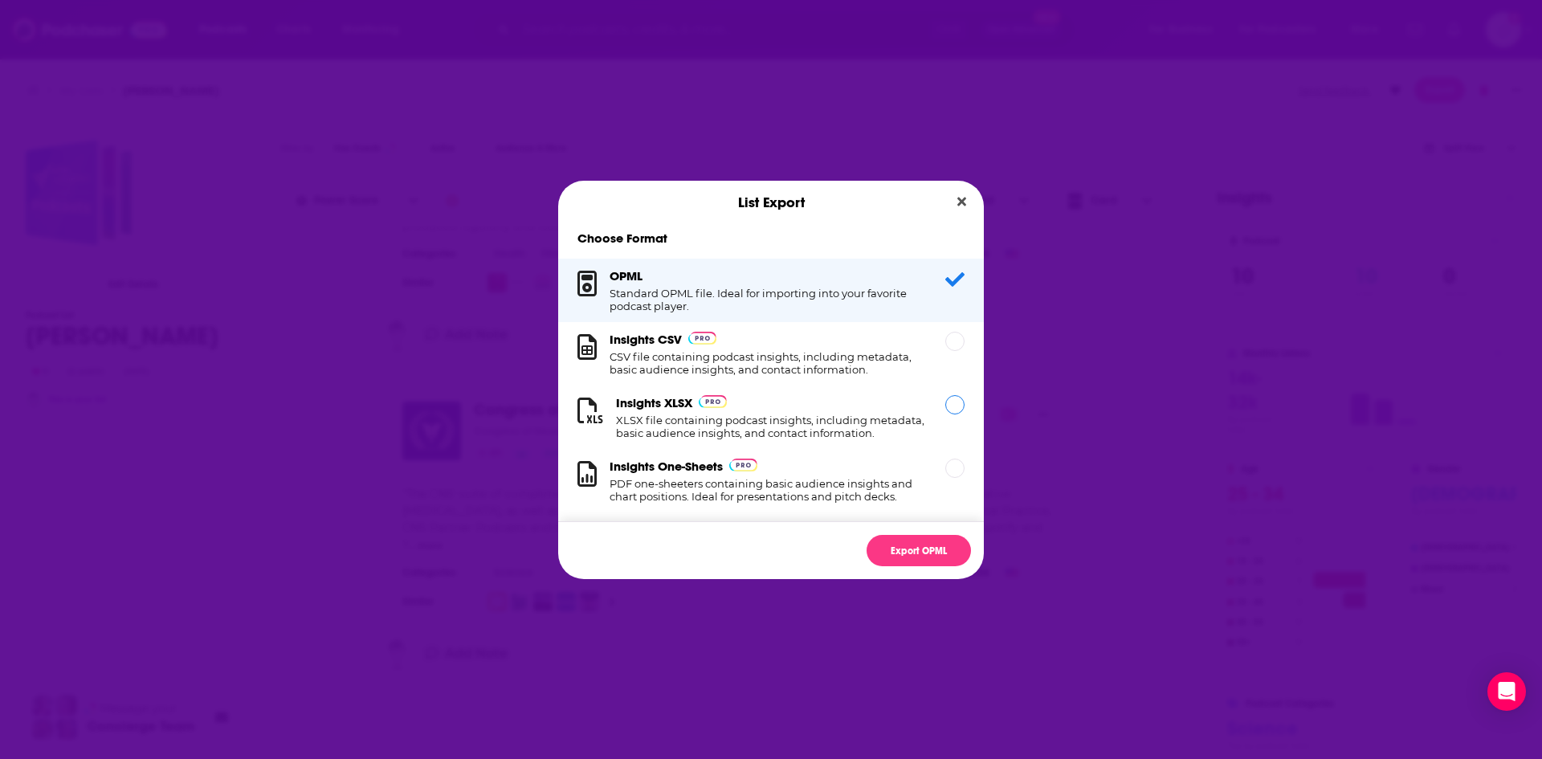
click at [743, 415] on h1 "XLSX file containing podcast insights, including metadata, basic audience insig…" at bounding box center [771, 427] width 310 height 26
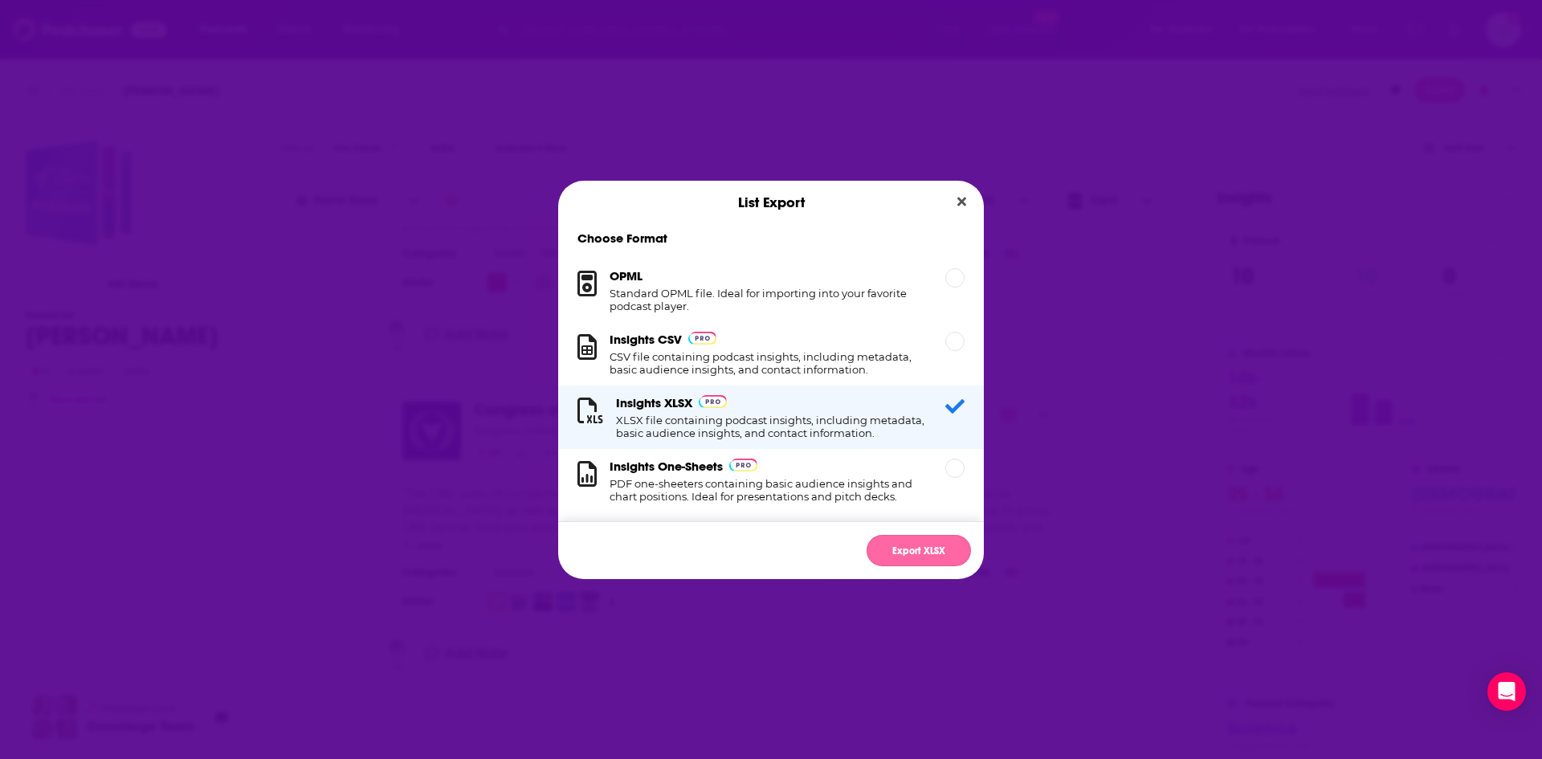
click at [928, 552] on button "Export XLSX" at bounding box center [918, 550] width 104 height 31
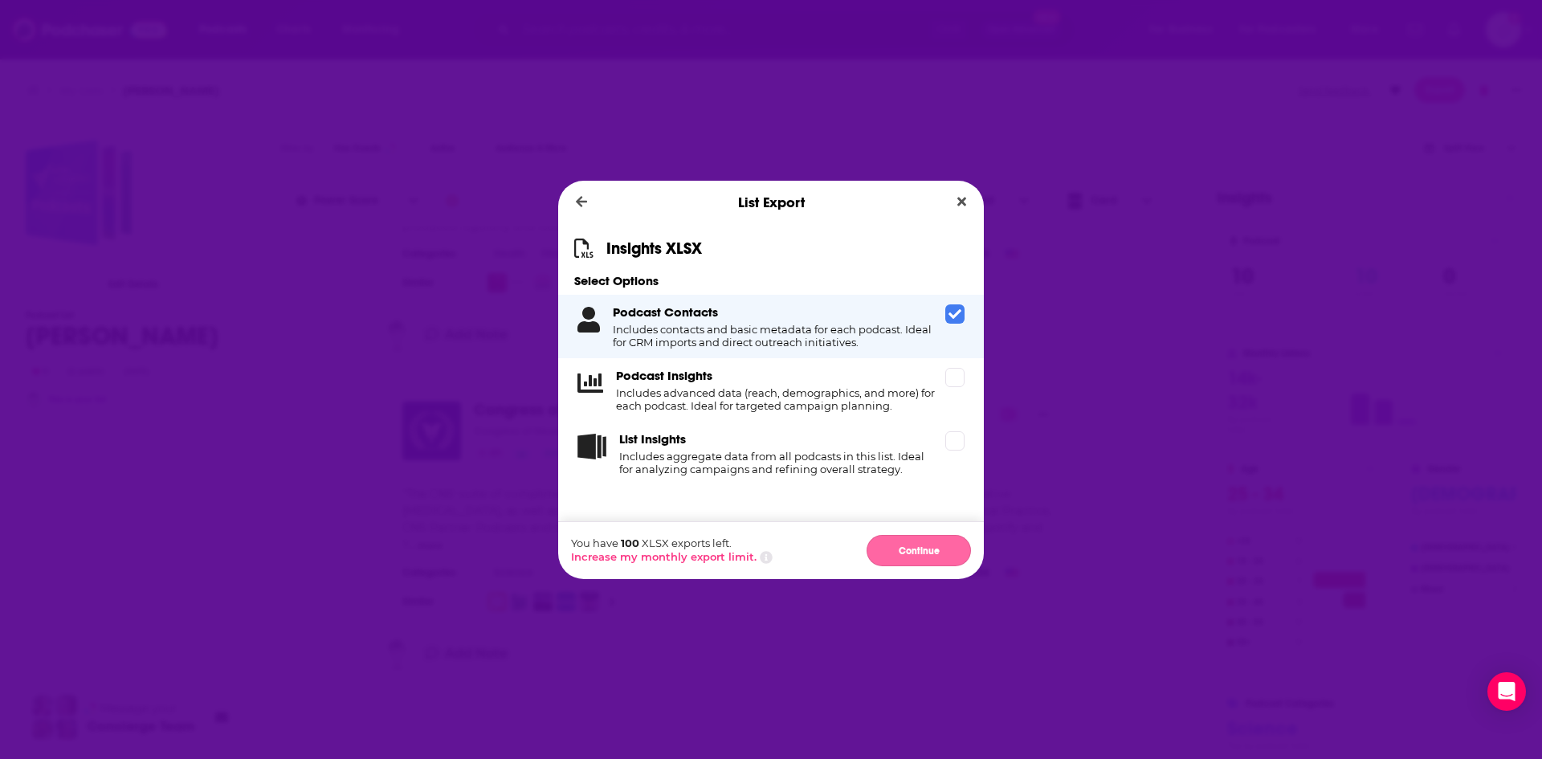
click at [904, 552] on button "Continue" at bounding box center [918, 550] width 104 height 31
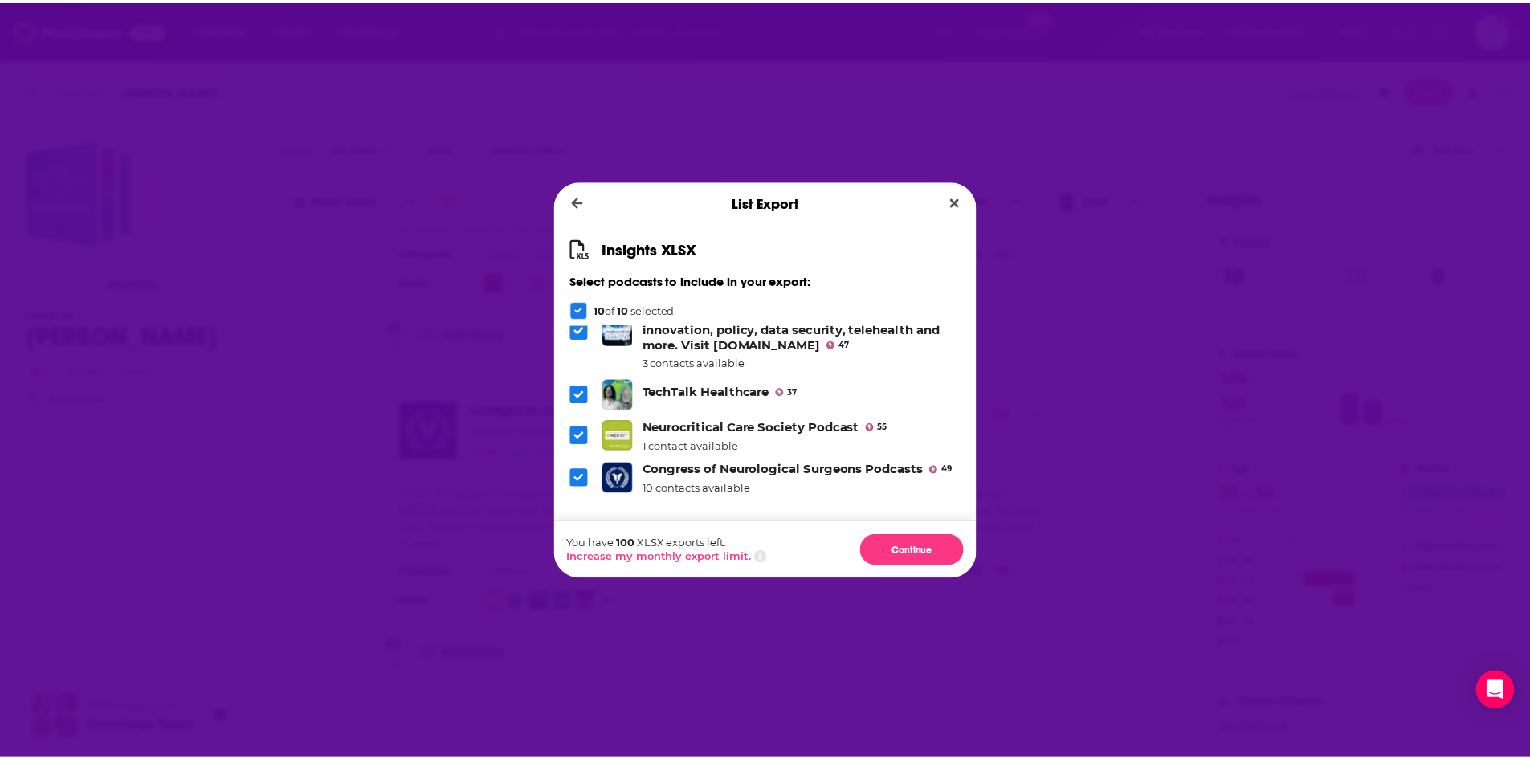
scroll to position [322, 0]
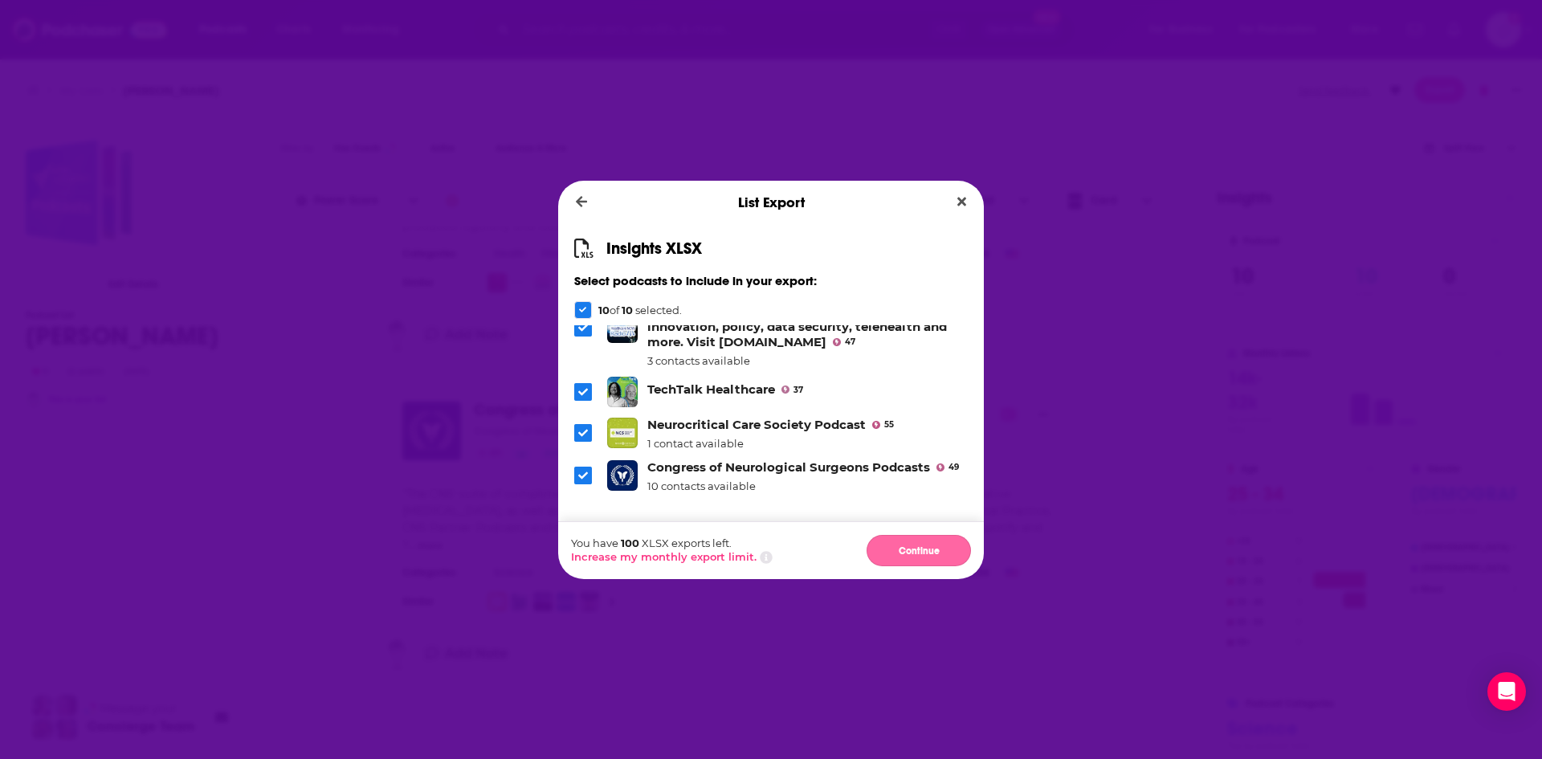
click at [904, 553] on button "Continue" at bounding box center [918, 550] width 104 height 31
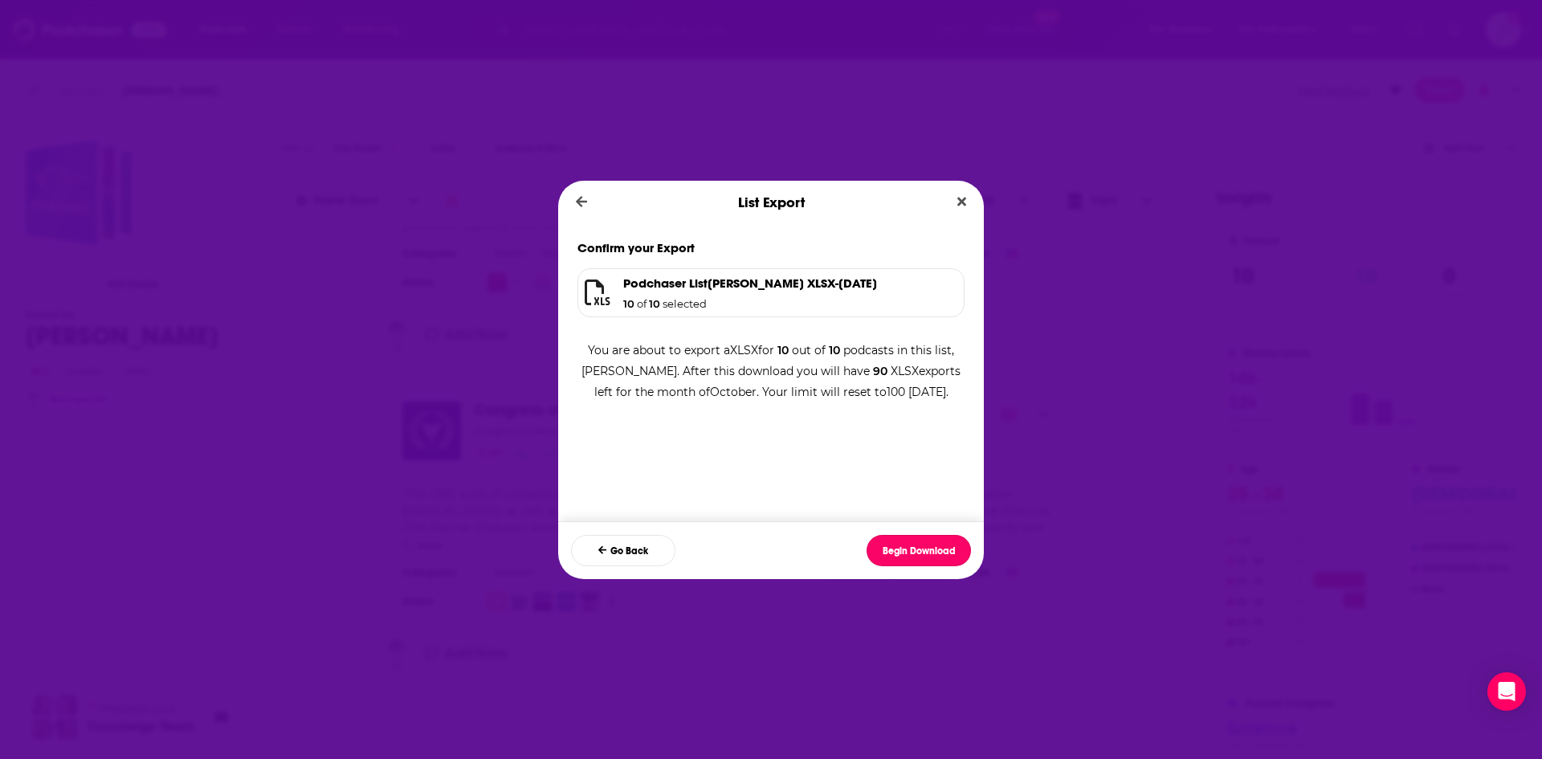
click at [904, 553] on button "Begin Download" at bounding box center [918, 550] width 104 height 31
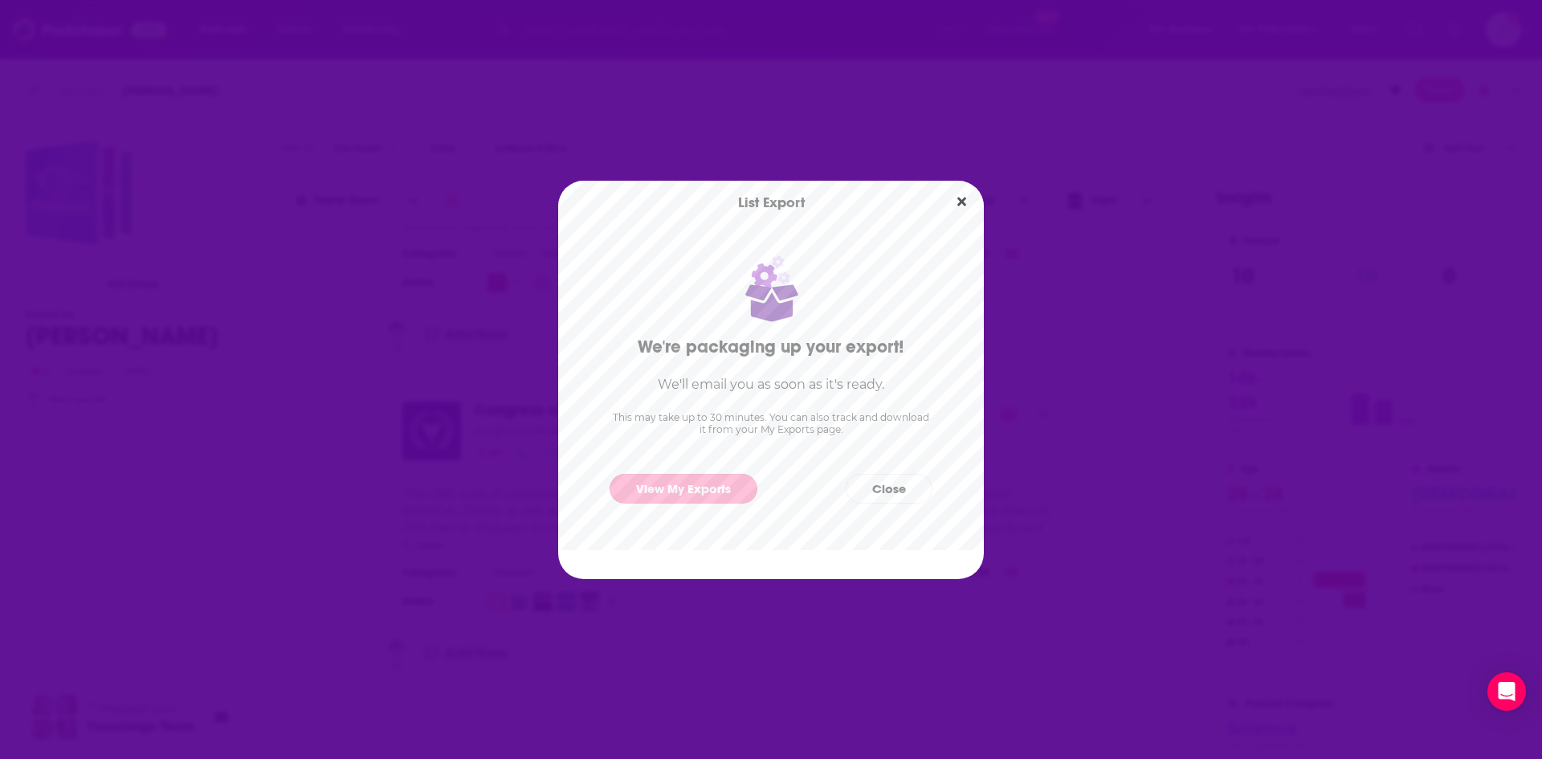
click at [720, 495] on link "View My Exports" at bounding box center [684, 489] width 148 height 30
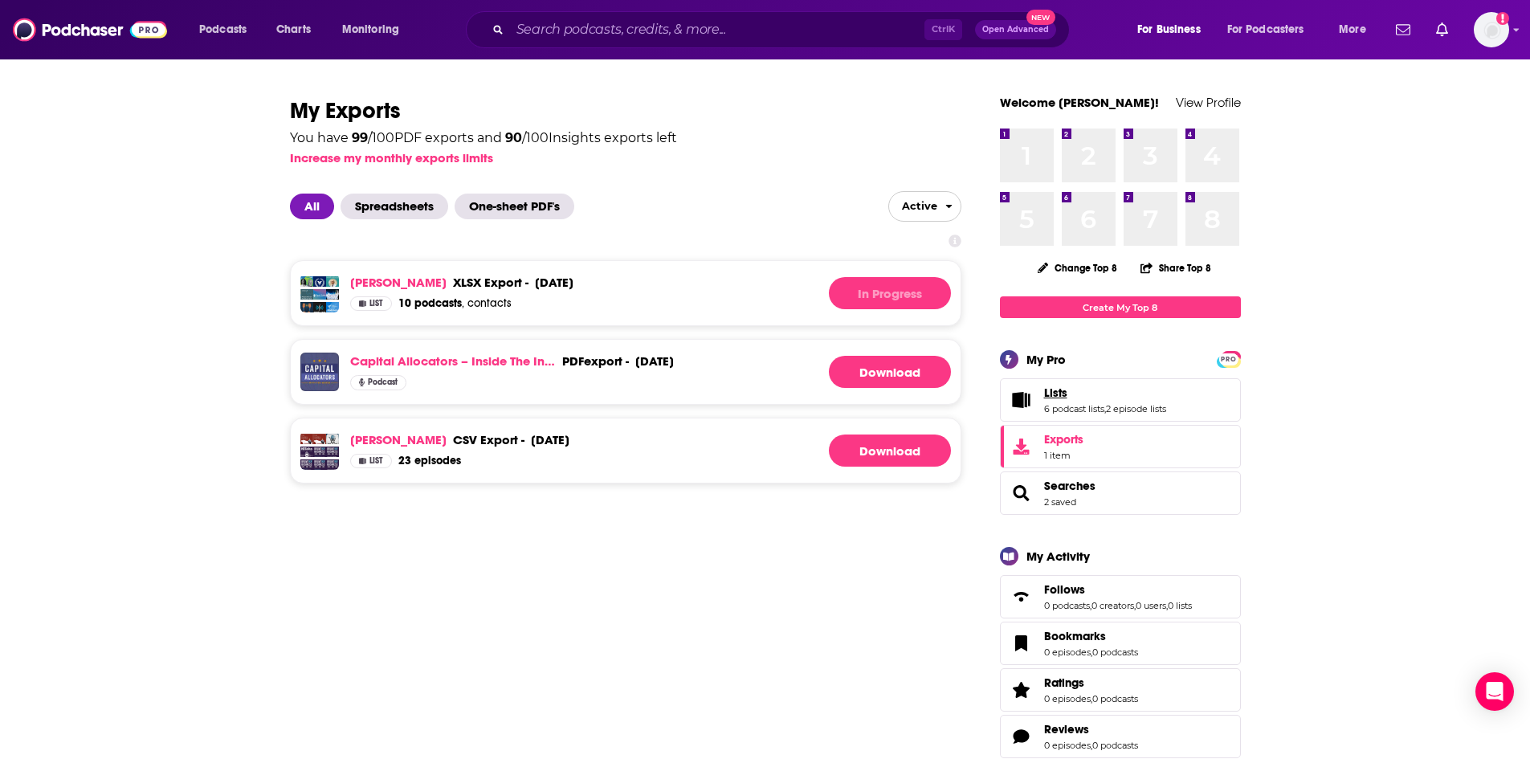
click at [1047, 393] on span "Lists" at bounding box center [1055, 392] width 23 height 14
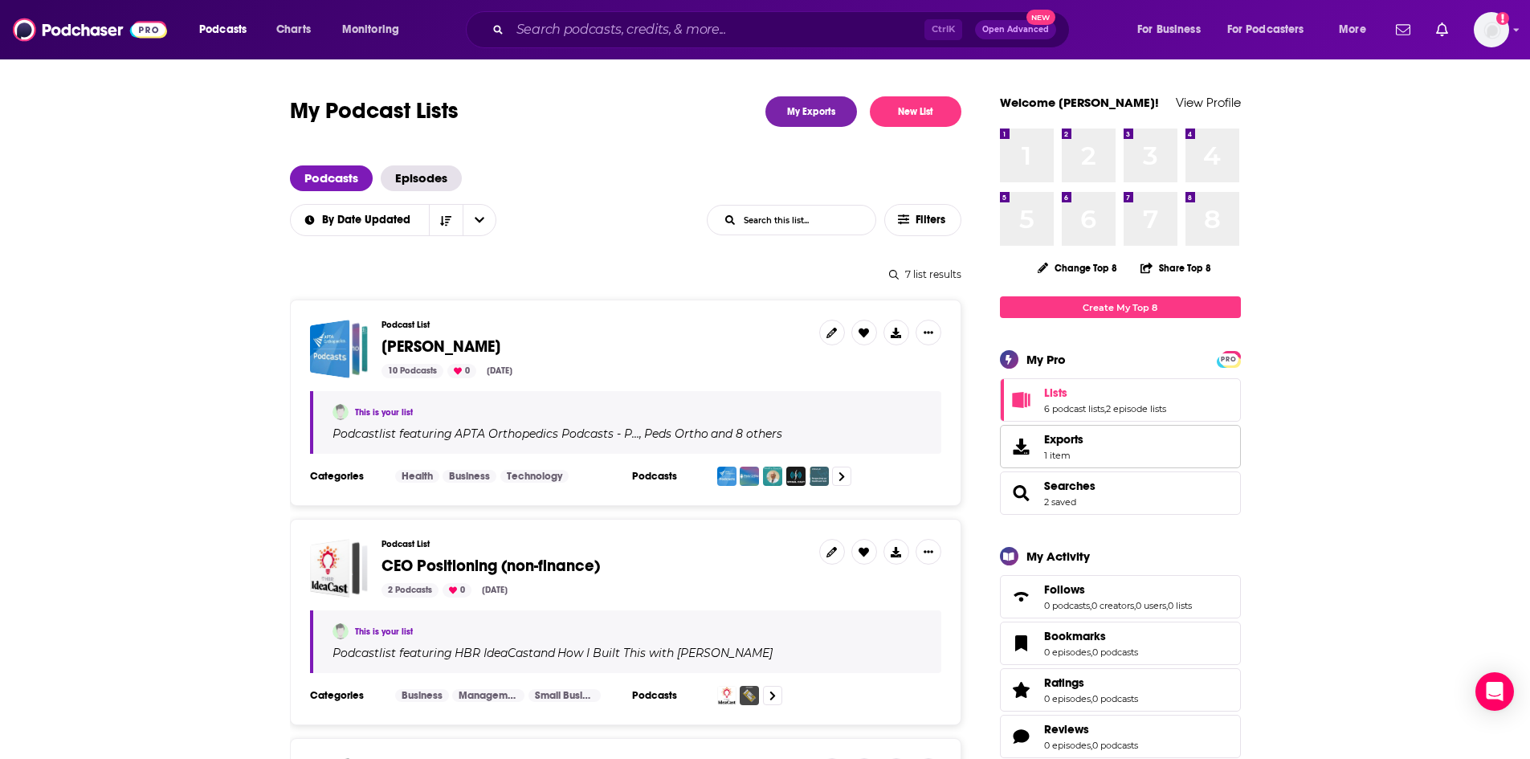
click at [1172, 443] on link "Exports 1 item" at bounding box center [1120, 446] width 241 height 43
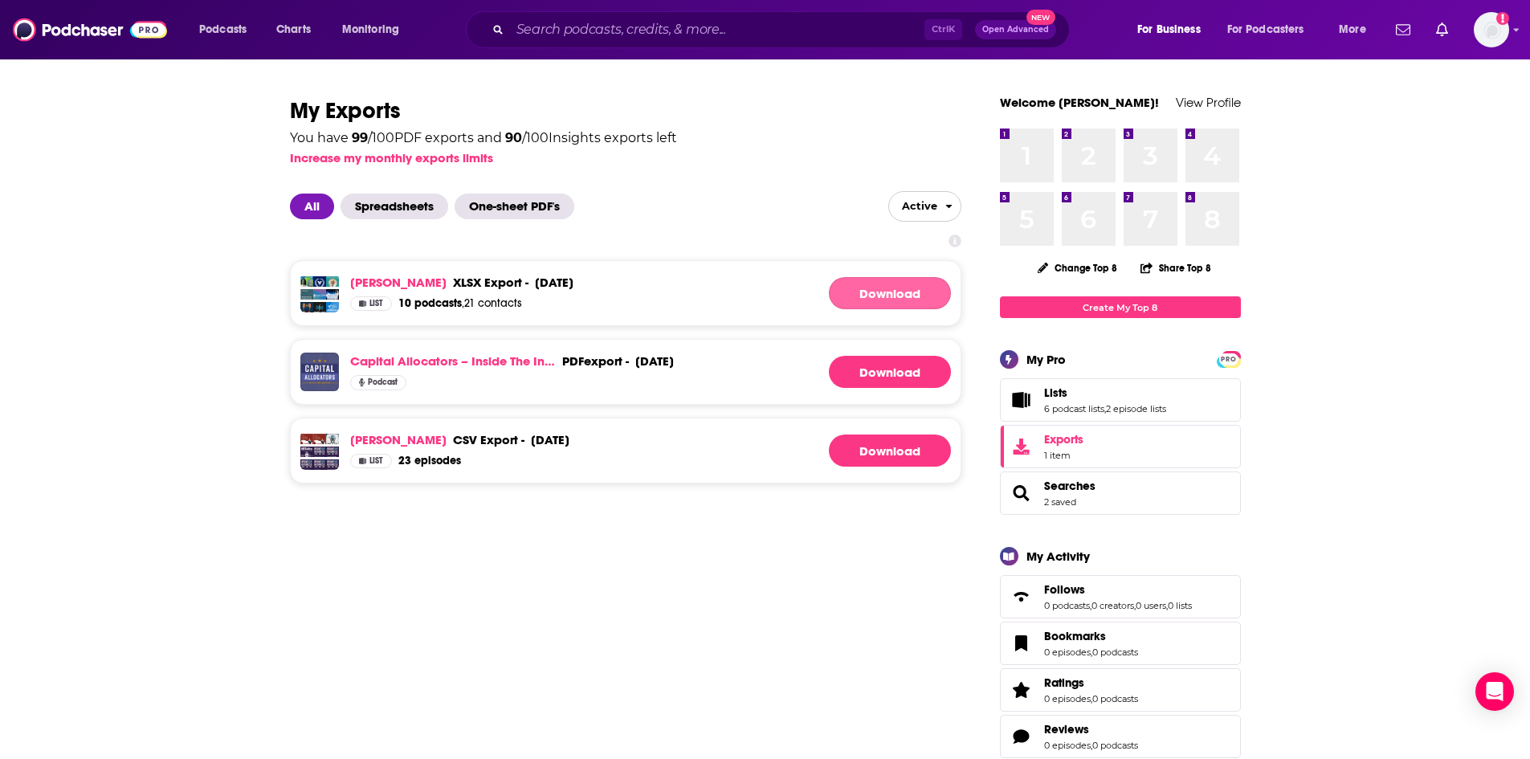
click at [855, 296] on link "Download" at bounding box center [890, 293] width 122 height 32
click at [453, 283] on div "xlsx export -" at bounding box center [490, 282] width 75 height 15
click at [369, 287] on link "[PERSON_NAME]" at bounding box center [398, 282] width 96 height 15
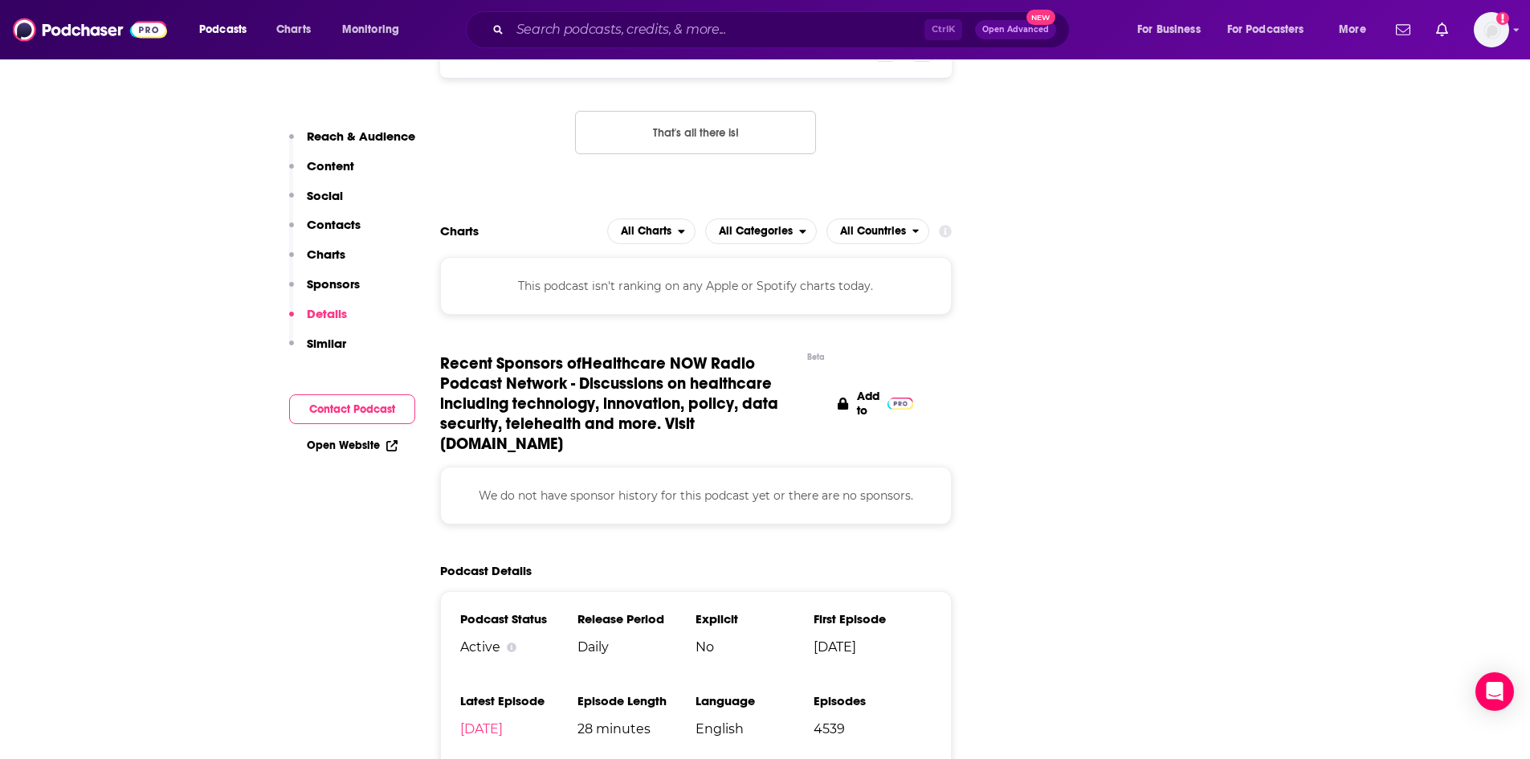
scroll to position [2088, 0]
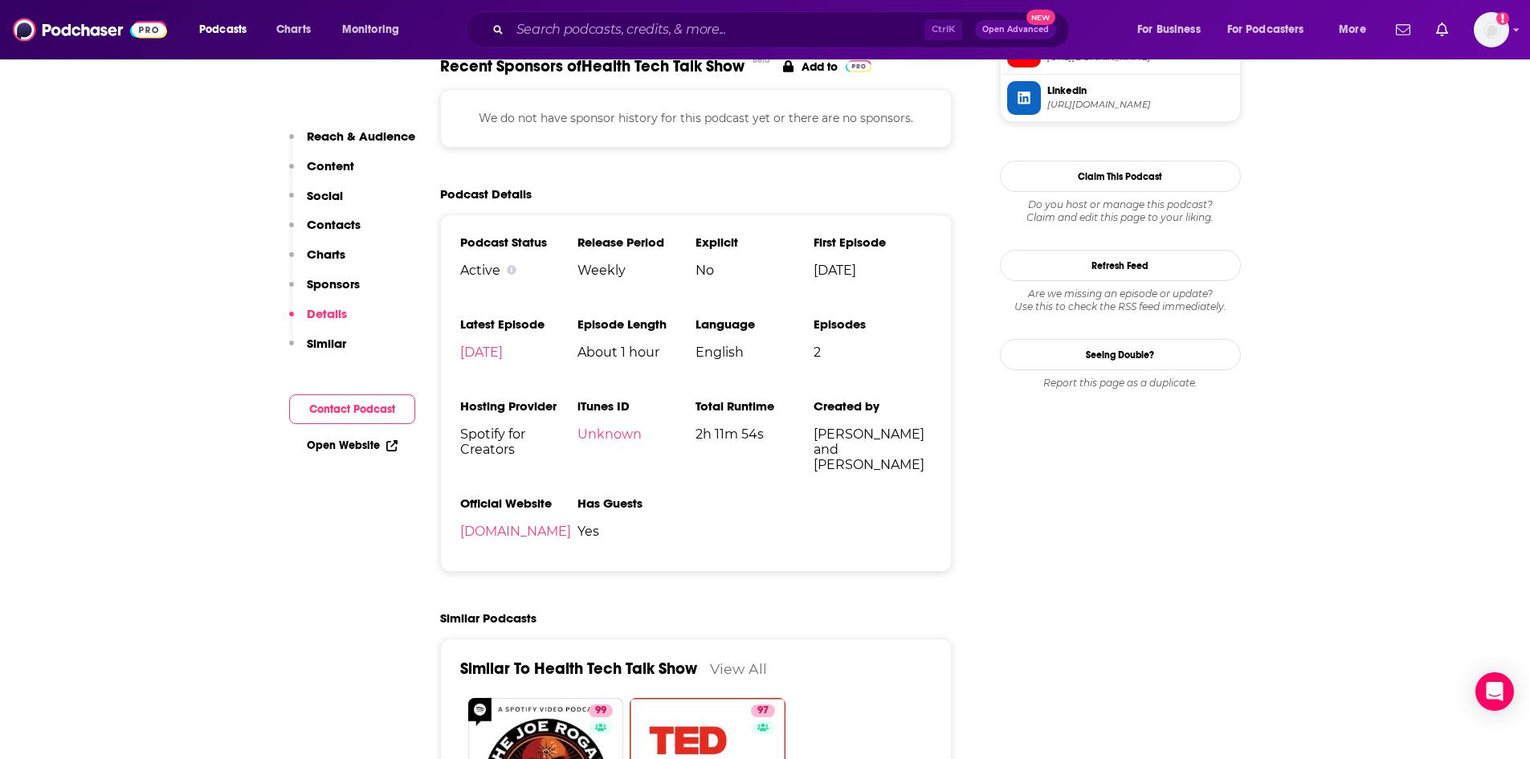
scroll to position [1526, 0]
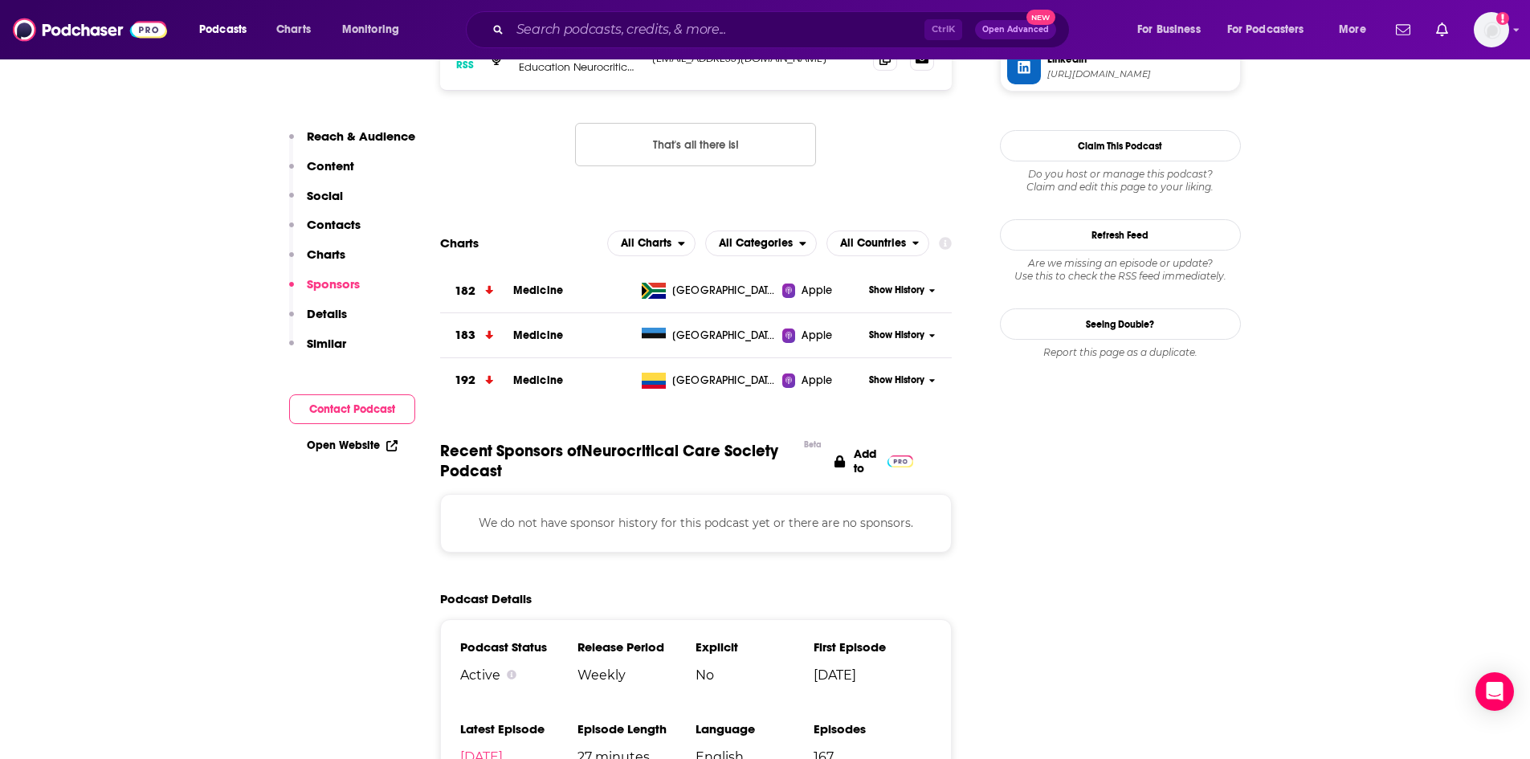
scroll to position [1927, 0]
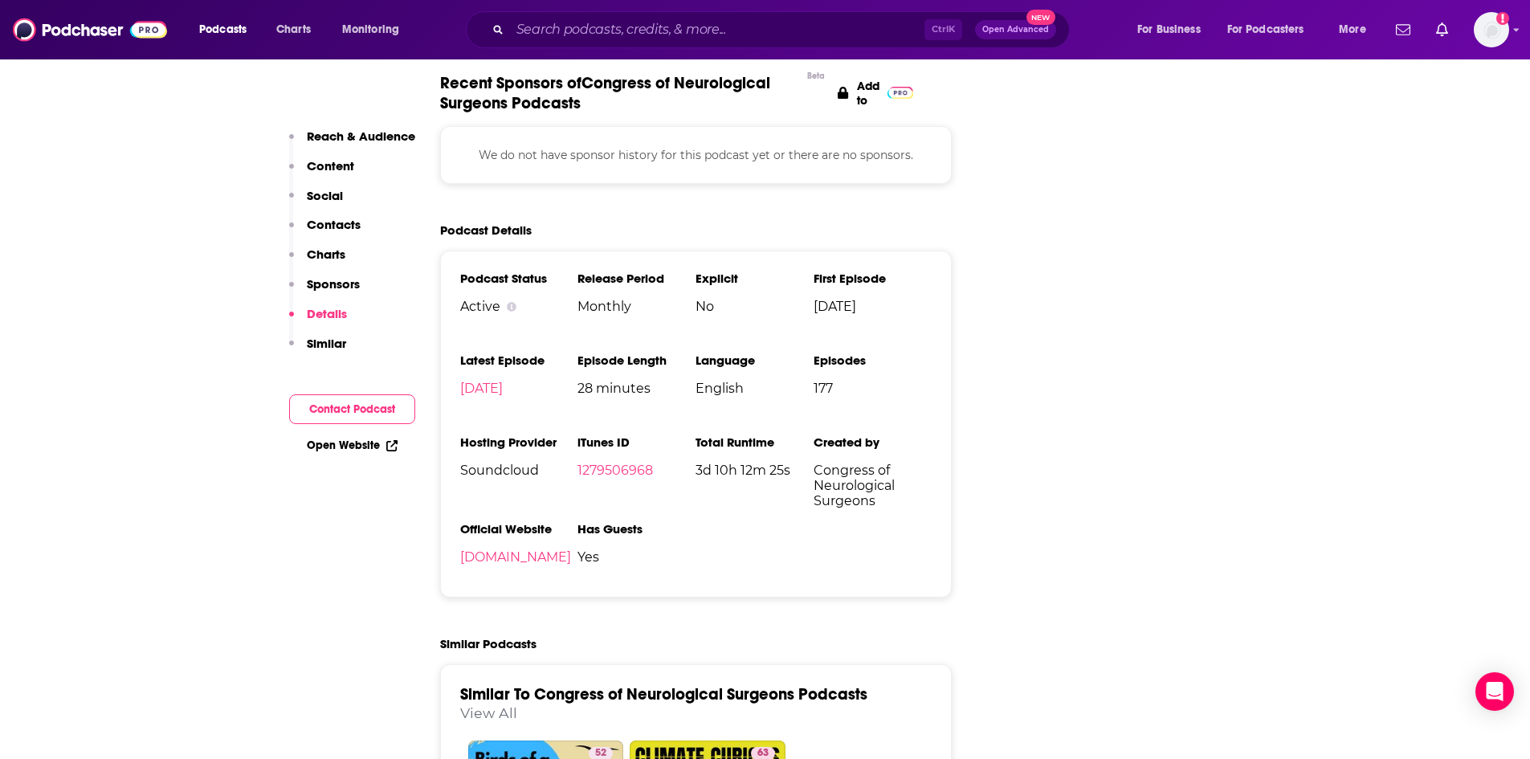
scroll to position [2409, 0]
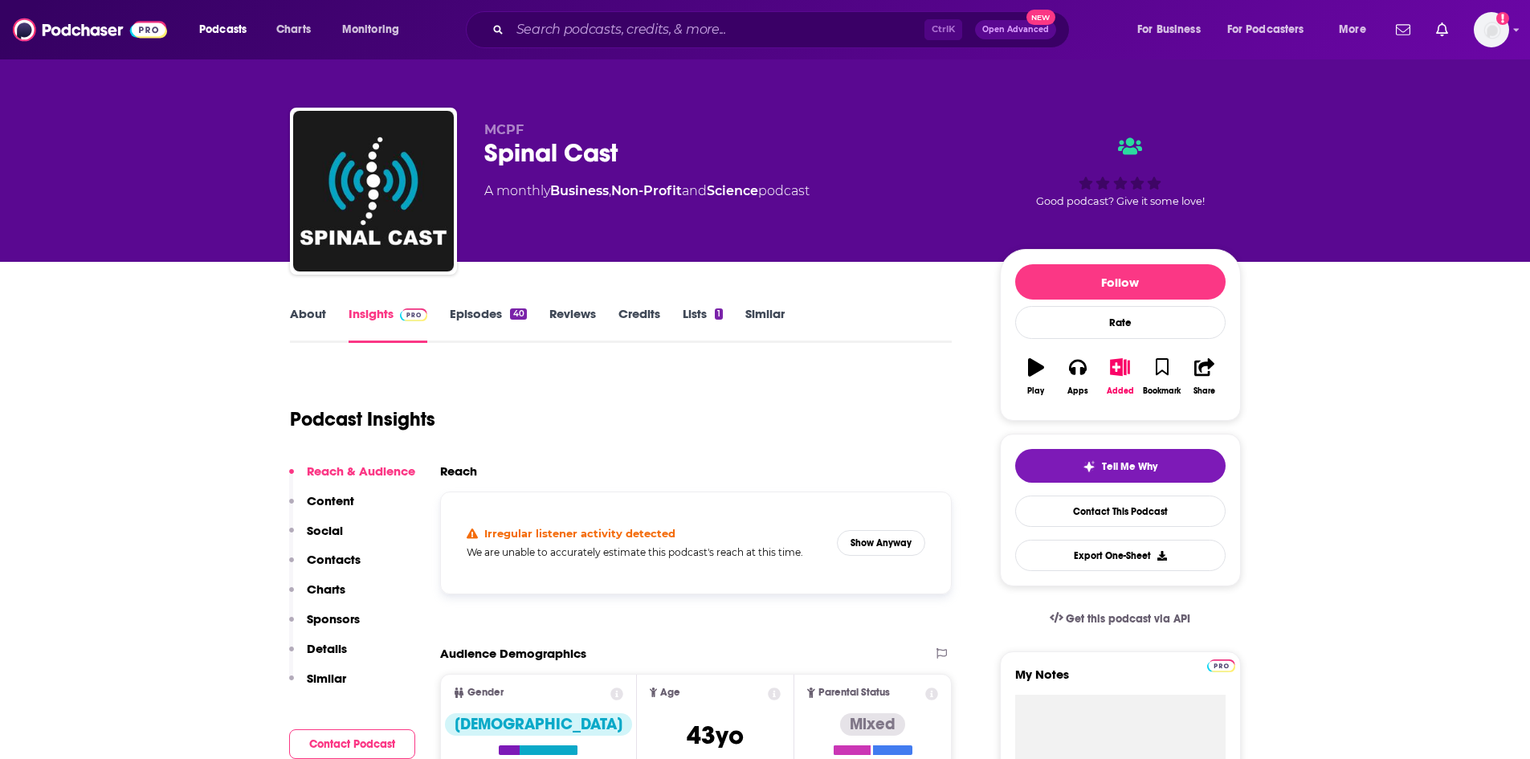
click at [488, 319] on link "Episodes 40" at bounding box center [488, 324] width 76 height 37
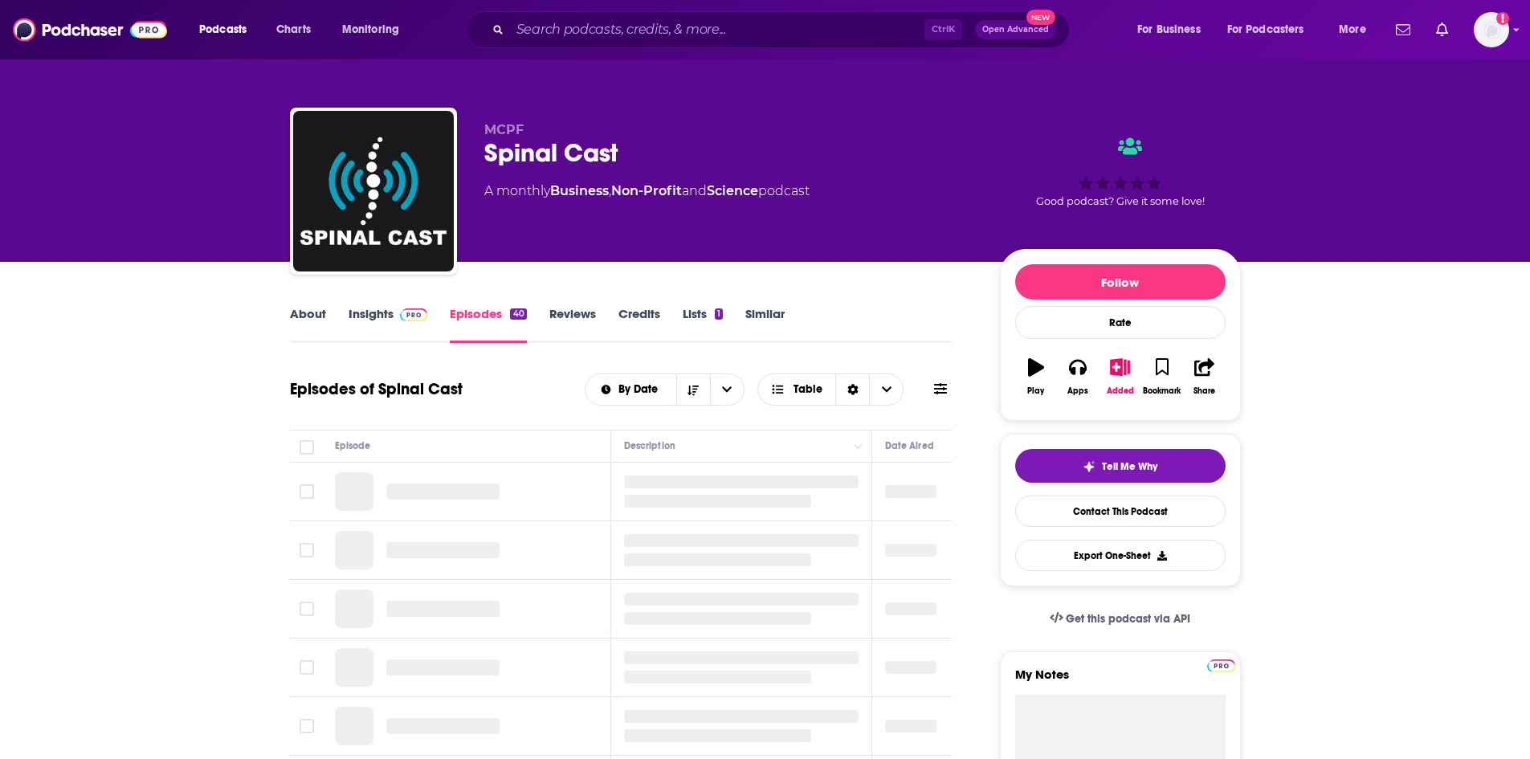
click at [573, 315] on link "Reviews" at bounding box center [572, 324] width 47 height 37
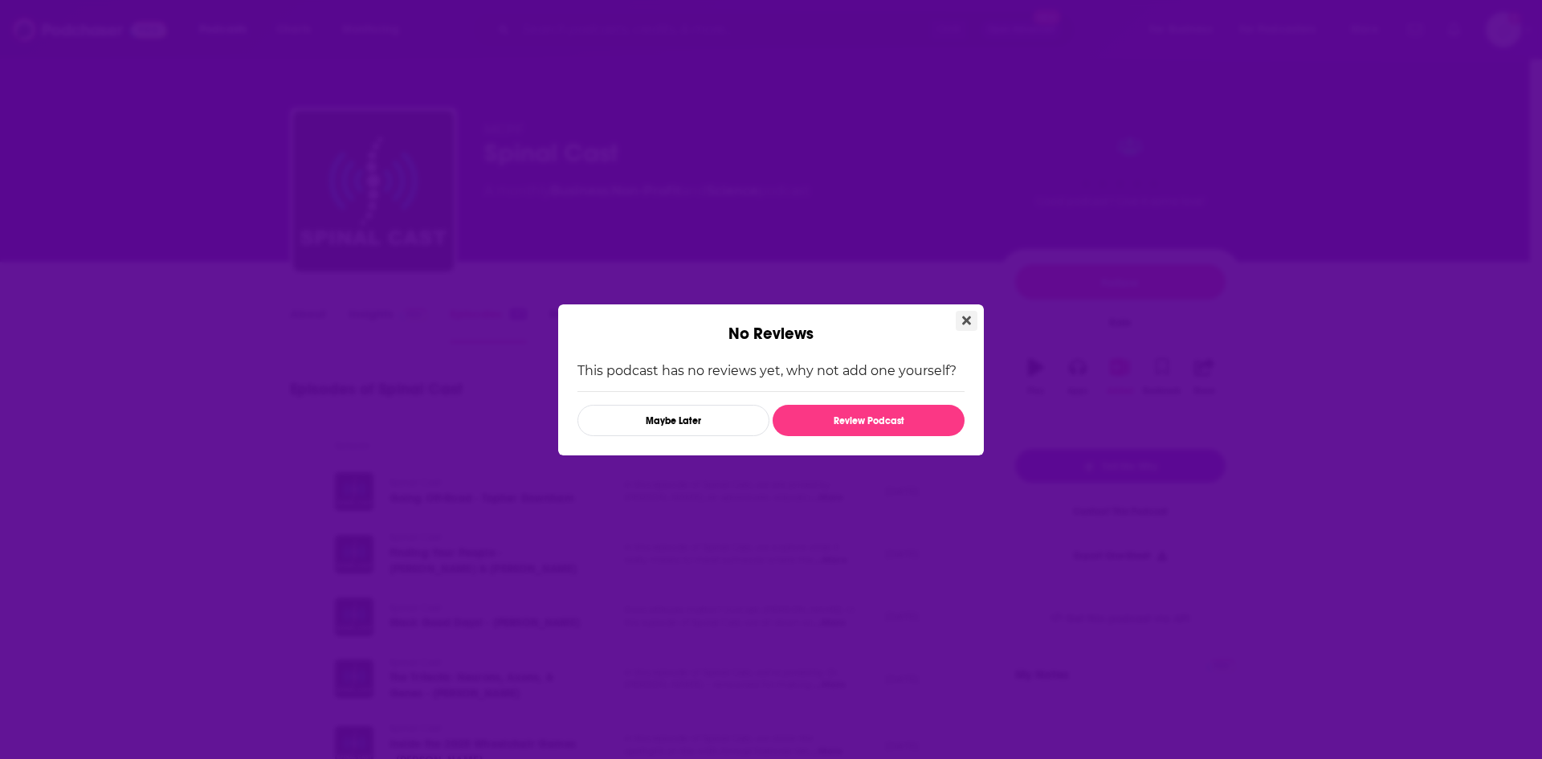
click at [957, 320] on button "Close" at bounding box center [967, 321] width 22 height 20
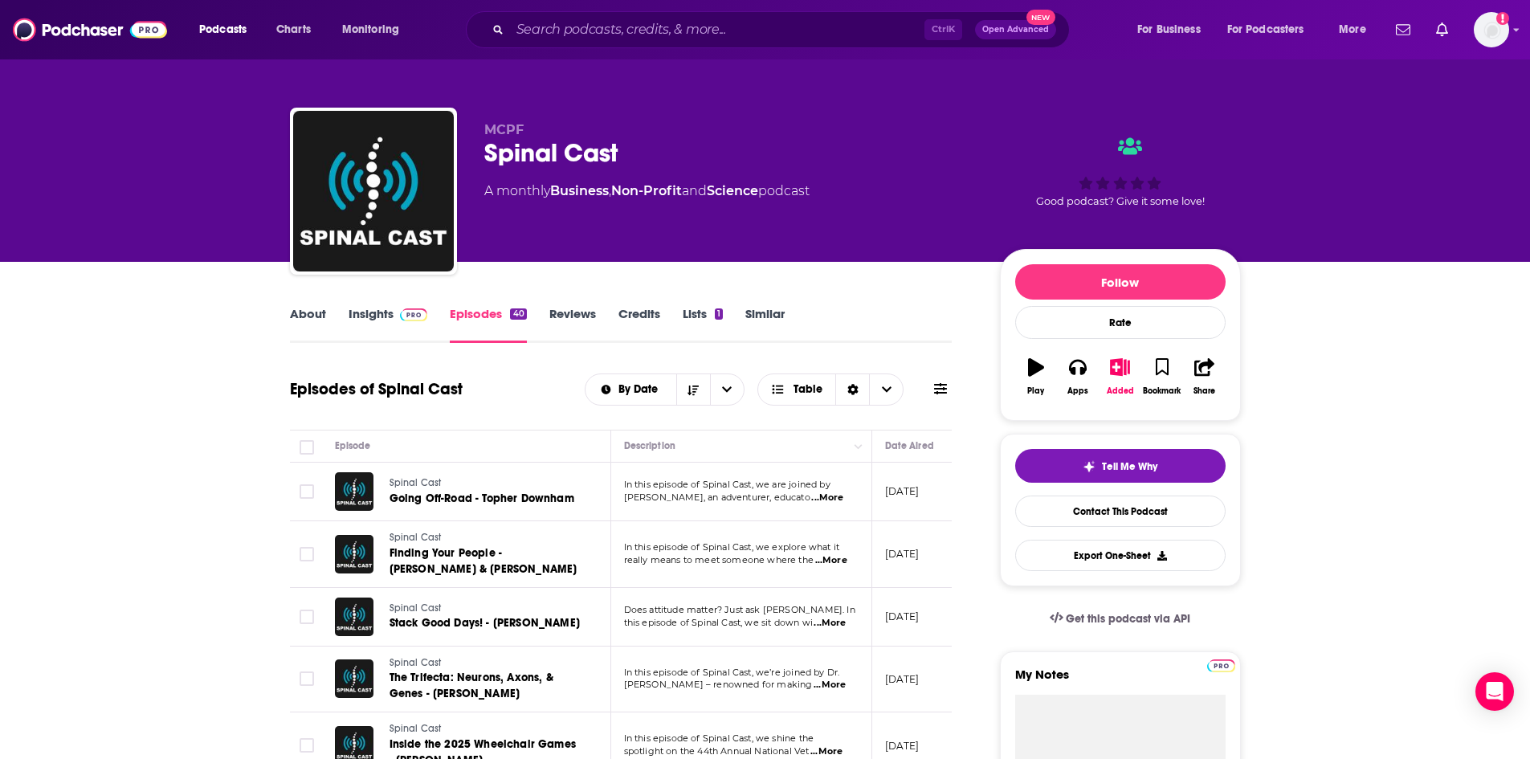
click at [379, 321] on link "Insights" at bounding box center [389, 324] width 80 height 37
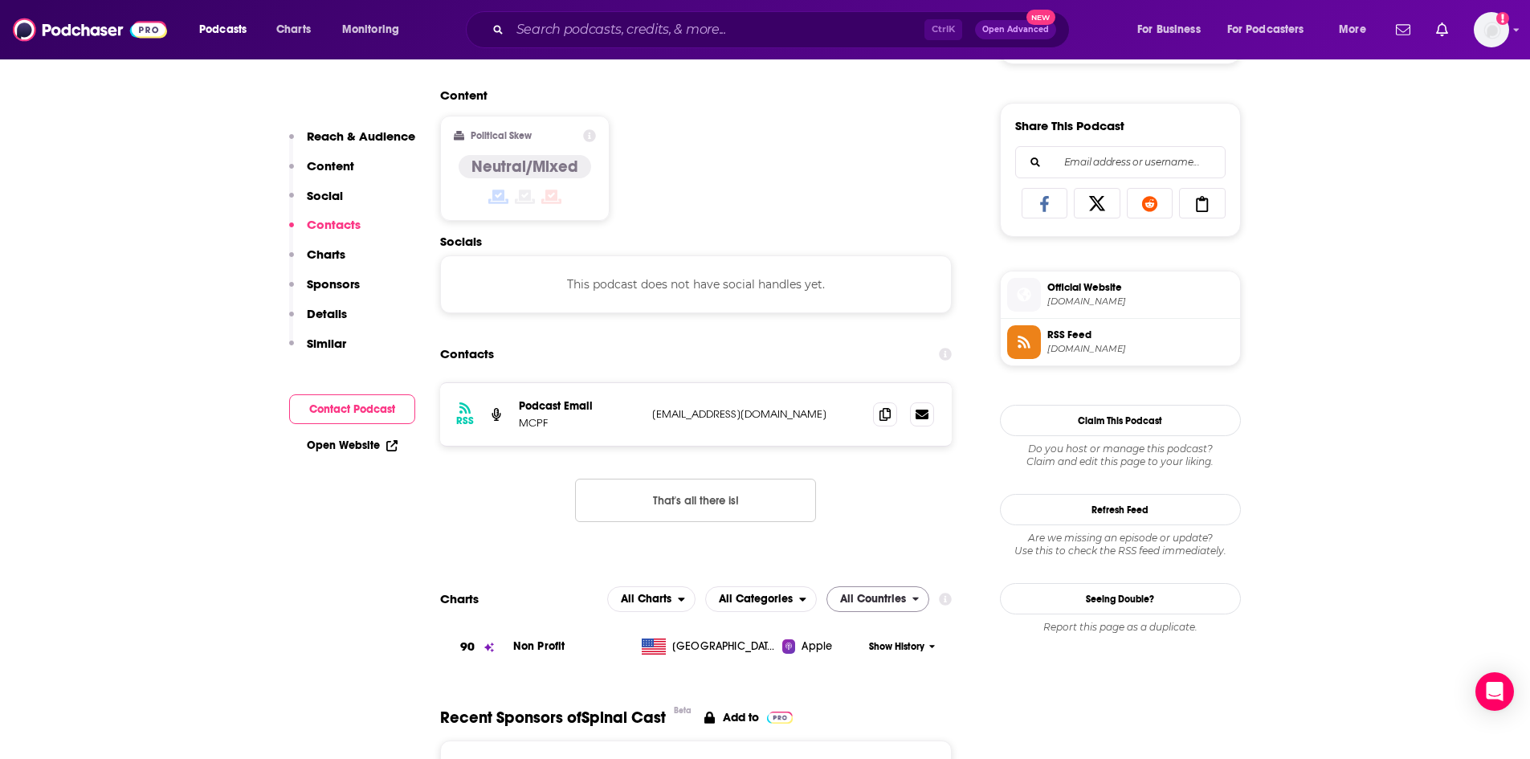
scroll to position [1526, 0]
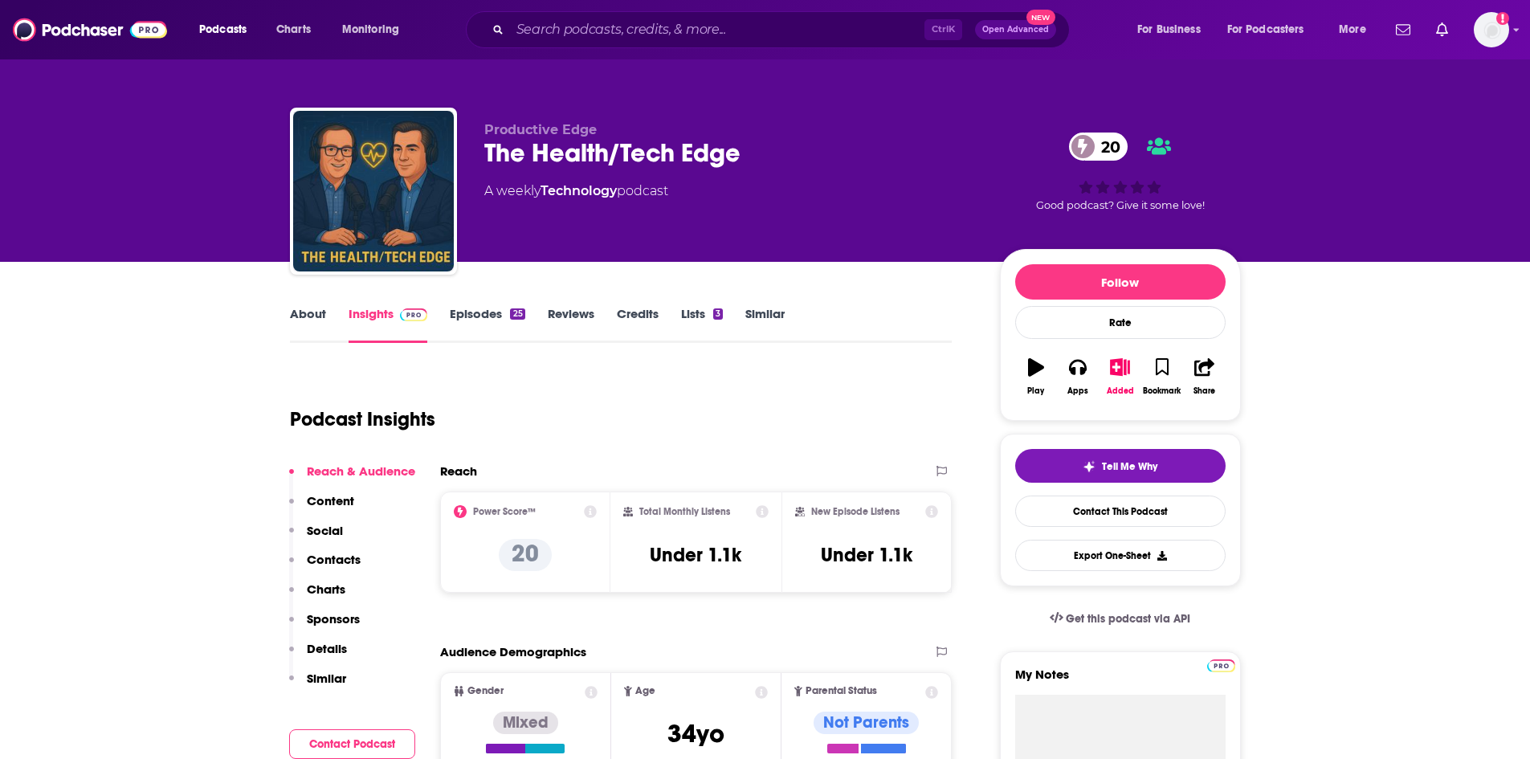
click at [501, 315] on link "Episodes 25" at bounding box center [487, 324] width 75 height 37
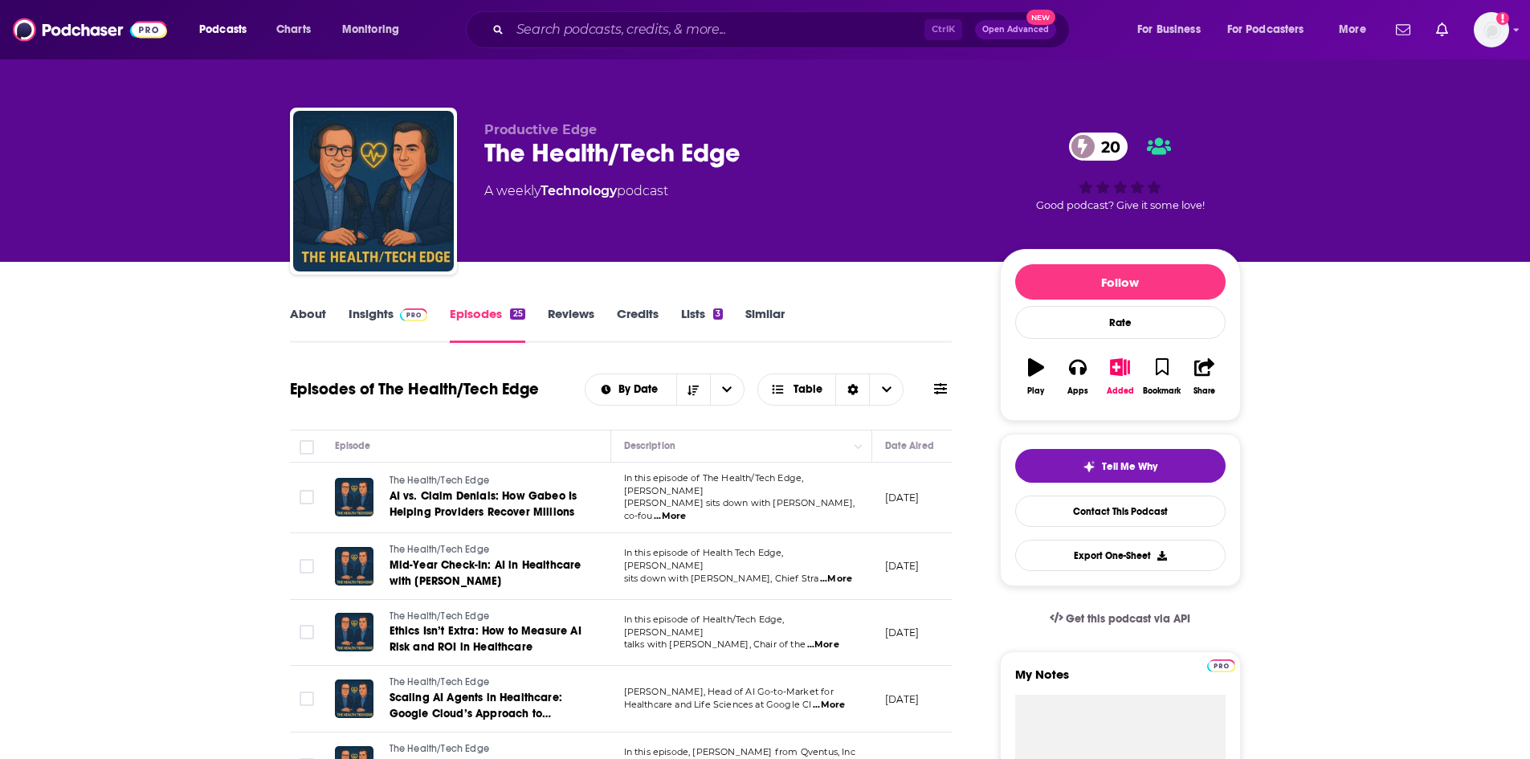
click at [353, 316] on link "Insights" at bounding box center [389, 324] width 80 height 37
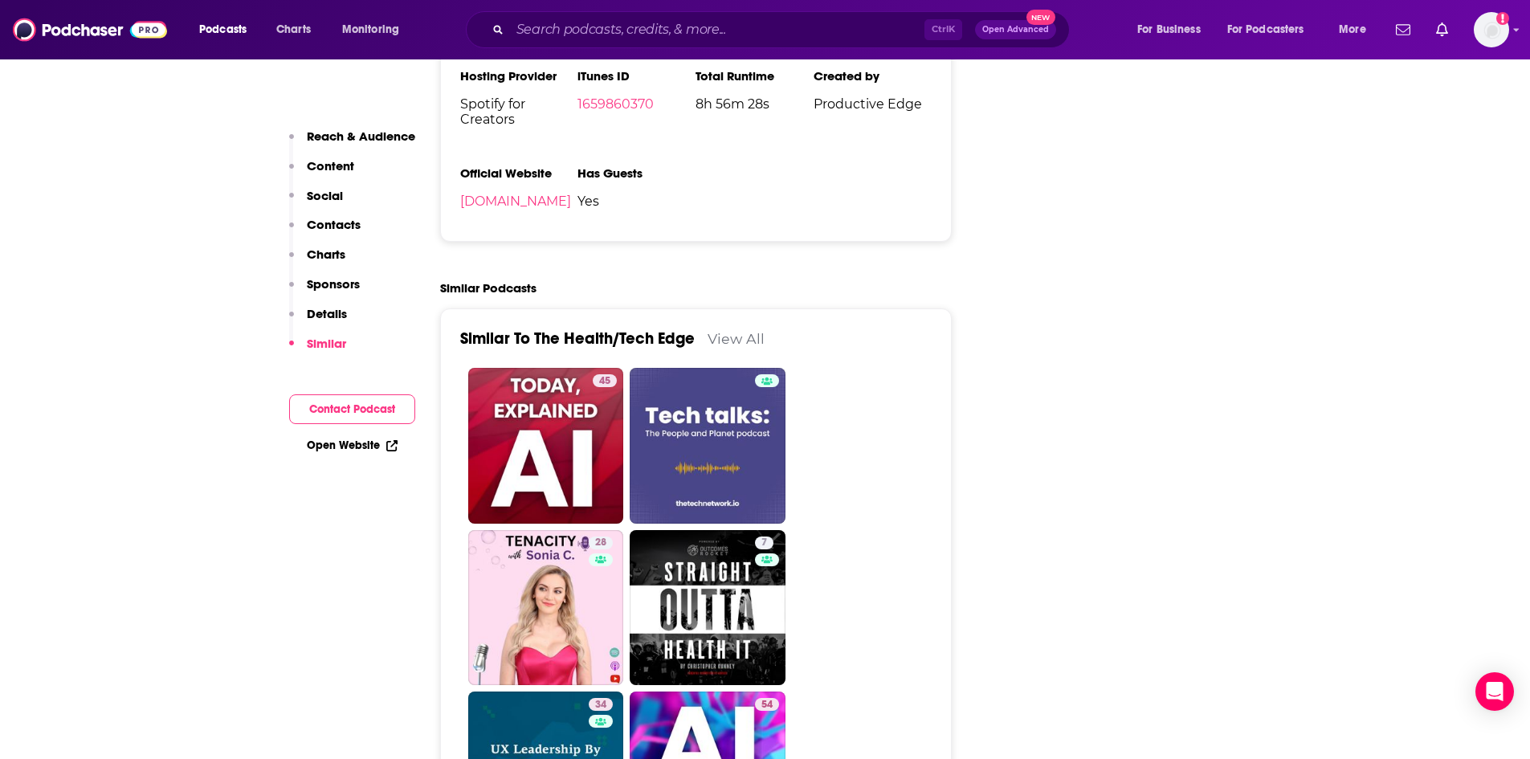
scroll to position [1767, 0]
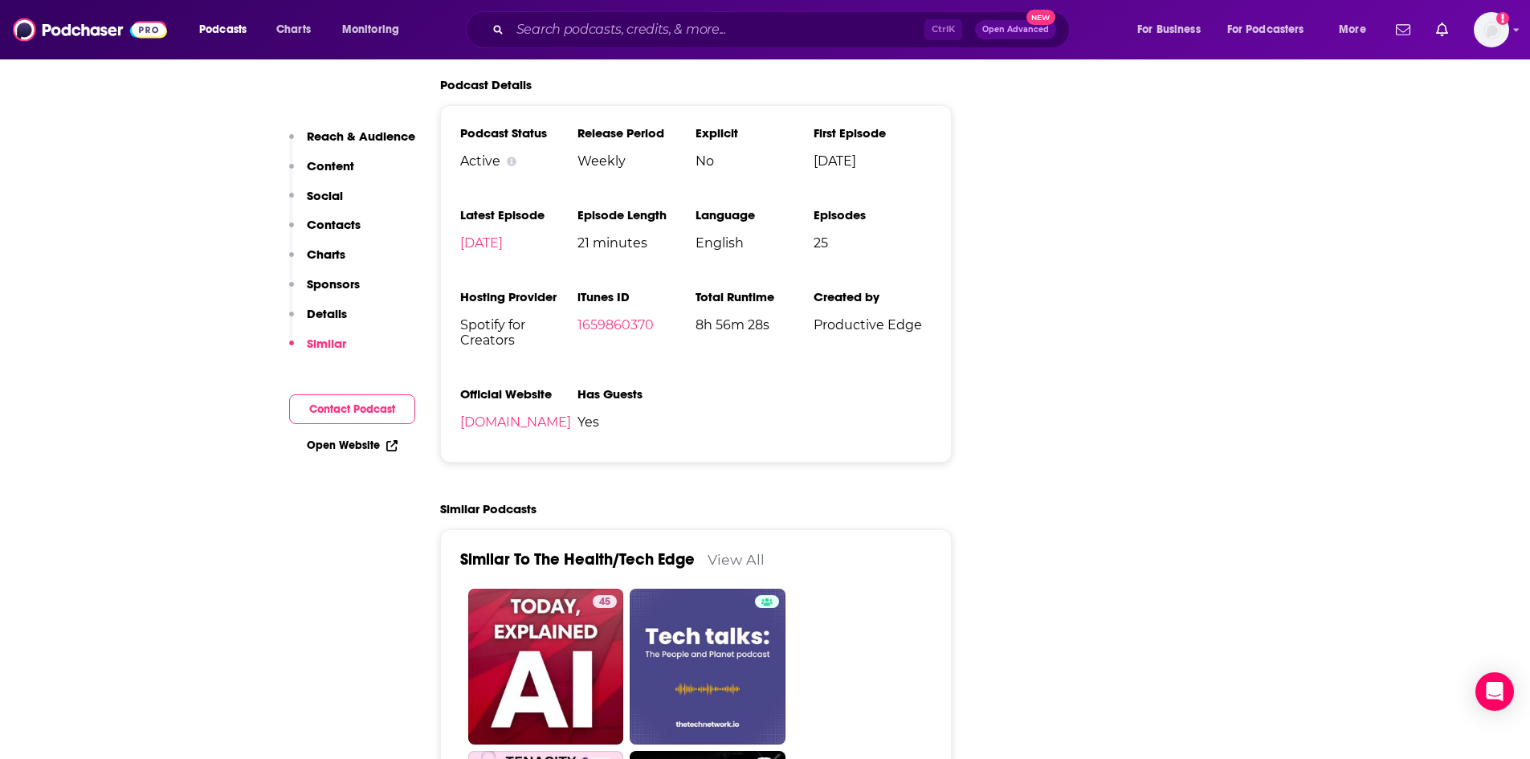
click at [324, 229] on p "Contacts" at bounding box center [334, 224] width 54 height 15
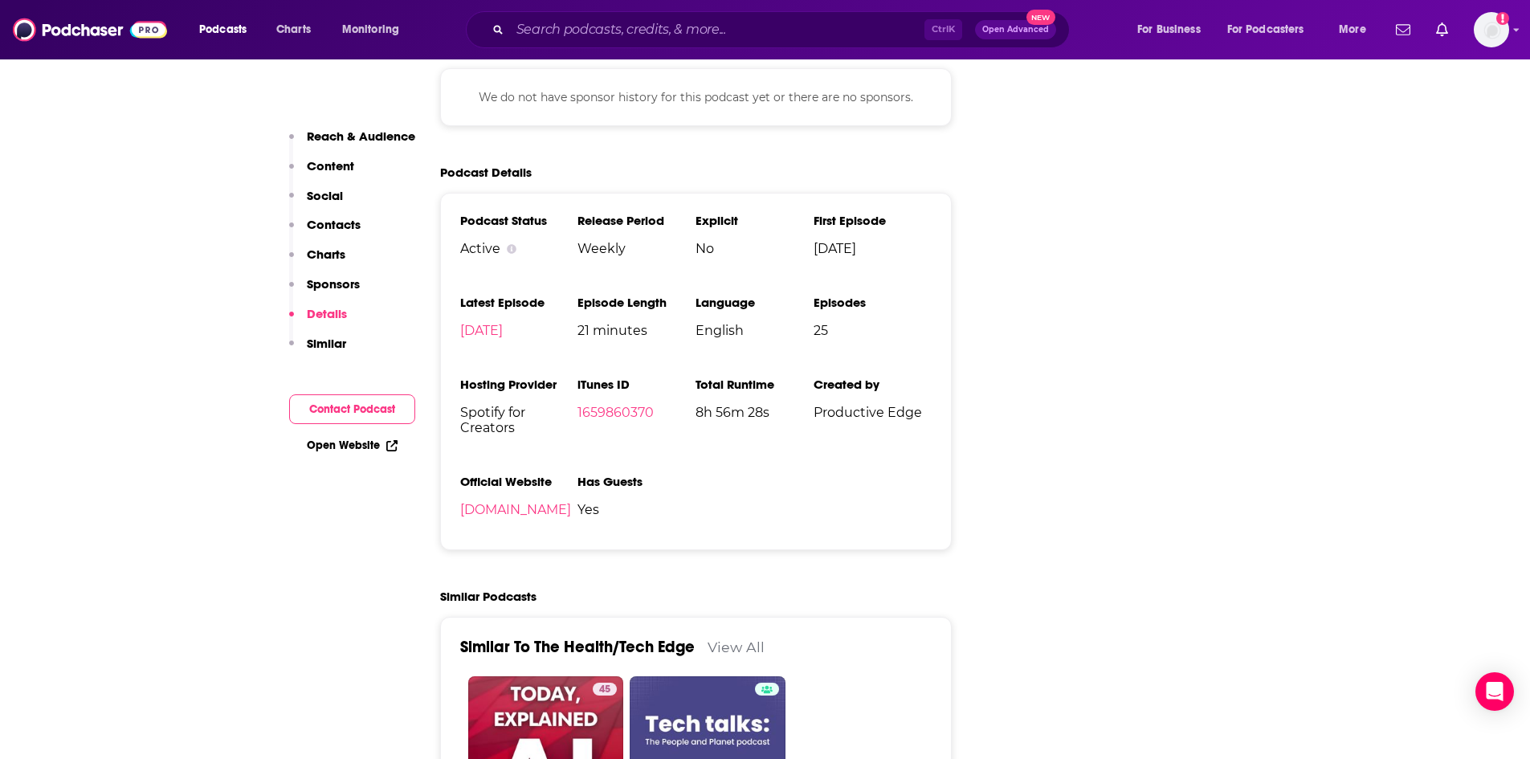
scroll to position [1686, 0]
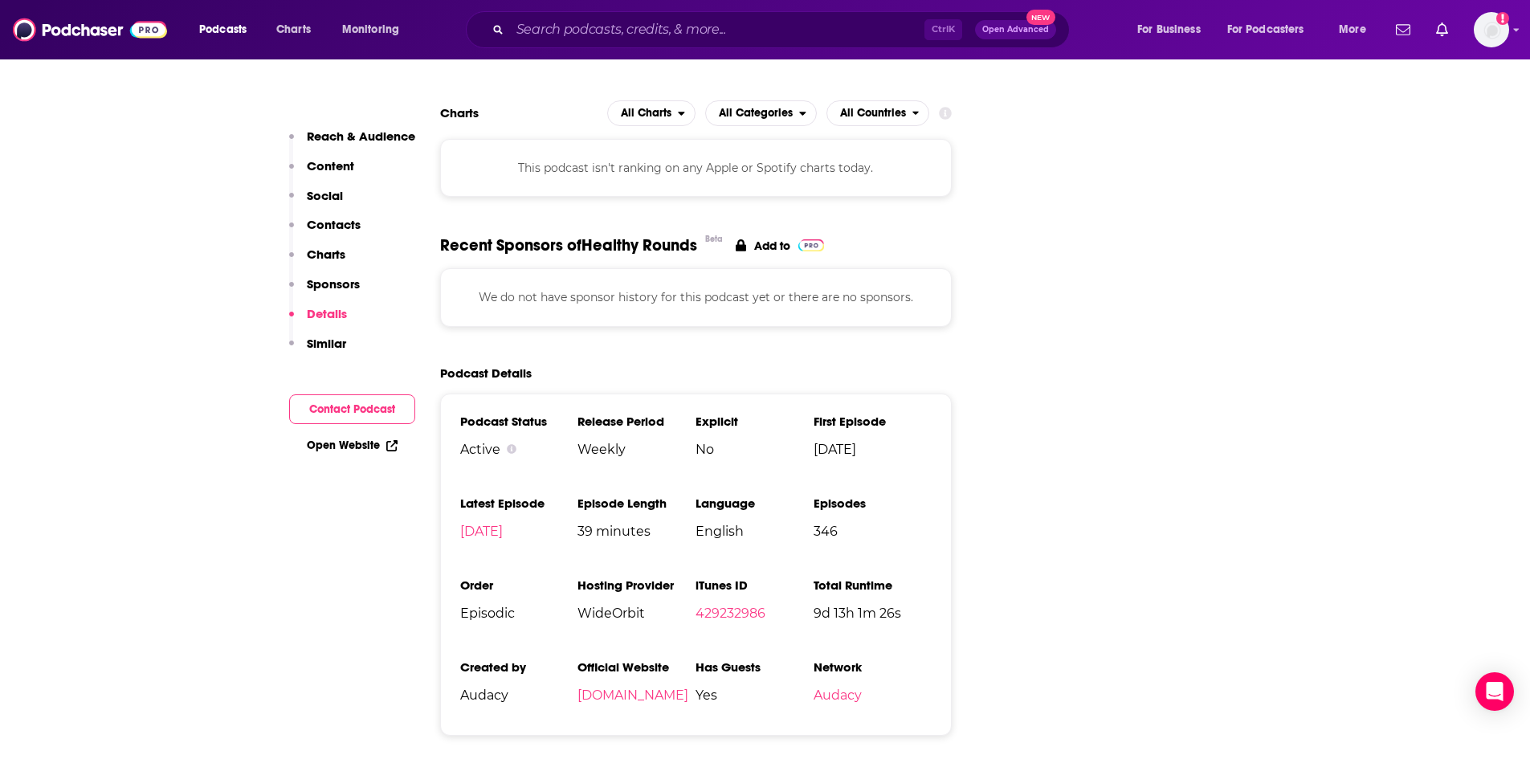
scroll to position [1767, 0]
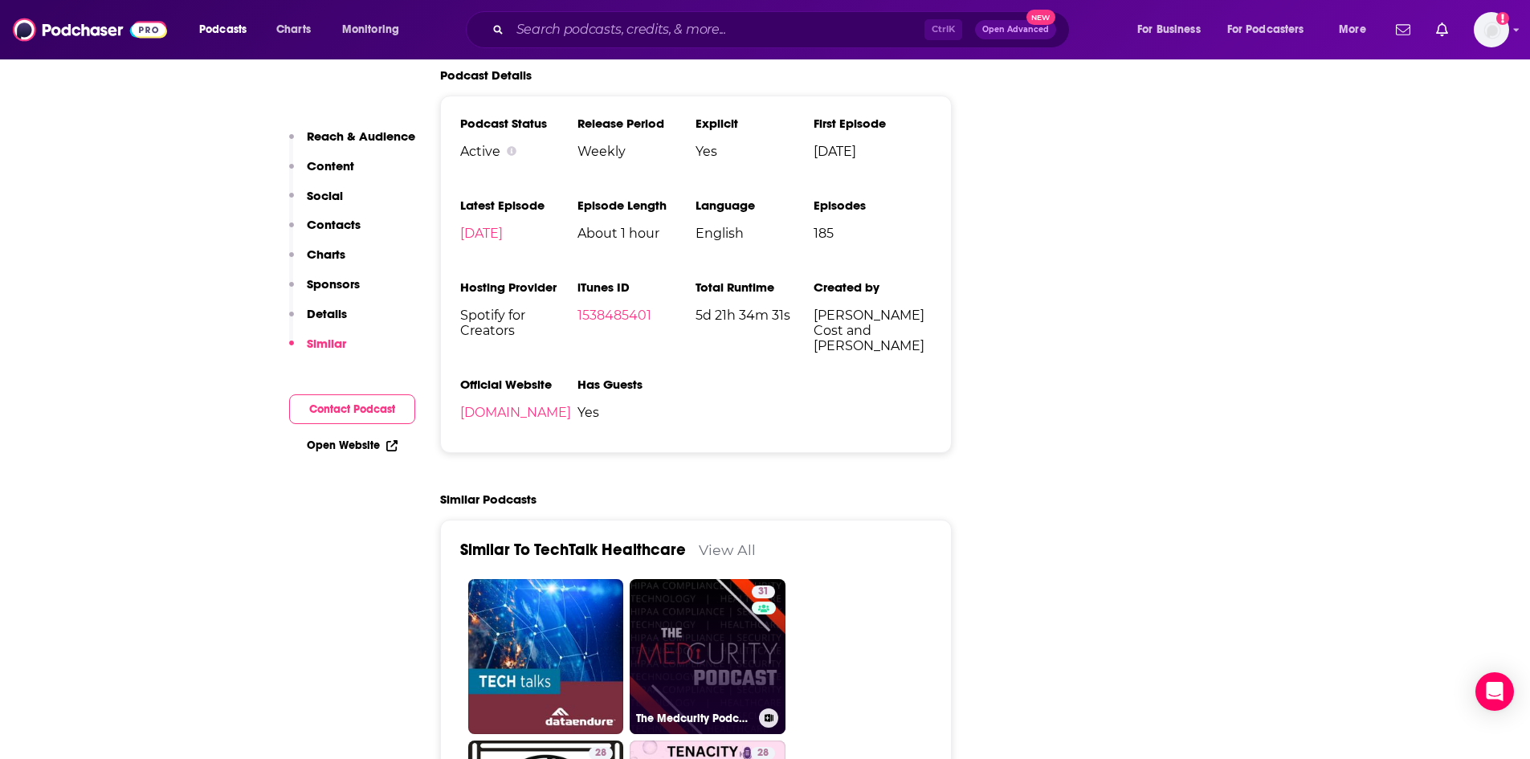
scroll to position [1686, 0]
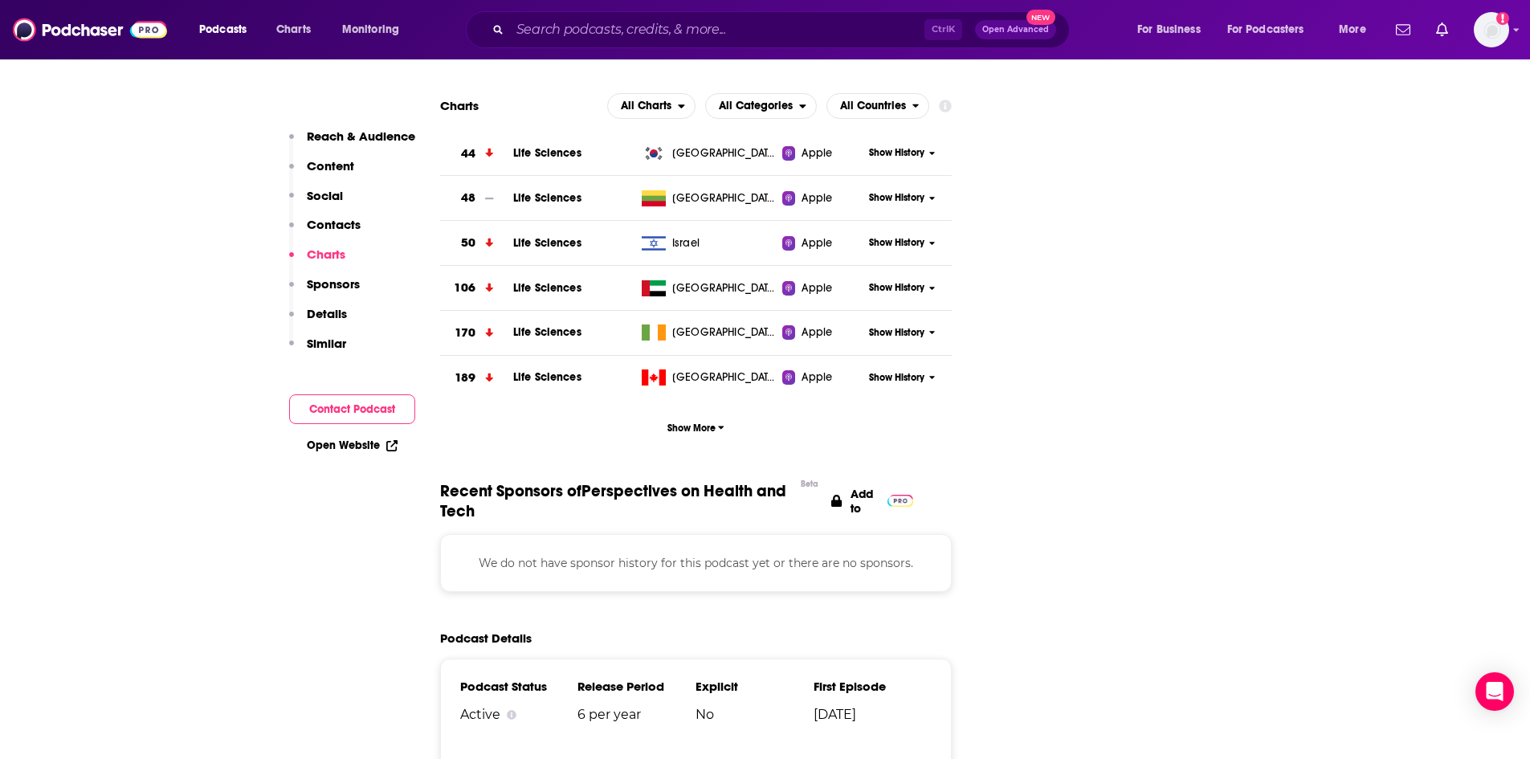
scroll to position [1847, 0]
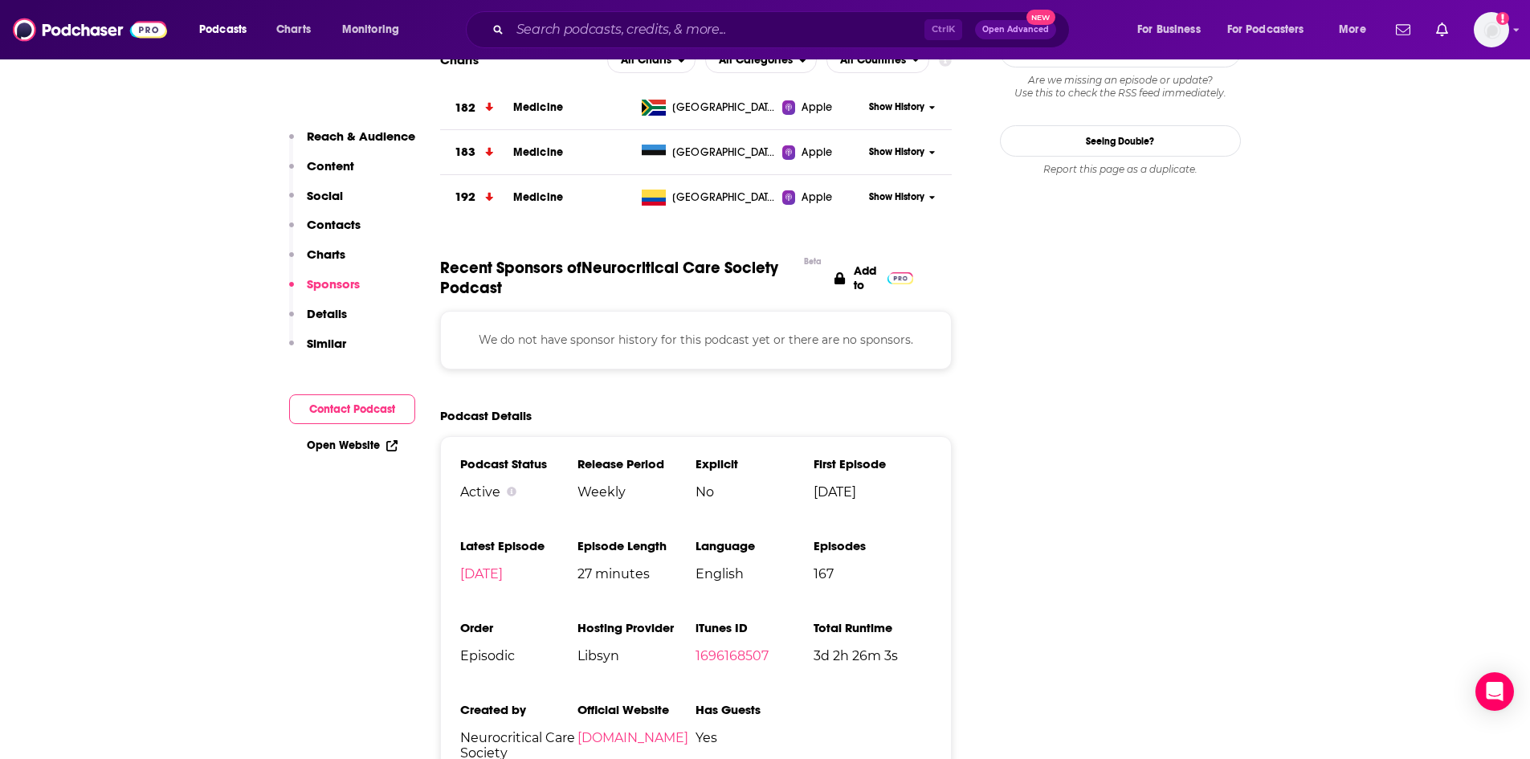
scroll to position [1847, 0]
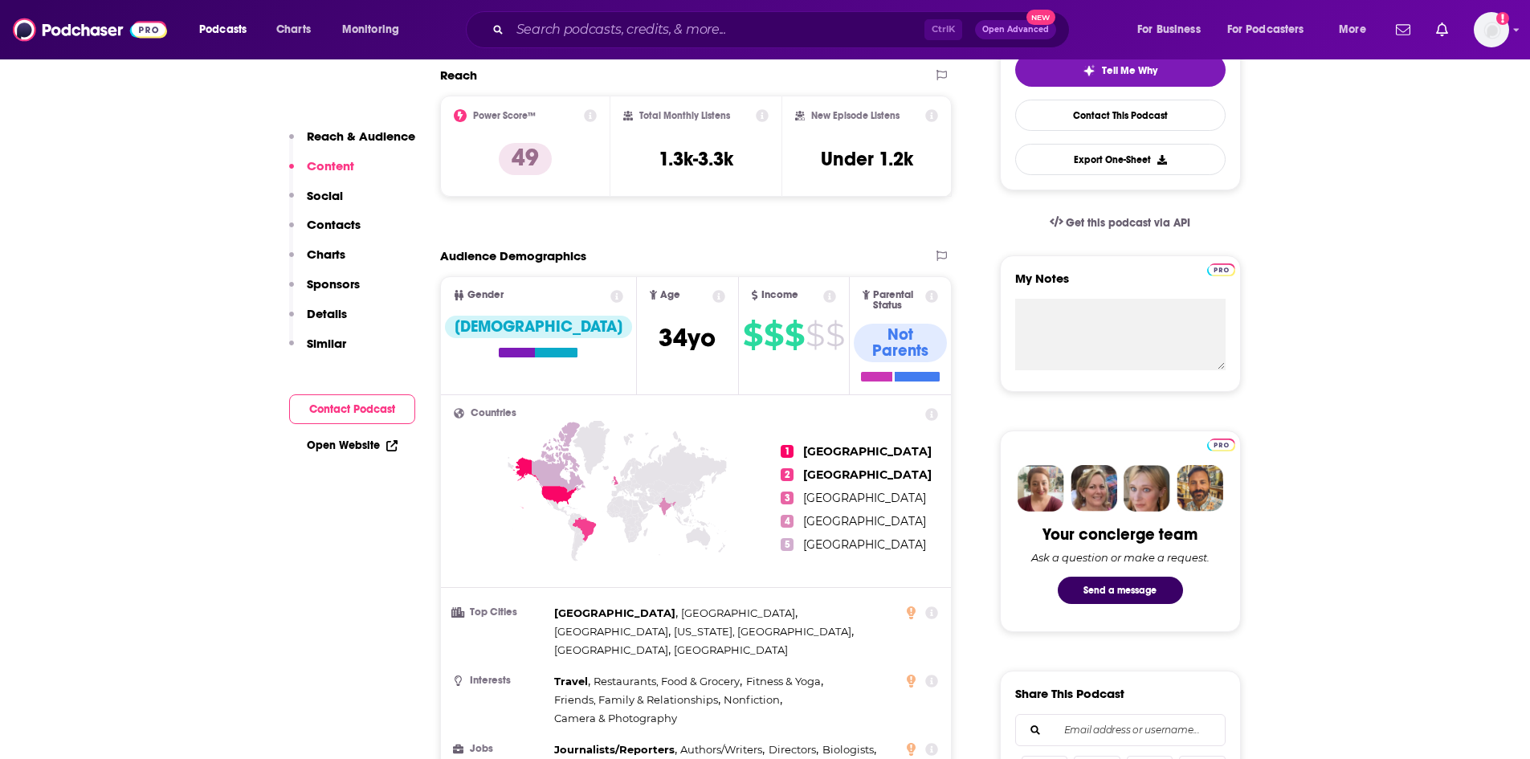
scroll to position [321, 0]
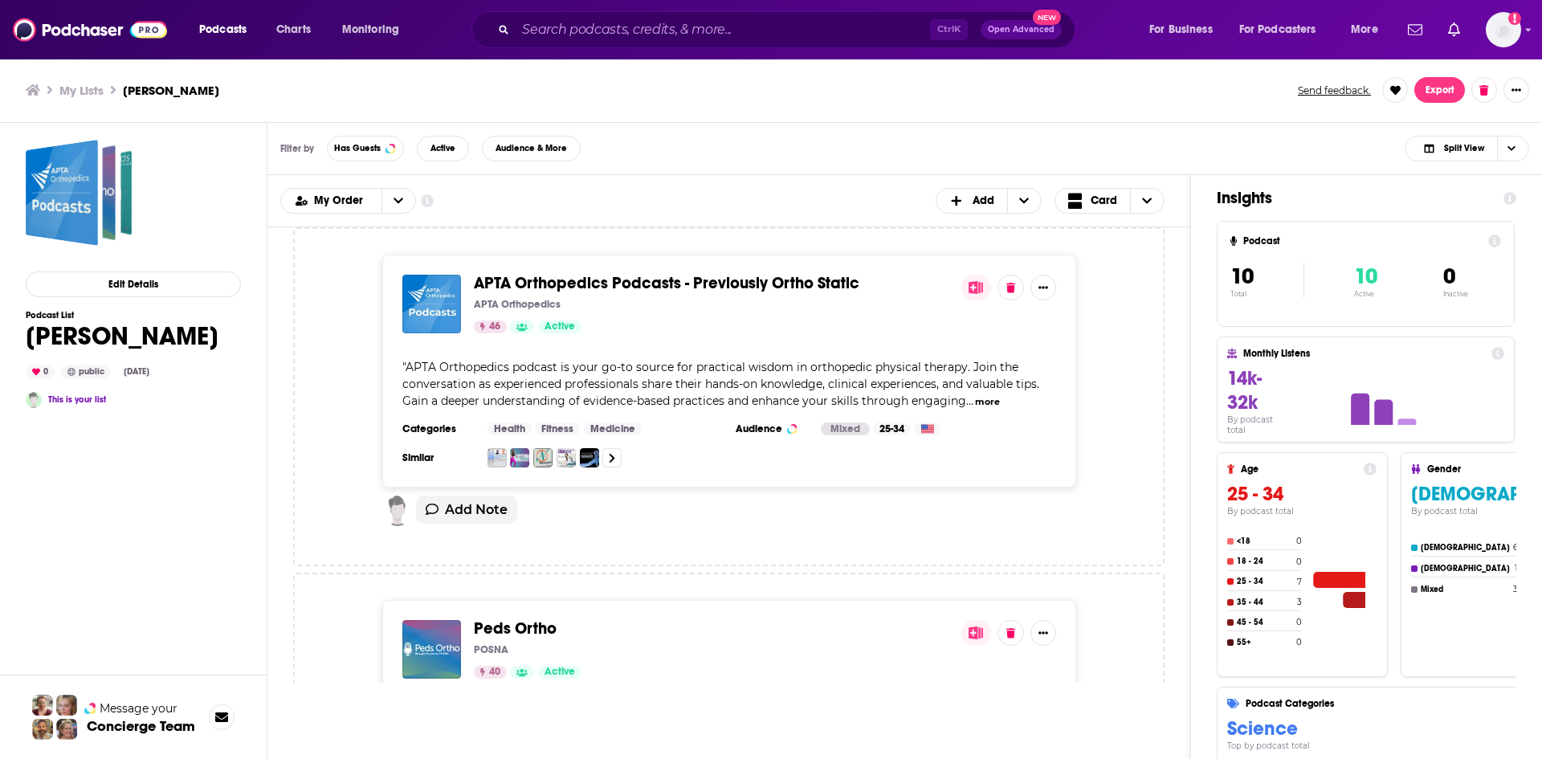
click at [1498, 354] on icon at bounding box center [1497, 353] width 13 height 13
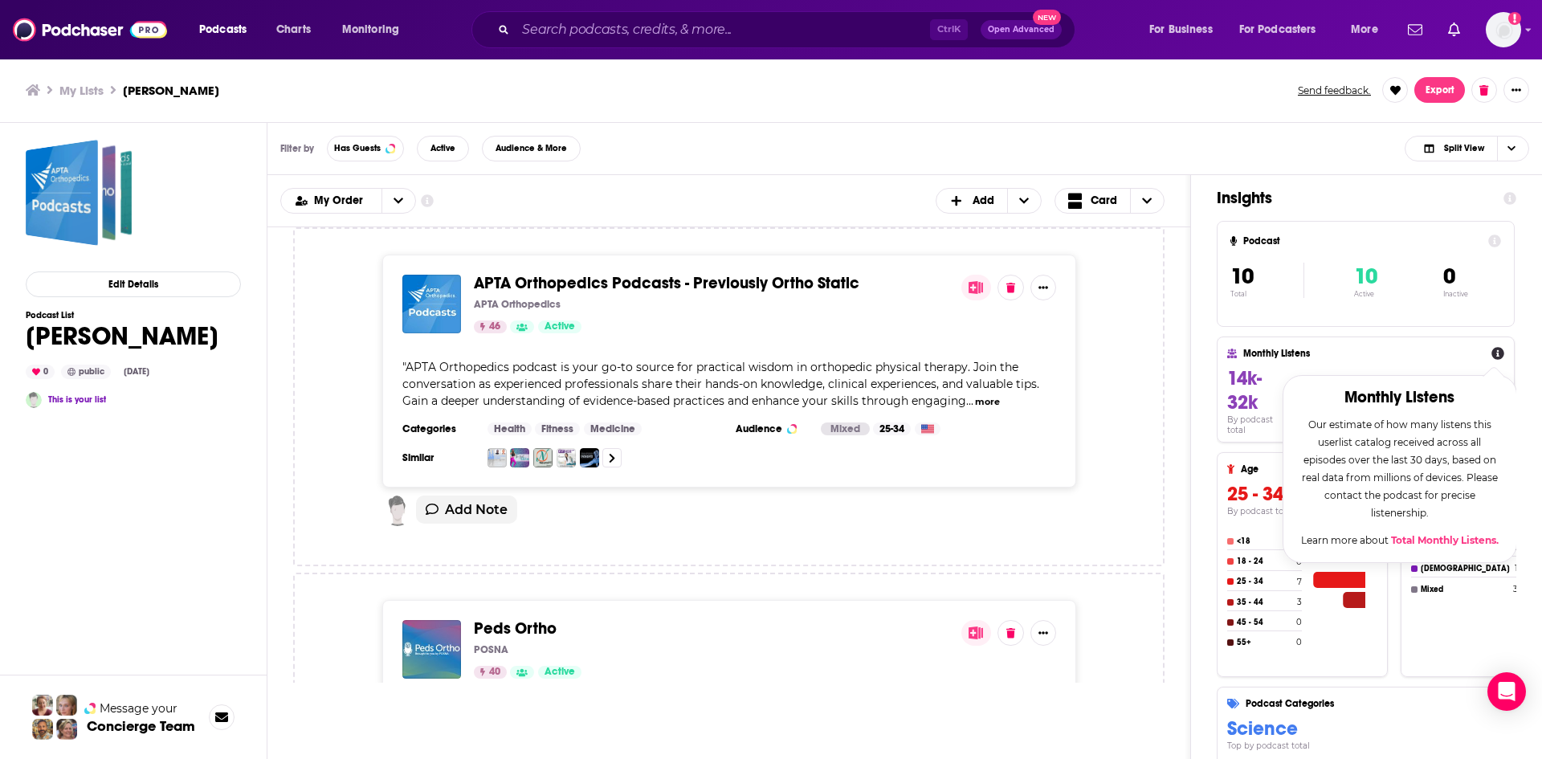
click at [1187, 438] on div "APTA Orthopedics Podcasts - Previously Ortho Static APTA Orthopedics 46 Active …" at bounding box center [728, 454] width 923 height 455
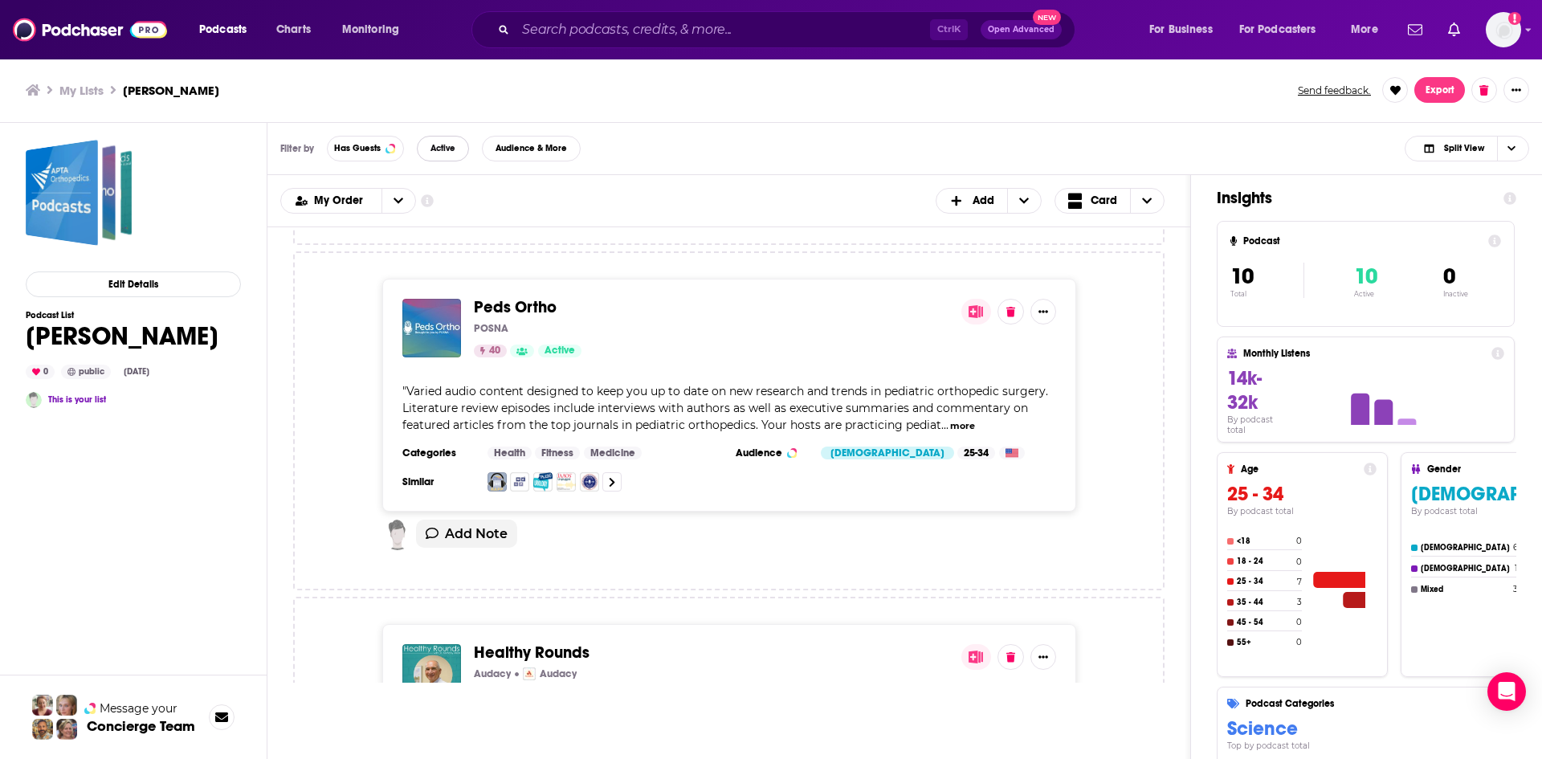
click at [441, 147] on span "Active" at bounding box center [442, 148] width 25 height 9
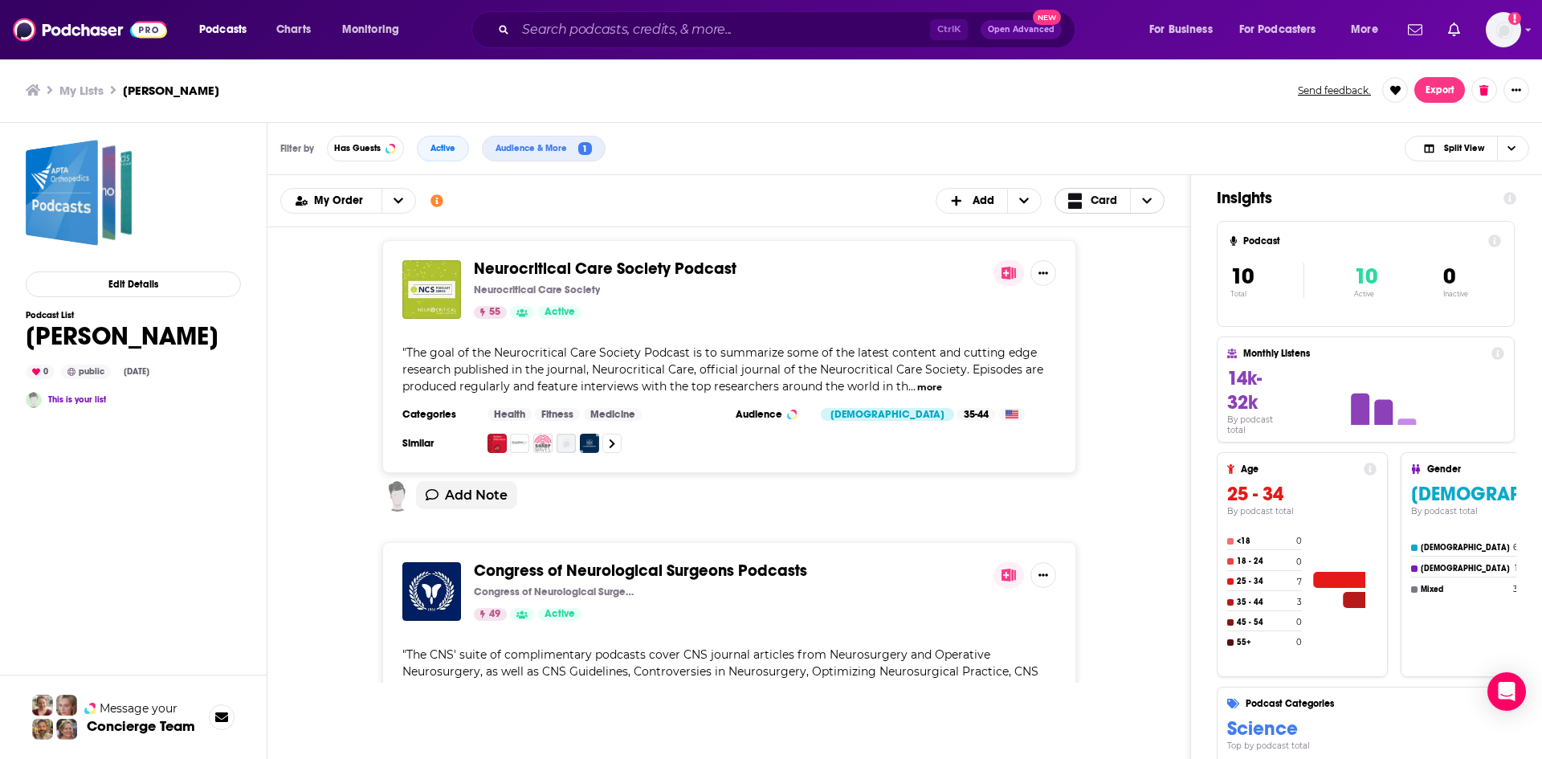
click at [1099, 206] on span "Card" at bounding box center [1104, 200] width 27 height 11
click at [1096, 258] on span "Table" at bounding box center [1119, 254] width 64 height 9
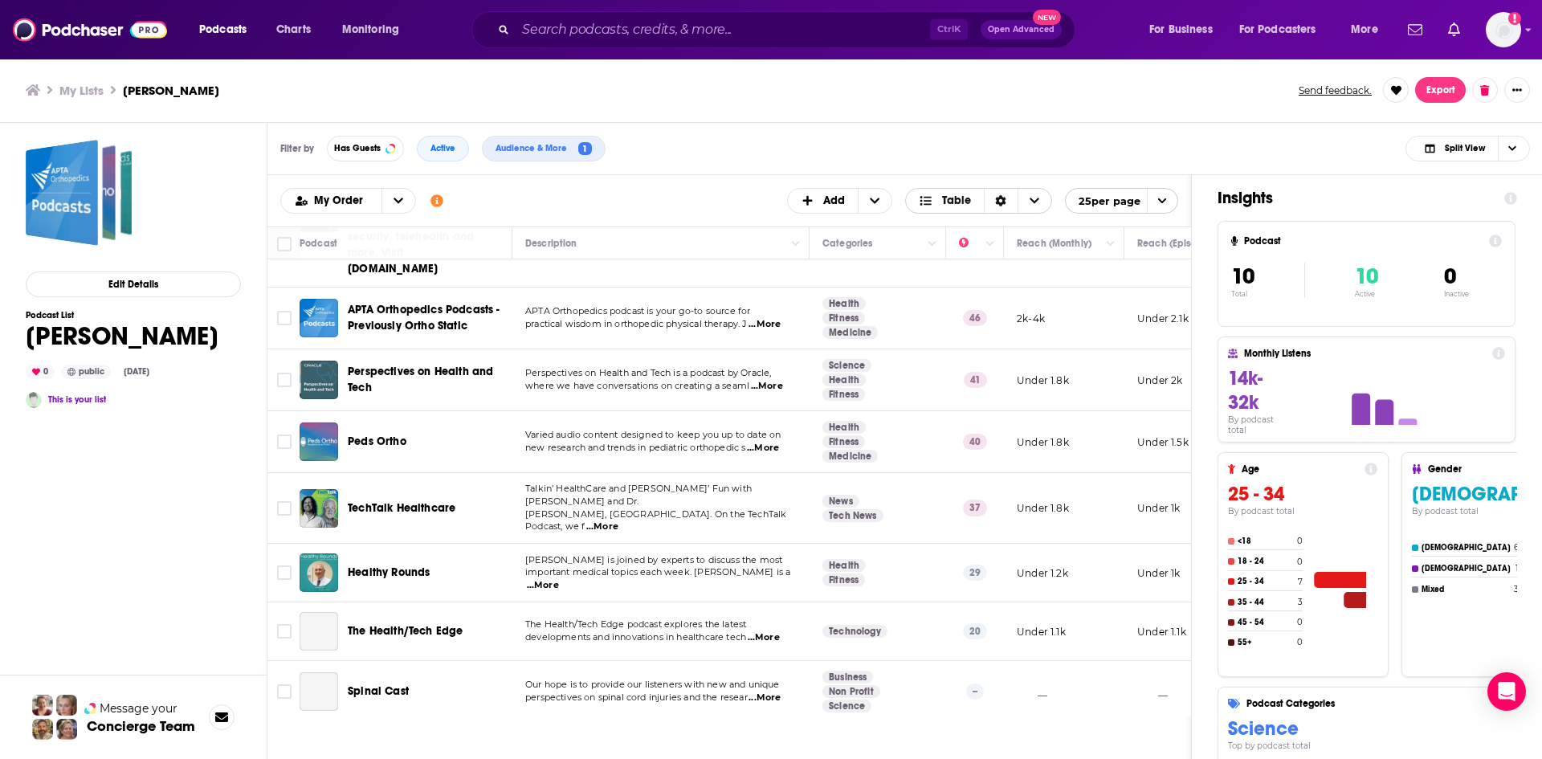
scroll to position [247, 0]
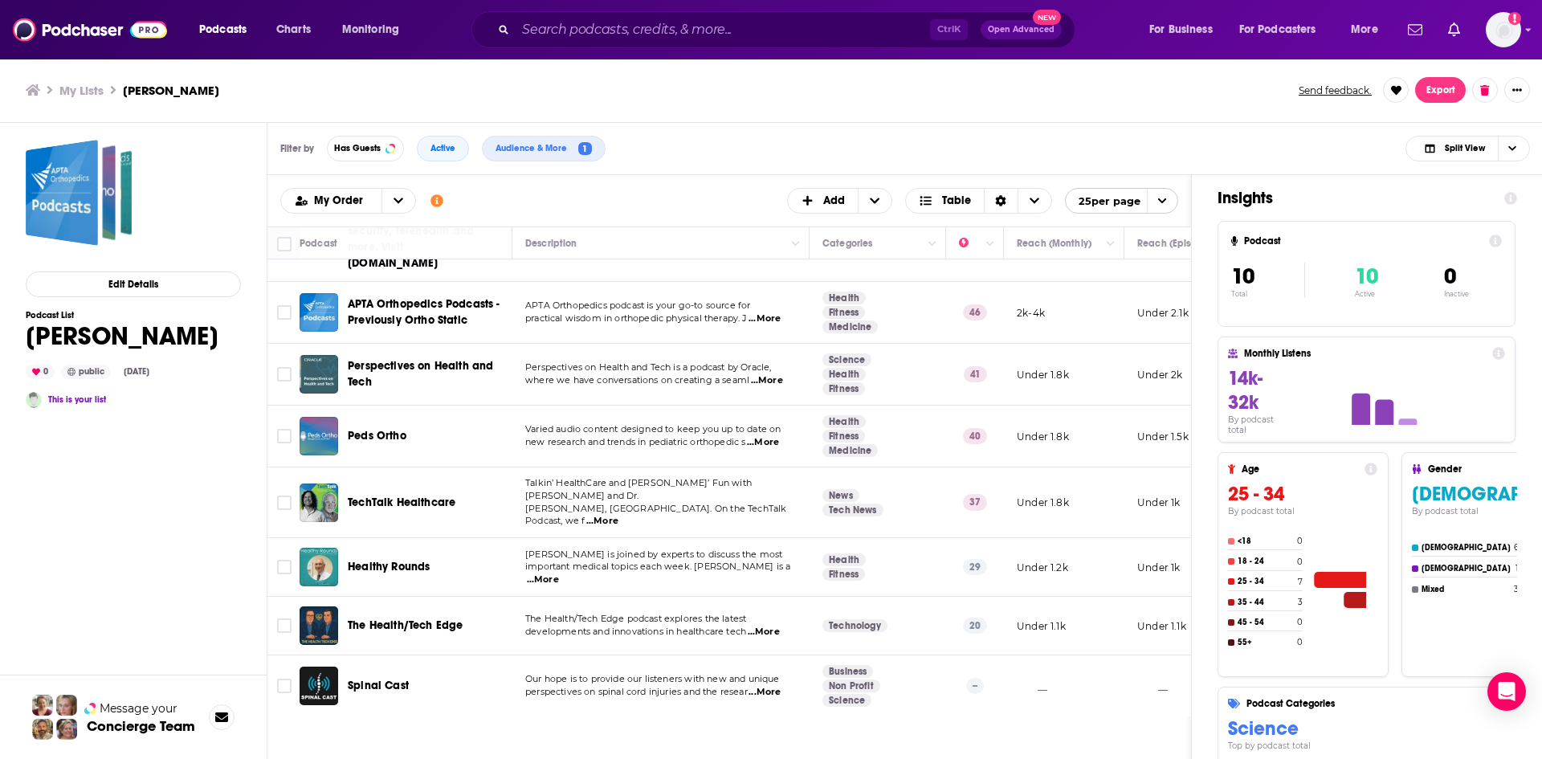
drag, startPoint x: 776, startPoint y: 703, endPoint x: 817, endPoint y: 695, distance: 42.5
click at [841, 707] on div "Podcast Description Categories Reach (Monthly) Reach (Episode) Contacts Your No…" at bounding box center [728, 471] width 923 height 490
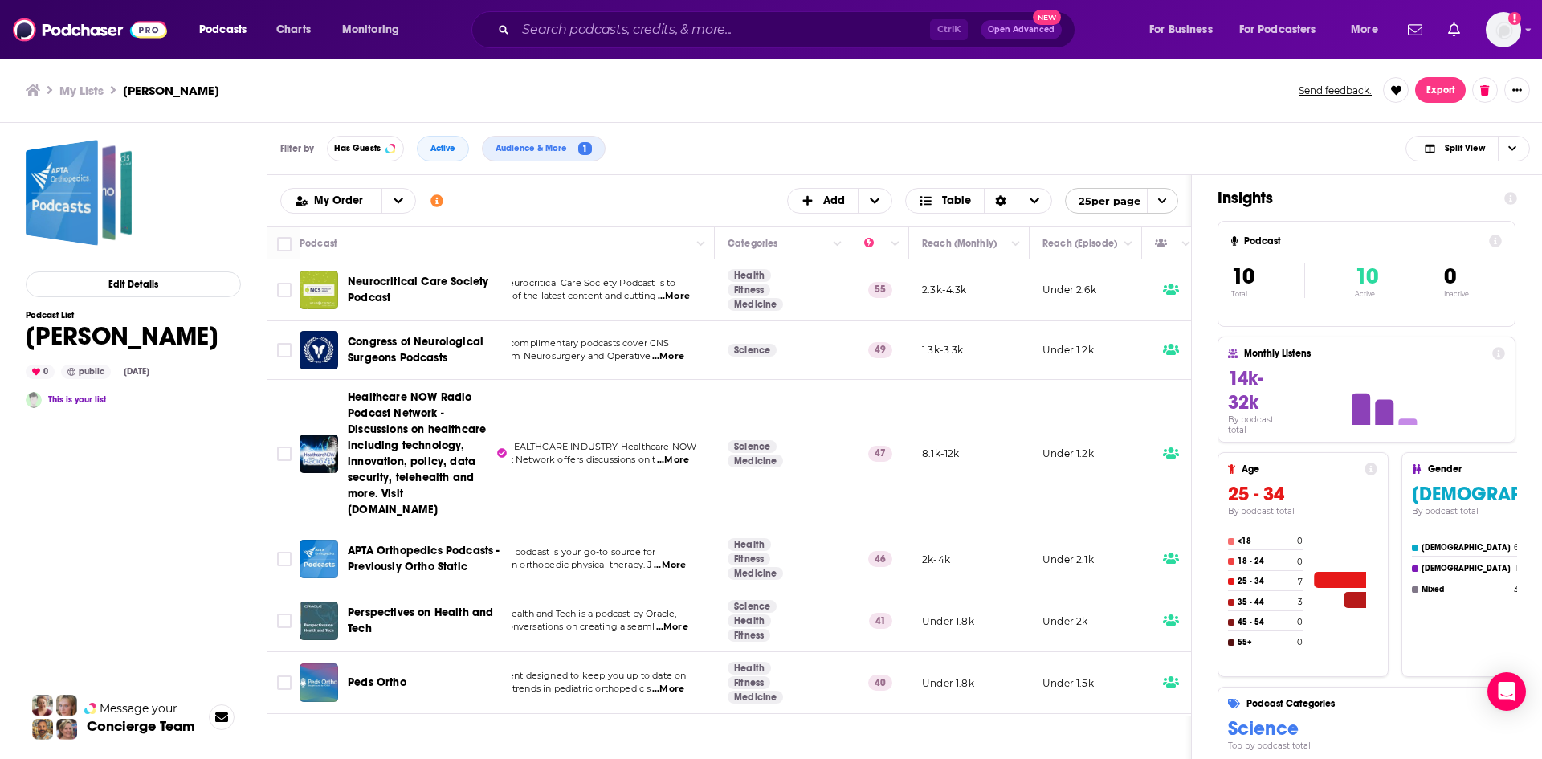
scroll to position [0, 0]
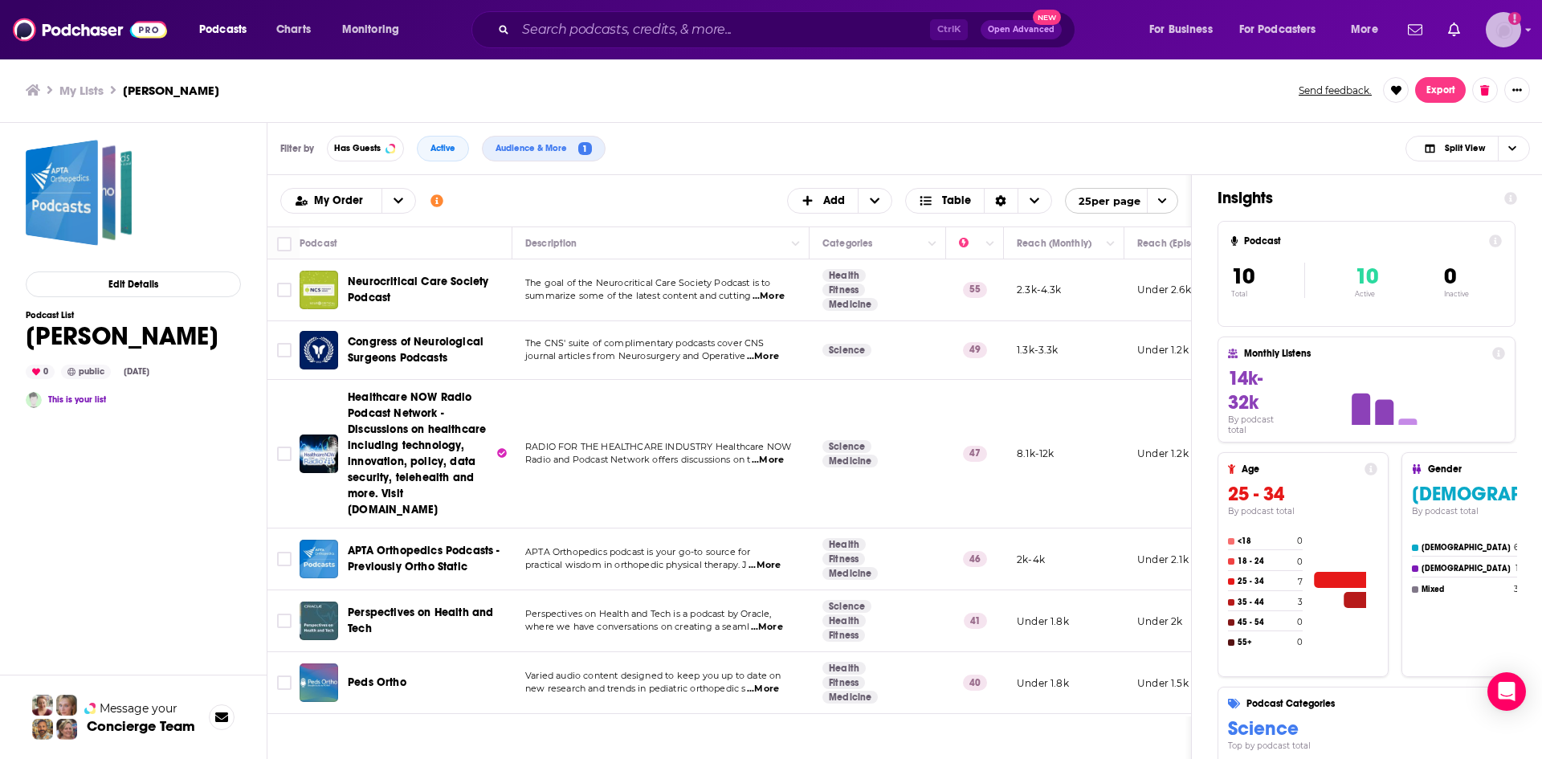
click at [1498, 35] on img "Logged in as nbaderrubenstein" at bounding box center [1503, 29] width 35 height 35
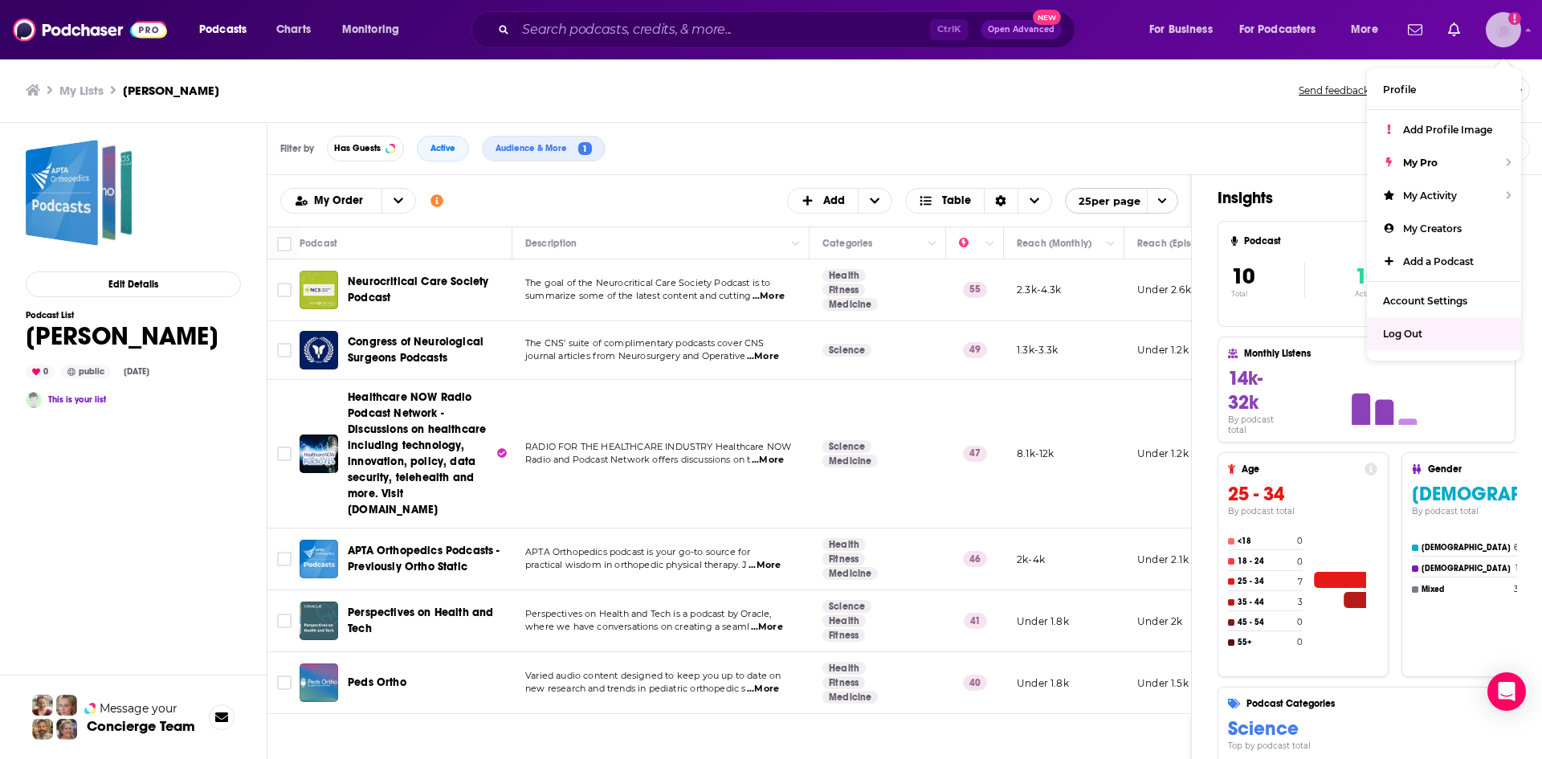
click at [1419, 342] on div "Log Out" at bounding box center [1444, 333] width 154 height 33
